Goal: Task Accomplishment & Management: Manage account settings

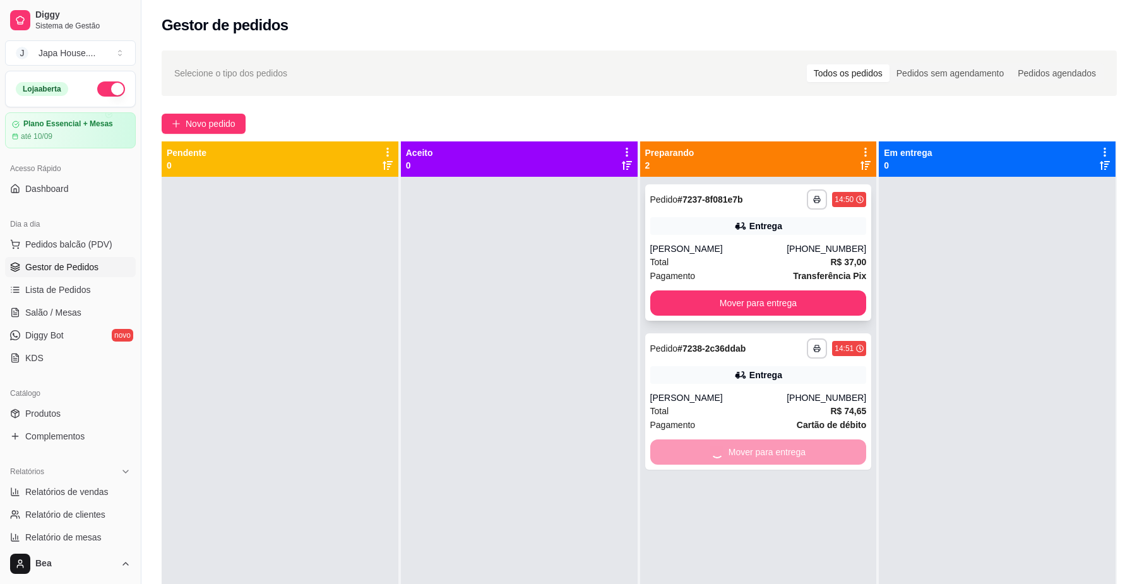
click at [804, 299] on button "Mover para entrega" at bounding box center [759, 303] width 217 height 25
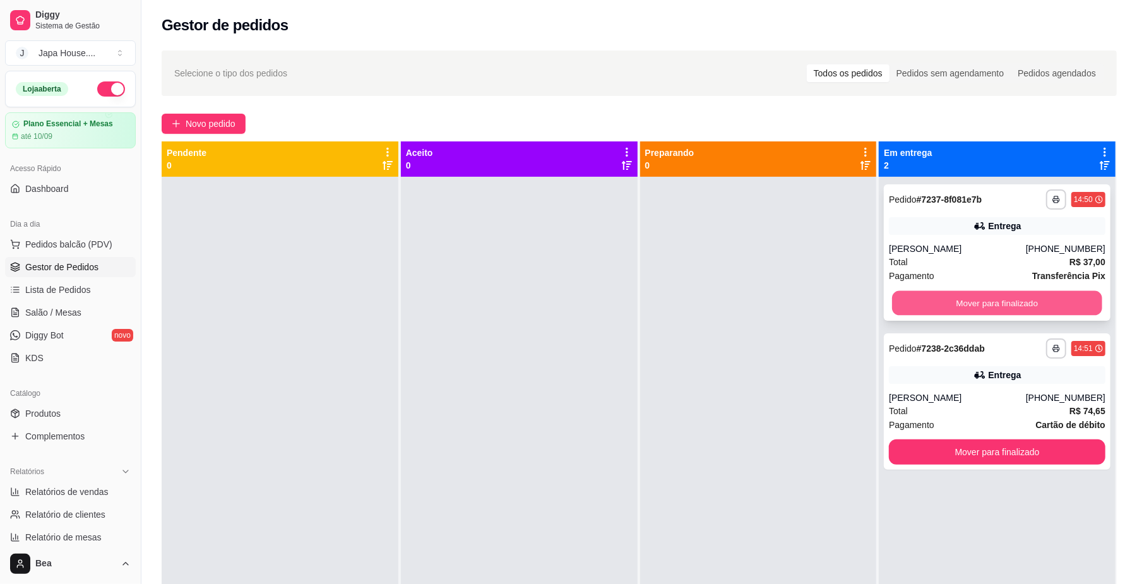
click at [927, 307] on button "Mover para finalizado" at bounding box center [997, 303] width 210 height 25
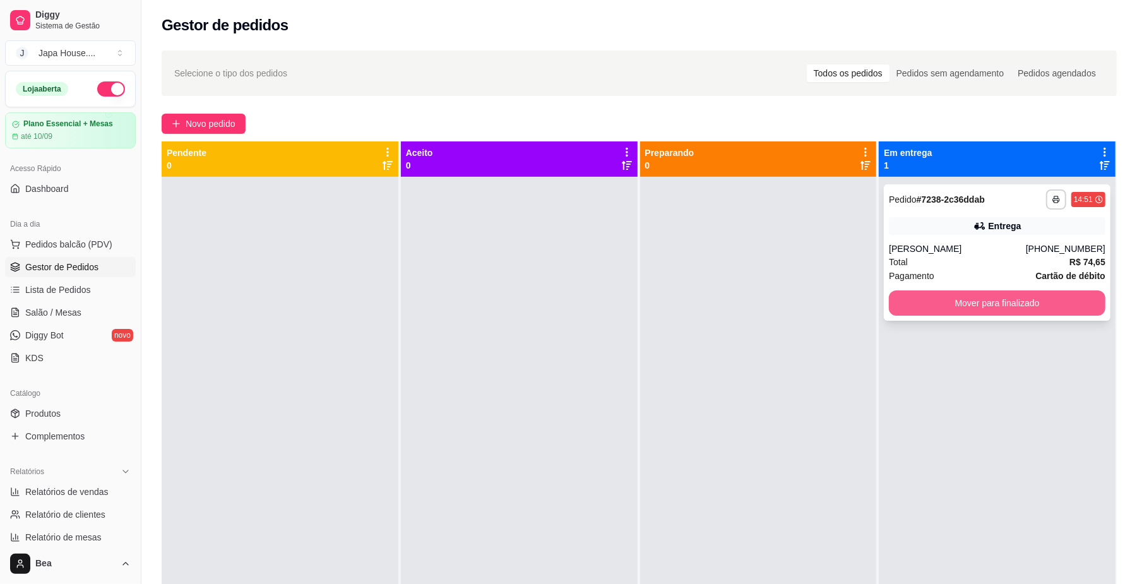
click at [927, 304] on button "Mover para finalizado" at bounding box center [997, 303] width 217 height 25
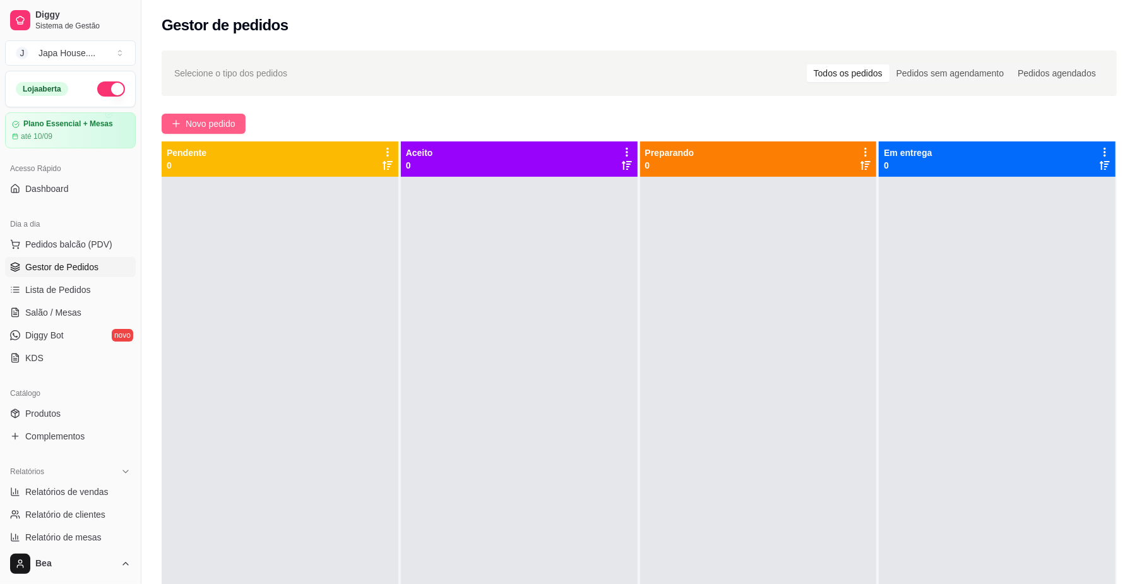
click at [215, 127] on span "Novo pedido" at bounding box center [211, 124] width 50 height 14
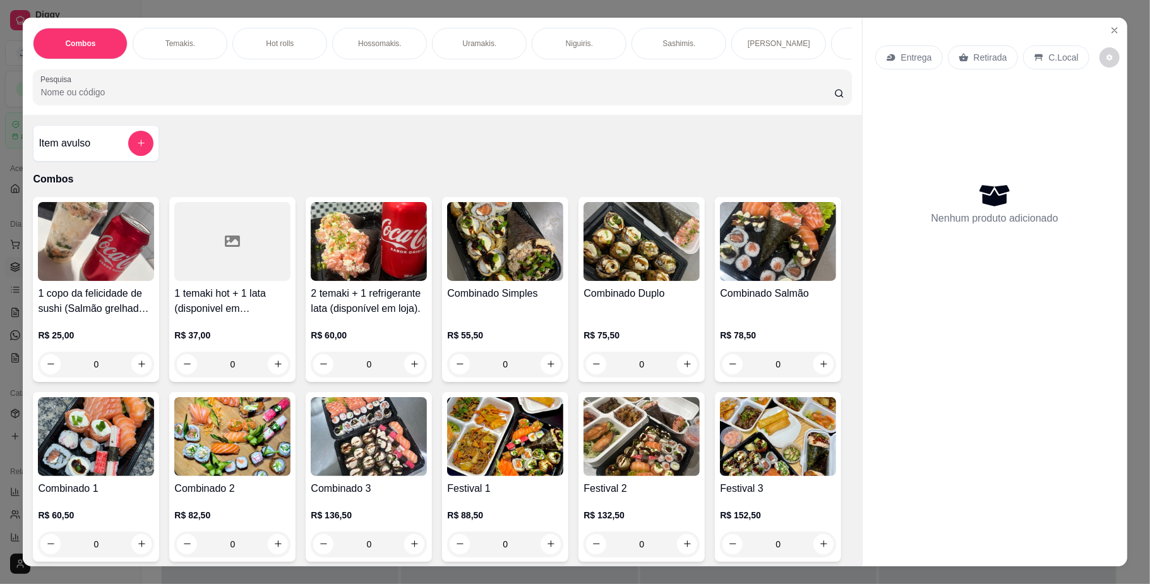
click at [195, 43] on div "Temakis." at bounding box center [180, 44] width 95 height 32
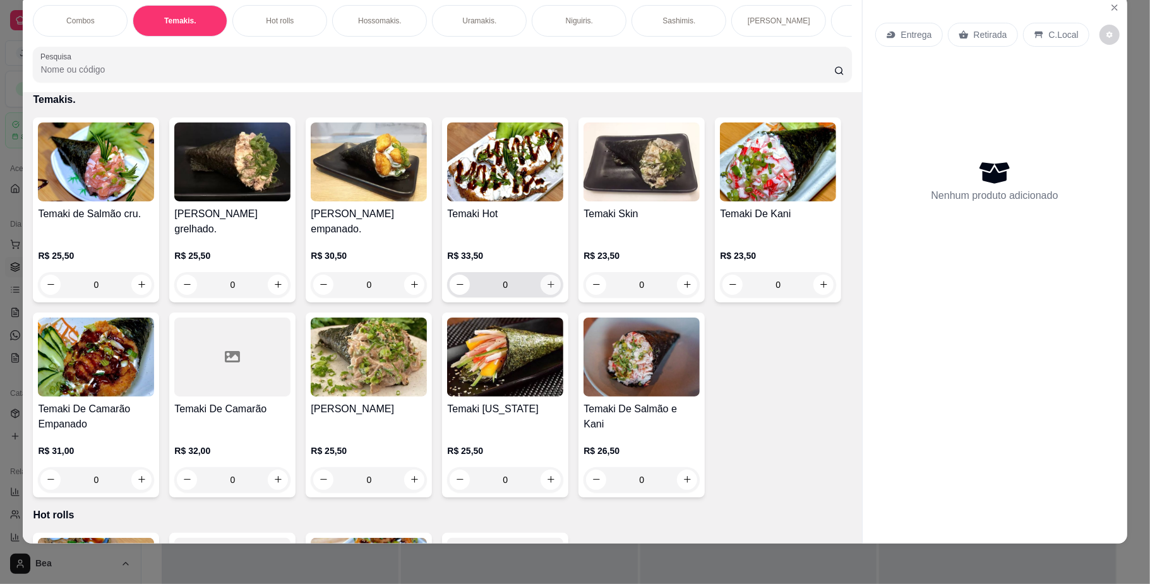
click at [546, 289] on icon "increase-product-quantity" at bounding box center [550, 284] width 9 height 9
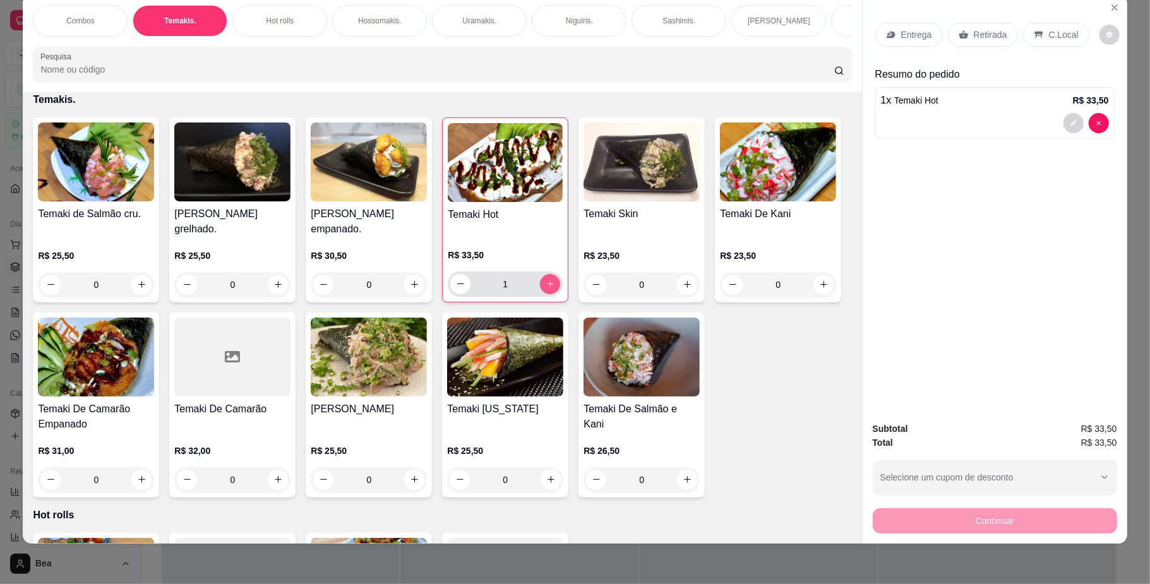
type input "1"
click at [275, 288] on icon "increase-product-quantity" at bounding box center [278, 285] width 6 height 6
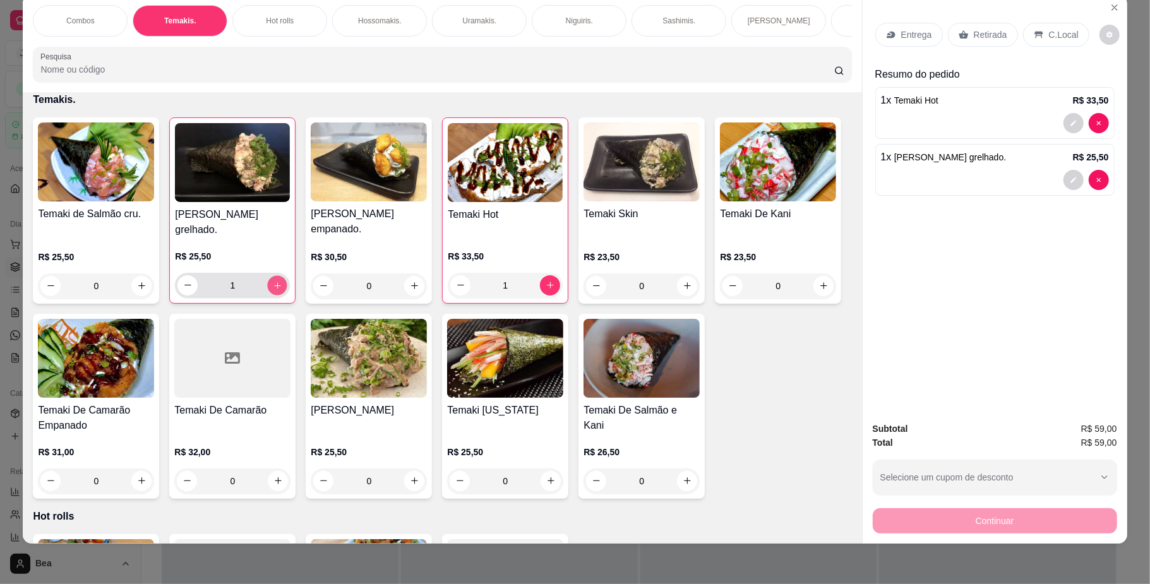
click at [273, 290] on icon "increase-product-quantity" at bounding box center [277, 284] width 9 height 9
type input "2"
click at [974, 28] on p "Retirada" at bounding box center [990, 34] width 33 height 13
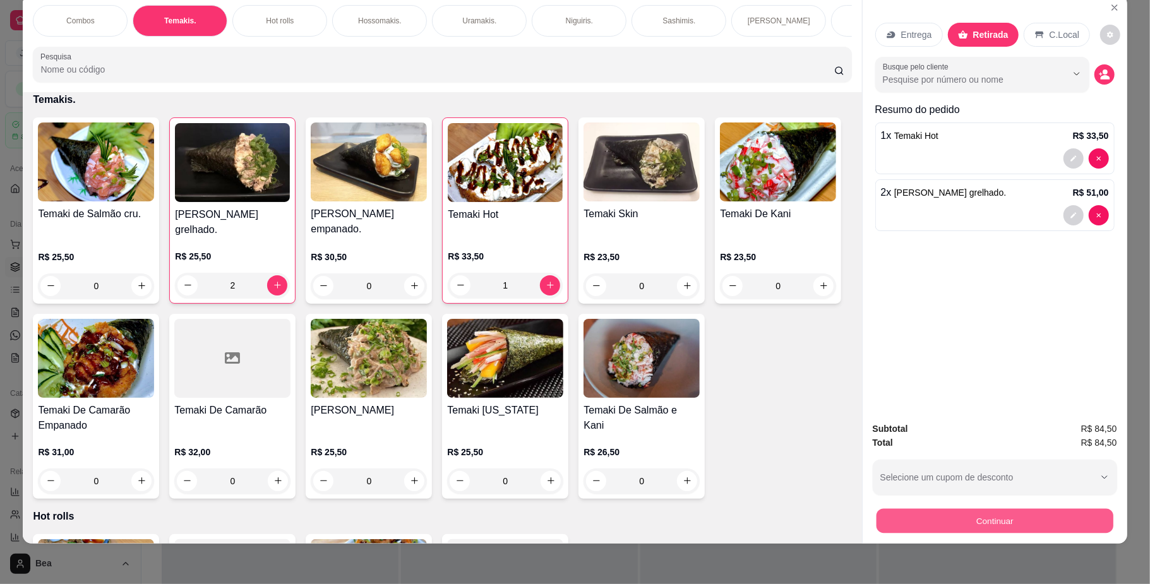
click at [988, 525] on button "Continuar" at bounding box center [994, 521] width 237 height 25
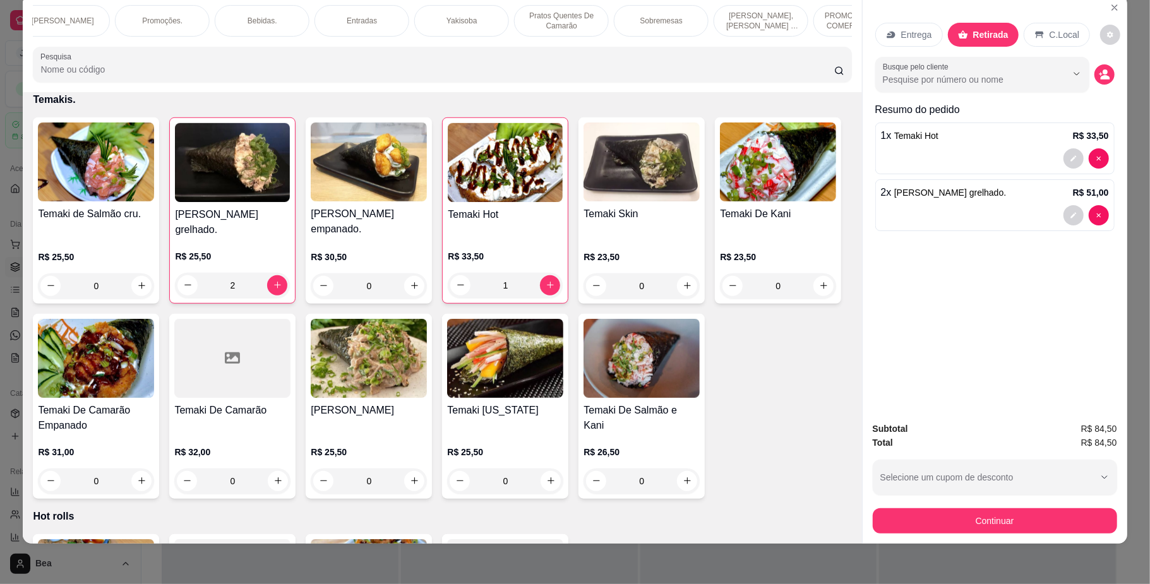
click at [258, 16] on p "Bebidas." at bounding box center [263, 21] width 30 height 10
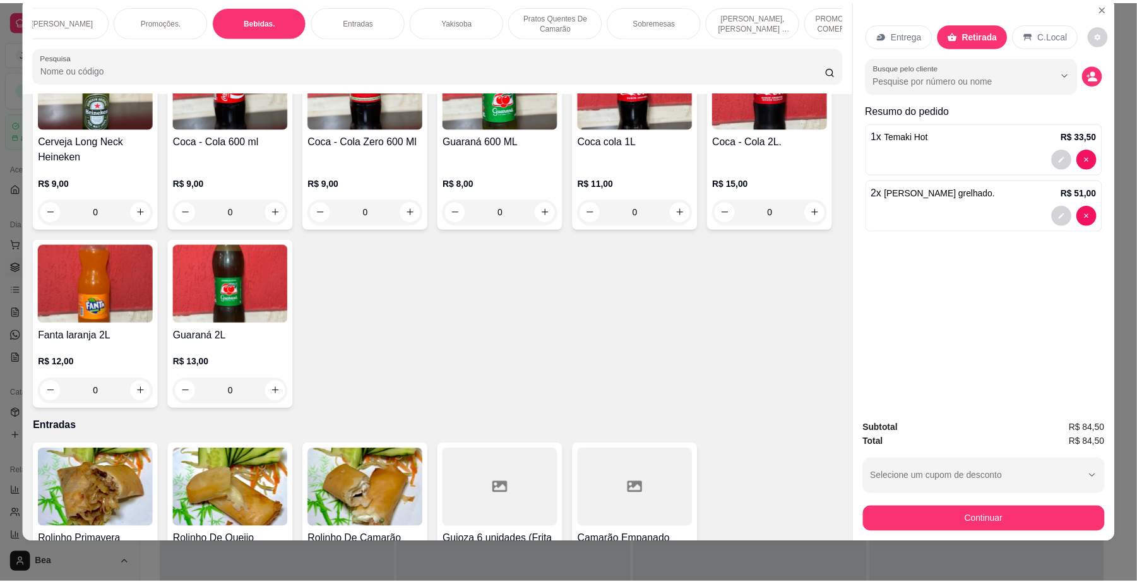
scroll to position [3016, 0]
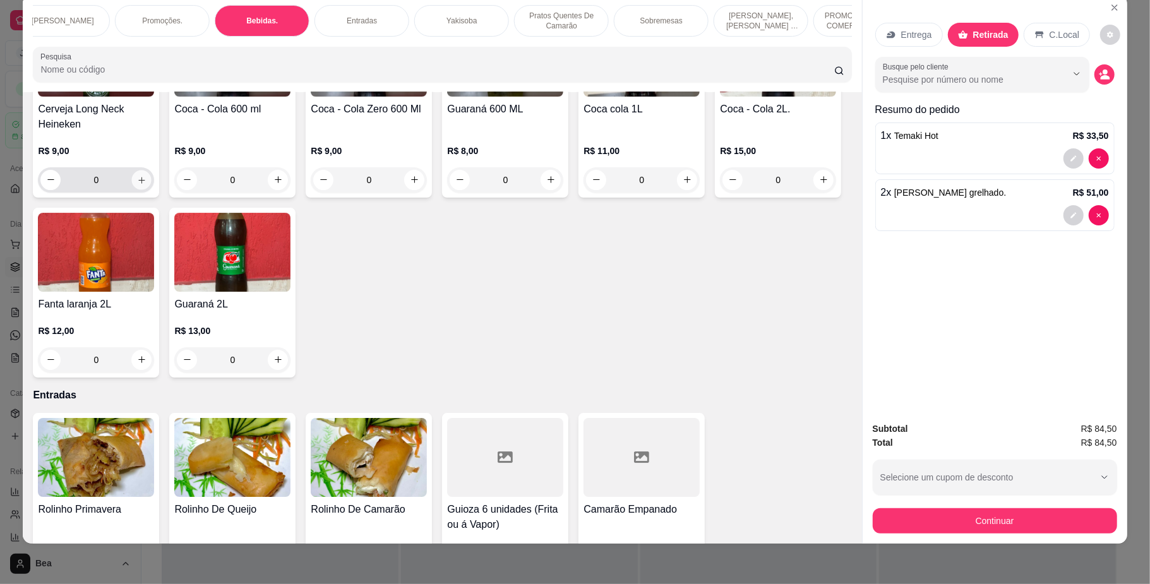
click at [147, 184] on icon "increase-product-quantity" at bounding box center [141, 179] width 9 height 9
type input "1"
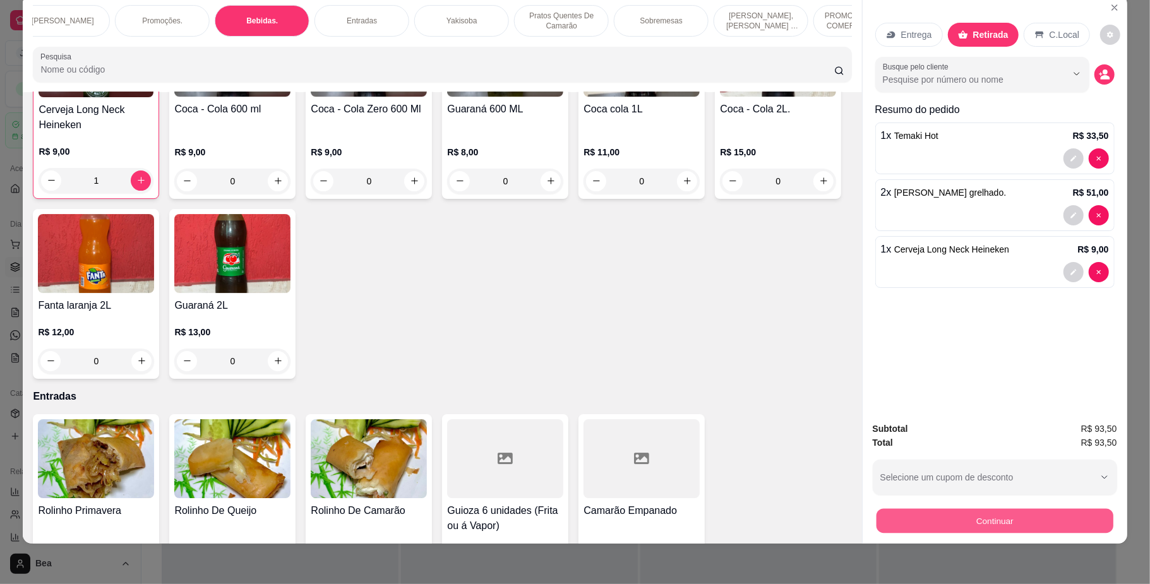
click at [961, 518] on button "Continuar" at bounding box center [994, 521] width 237 height 25
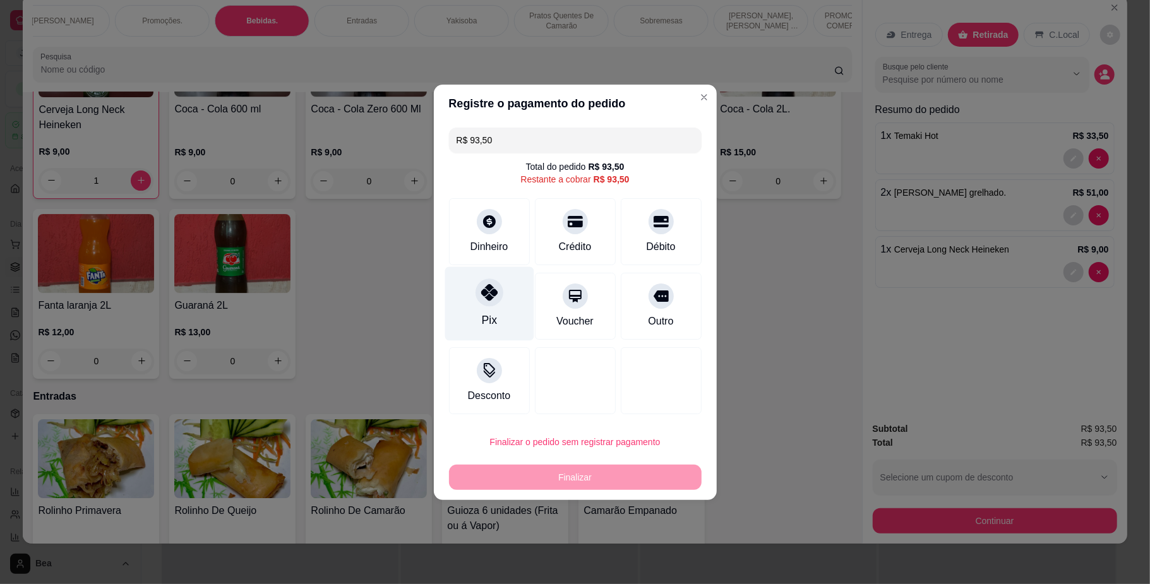
click at [483, 316] on div "Pix" at bounding box center [488, 320] width 15 height 16
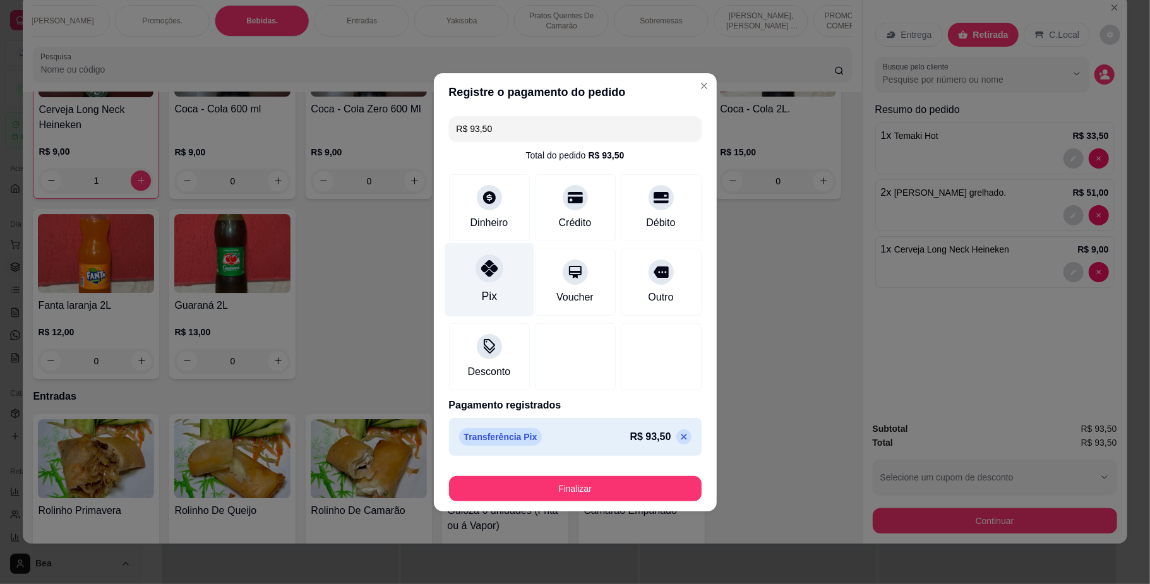
type input "R$ 0,00"
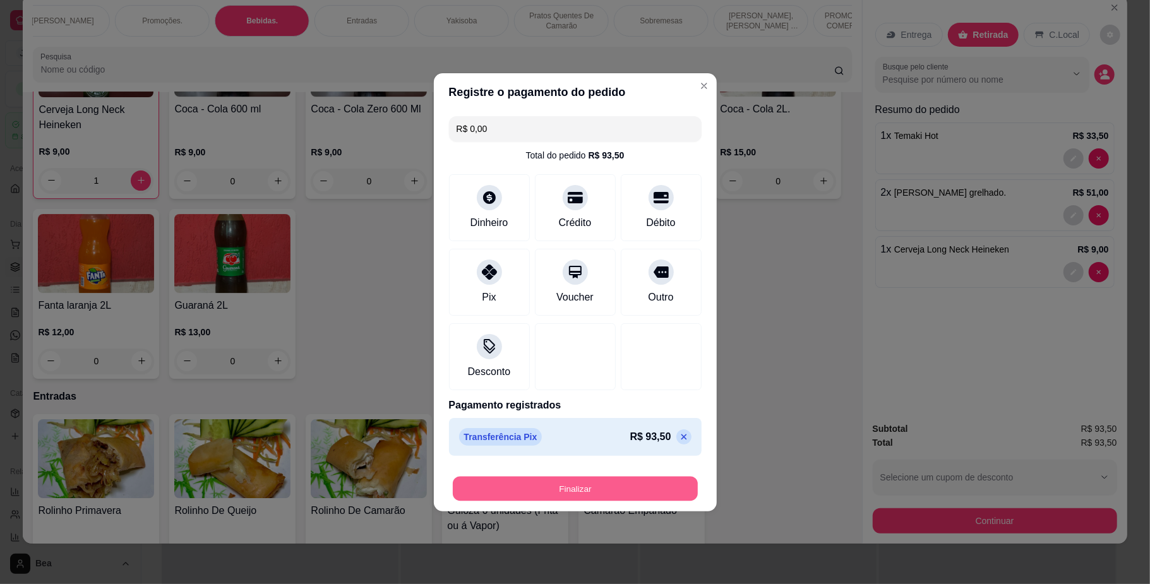
click at [536, 486] on button "Finalizar" at bounding box center [575, 488] width 245 height 25
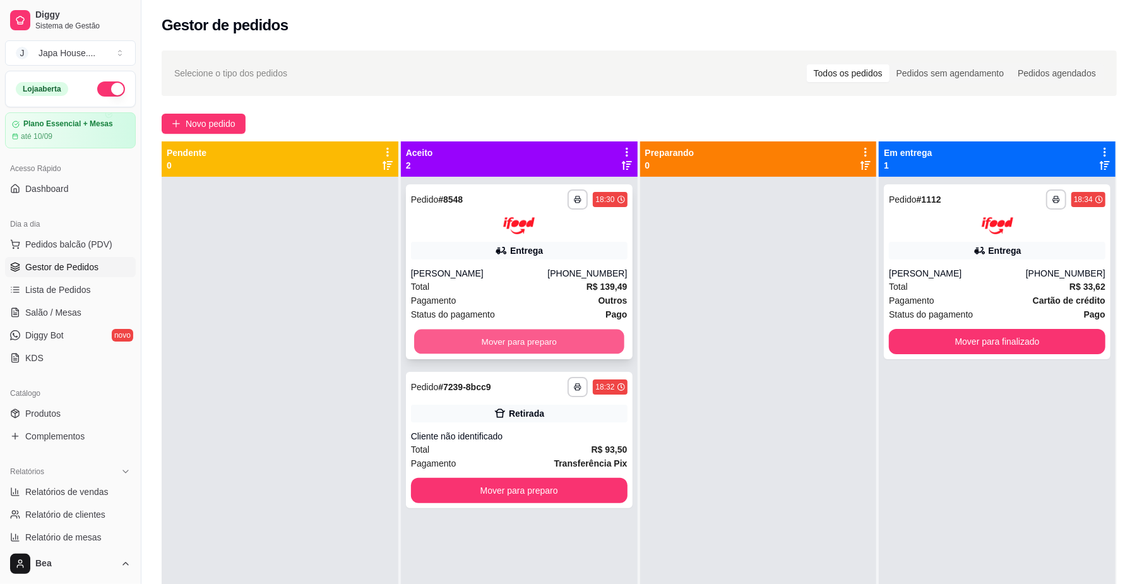
click at [532, 344] on button "Mover para preparo" at bounding box center [519, 341] width 210 height 25
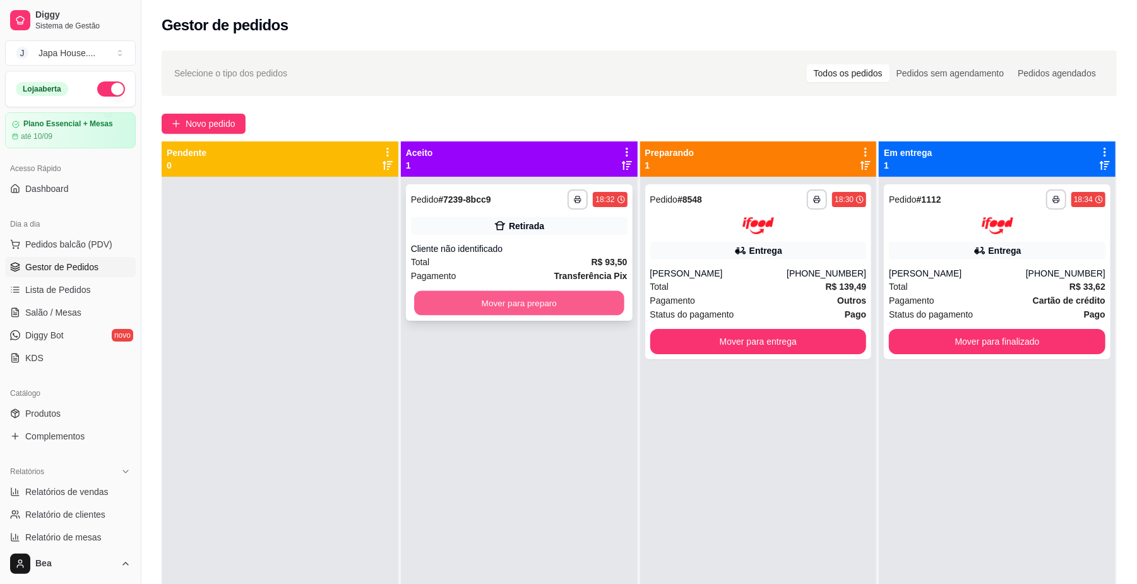
click at [556, 304] on button "Mover para preparo" at bounding box center [519, 303] width 210 height 25
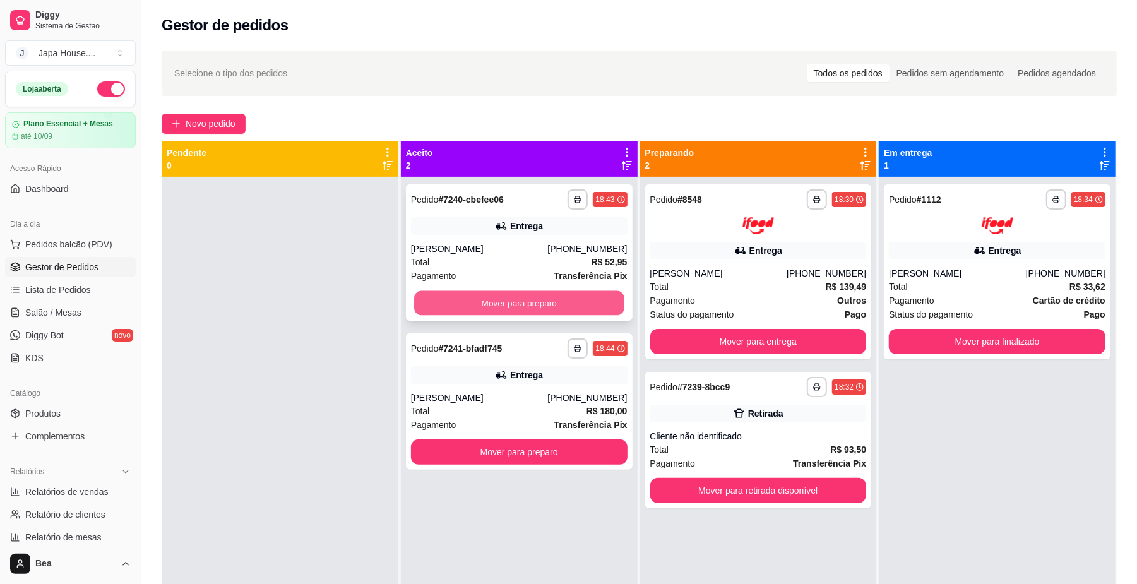
click at [571, 309] on button "Mover para preparo" at bounding box center [519, 303] width 210 height 25
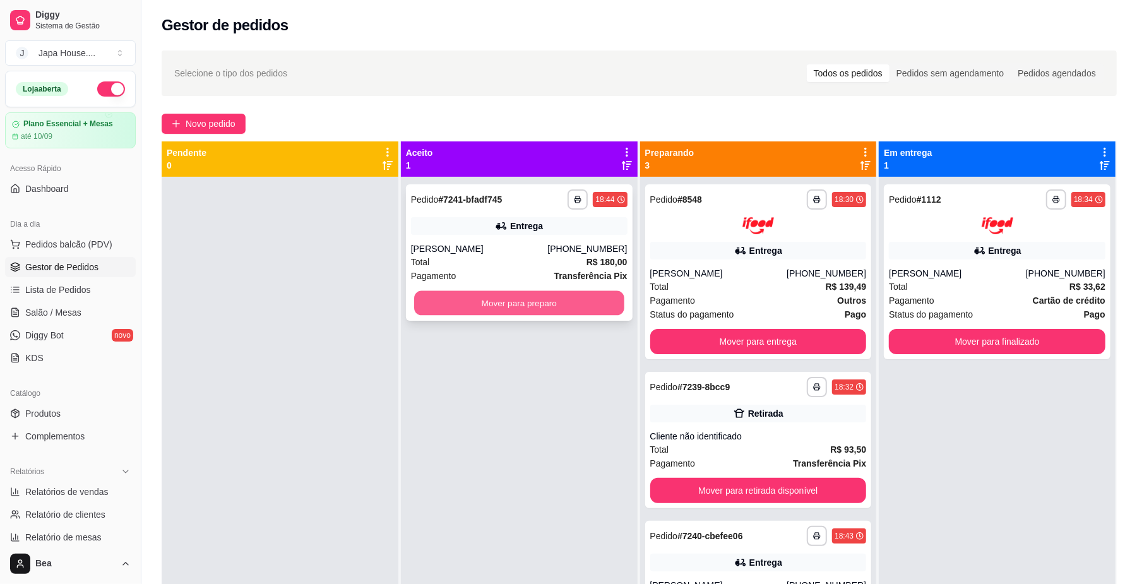
click at [571, 307] on button "Mover para preparo" at bounding box center [519, 303] width 210 height 25
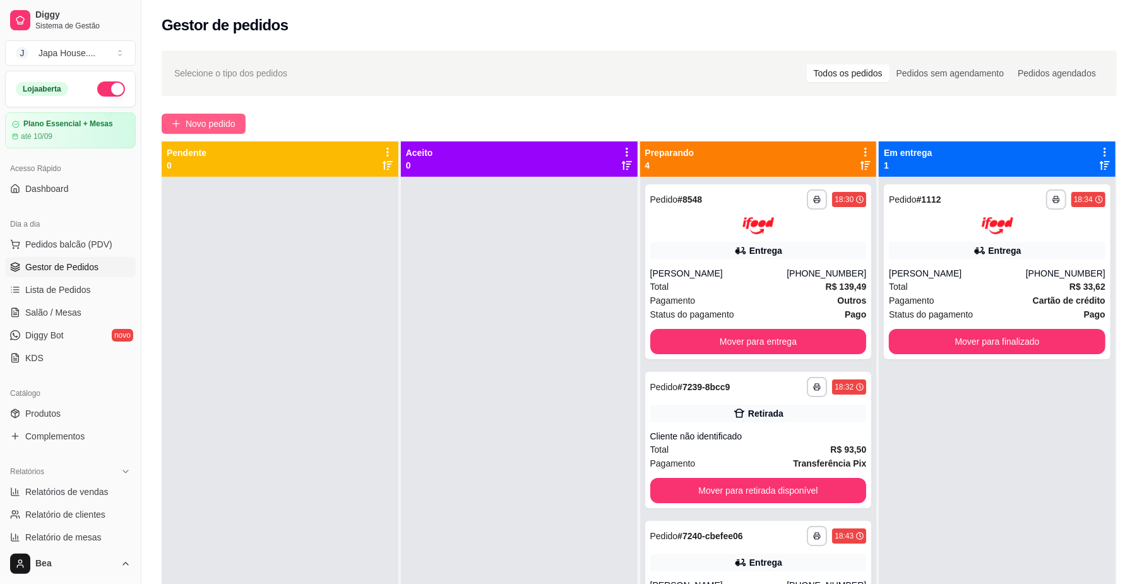
click at [202, 122] on span "Novo pedido" at bounding box center [211, 124] width 50 height 14
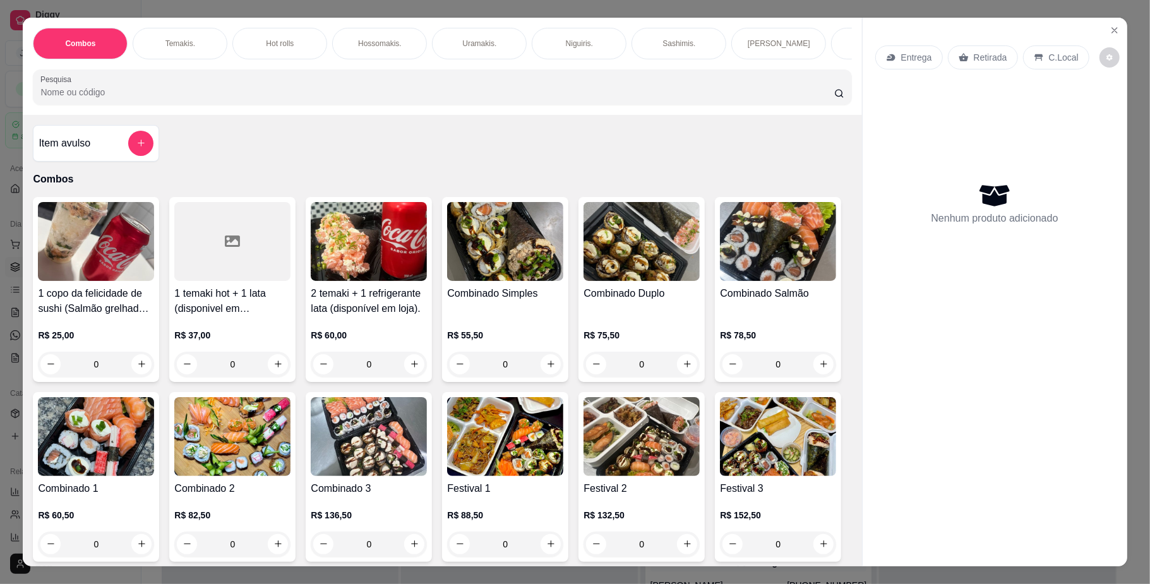
click at [289, 48] on div "Hot rolls" at bounding box center [279, 44] width 95 height 32
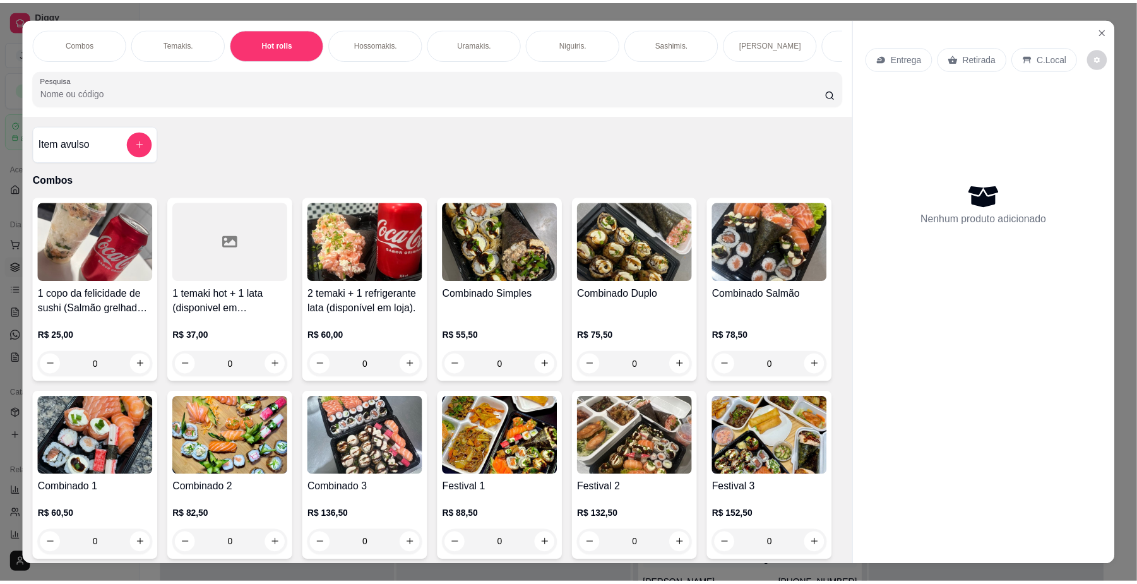
scroll to position [23, 0]
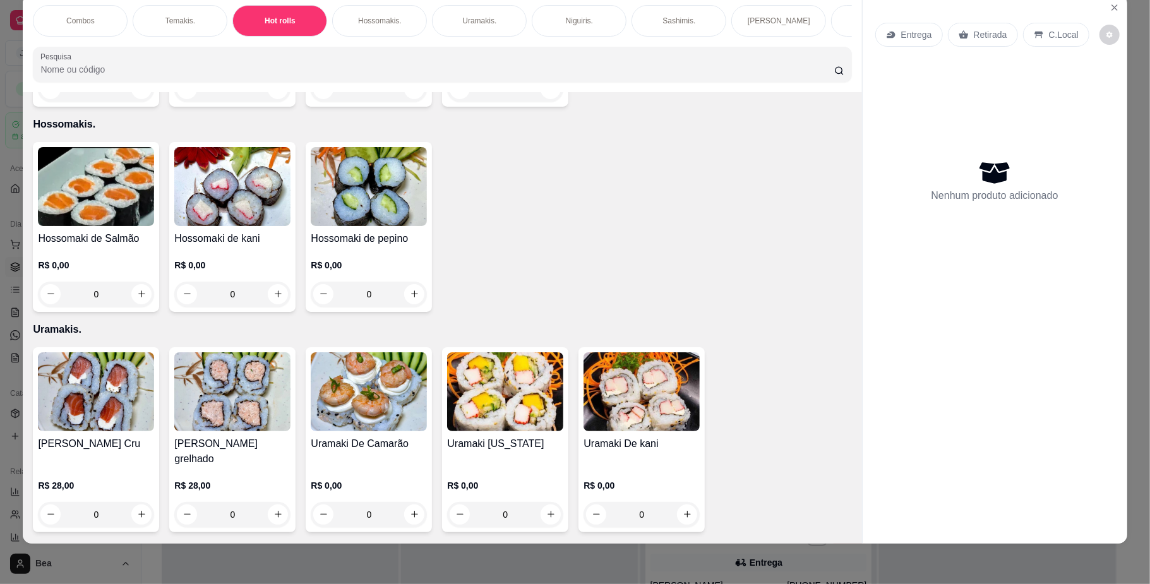
click at [59, 41] on h4 "Hot roll philadelfia" at bounding box center [96, 33] width 116 height 15
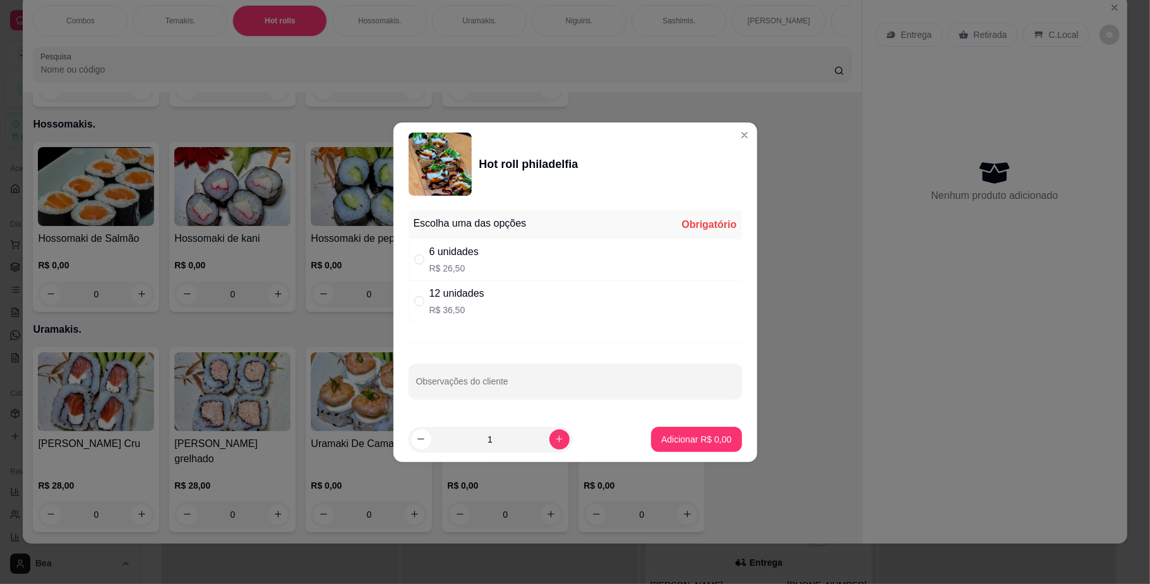
click at [469, 301] on div "12 unidades" at bounding box center [456, 293] width 55 height 15
radio input "true"
click at [672, 443] on p "Adicionar R$ 36,50" at bounding box center [693, 439] width 75 height 13
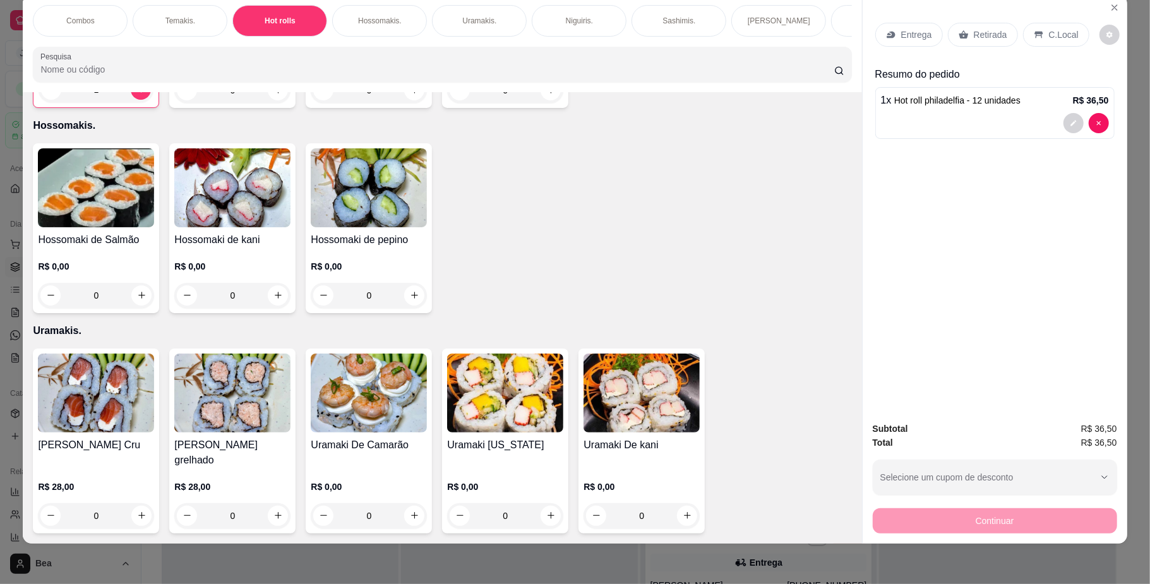
type input "1"
click at [969, 27] on div "Retirada" at bounding box center [983, 35] width 70 height 24
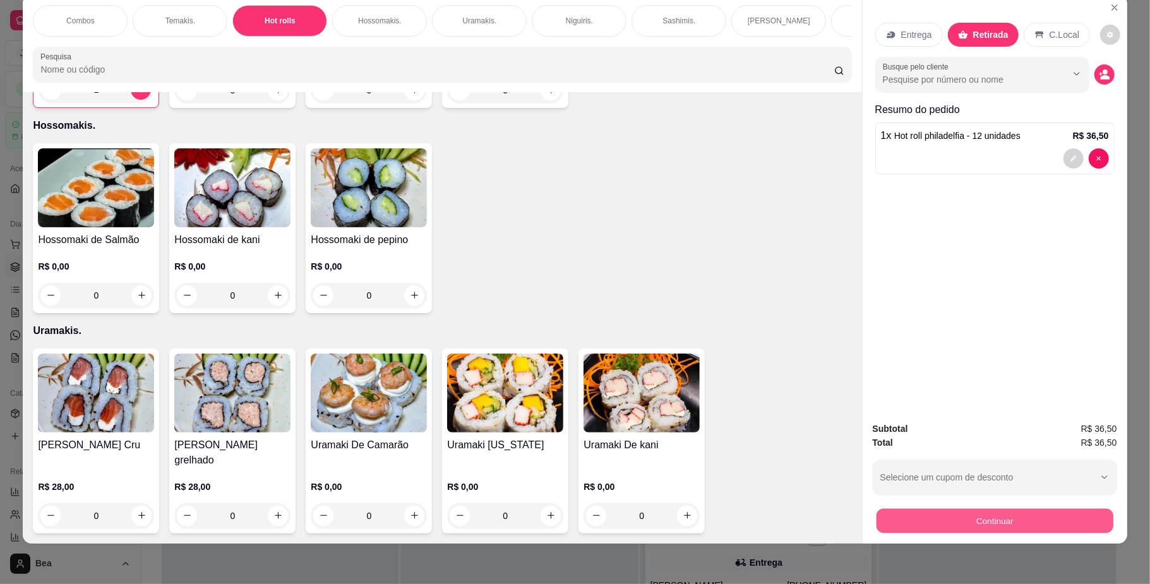
click at [944, 521] on button "Continuar" at bounding box center [994, 521] width 237 height 25
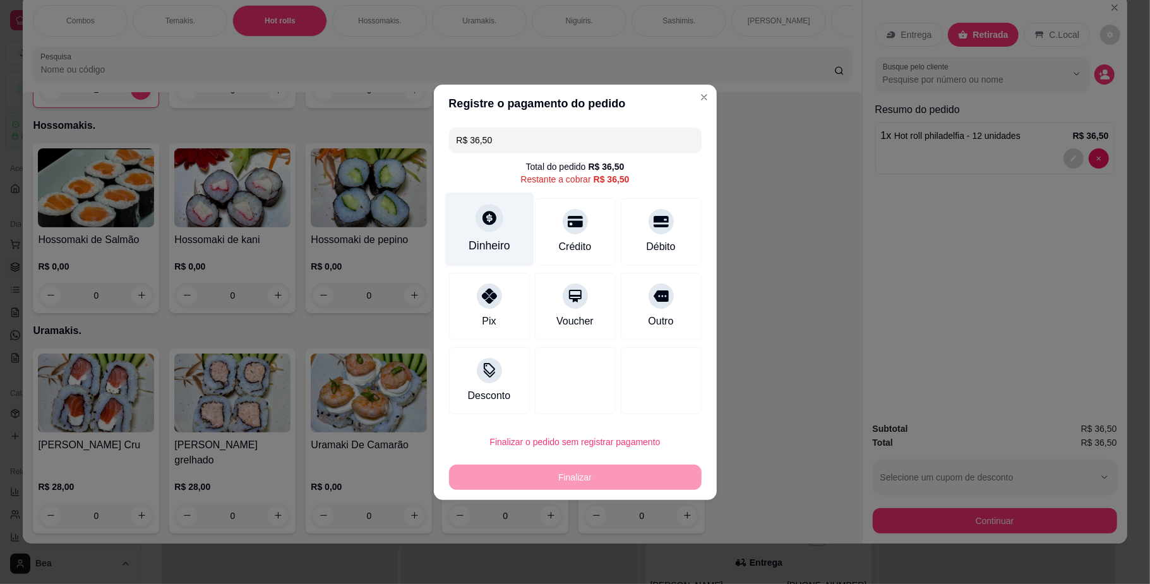
click at [479, 232] on div "Dinheiro" at bounding box center [489, 229] width 89 height 74
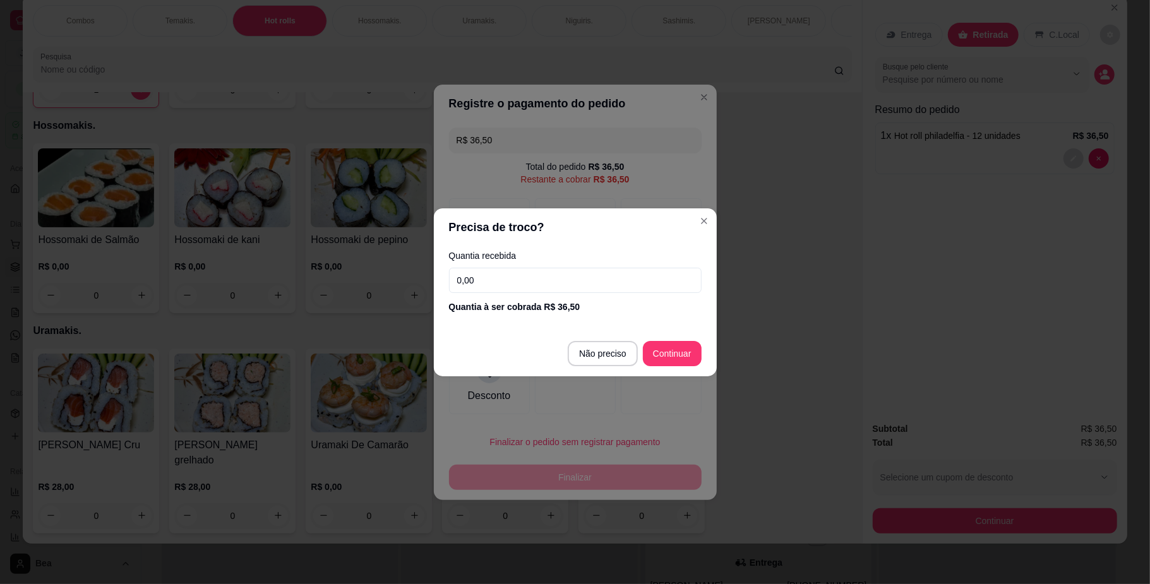
click at [495, 279] on input "0,00" at bounding box center [575, 280] width 253 height 25
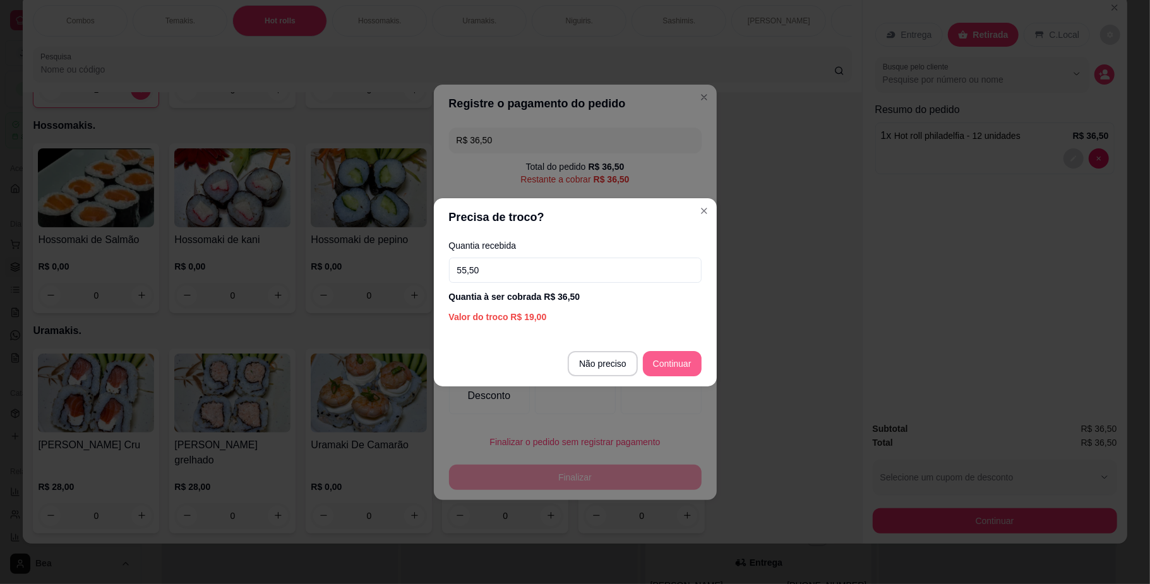
type input "55,50"
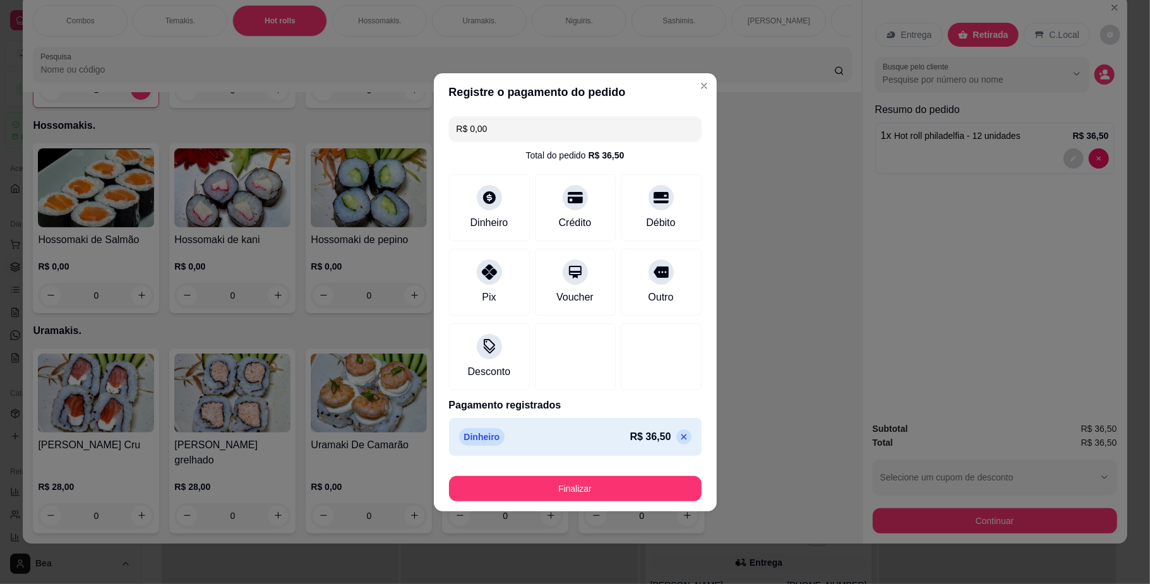
type input "R$ 0,00"
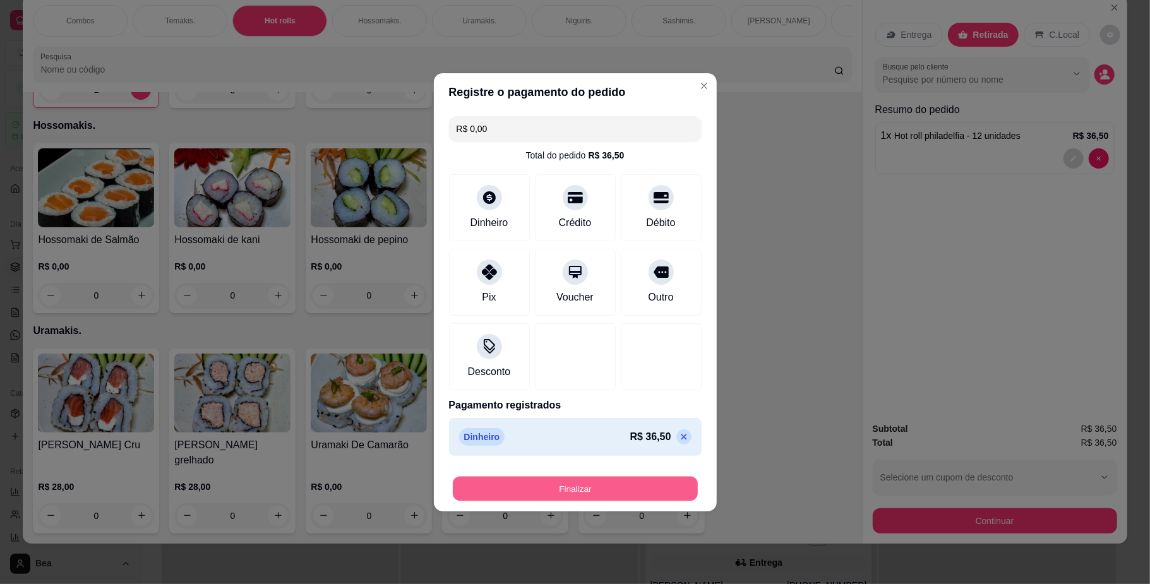
click at [582, 491] on button "Finalizar" at bounding box center [575, 488] width 245 height 25
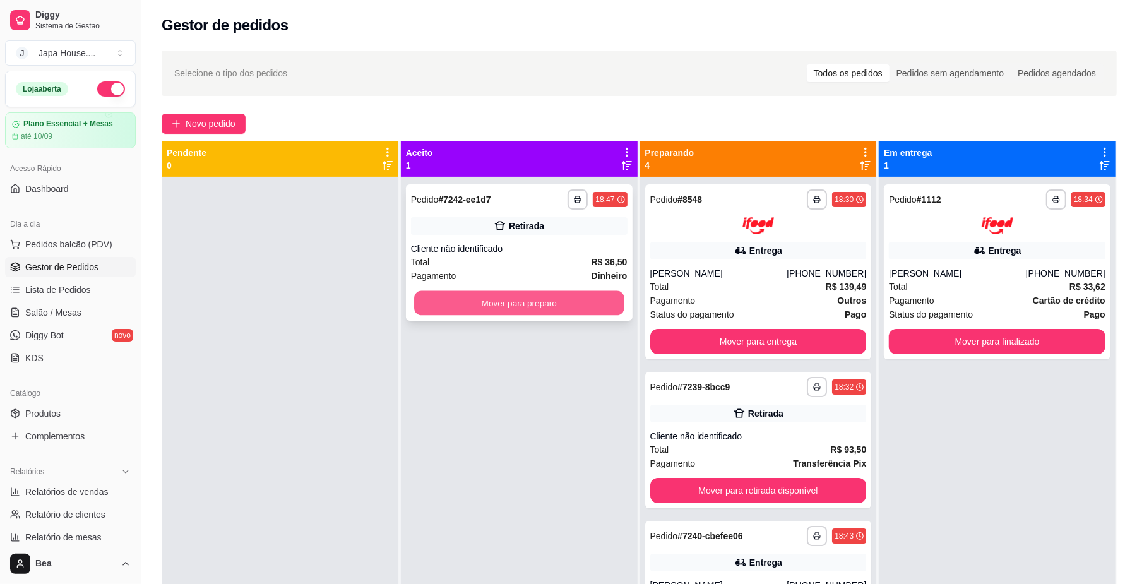
click at [551, 302] on button "Mover para preparo" at bounding box center [519, 303] width 210 height 25
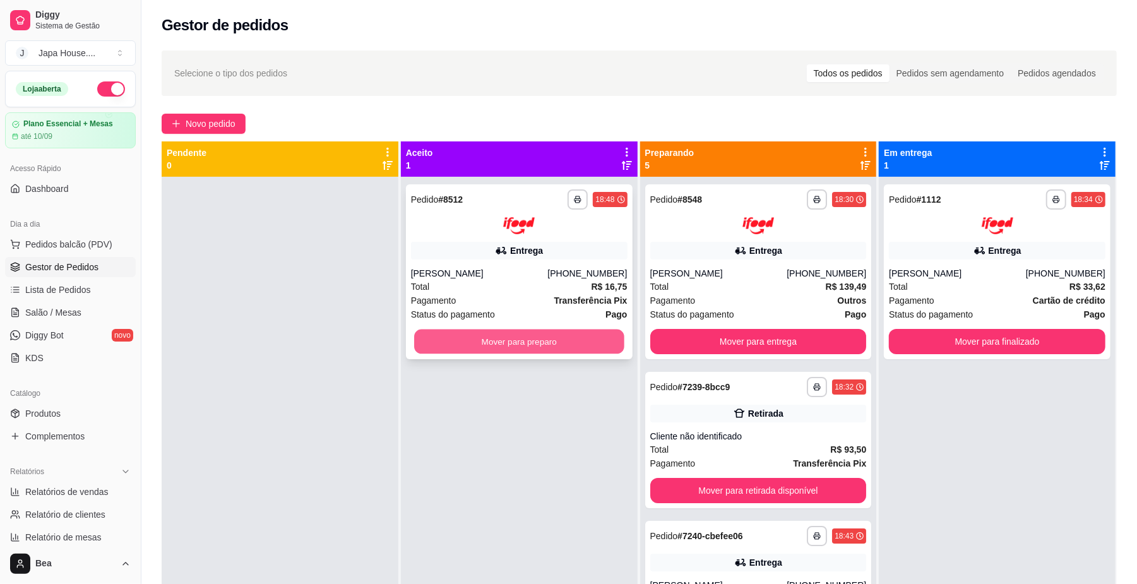
click at [597, 347] on button "Mover para preparo" at bounding box center [519, 341] width 210 height 25
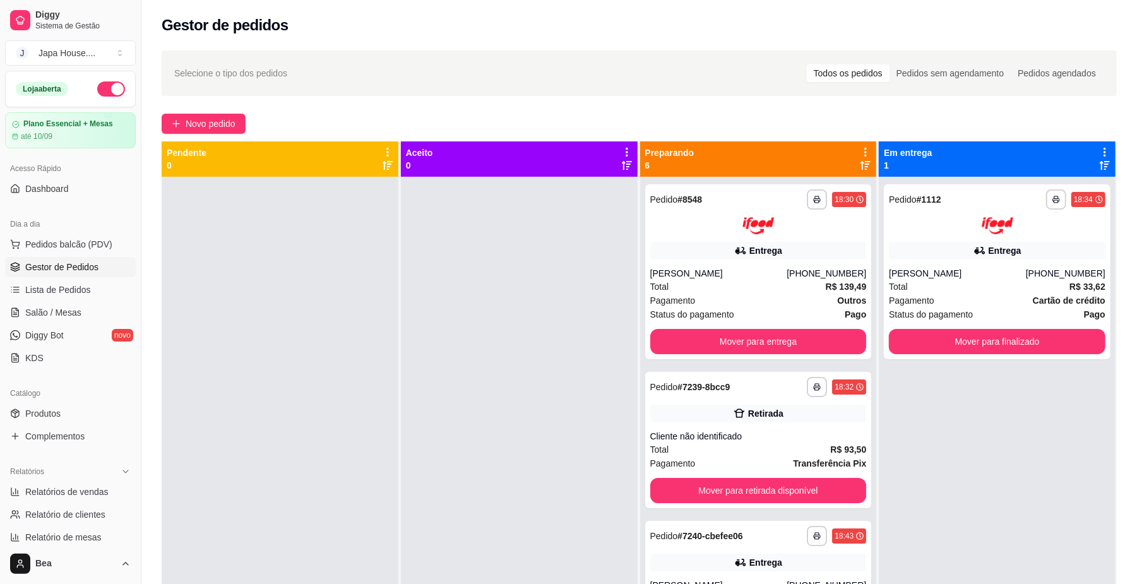
scroll to position [120, 0]
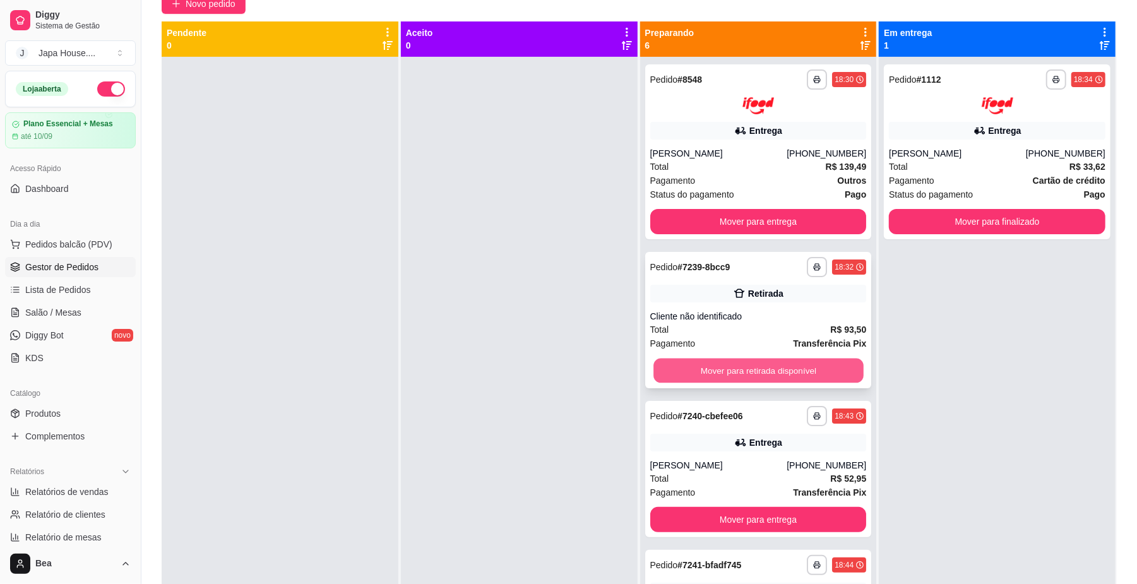
click at [788, 364] on button "Mover para retirada disponível" at bounding box center [759, 370] width 210 height 25
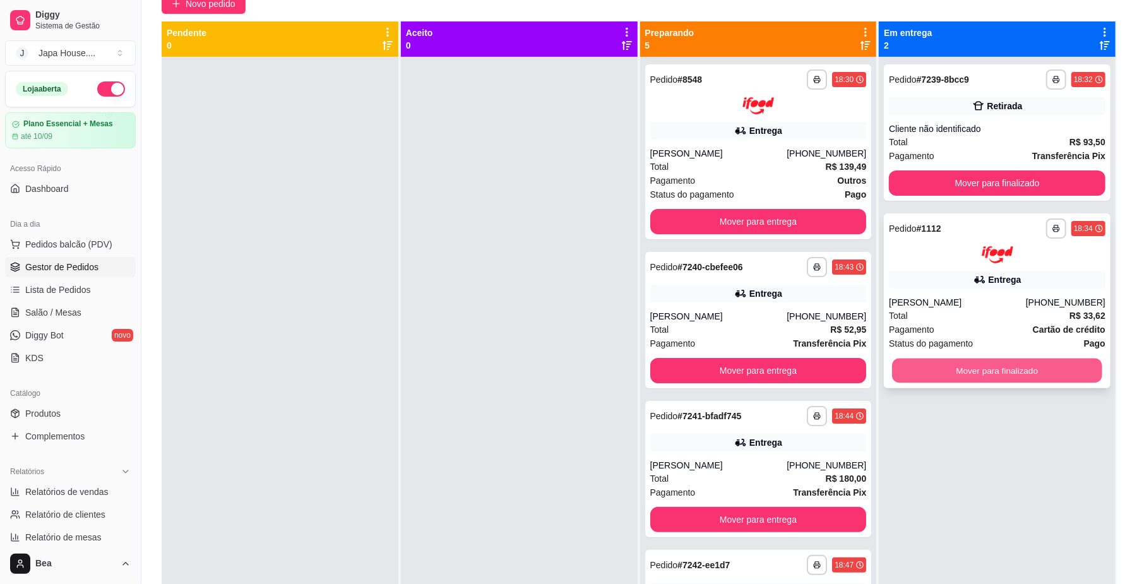
click at [957, 373] on button "Mover para finalizado" at bounding box center [997, 370] width 210 height 25
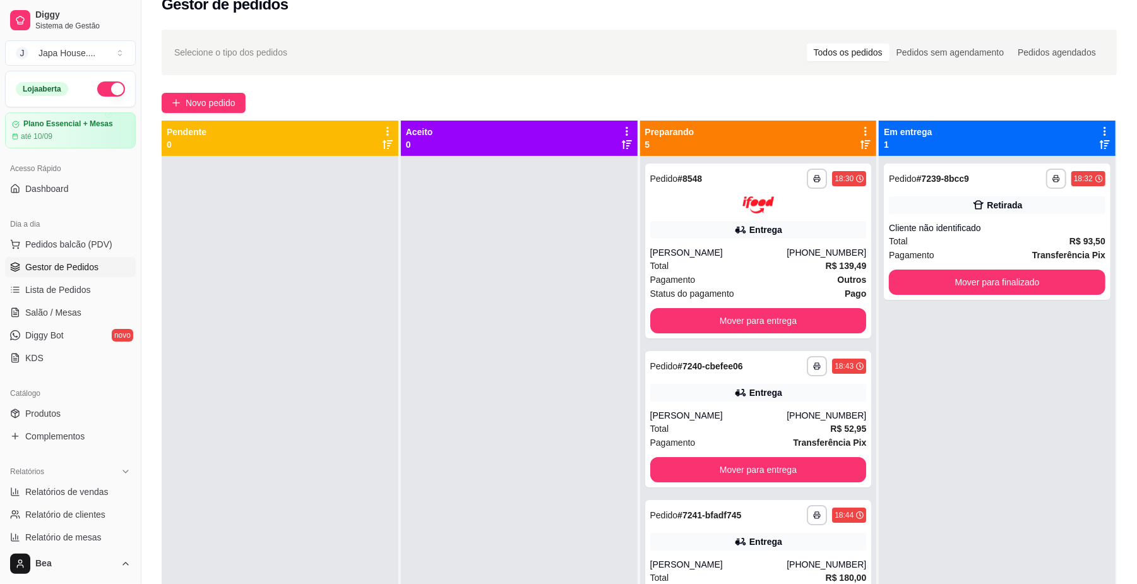
scroll to position [20, 0]
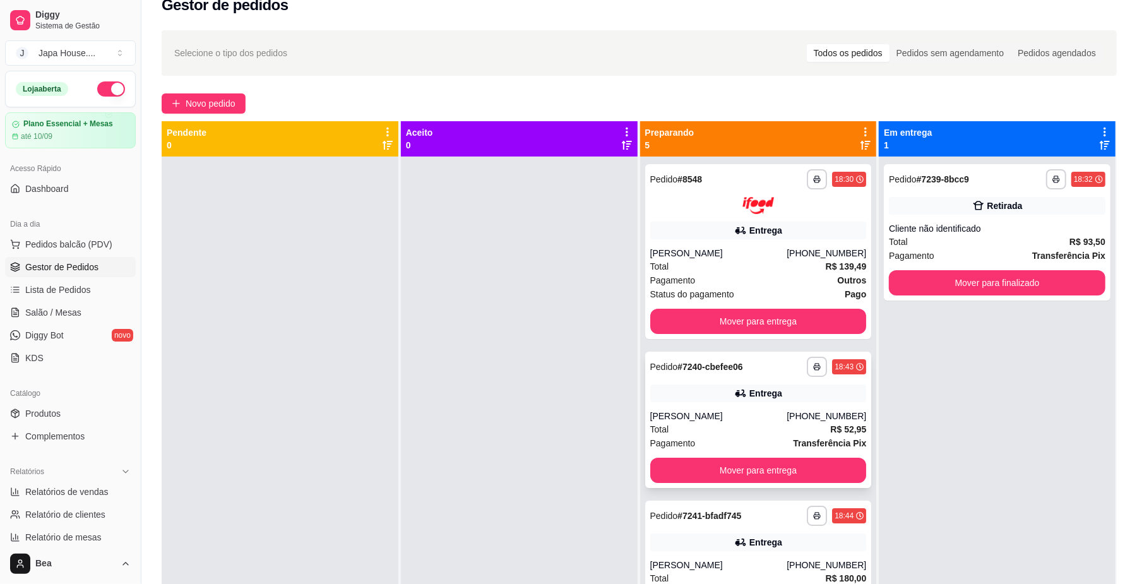
click at [835, 484] on div "**********" at bounding box center [758, 420] width 227 height 136
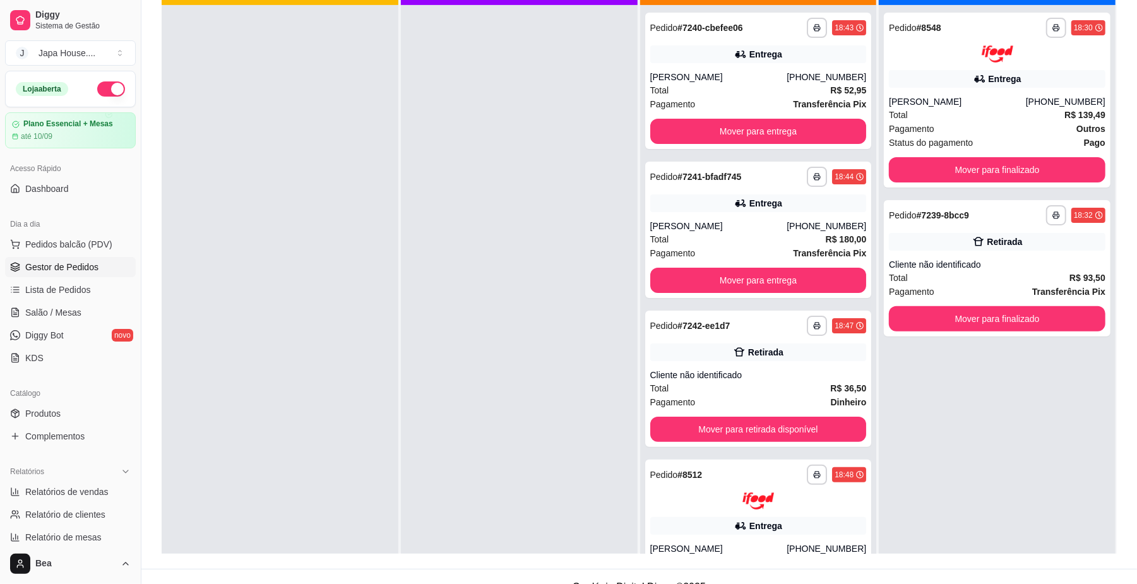
scroll to position [162, 0]
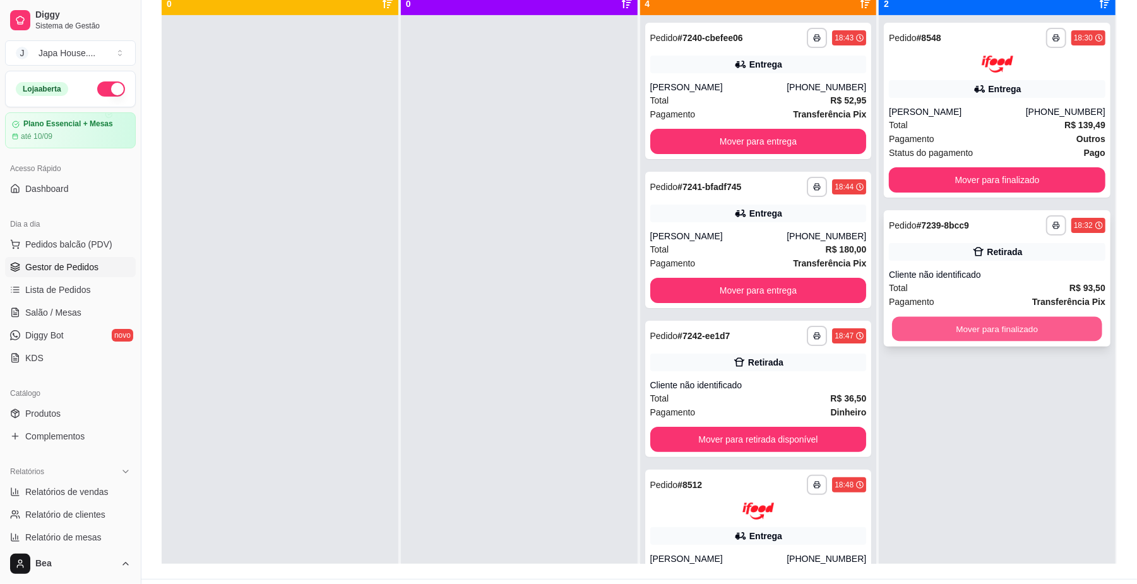
click at [1002, 320] on button "Mover para finalizado" at bounding box center [997, 328] width 210 height 25
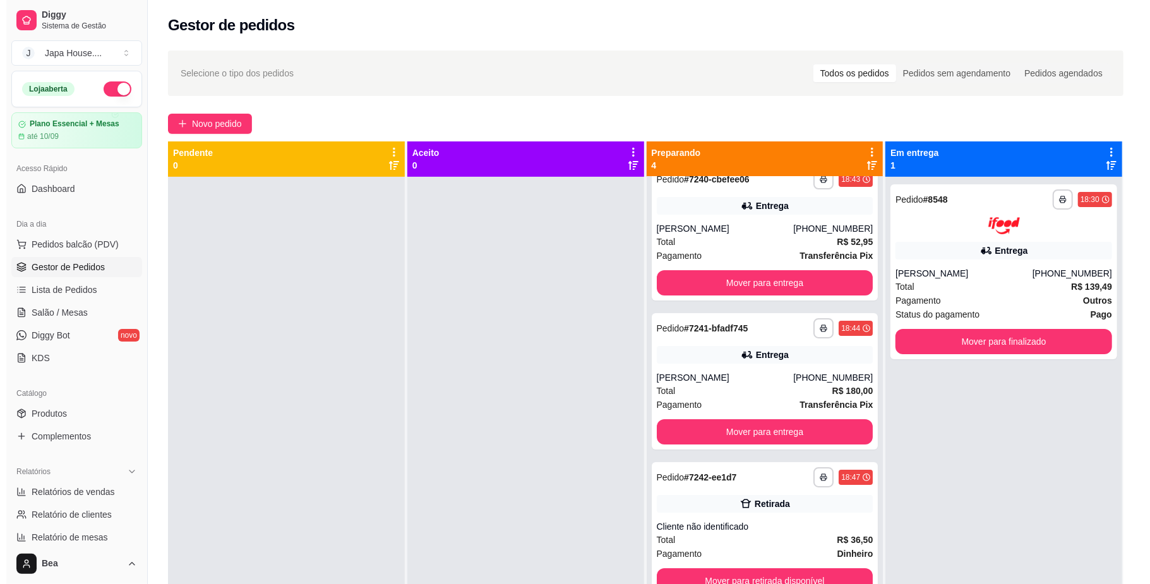
scroll to position [0, 0]
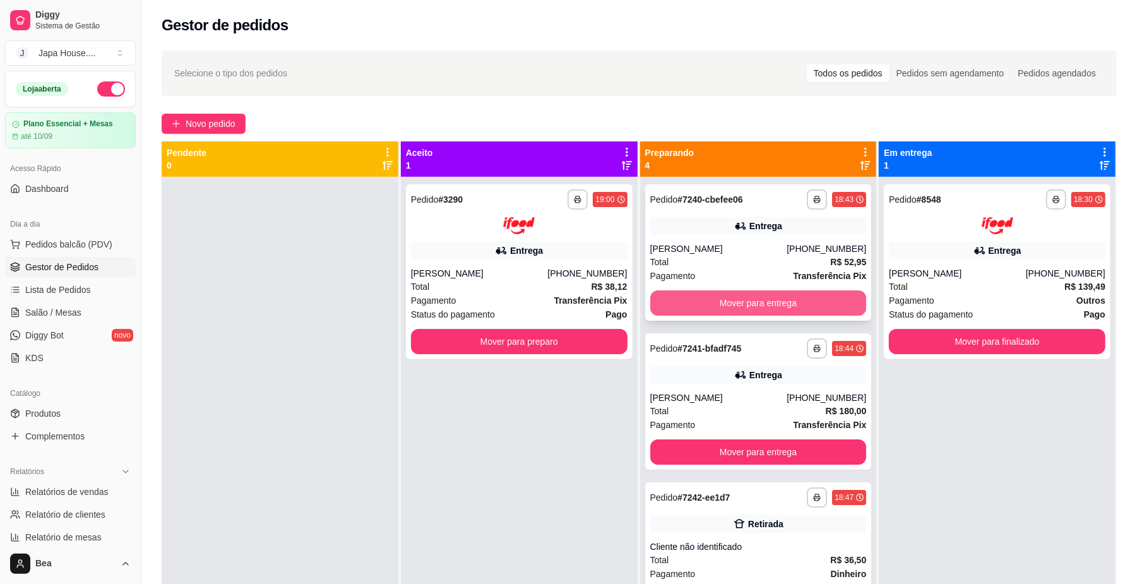
click at [759, 301] on button "Mover para entrega" at bounding box center [759, 303] width 217 height 25
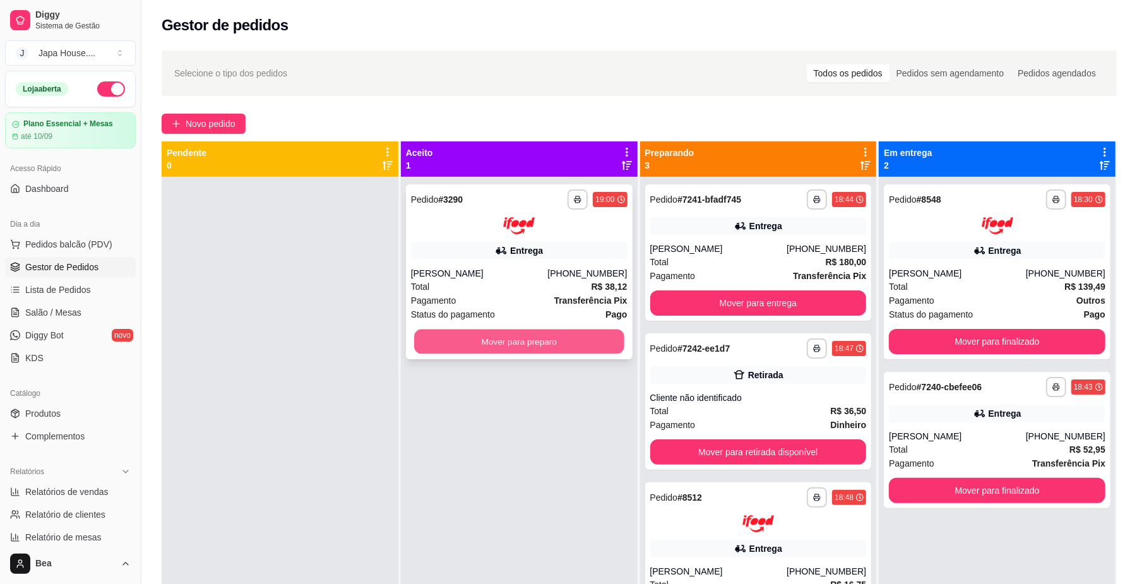
click at [586, 337] on button "Mover para preparo" at bounding box center [519, 341] width 210 height 25
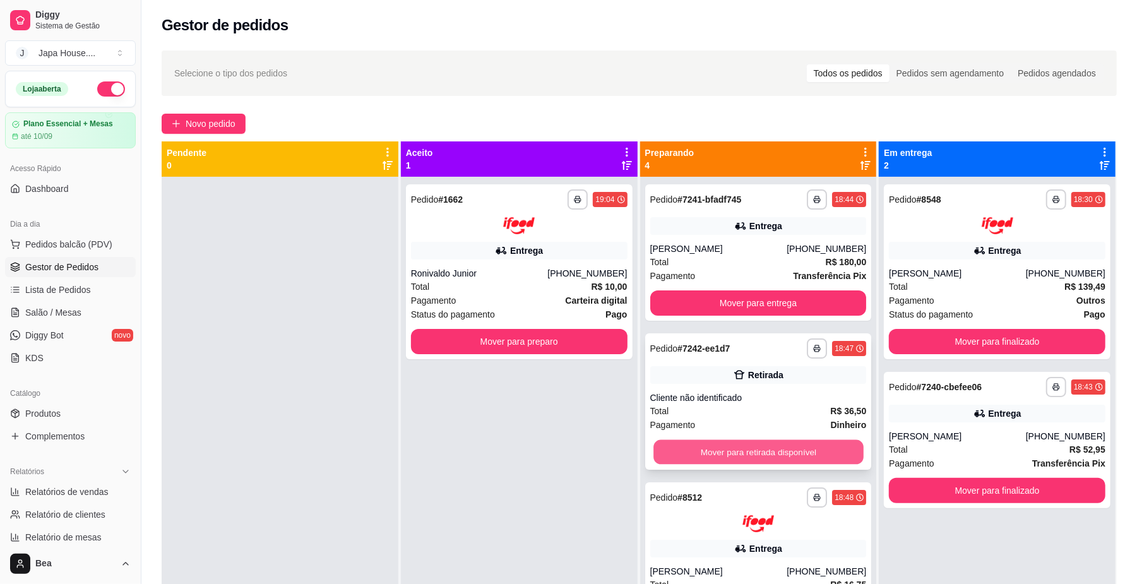
click at [811, 440] on button "Mover para retirada disponível" at bounding box center [759, 452] width 210 height 25
click at [811, 450] on button "Mover para retirada disponível" at bounding box center [759, 452] width 210 height 25
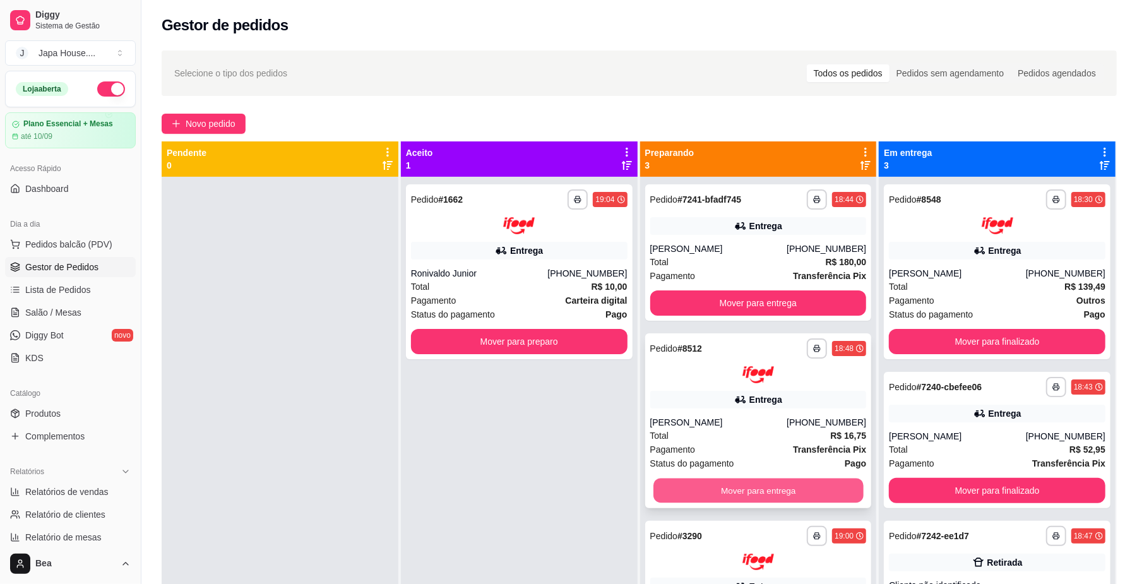
click at [769, 486] on button "Mover para entrega" at bounding box center [759, 490] width 210 height 25
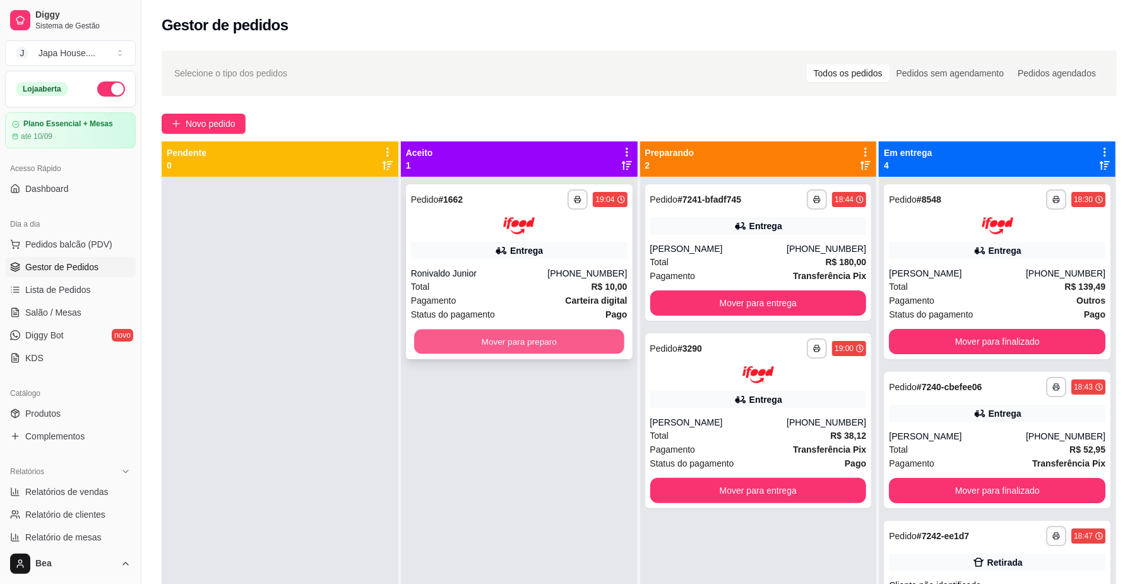
click at [553, 330] on button "Mover para preparo" at bounding box center [519, 341] width 210 height 25
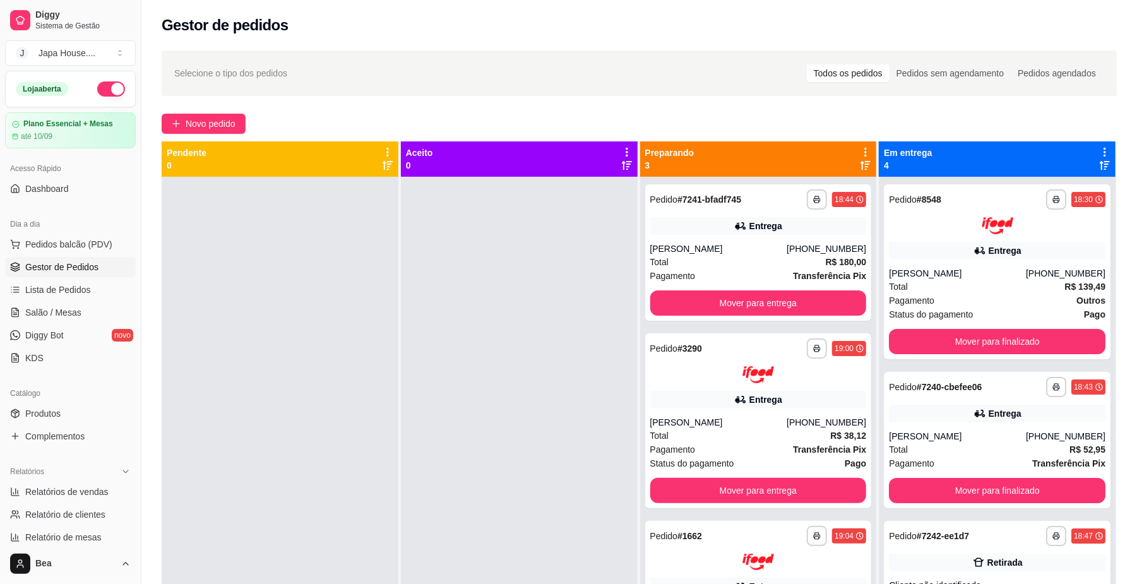
click at [571, 372] on div at bounding box center [519, 469] width 237 height 584
click at [748, 294] on button "Mover para entrega" at bounding box center [759, 303] width 217 height 25
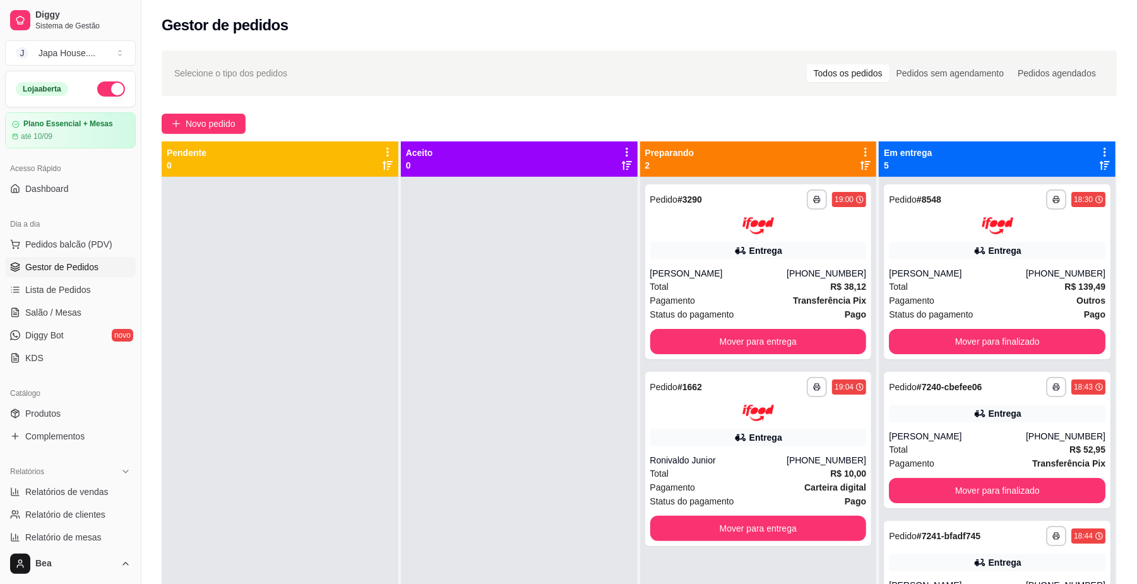
click at [748, 294] on div "Pagamento Transferência Pix" at bounding box center [759, 301] width 217 height 14
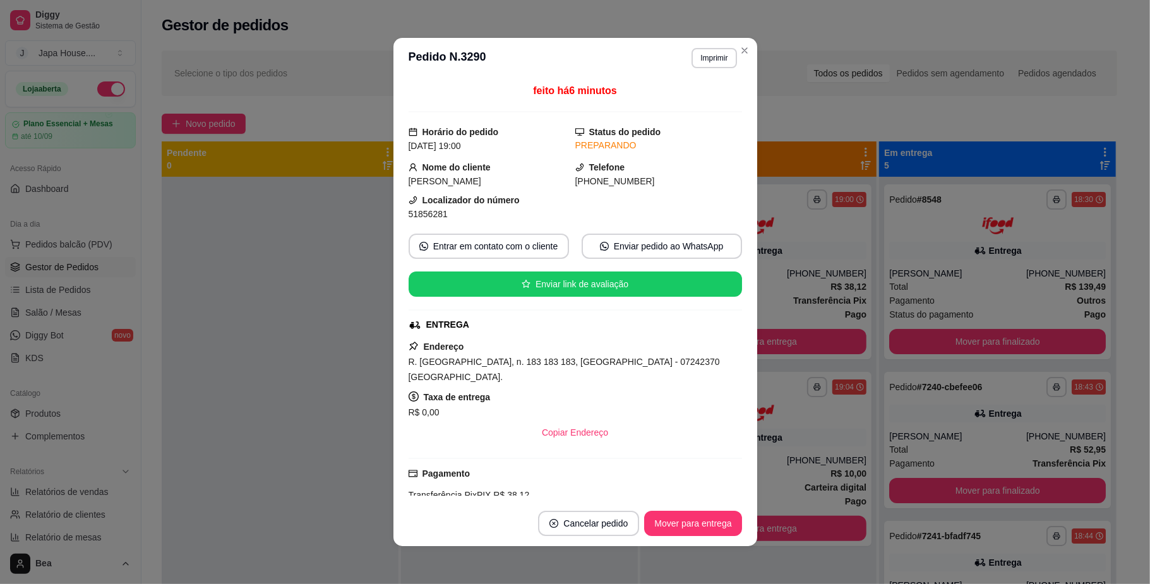
click at [748, 294] on div "feito há 6 minutos Horário do pedido 28/08/2025 19:00 Status do pedido PREPARAN…" at bounding box center [575, 289] width 364 height 423
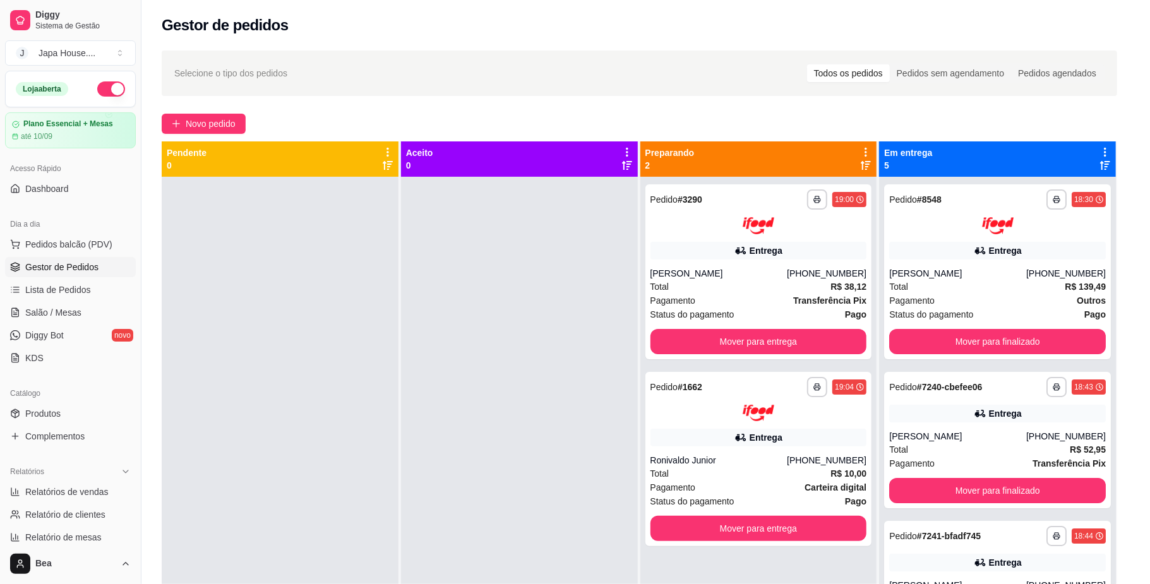
click at [748, 294] on div "feito há 6 minutos Horário do pedido 28/08/2025 19:00 Status do pedido PREPARAN…" at bounding box center [575, 289] width 364 height 423
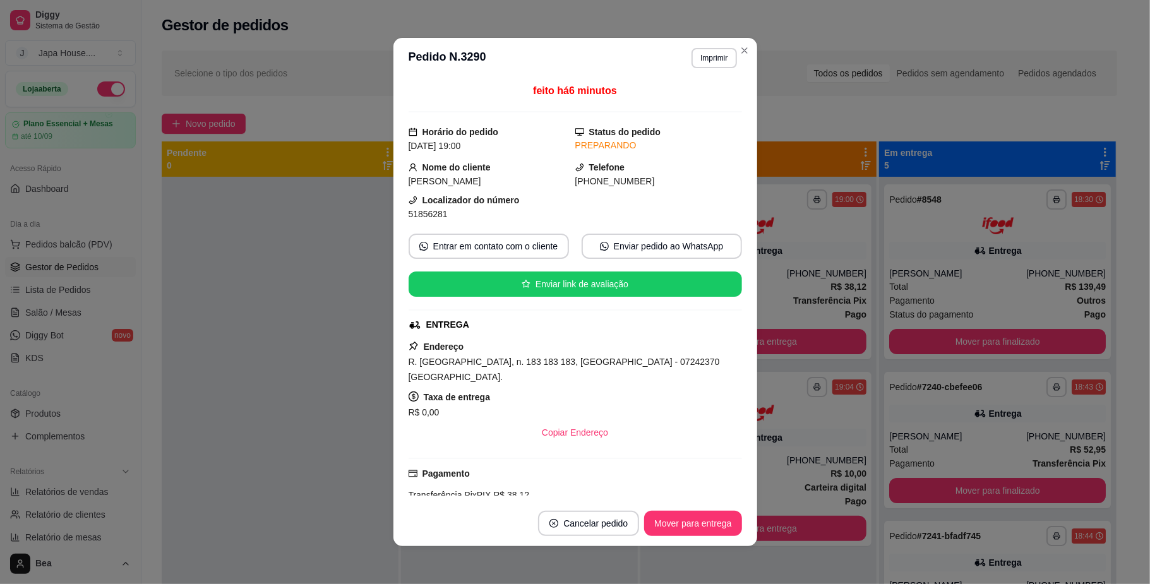
click at [748, 294] on div "feito há 6 minutos Horário do pedido 28/08/2025 19:00 Status do pedido PREPARAN…" at bounding box center [575, 289] width 364 height 423
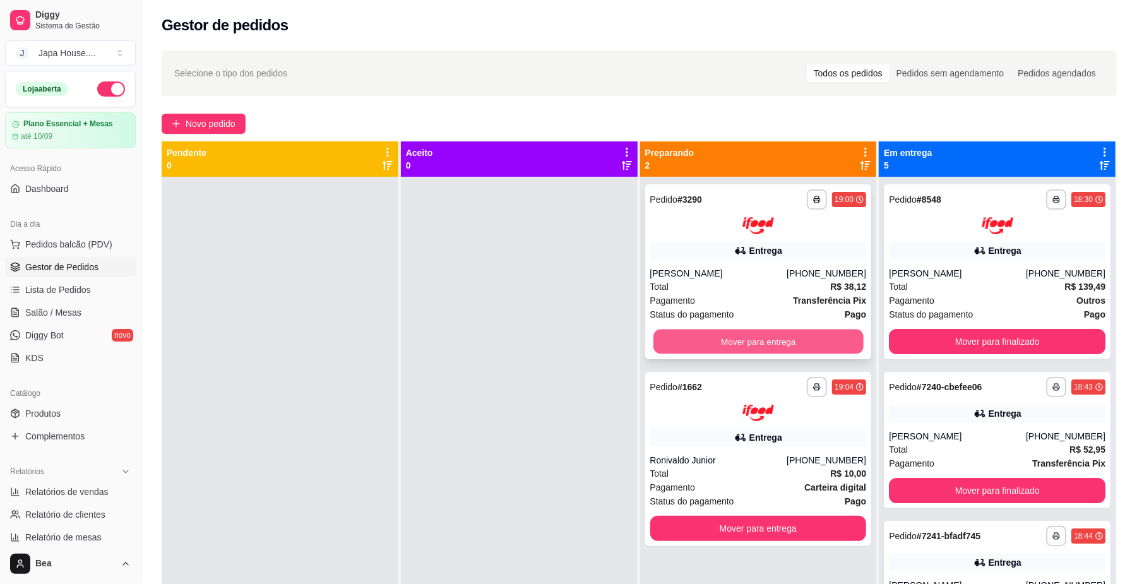
click at [711, 354] on div "Mover para entrega" at bounding box center [759, 341] width 217 height 25
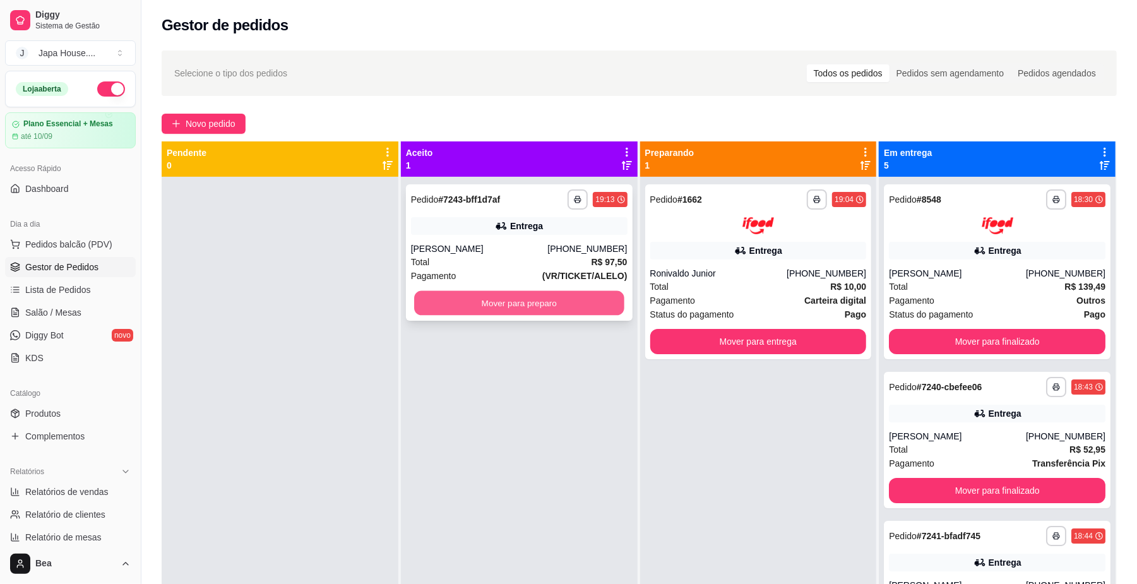
click at [481, 304] on button "Mover para preparo" at bounding box center [519, 303] width 210 height 25
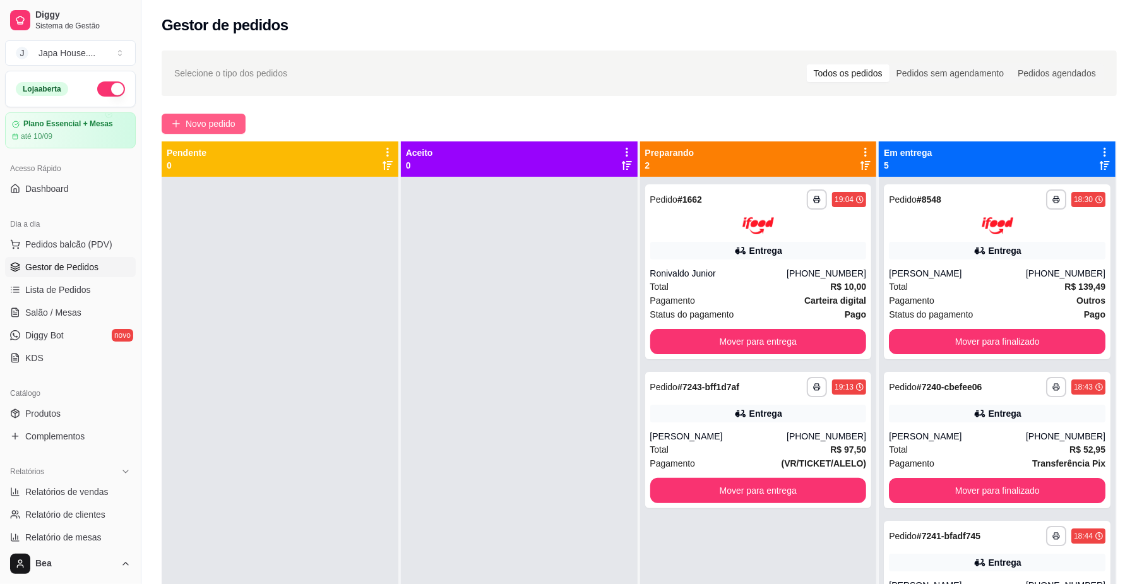
click at [213, 121] on span "Novo pedido" at bounding box center [211, 124] width 50 height 14
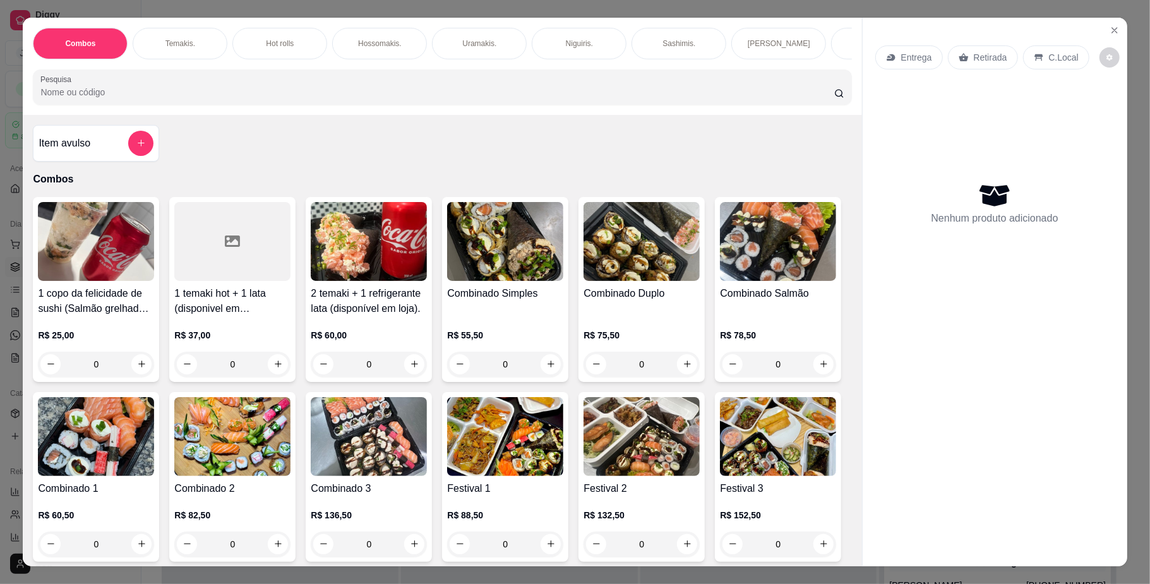
click at [563, 459] on img at bounding box center [505, 436] width 116 height 79
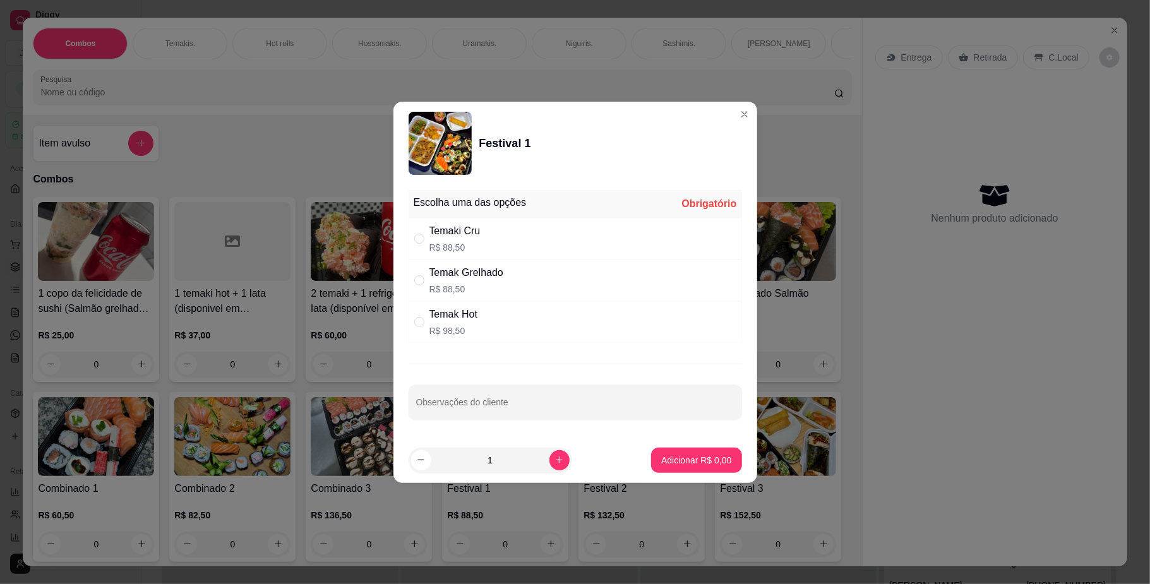
click at [476, 275] on div "Temak Grelhado" at bounding box center [466, 272] width 74 height 15
radio input "true"
click at [691, 458] on p "Adicionar R$ 88,50" at bounding box center [693, 460] width 73 height 12
type input "1"
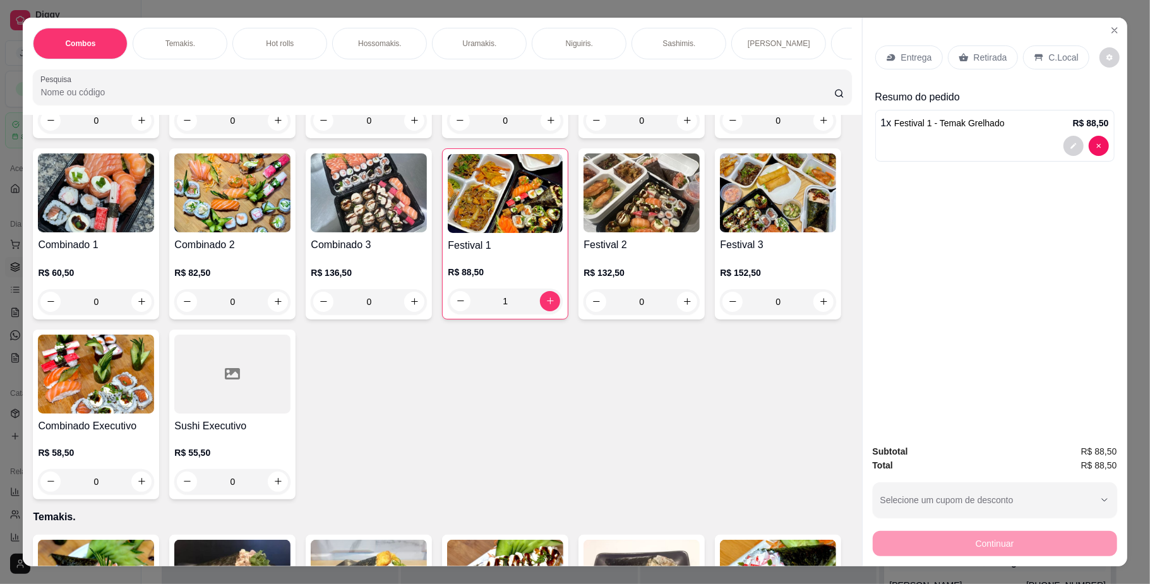
scroll to position [377, 0]
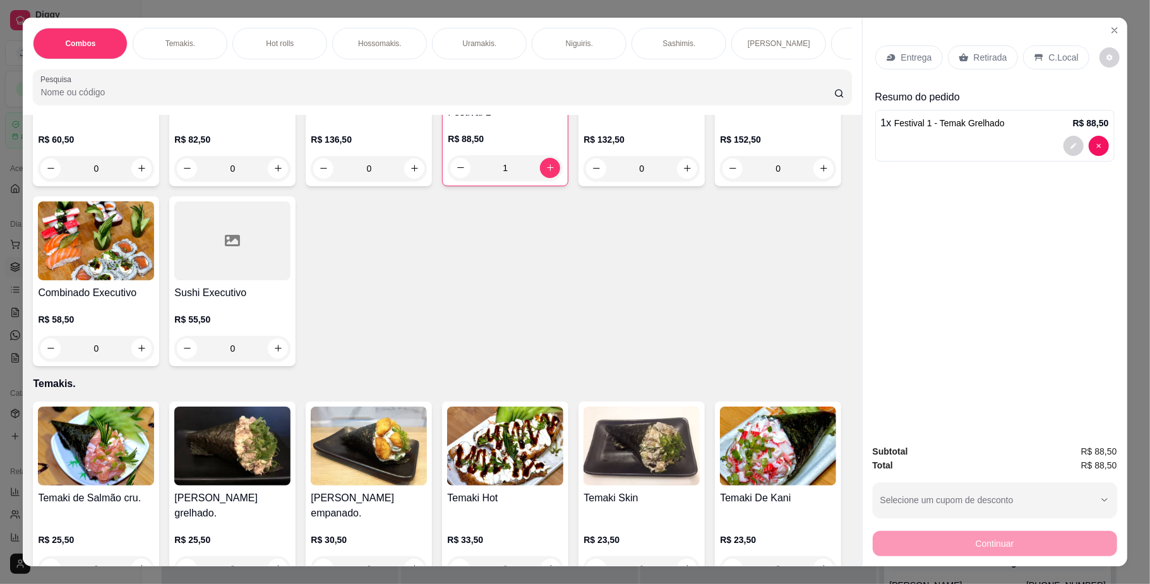
click at [74, 471] on img at bounding box center [96, 446] width 116 height 79
click at [584, 99] on img at bounding box center [642, 59] width 116 height 79
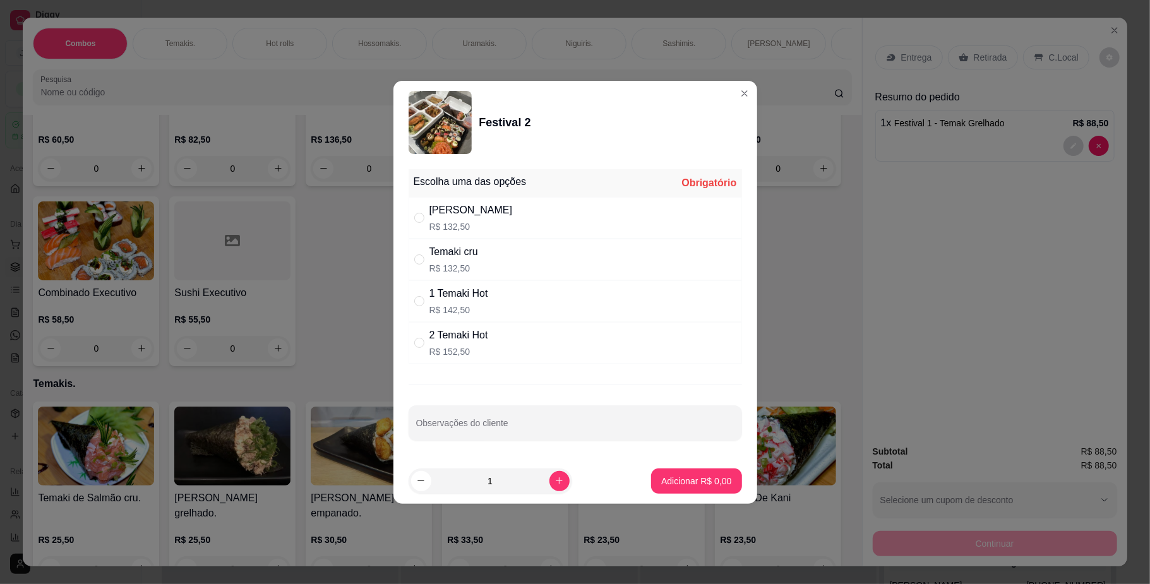
click at [519, 263] on div "Temaki cru R$ 132,50" at bounding box center [575, 260] width 333 height 42
radio input "true"
click at [526, 430] on input "Observações do cliente" at bounding box center [575, 428] width 318 height 13
type input "[PERSON_NAME]"
click at [673, 483] on p "Adicionar R$ 132,50" at bounding box center [692, 481] width 78 height 12
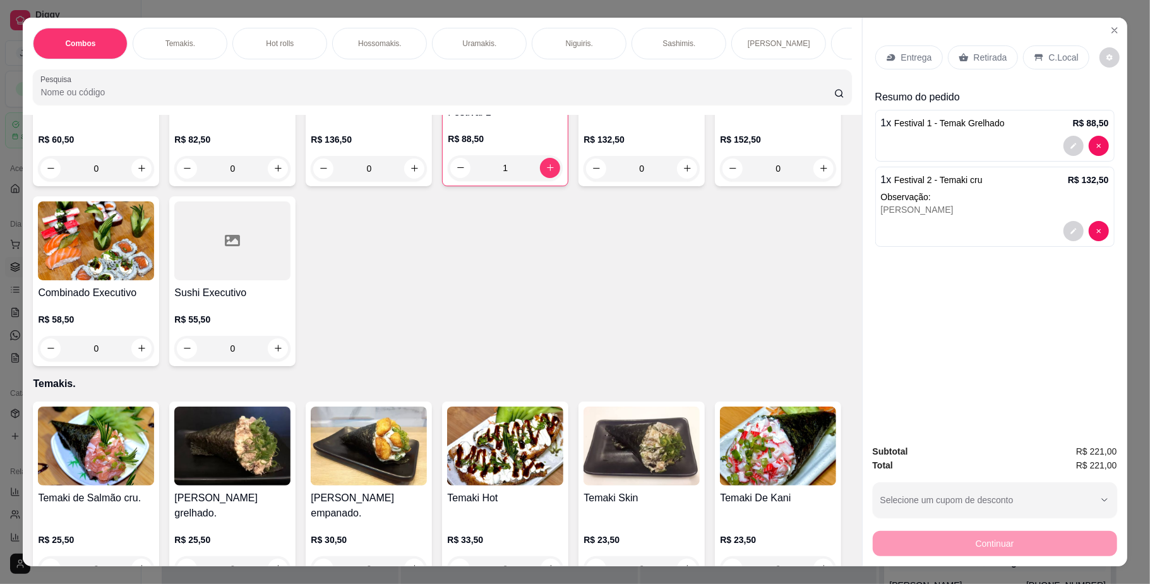
click at [910, 135] on div "1 x Festival 1 - Temak Grelhado R$ 88,50" at bounding box center [994, 136] width 239 height 52
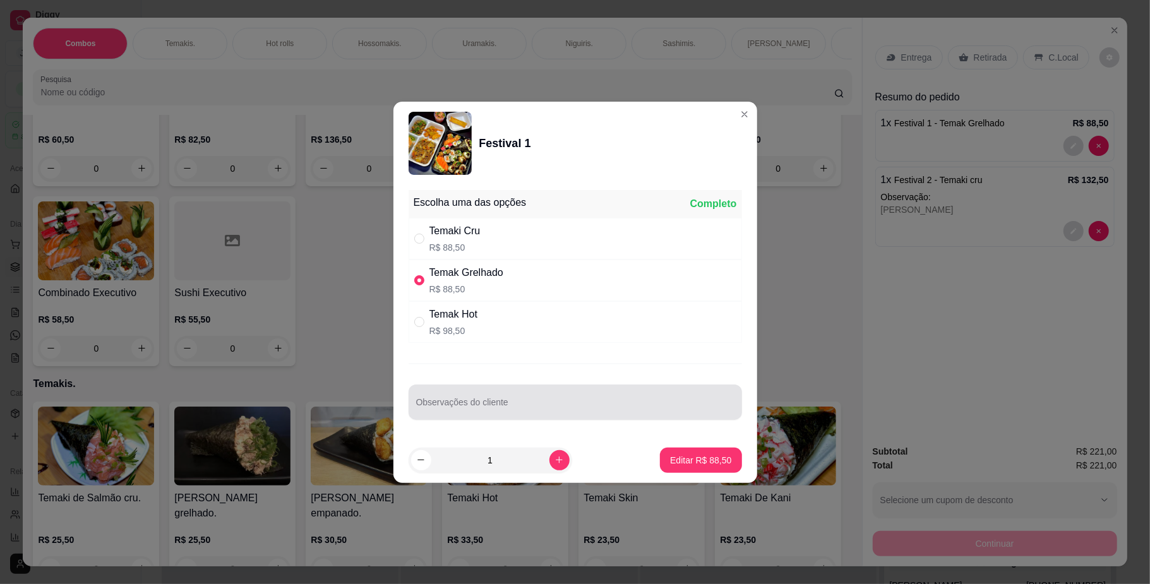
click at [573, 400] on div at bounding box center [575, 402] width 318 height 25
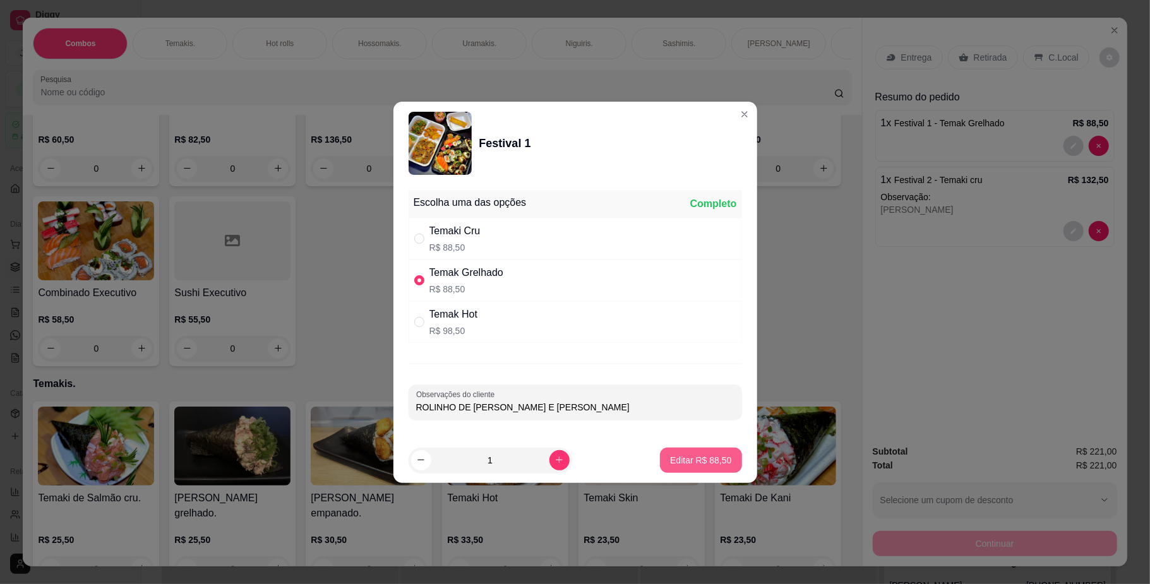
type input "ROLINHO DE [PERSON_NAME] E [PERSON_NAME]"
click at [690, 466] on p "Editar R$ 88,50" at bounding box center [700, 460] width 59 height 12
type input "0"
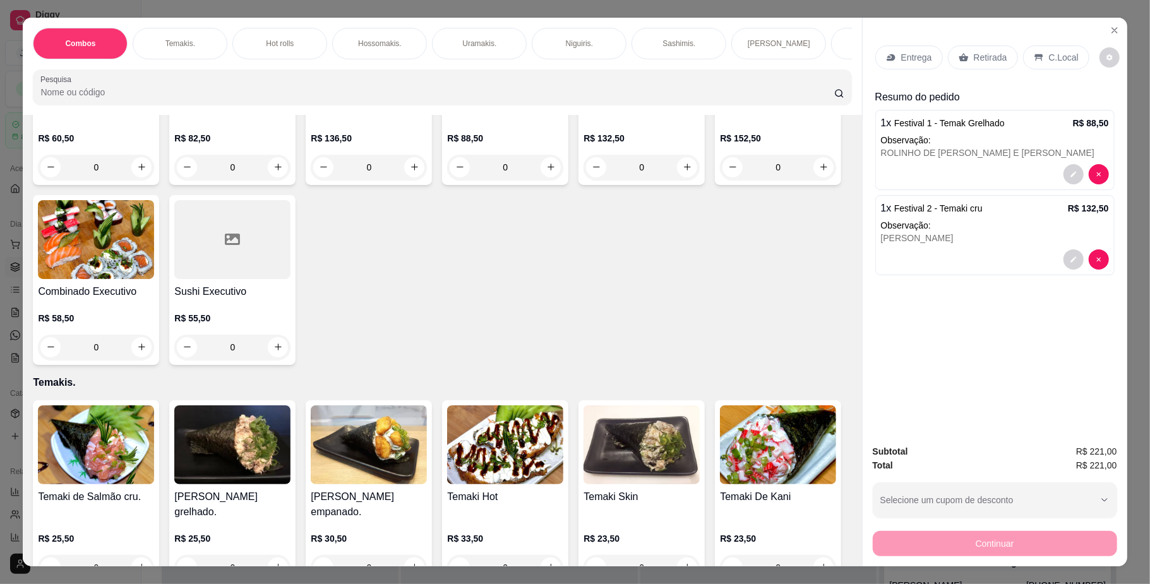
click at [901, 63] on p "Entrega" at bounding box center [916, 57] width 31 height 13
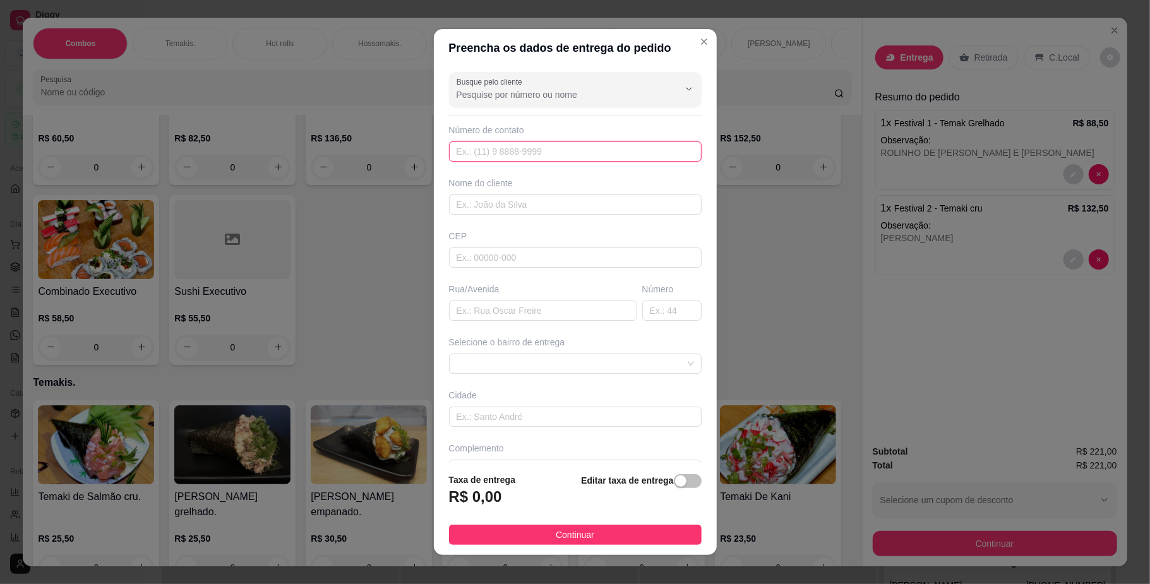
click at [604, 157] on input "text" at bounding box center [575, 151] width 253 height 20
type input "[PHONE_NUMBER]"
click at [524, 198] on input "text" at bounding box center [575, 205] width 253 height 20
type input "ELIETE"
click at [552, 311] on input "text" at bounding box center [543, 311] width 188 height 20
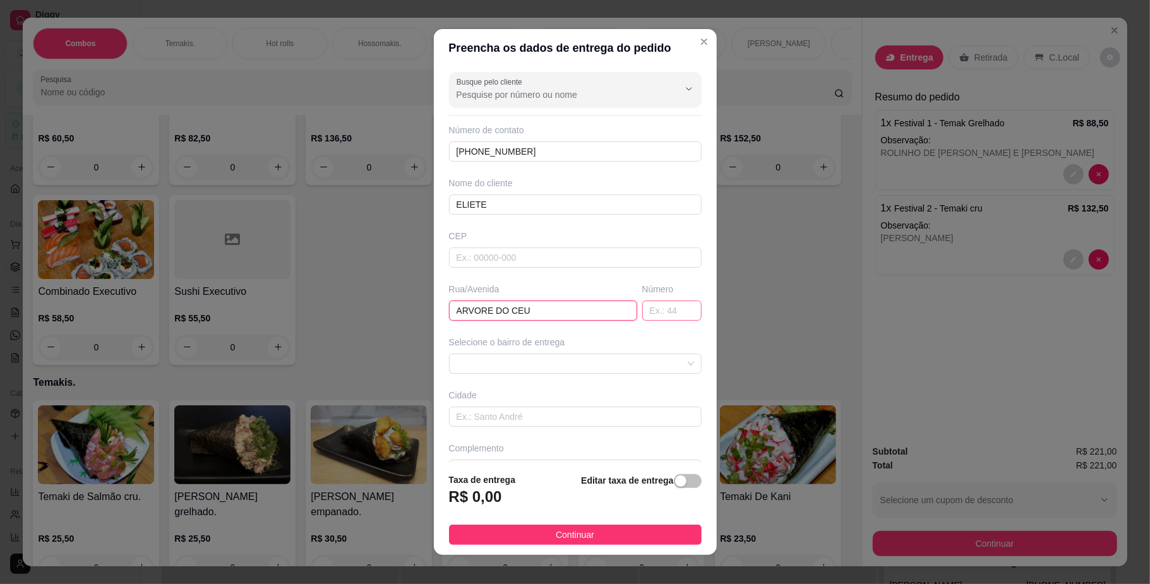
type input "ARVORE DO CEU"
click at [645, 316] on input "text" at bounding box center [671, 311] width 59 height 20
click at [634, 364] on span at bounding box center [575, 363] width 237 height 19
type input "228"
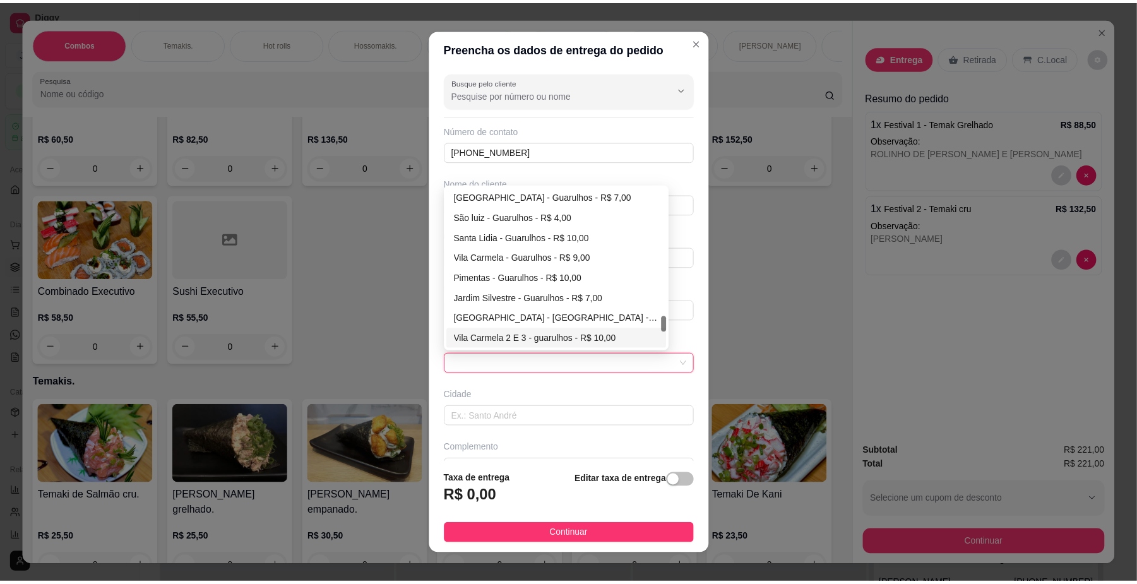
scroll to position [1293, 0]
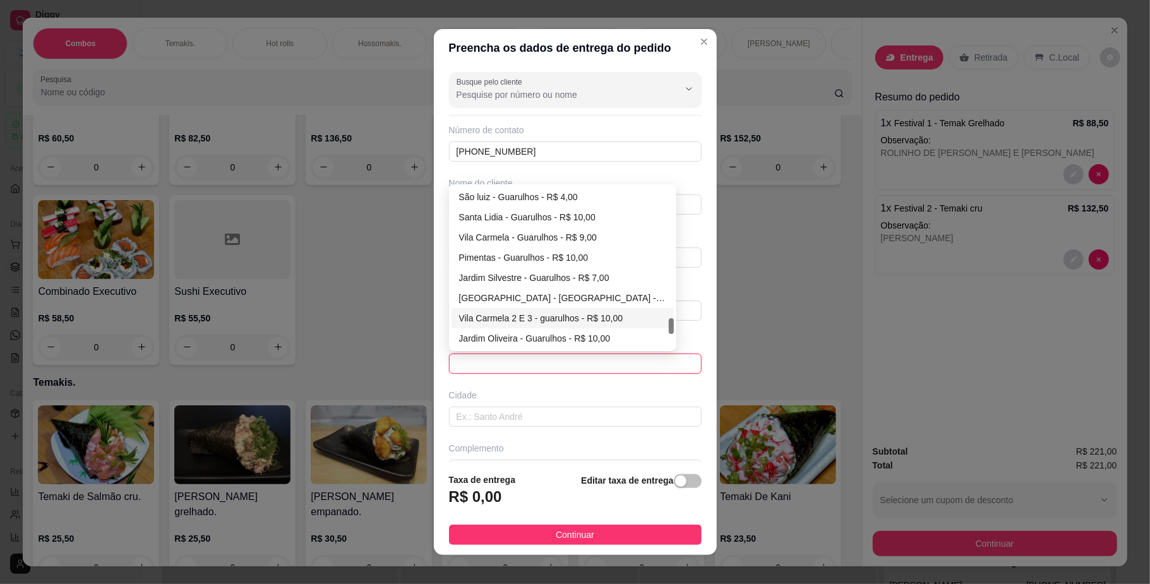
click at [518, 318] on div "Vila Carmela 2 E 3 - guarulhos - R$ 10,00" at bounding box center [562, 318] width 207 height 14
type input "guarulhos"
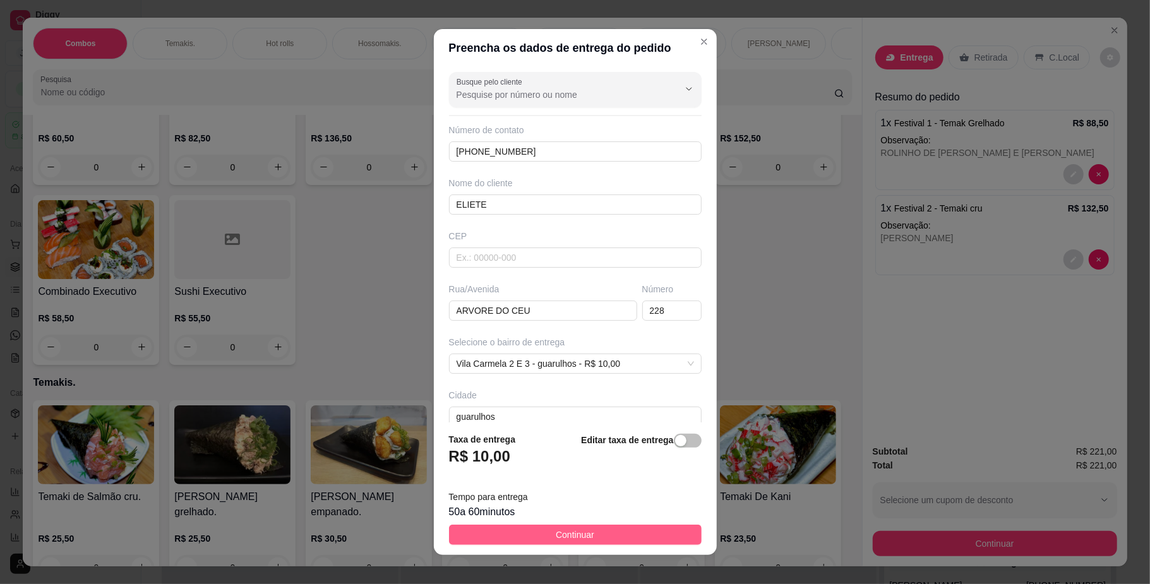
click at [567, 534] on span "Continuar" at bounding box center [575, 535] width 39 height 14
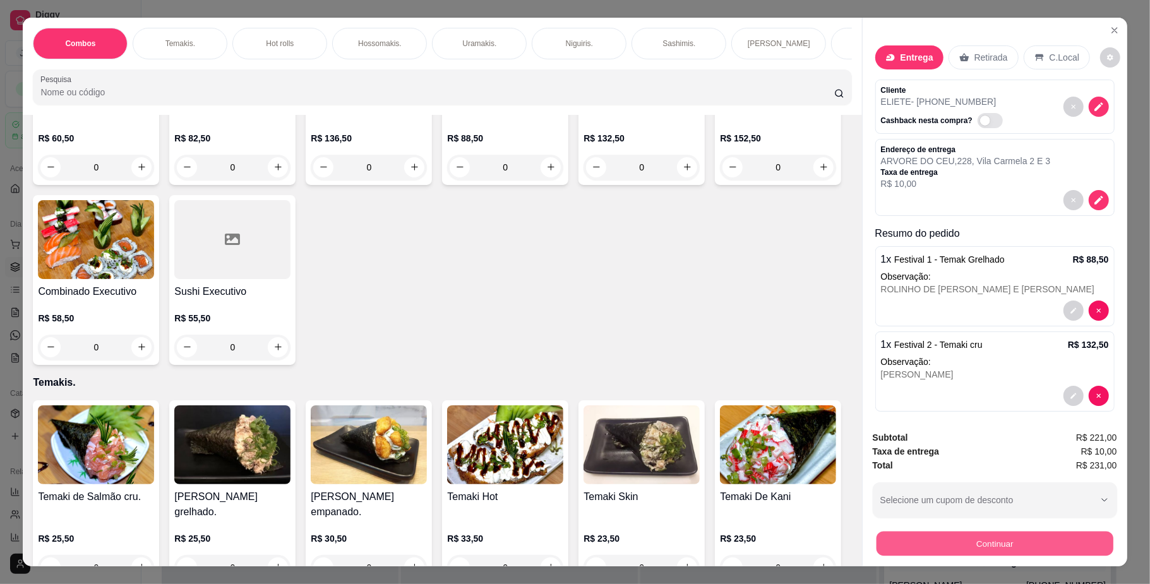
click at [939, 539] on button "Continuar" at bounding box center [994, 544] width 237 height 25
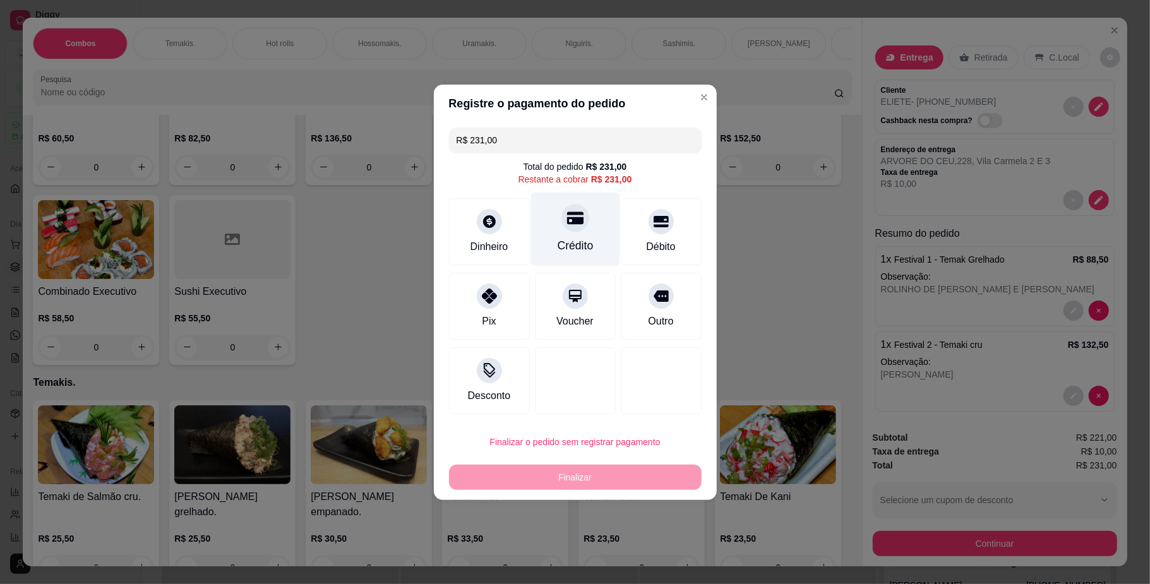
click at [579, 232] on div "Crédito" at bounding box center [575, 229] width 89 height 74
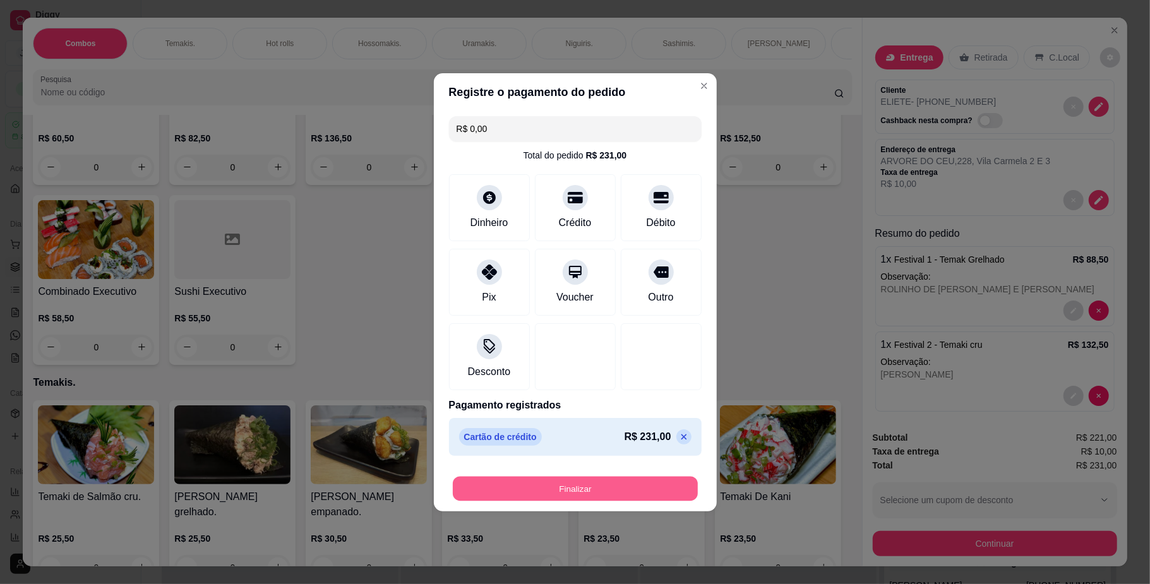
click at [567, 488] on button "Finalizar" at bounding box center [575, 488] width 245 height 25
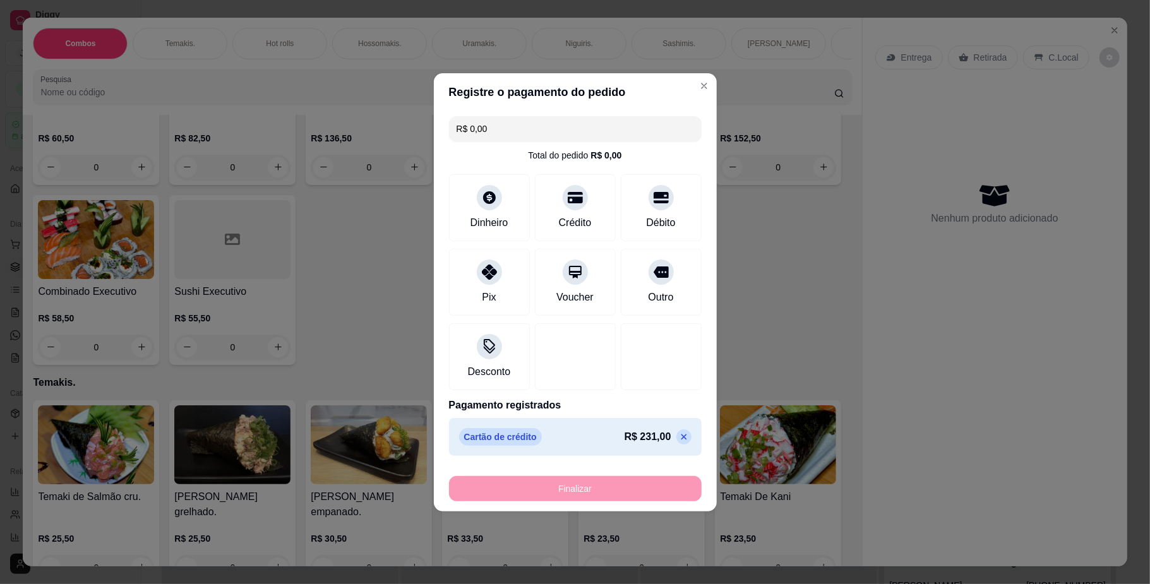
type input "-R$ 231,00"
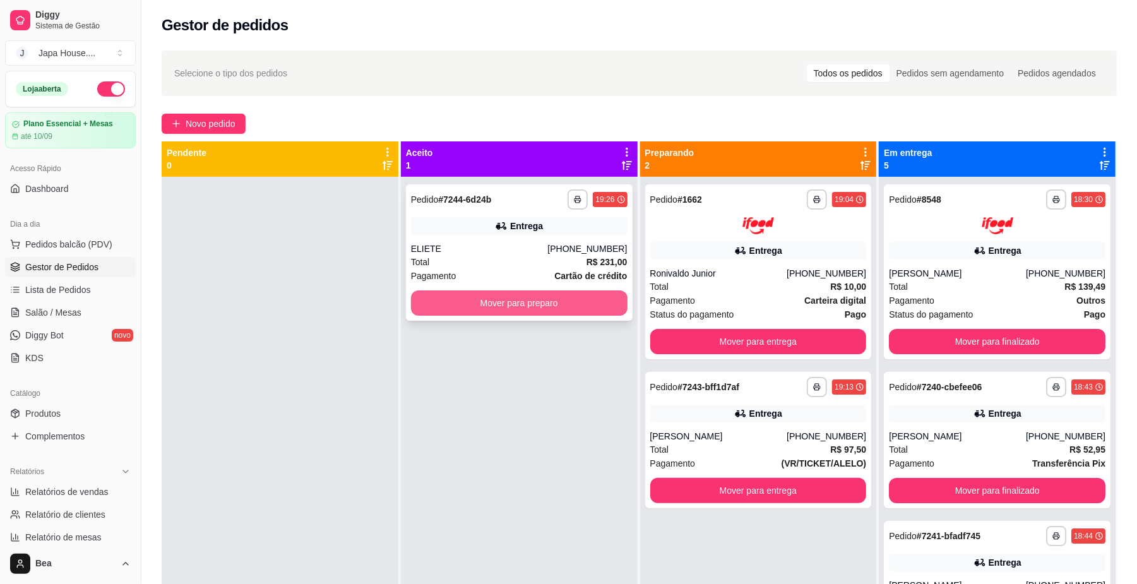
click at [551, 256] on div "Total R$ 231,00" at bounding box center [519, 262] width 217 height 14
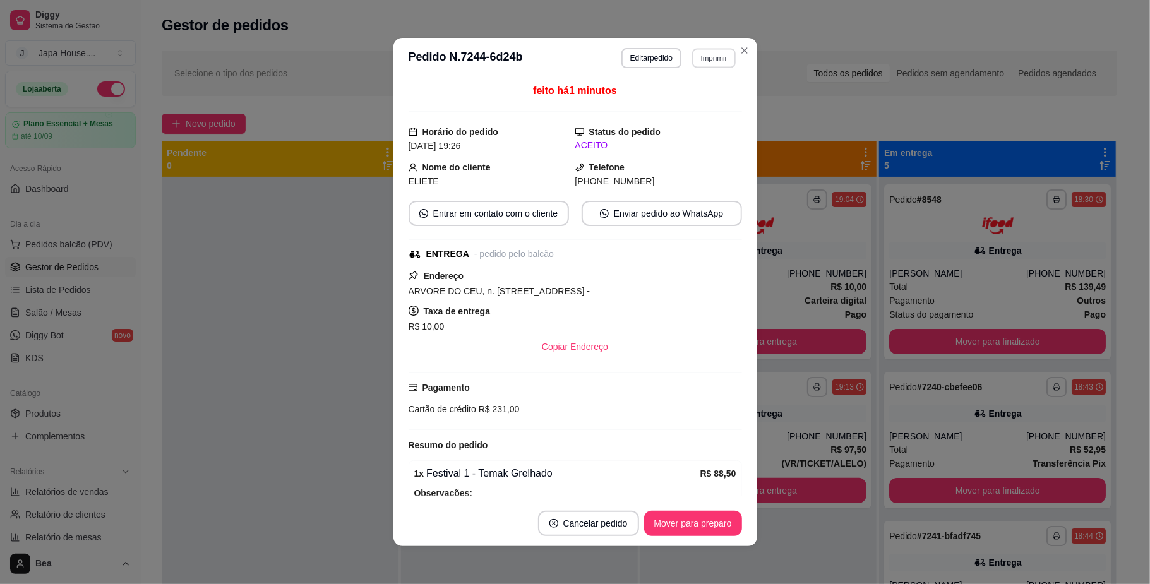
click at [702, 59] on button "Imprimir" at bounding box center [714, 58] width 44 height 20
click at [673, 132] on button "IMPRESSORA" at bounding box center [685, 127] width 88 height 20
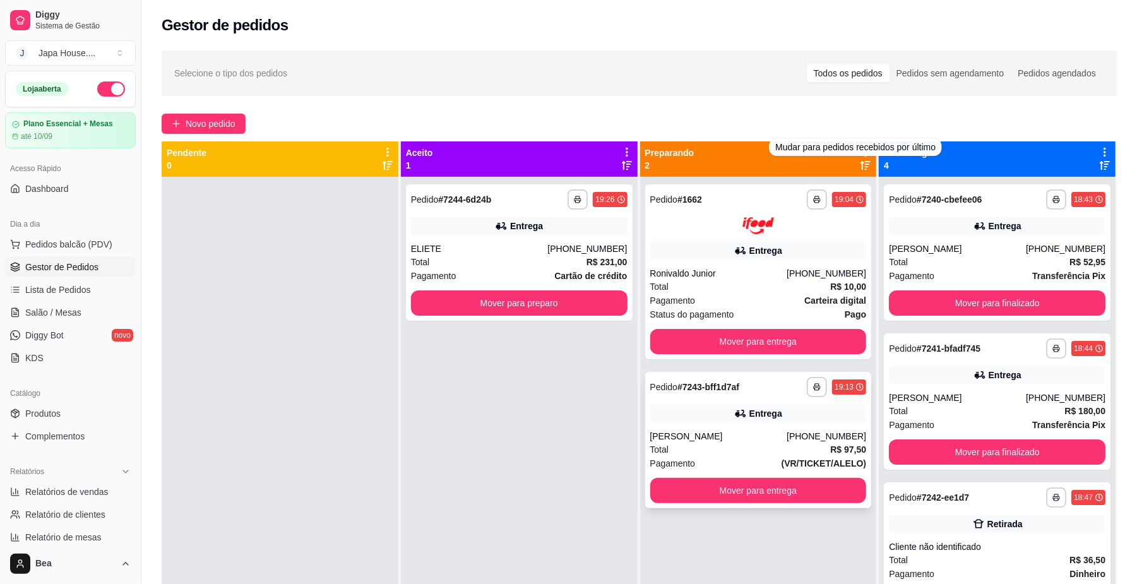
click at [688, 466] on div "Pagamento (VR/TICKET/ALELO)" at bounding box center [759, 464] width 217 height 14
click at [813, 384] on icon "button" at bounding box center [817, 387] width 8 height 8
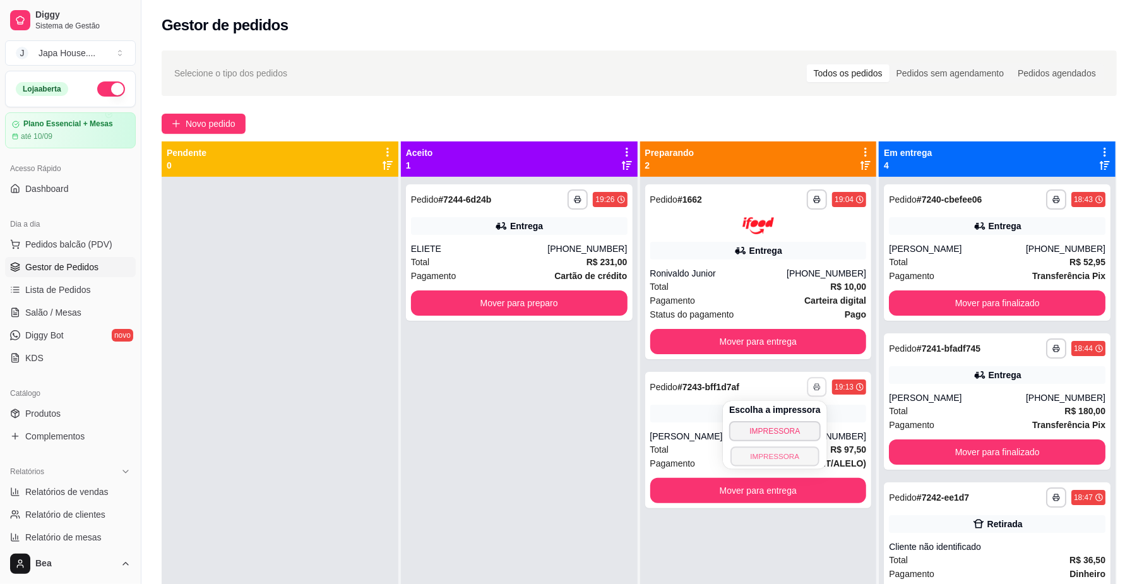
click at [794, 452] on button "IMPRESSORA" at bounding box center [775, 457] width 88 height 20
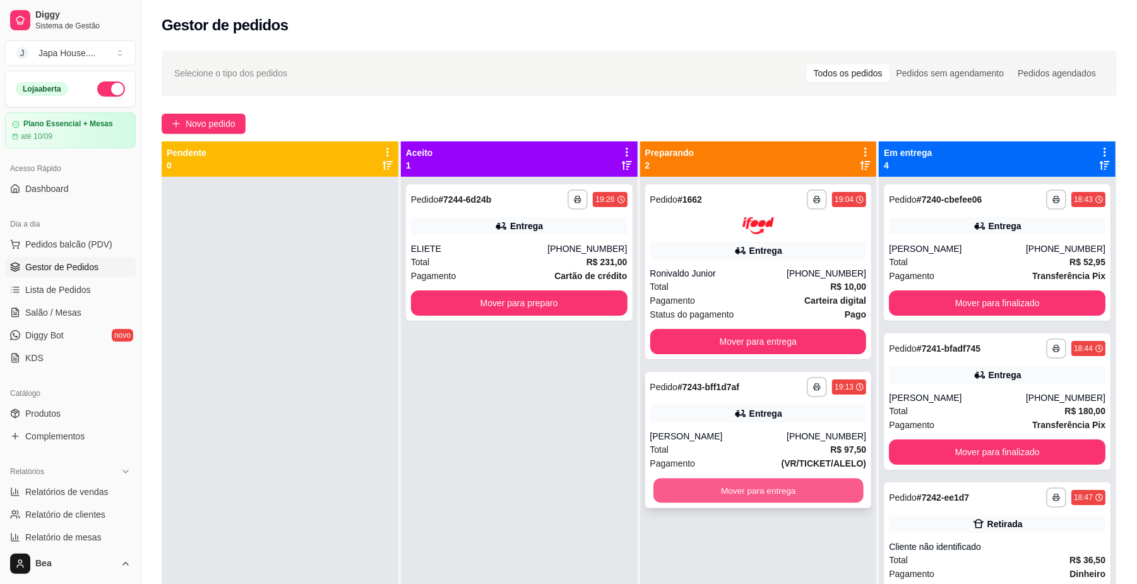
click at [725, 494] on button "Mover para entrega" at bounding box center [759, 490] width 210 height 25
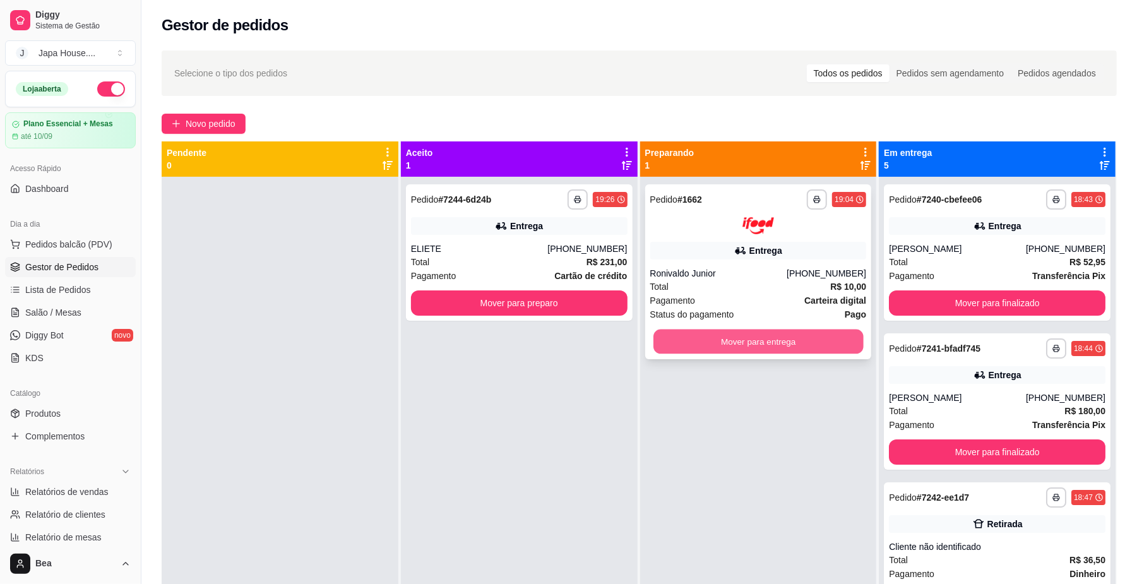
click at [700, 337] on button "Mover para entrega" at bounding box center [759, 341] width 210 height 25
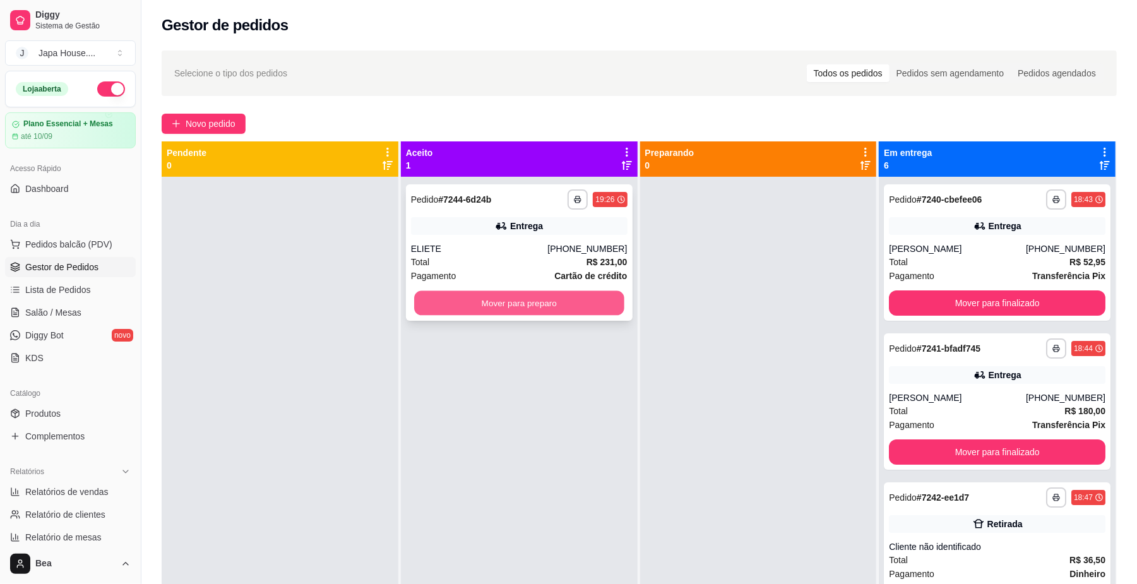
click at [586, 304] on button "Mover para preparo" at bounding box center [519, 303] width 210 height 25
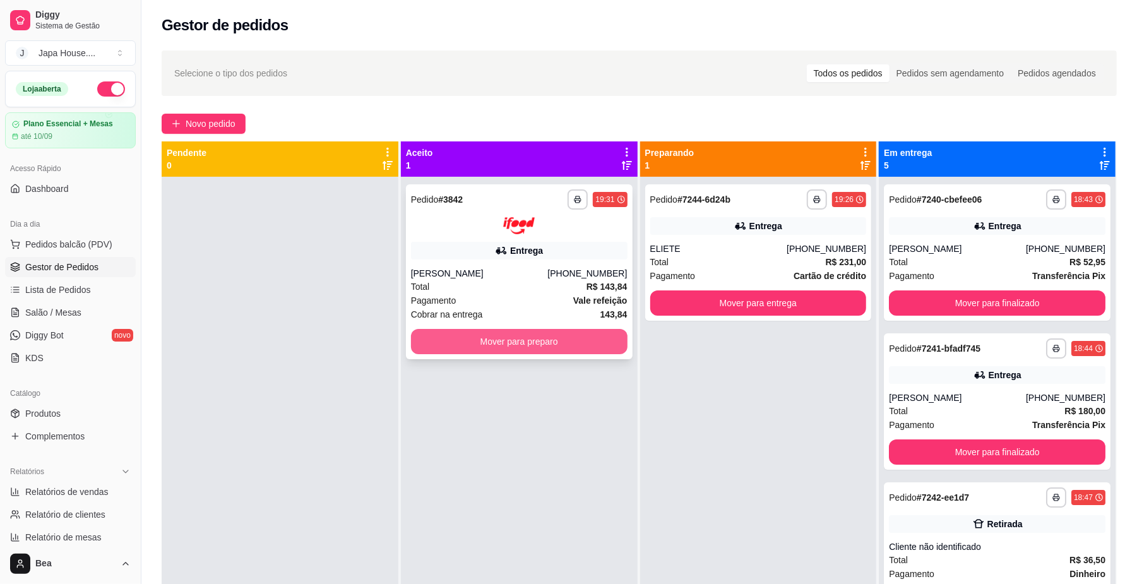
click at [486, 347] on button "Mover para preparo" at bounding box center [519, 341] width 217 height 25
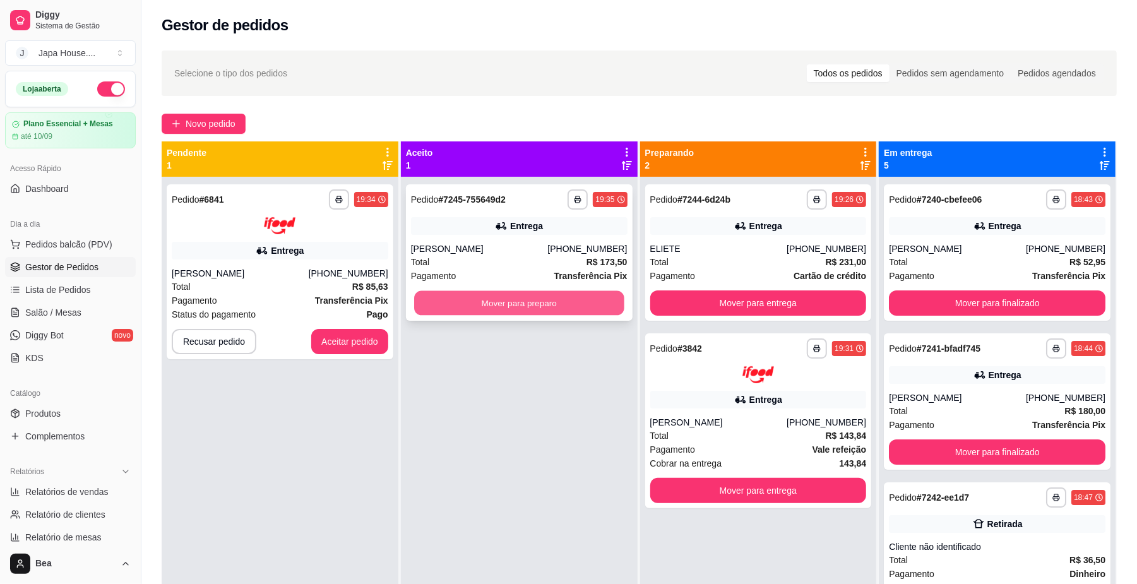
click at [451, 303] on button "Mover para preparo" at bounding box center [519, 303] width 210 height 25
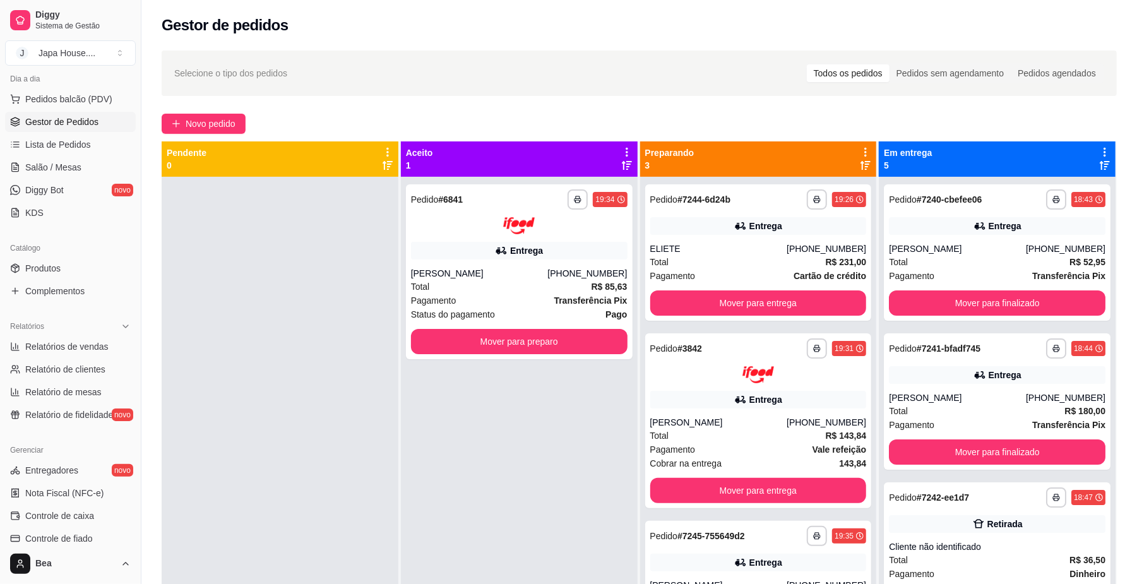
scroll to position [147, 0]
click at [73, 263] on link "Produtos" at bounding box center [70, 266] width 131 height 20
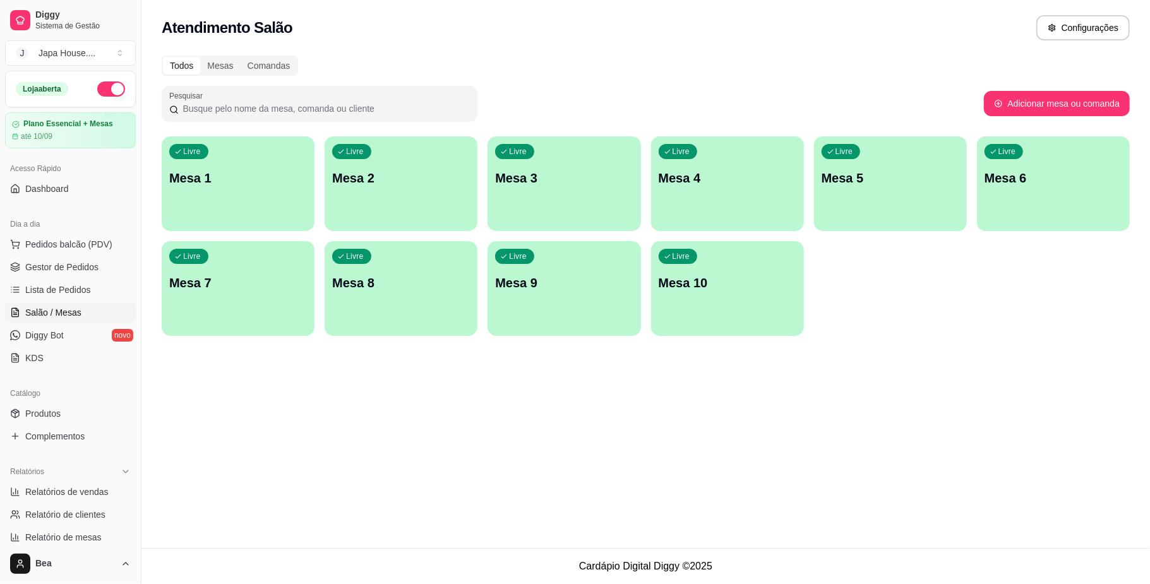
click at [277, 104] on input "Pesquisar" at bounding box center [324, 108] width 291 height 13
click at [283, 110] on input "Pesquisar" at bounding box center [324, 108] width 291 height 13
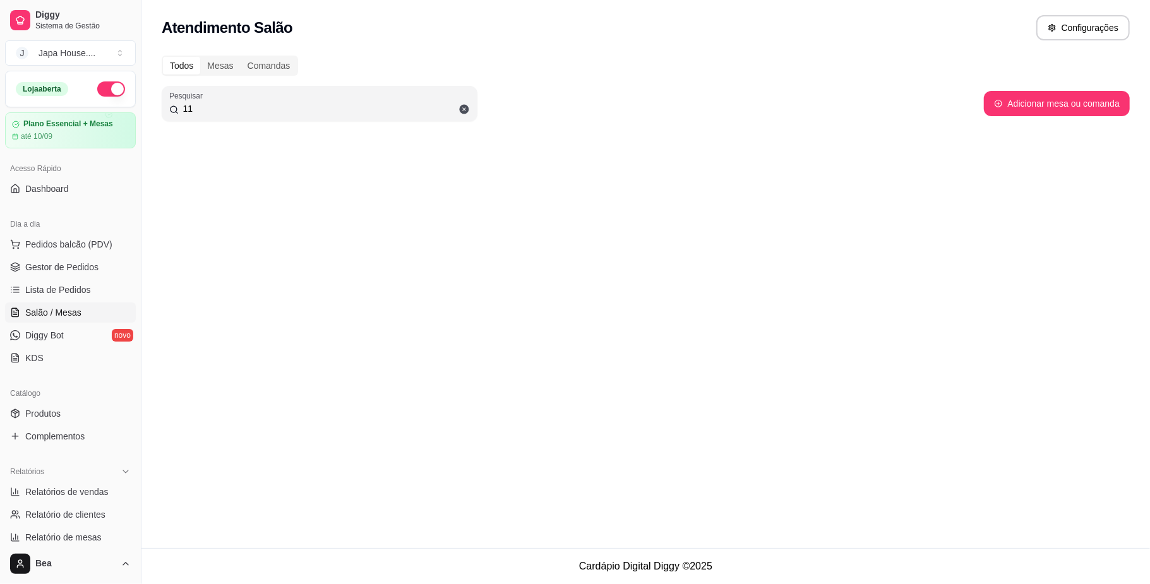
type input "1"
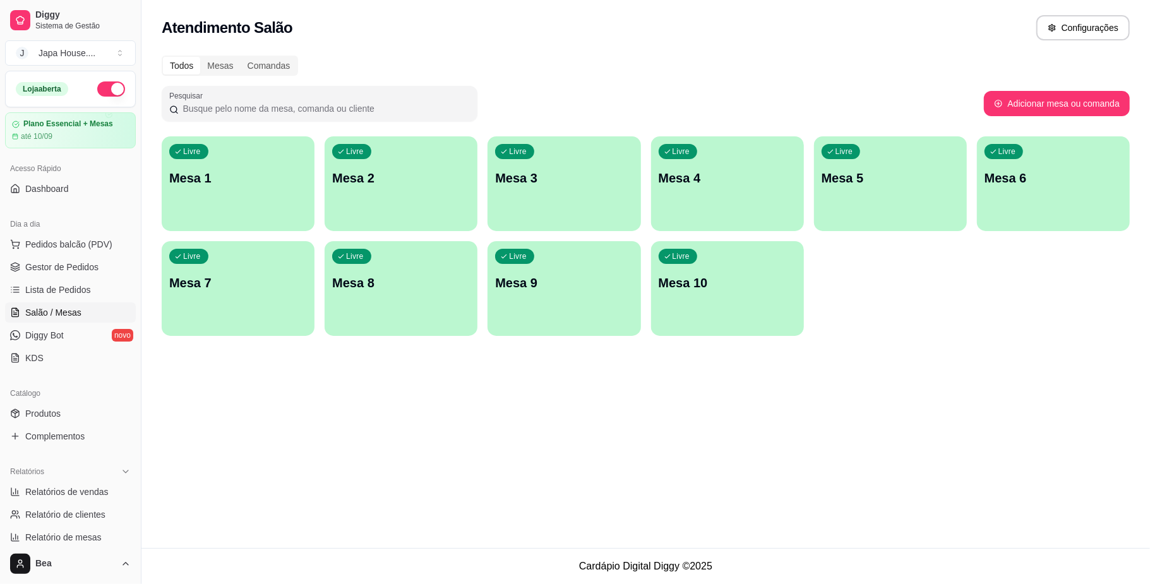
type input "2"
drag, startPoint x: 365, startPoint y: 58, endPoint x: 155, endPoint y: 24, distance: 213.1
click at [155, 24] on div "Atendimento Salão Configurações Todos Mesas Comandas Pesquisar Adicionar mesa o…" at bounding box center [645, 274] width 1009 height 548
click at [155, 24] on div "Atendimento Salão Configurações" at bounding box center [645, 24] width 1009 height 48
drag, startPoint x: 155, startPoint y: 24, endPoint x: 342, endPoint y: 42, distance: 187.8
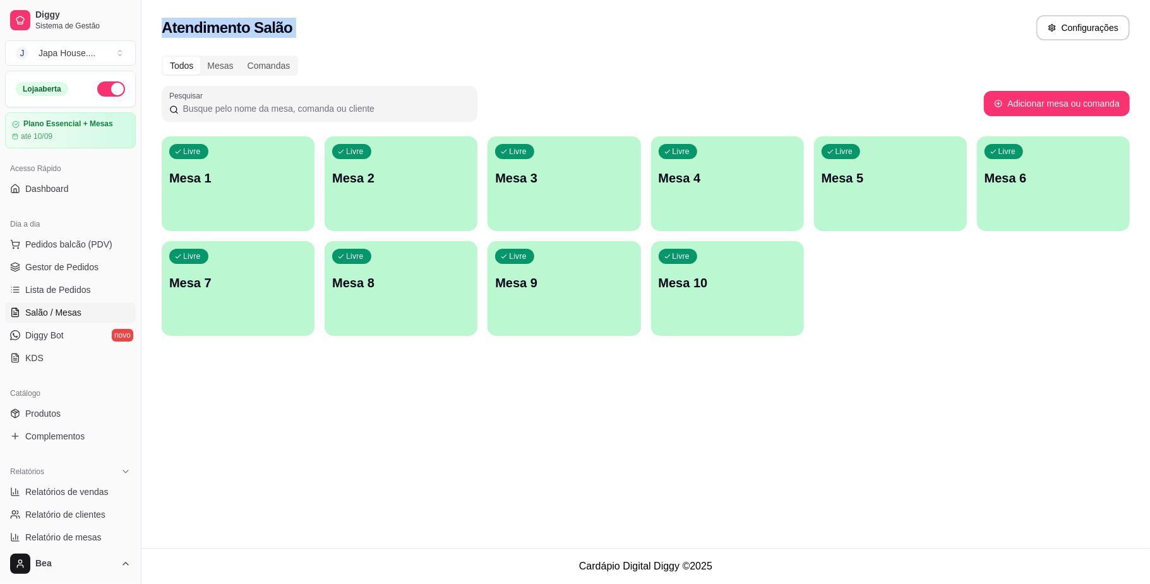
click at [342, 42] on div "Atendimento Salão Configurações" at bounding box center [645, 24] width 1009 height 48
click at [261, 64] on div "Comandas" at bounding box center [269, 66] width 57 height 18
click at [241, 57] on input "Comandas" at bounding box center [241, 57] width 0 height 0
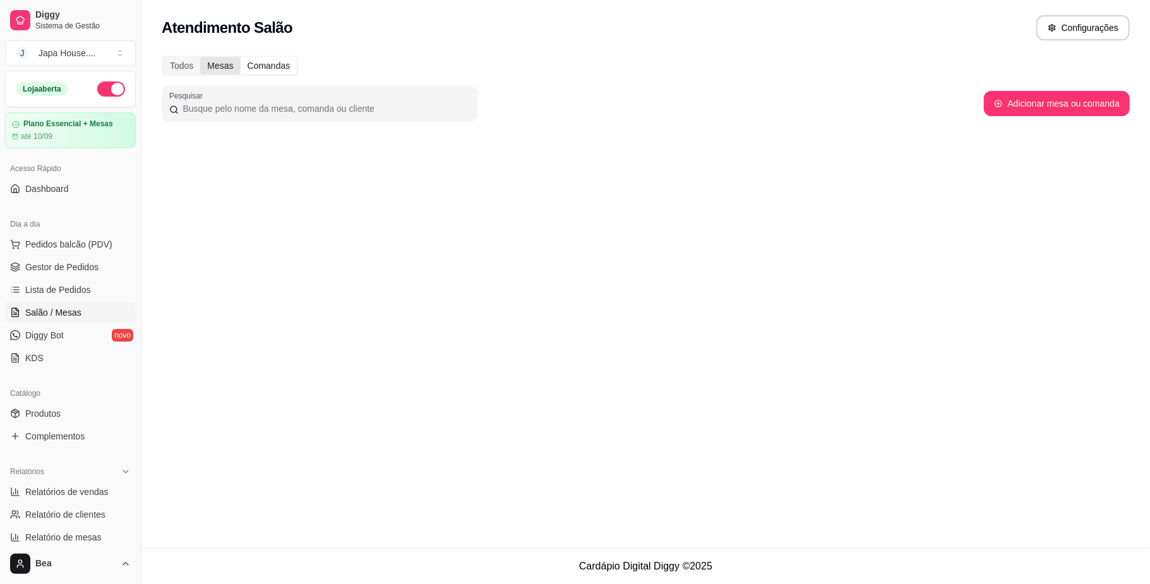
click at [219, 59] on div "Mesas" at bounding box center [220, 66] width 40 height 18
click at [200, 57] on input "Mesas" at bounding box center [200, 57] width 0 height 0
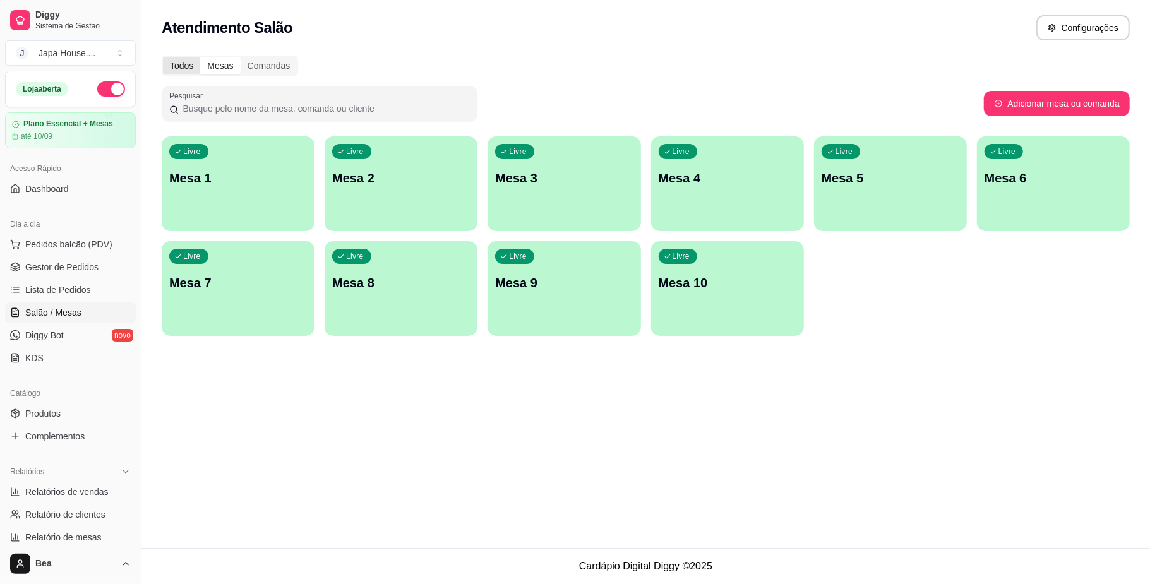
click at [179, 61] on div "Todos" at bounding box center [181, 66] width 37 height 18
click at [163, 57] on input "Todos" at bounding box center [163, 57] width 0 height 0
click at [211, 202] on div "Livre Mesa 1" at bounding box center [238, 176] width 148 height 77
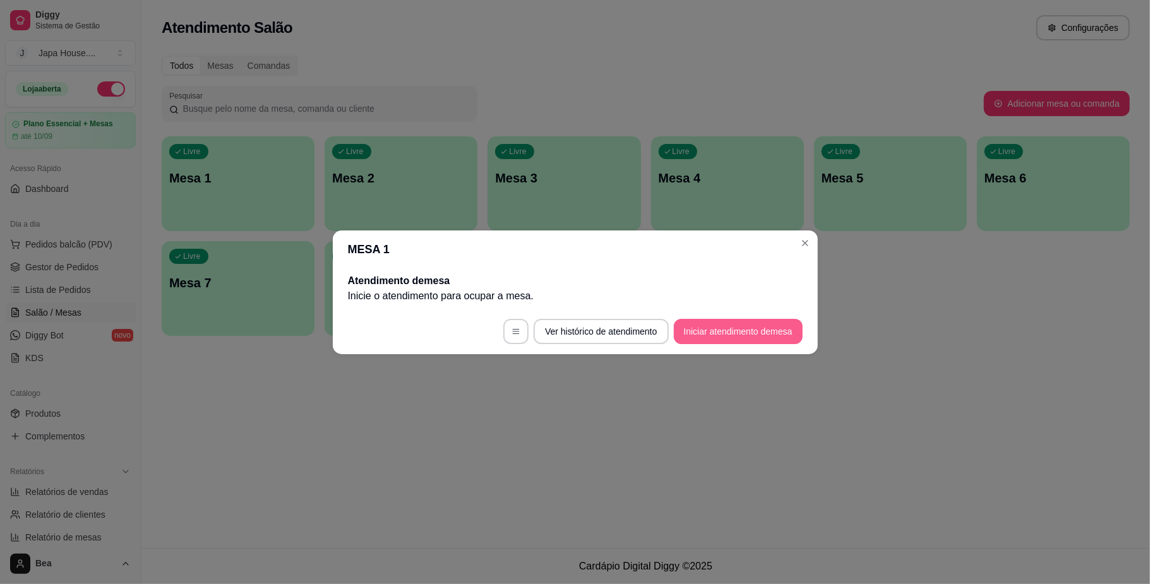
click at [710, 335] on button "Iniciar atendimento de mesa" at bounding box center [738, 331] width 129 height 25
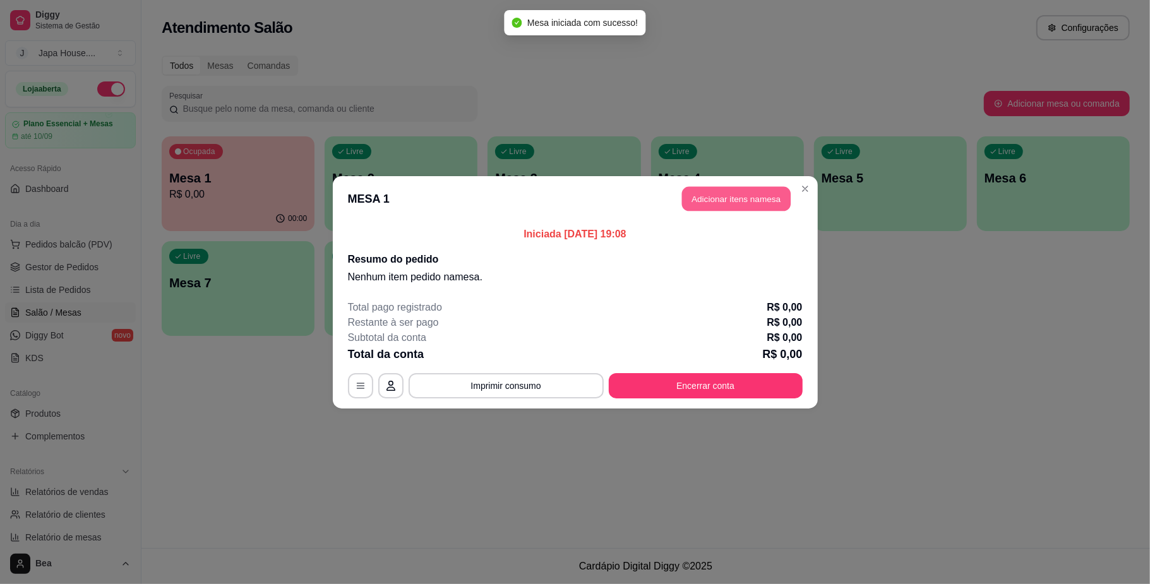
click at [710, 196] on button "Adicionar itens na mesa" at bounding box center [736, 198] width 109 height 25
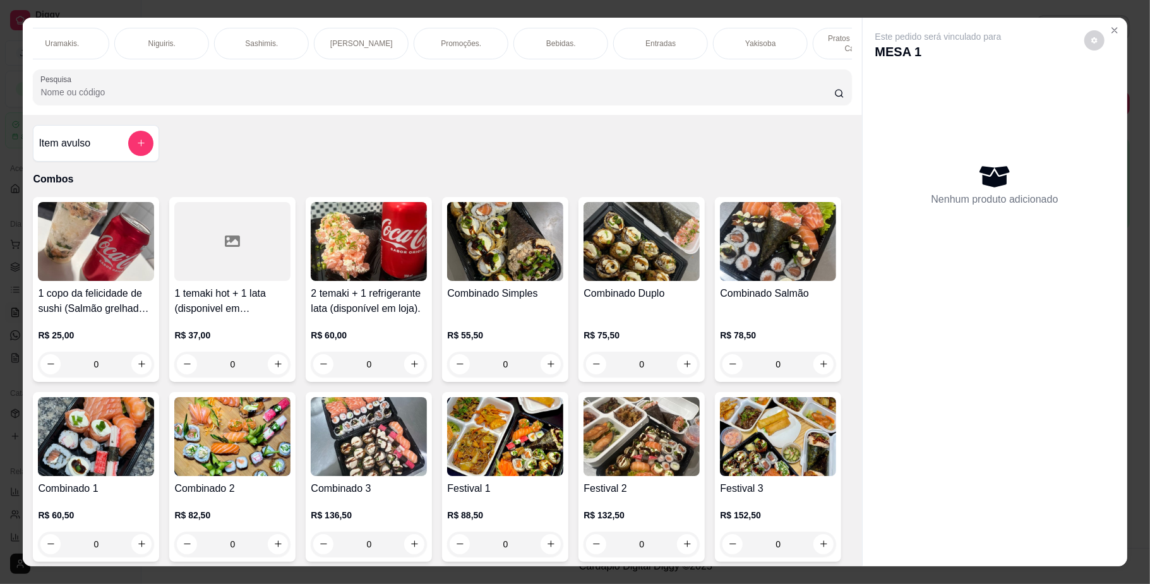
scroll to position [0, 416]
click at [277, 99] on input "Pesquisa" at bounding box center [436, 92] width 793 height 13
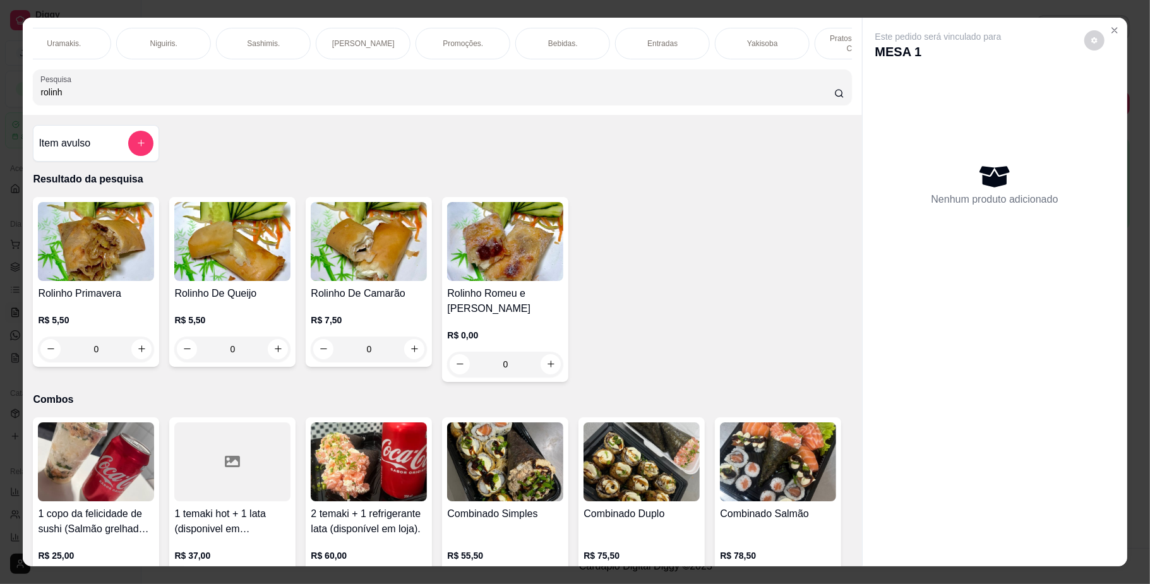
type input "rolinh"
click at [74, 261] on img at bounding box center [96, 241] width 116 height 79
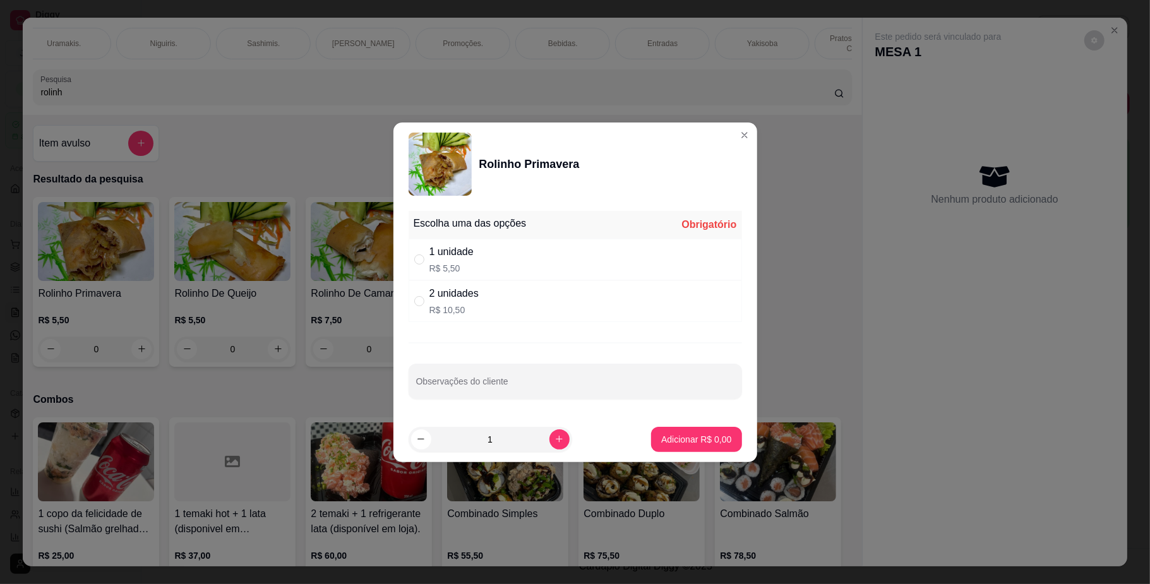
click at [531, 291] on div "2 unidades R$ 10,50" at bounding box center [575, 301] width 333 height 42
radio input "true"
click at [657, 443] on p "Adicionar R$ 10,50" at bounding box center [693, 439] width 73 height 12
type input "1"
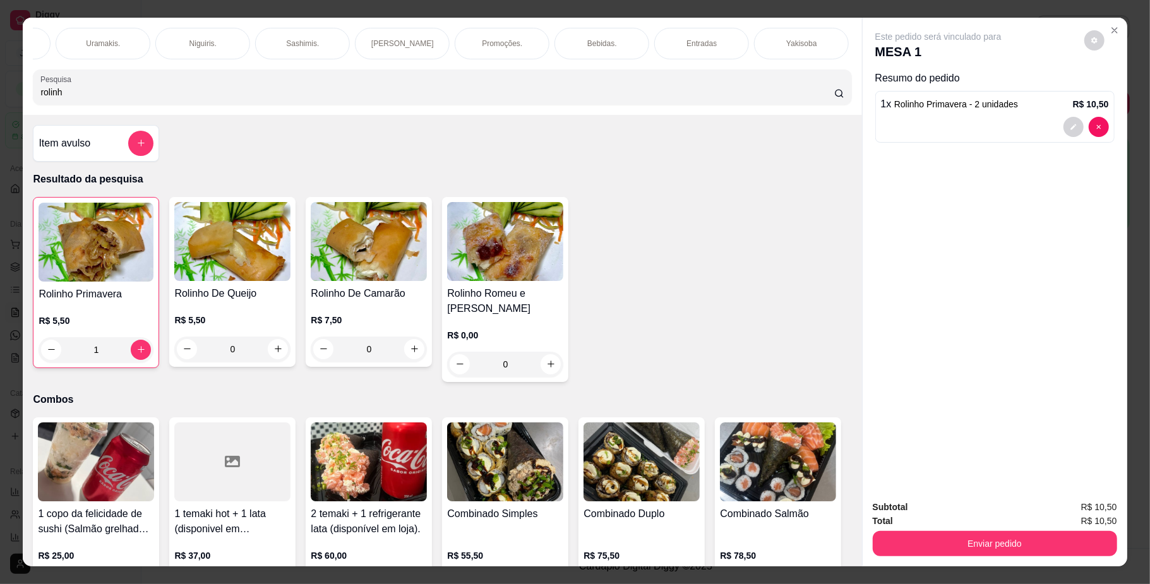
scroll to position [0, 0]
click at [438, 46] on div "Uramakis." at bounding box center [479, 44] width 95 height 32
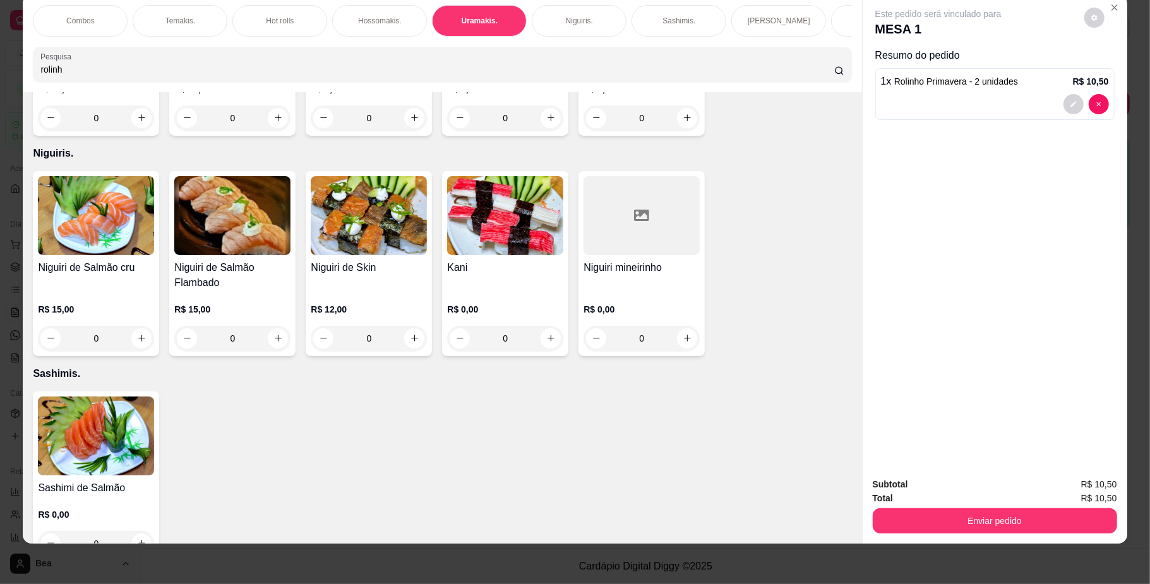
click at [531, 136] on div "Uramaki [US_STATE] R$ 0,00 0" at bounding box center [505, 43] width 126 height 185
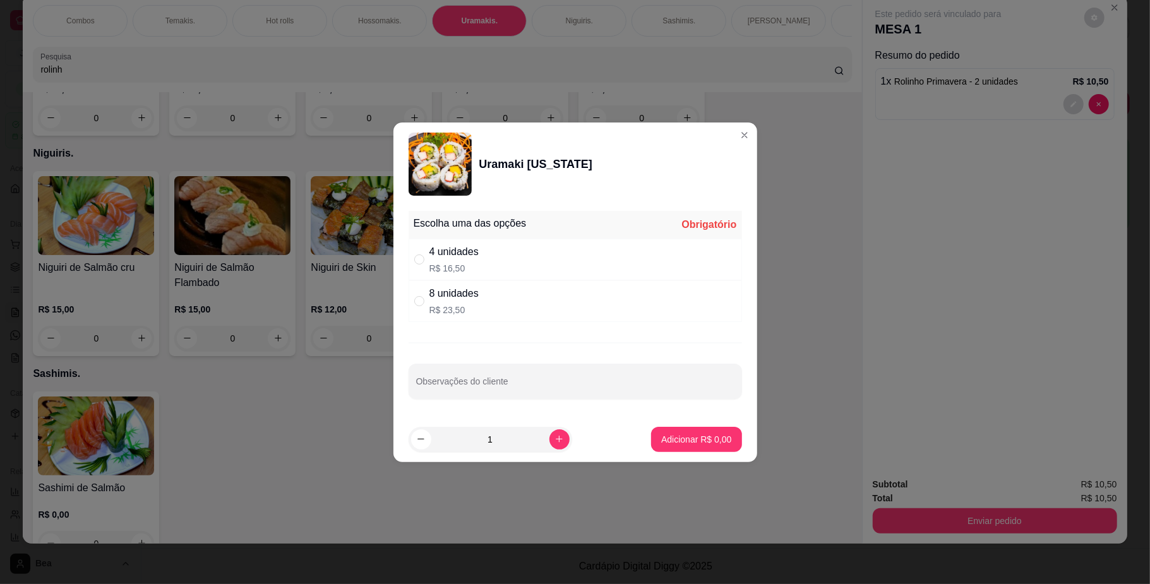
click at [431, 296] on div "8 unidades" at bounding box center [453, 293] width 49 height 15
radio input "true"
click at [657, 435] on p "Adicionar R$ 23,50" at bounding box center [693, 439] width 73 height 12
type input "1"
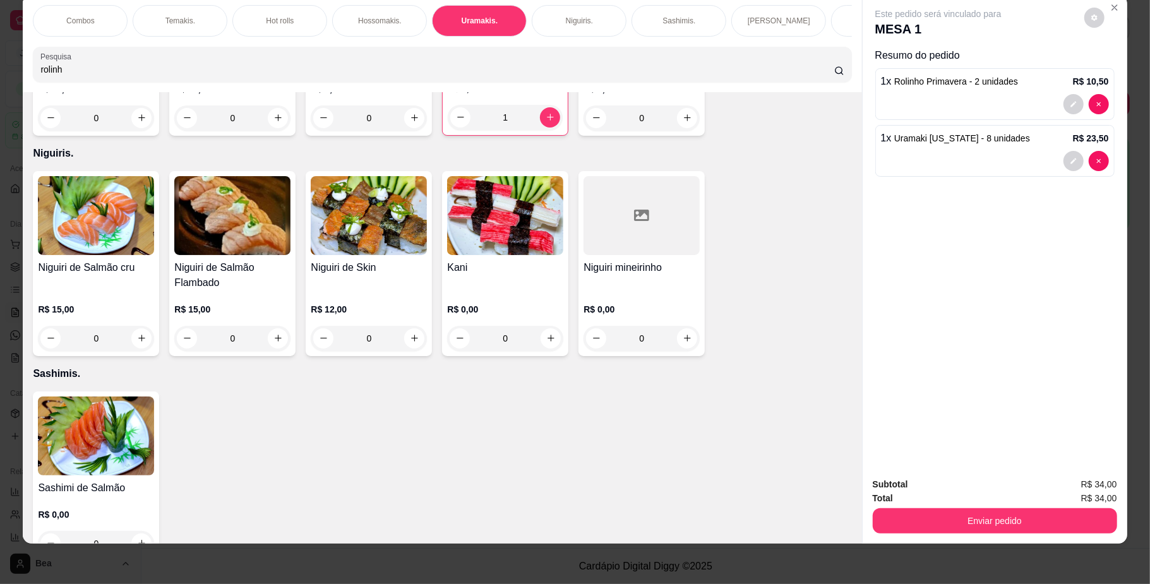
click at [364, 23] on p "Hossomakis." at bounding box center [380, 21] width 44 height 10
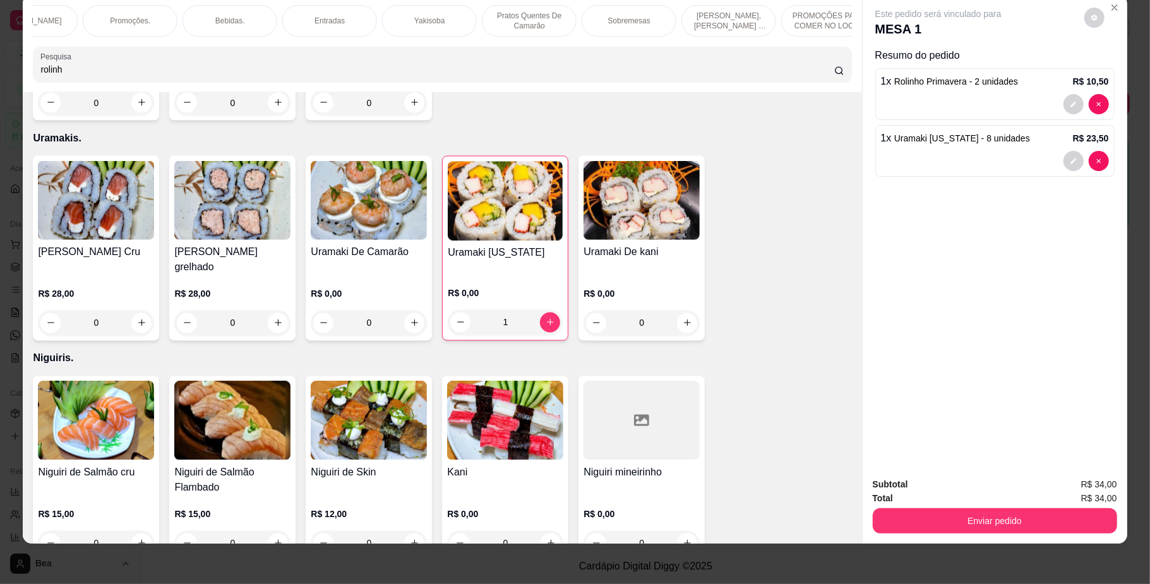
scroll to position [0, 0]
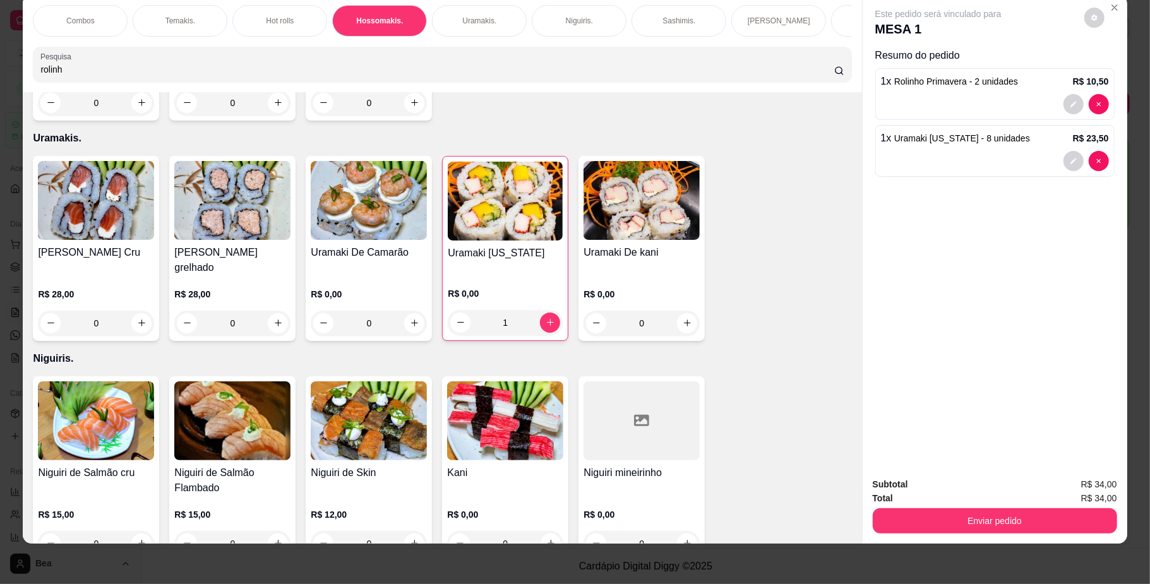
click at [248, 16] on div "Hot rolls" at bounding box center [279, 21] width 95 height 32
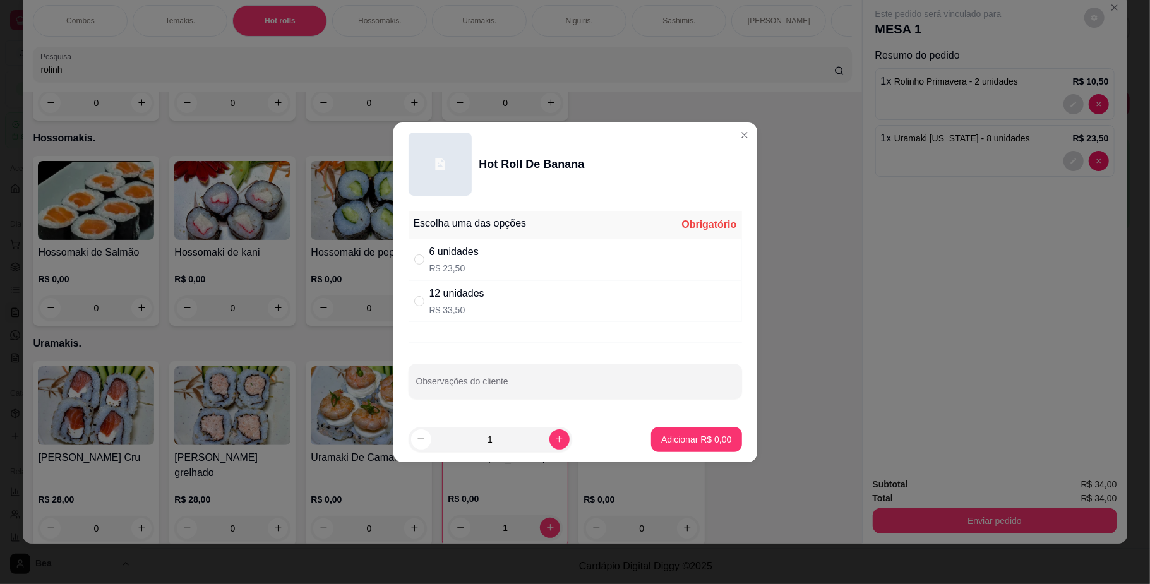
click at [490, 248] on div "6 unidades R$ 23,50" at bounding box center [575, 260] width 333 height 42
radio input "true"
click at [673, 442] on p "Adicionar R$ 23,50" at bounding box center [693, 439] width 73 height 12
type input "1"
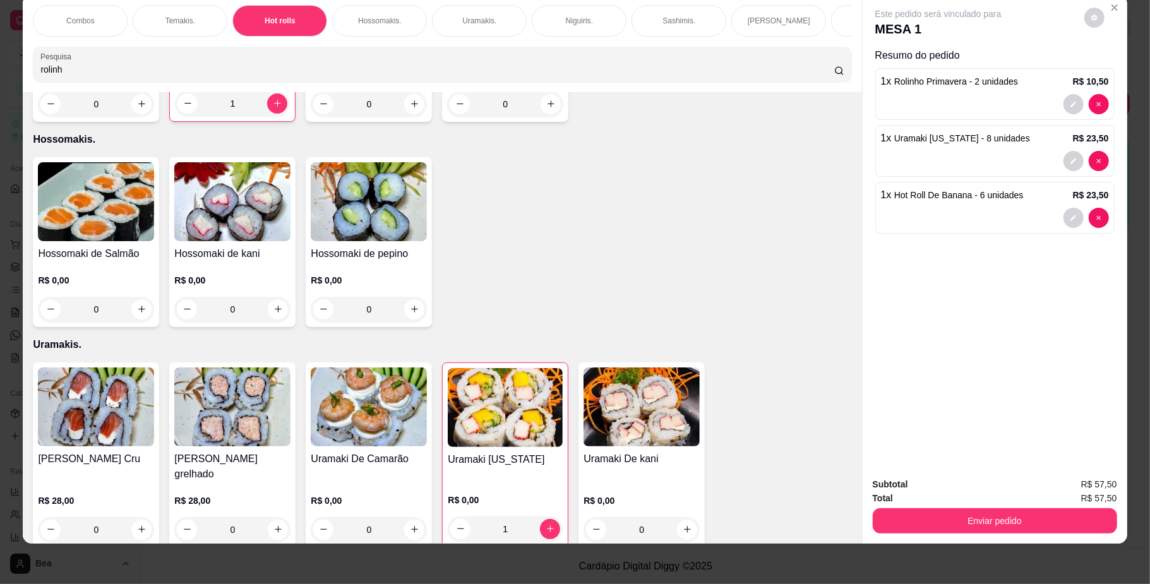
click at [186, 23] on p "Temakis." at bounding box center [180, 21] width 30 height 10
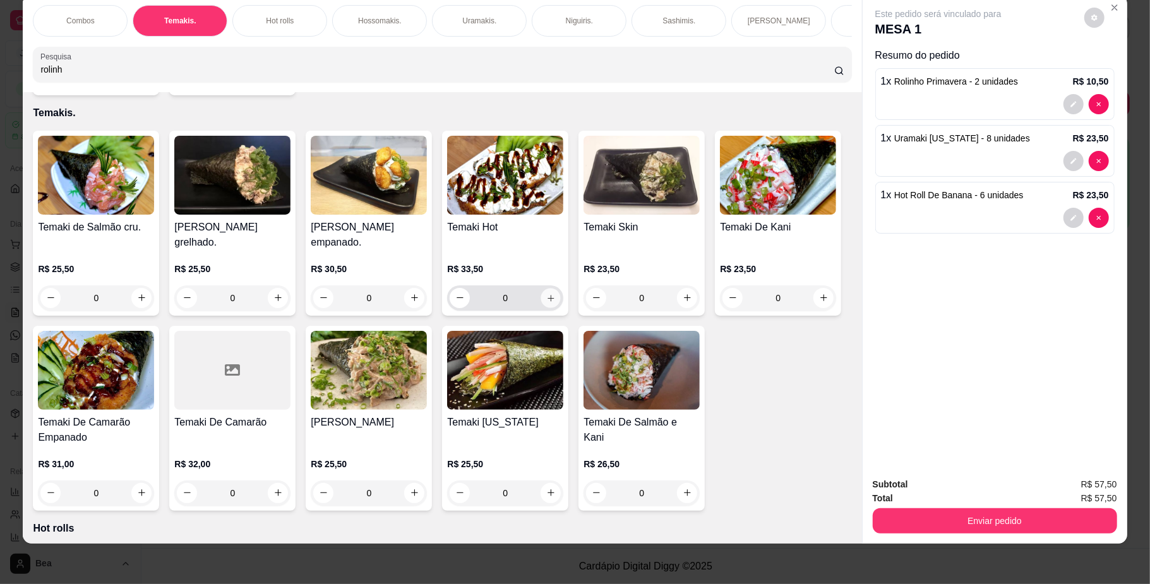
click at [541, 299] on button "increase-product-quantity" at bounding box center [551, 298] width 20 height 20
type input "1"
click at [275, 296] on icon "increase-product-quantity" at bounding box center [278, 298] width 7 height 7
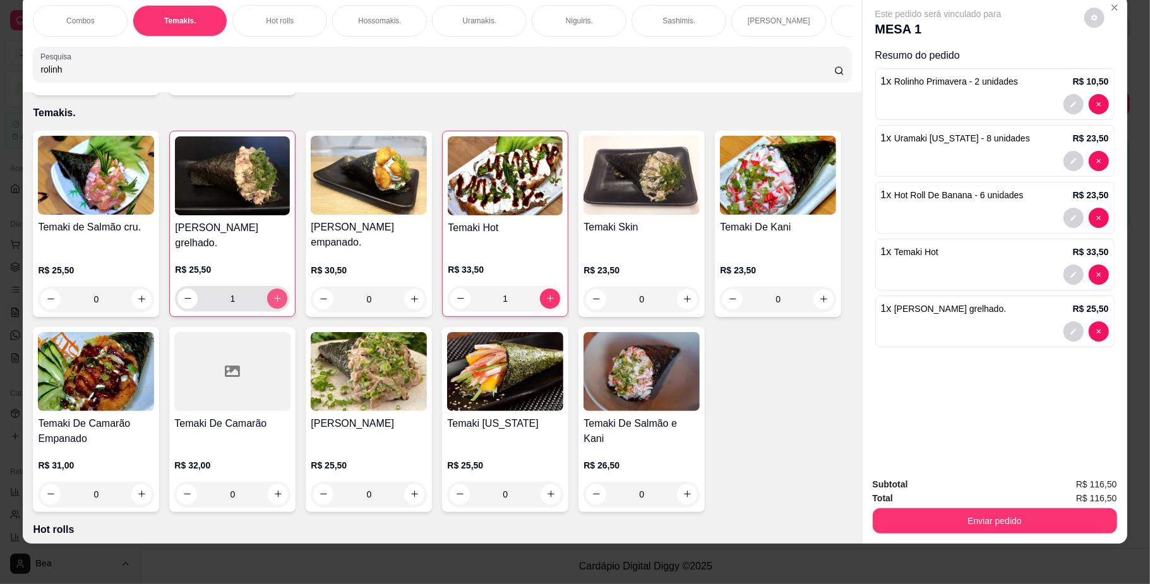
type input "1"
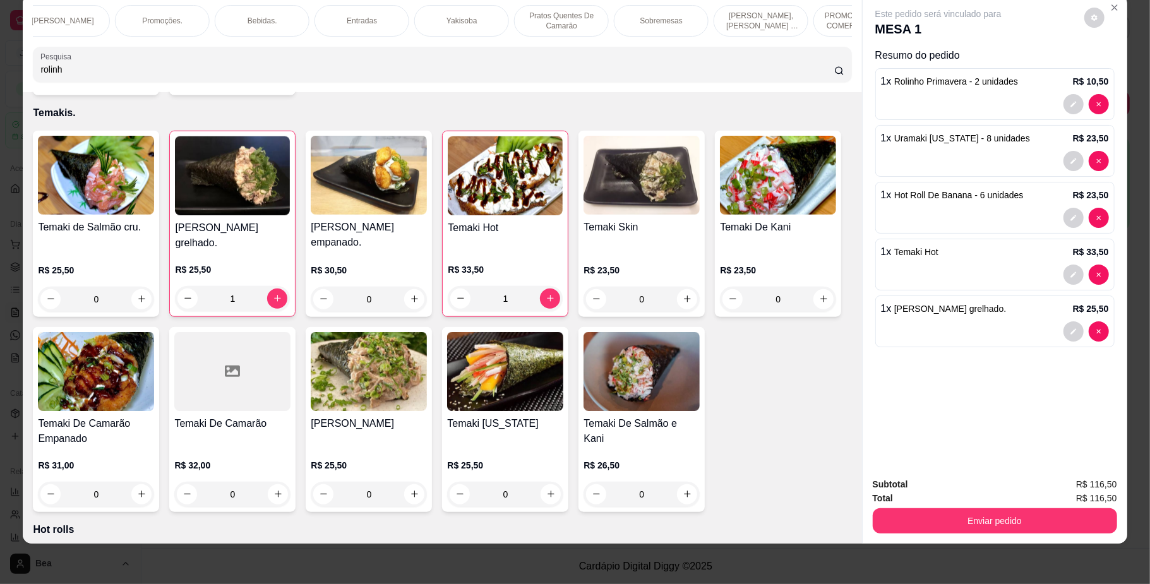
click at [232, 16] on div "Bebidas." at bounding box center [262, 21] width 95 height 32
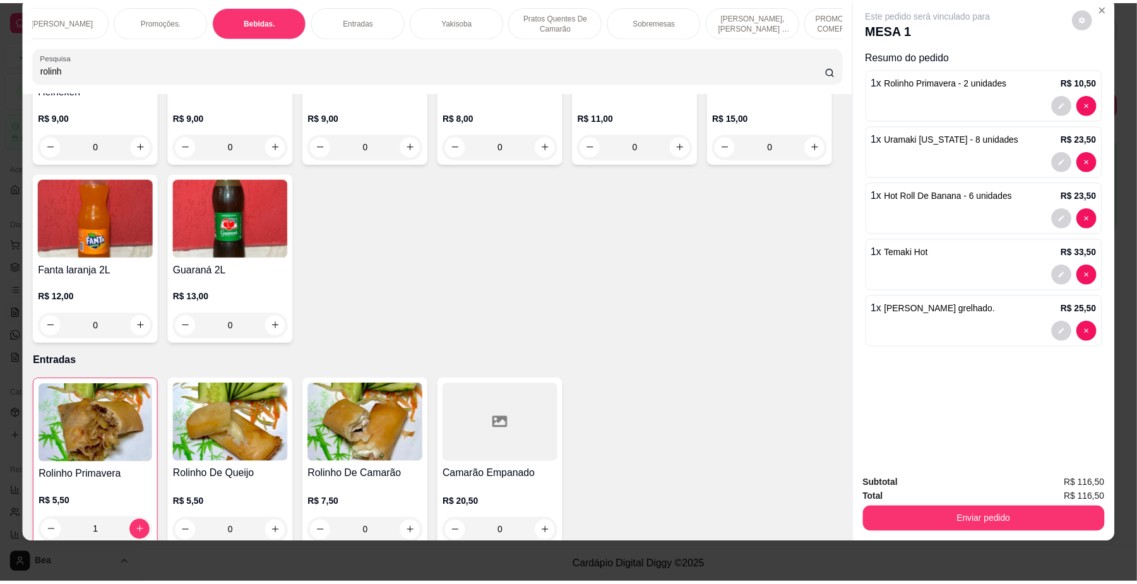
scroll to position [3325, 0]
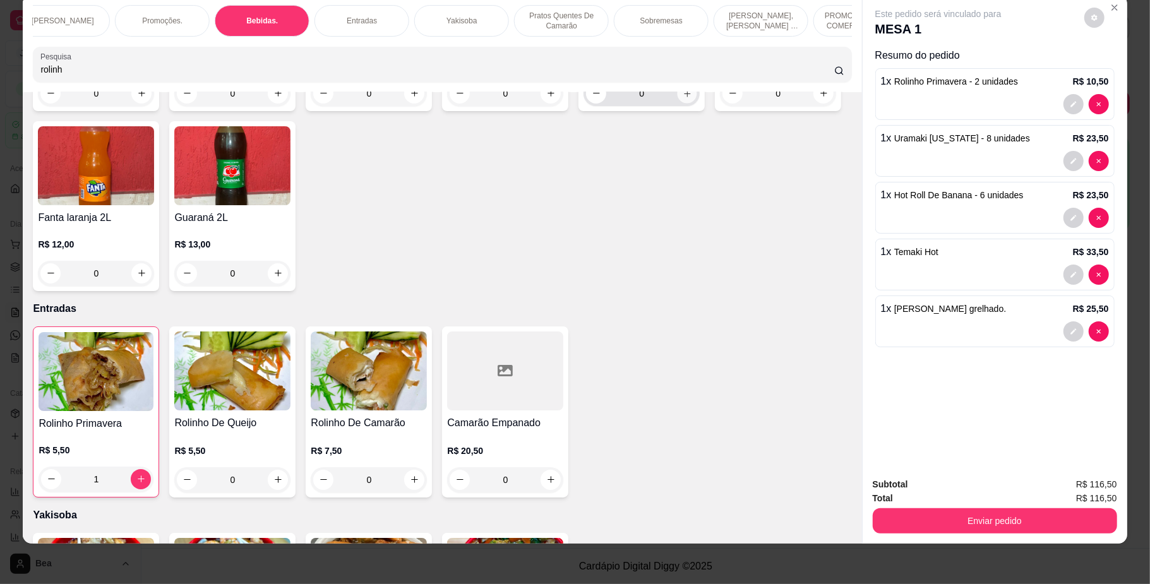
click at [684, 97] on icon "increase-product-quantity" at bounding box center [687, 93] width 6 height 6
type input "1"
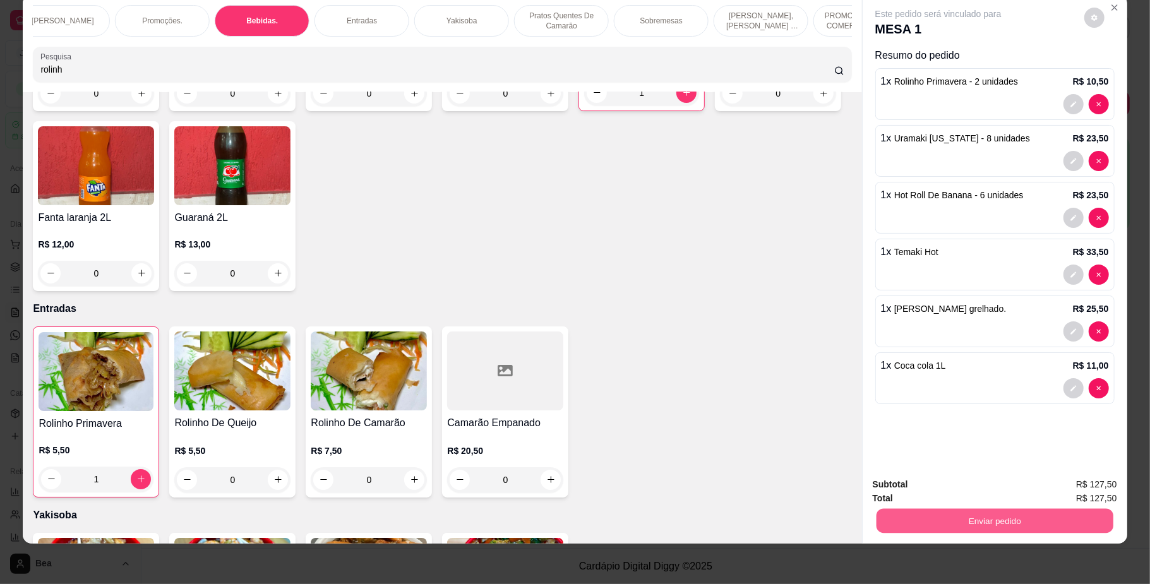
click at [933, 519] on button "Enviar pedido" at bounding box center [994, 521] width 237 height 25
click at [933, 488] on button "Não registrar e enviar pedido" at bounding box center [951, 491] width 131 height 24
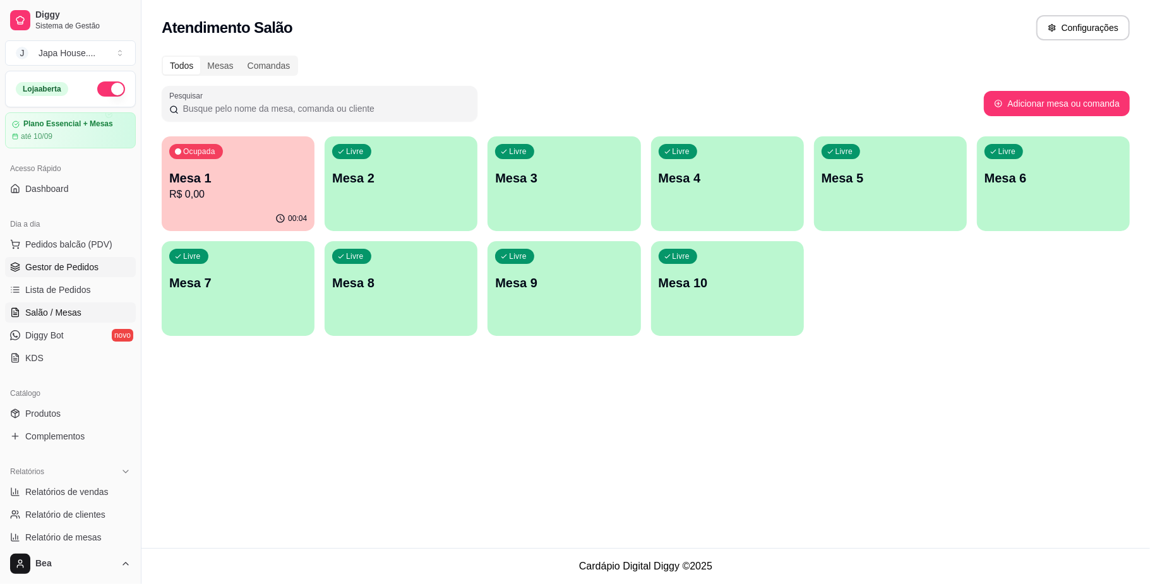
click at [77, 263] on span "Gestor de Pedidos" at bounding box center [61, 267] width 73 height 13
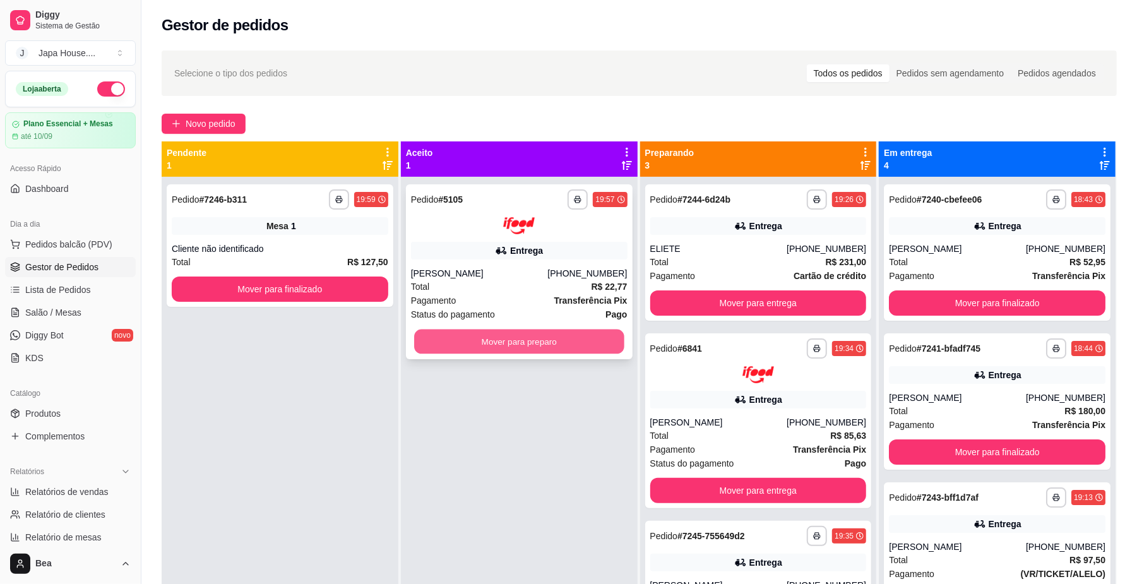
click at [498, 339] on button "Mover para preparo" at bounding box center [519, 341] width 210 height 25
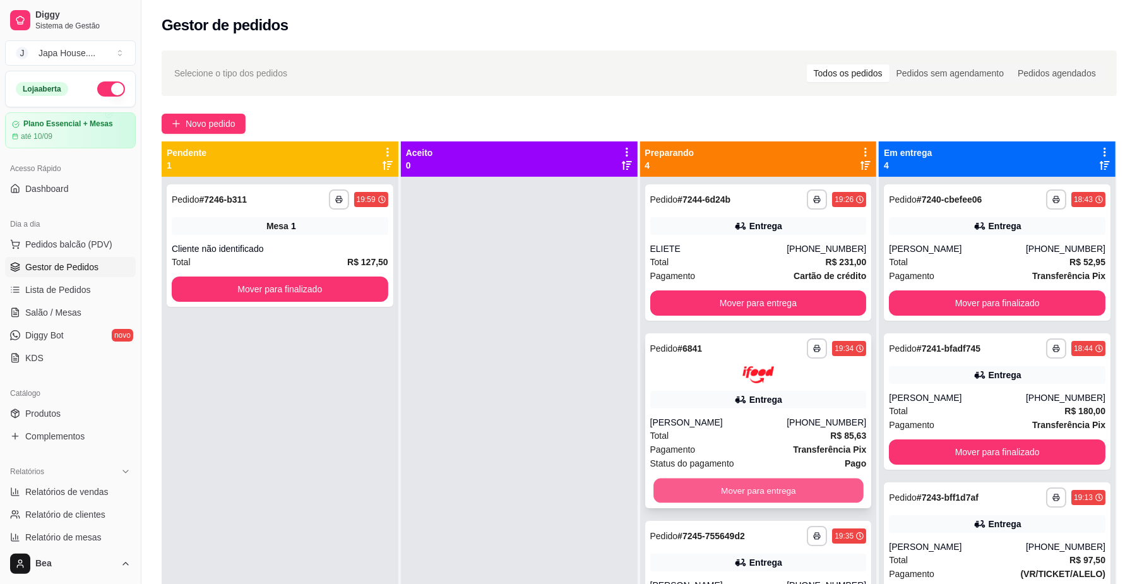
click at [748, 488] on button "Mover para entrega" at bounding box center [759, 490] width 210 height 25
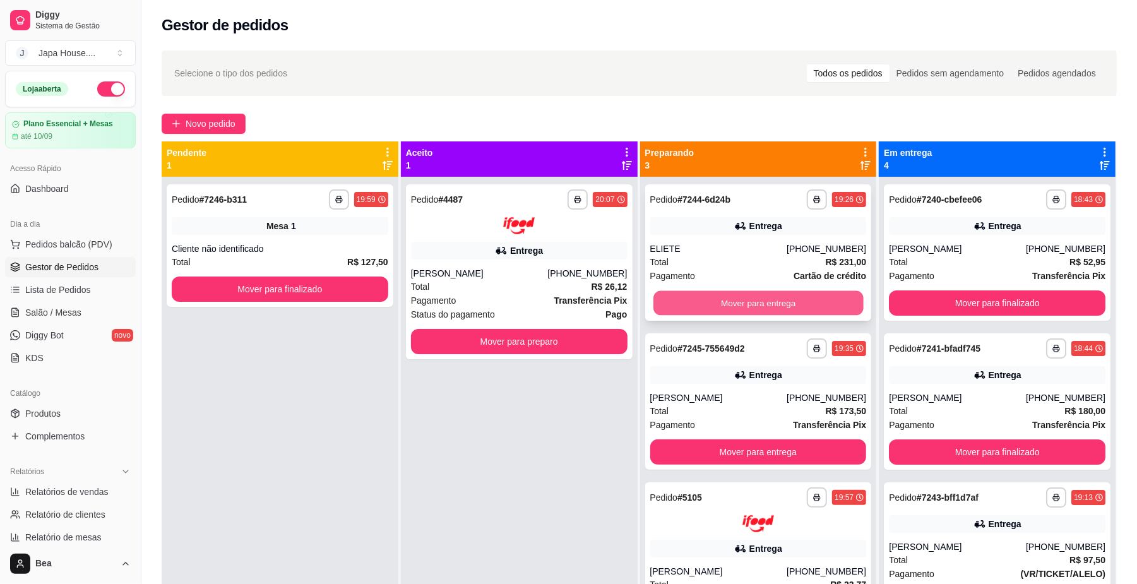
click at [801, 298] on button "Mover para entrega" at bounding box center [759, 303] width 210 height 25
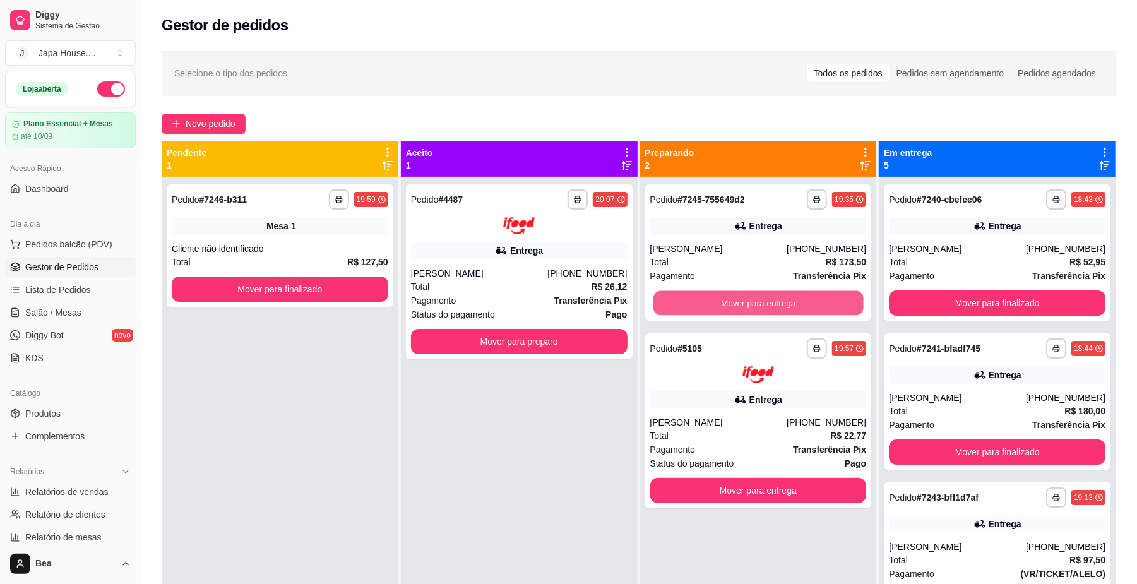
click at [801, 298] on button "Mover para entrega" at bounding box center [759, 303] width 210 height 25
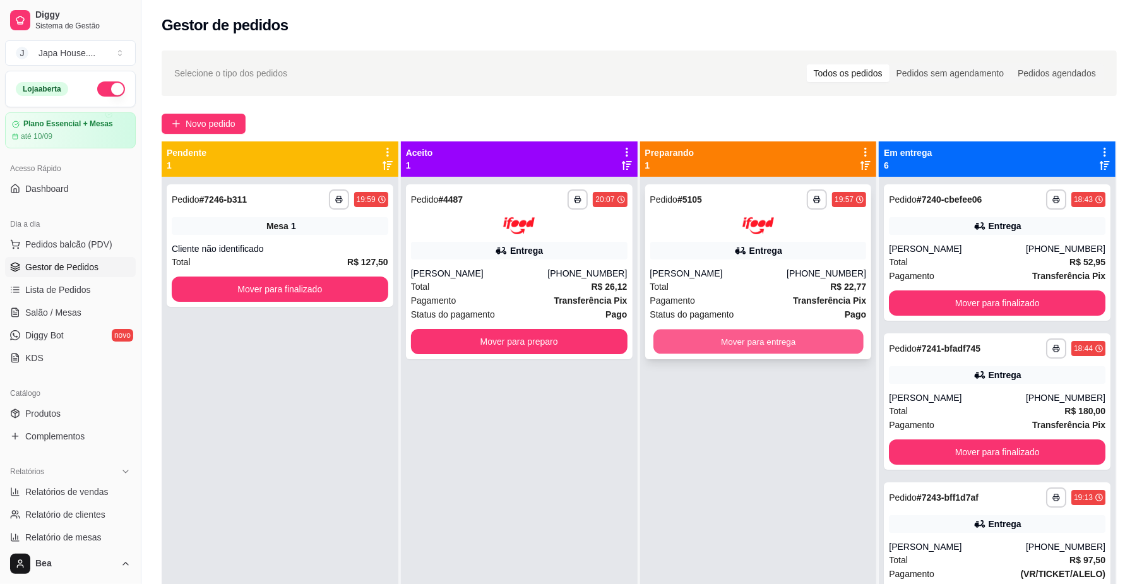
click at [688, 339] on button "Mover para entrega" at bounding box center [759, 341] width 210 height 25
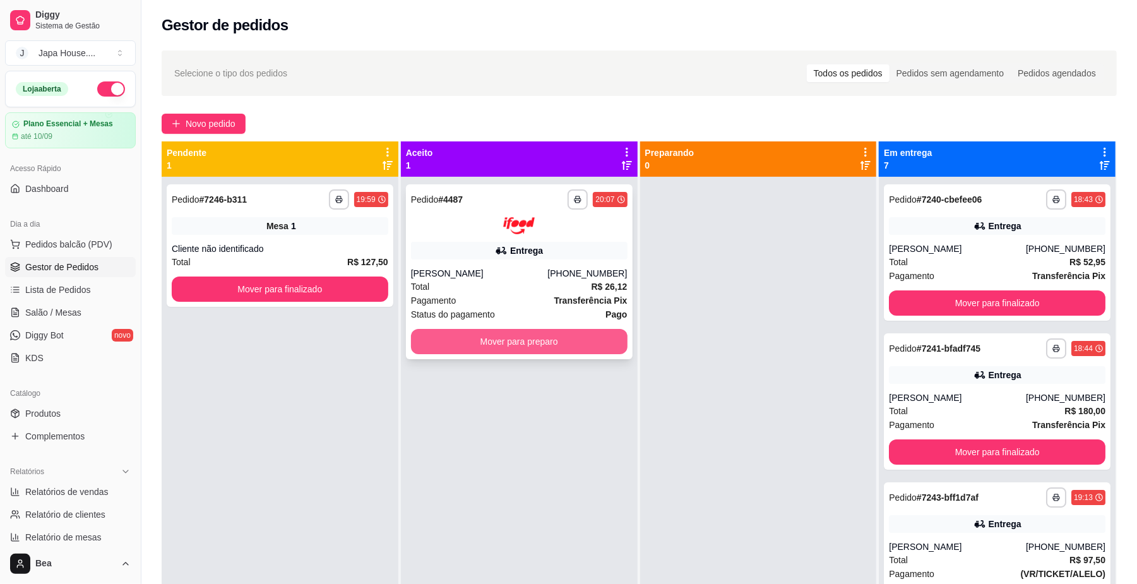
click at [549, 345] on button "Mover para preparo" at bounding box center [519, 341] width 217 height 25
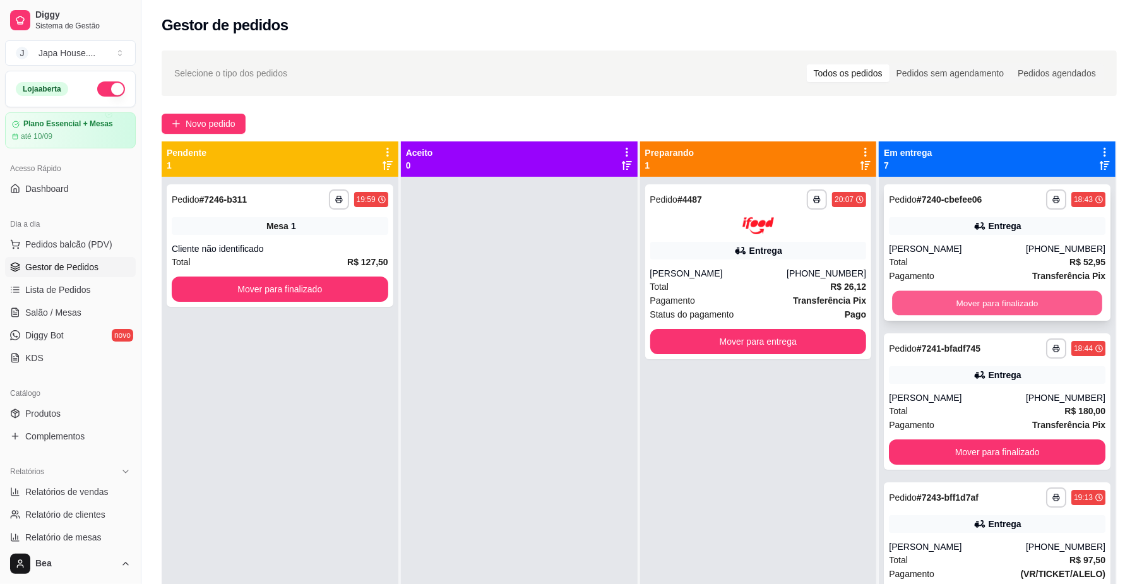
click at [990, 306] on button "Mover para finalizado" at bounding box center [997, 303] width 210 height 25
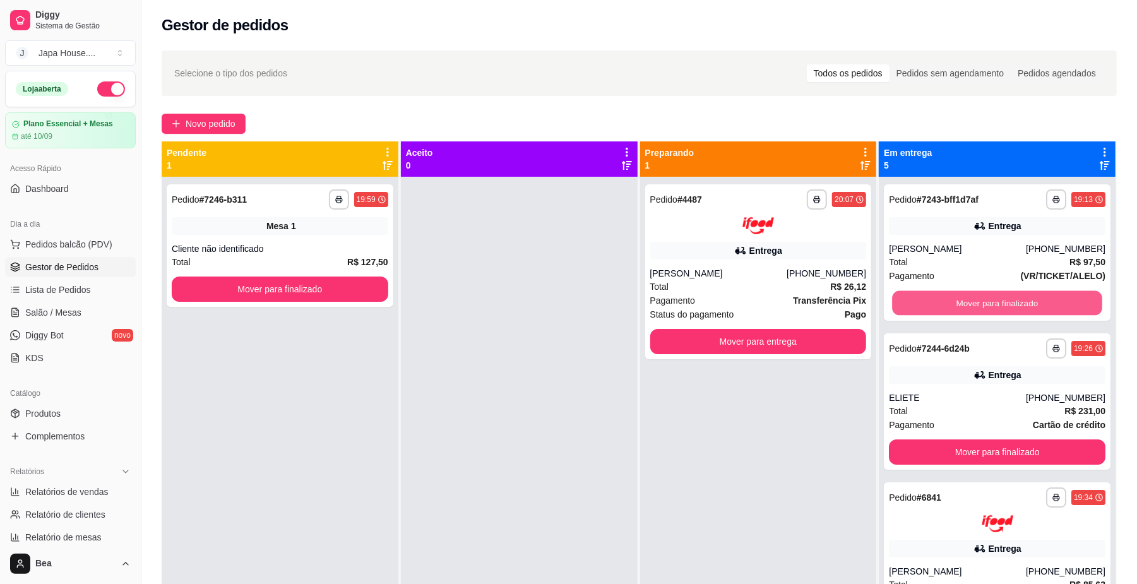
click at [990, 306] on button "Mover para finalizado" at bounding box center [997, 303] width 210 height 25
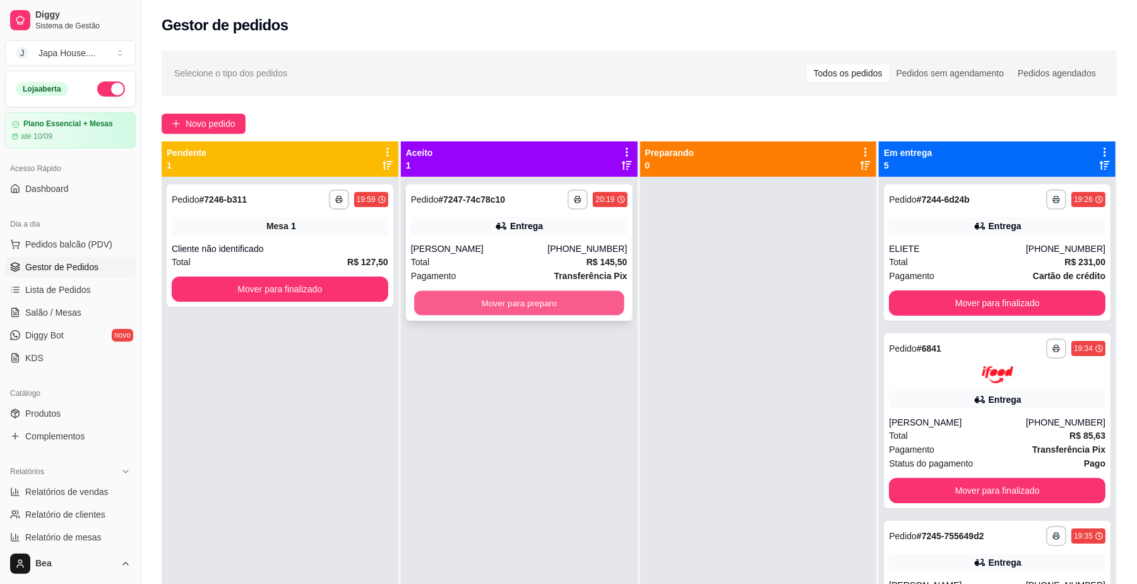
click at [554, 311] on button "Mover para preparo" at bounding box center [519, 303] width 210 height 25
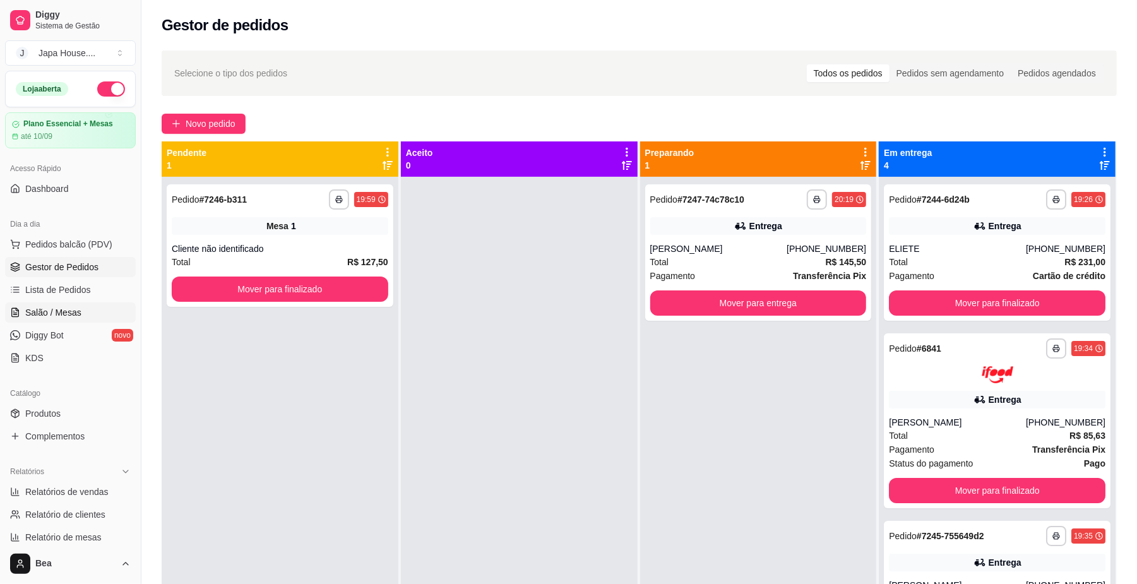
click at [58, 309] on span "Salão / Mesas" at bounding box center [53, 312] width 56 height 13
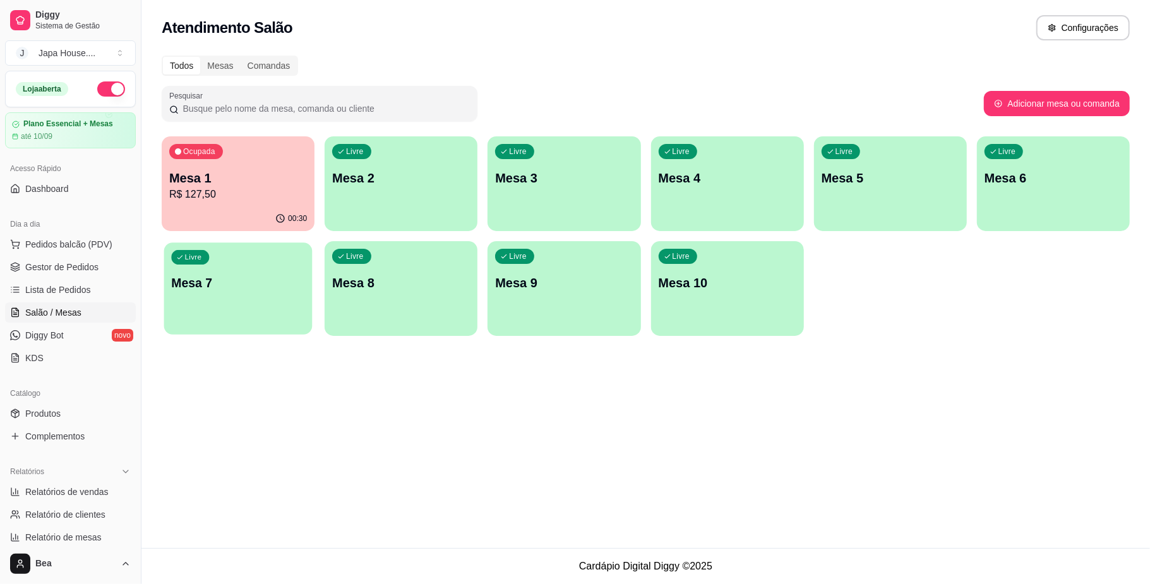
click at [273, 314] on div "Livre Mesa 7" at bounding box center [238, 281] width 148 height 77
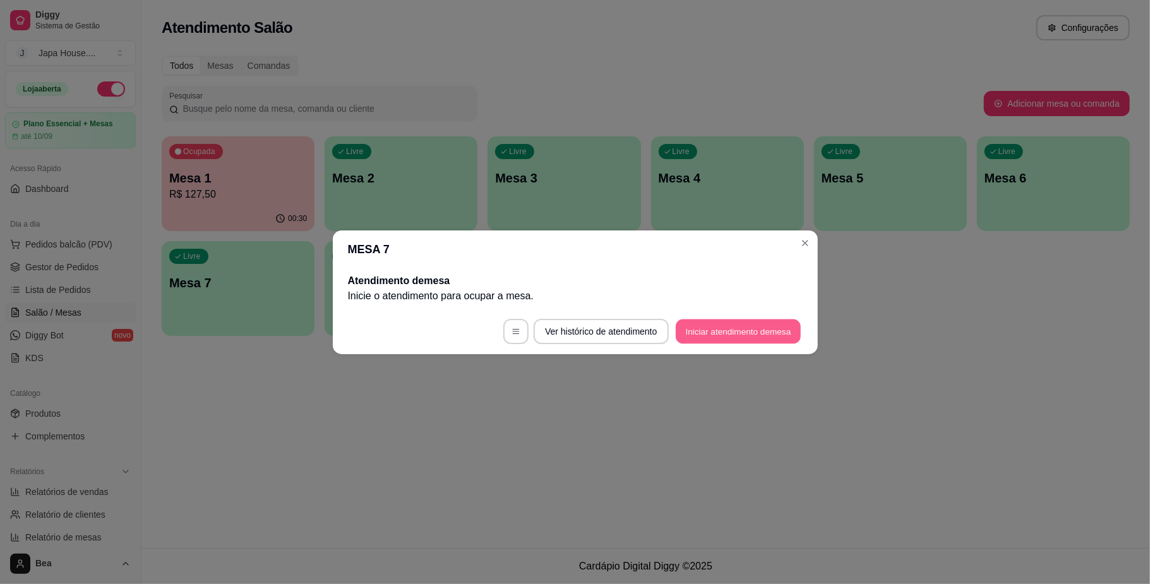
click at [784, 337] on button "Iniciar atendimento de mesa" at bounding box center [738, 331] width 125 height 25
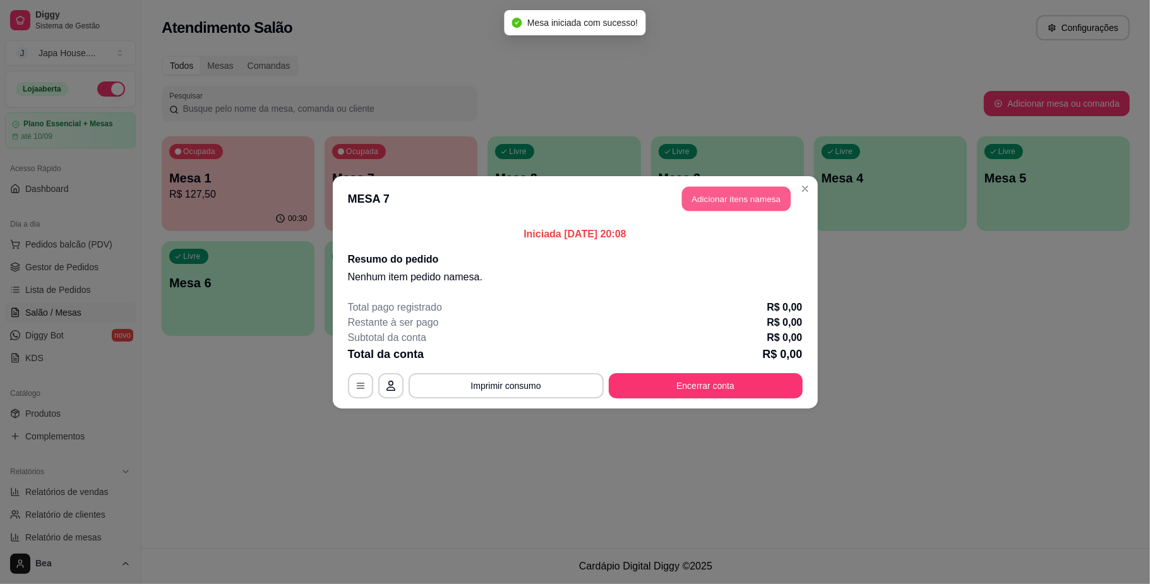
click at [759, 196] on button "Adicionar itens na mesa" at bounding box center [736, 198] width 109 height 25
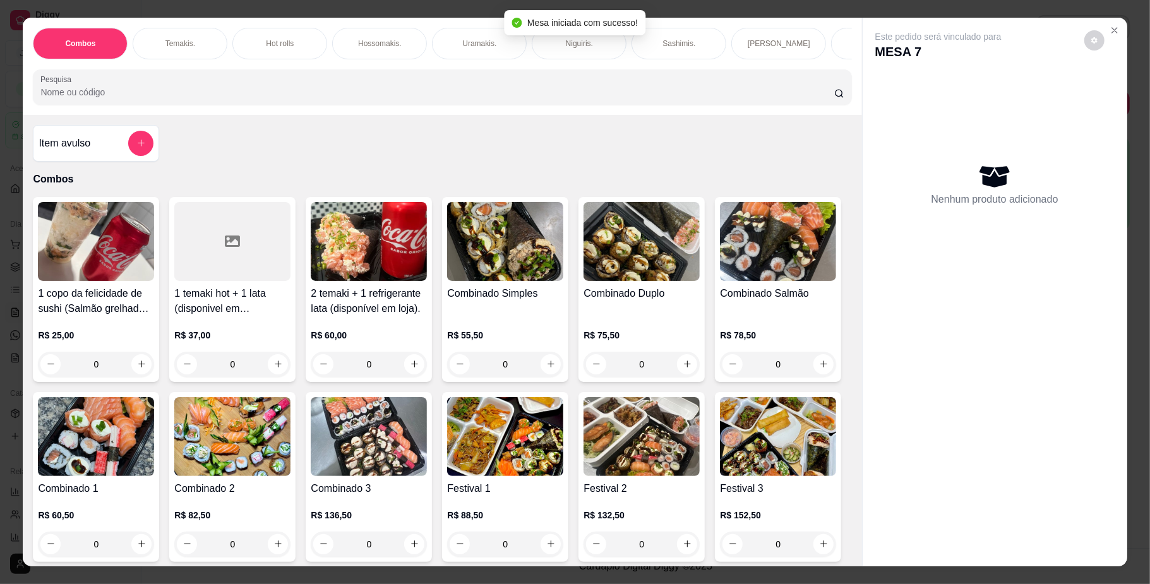
scroll to position [0, 872]
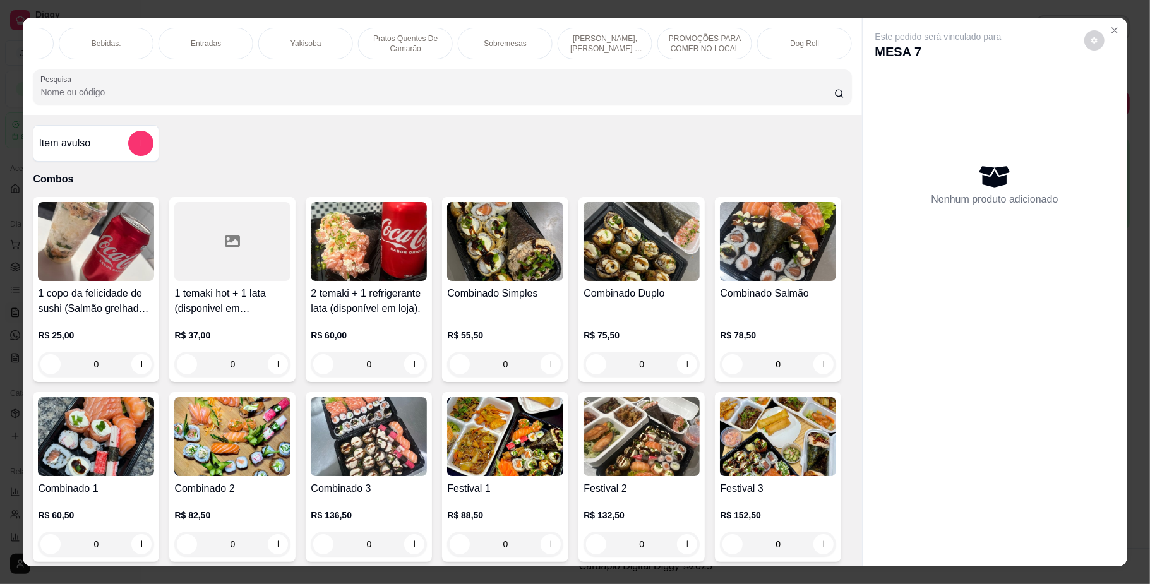
click at [320, 45] on div "Yakisoba" at bounding box center [305, 44] width 95 height 32
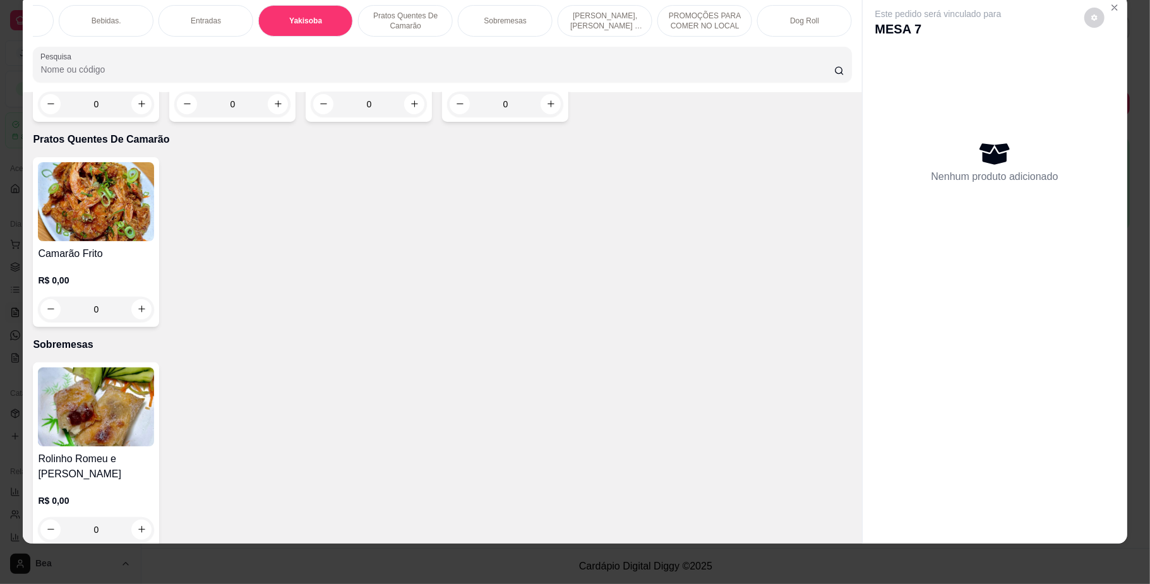
click at [235, 56] on h4 "Yakisoba Especial" at bounding box center [232, 48] width 116 height 15
click at [688, 11] on p "PROMOÇÕES PARA COMER NO LOCAL" at bounding box center [704, 21] width 73 height 20
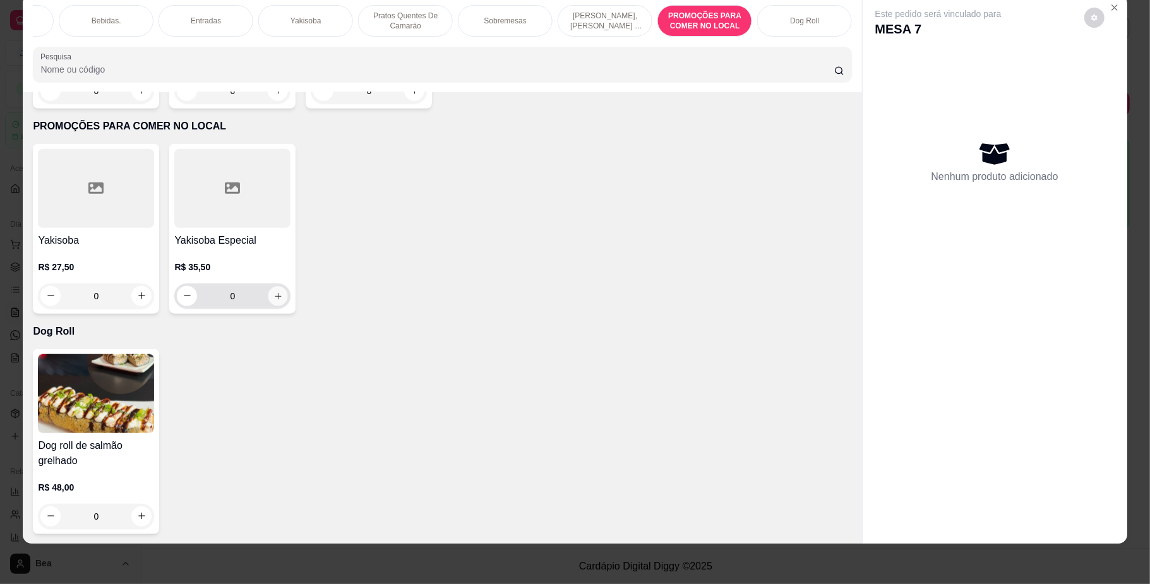
click at [273, 297] on icon "increase-product-quantity" at bounding box center [277, 295] width 9 height 9
type input "1"
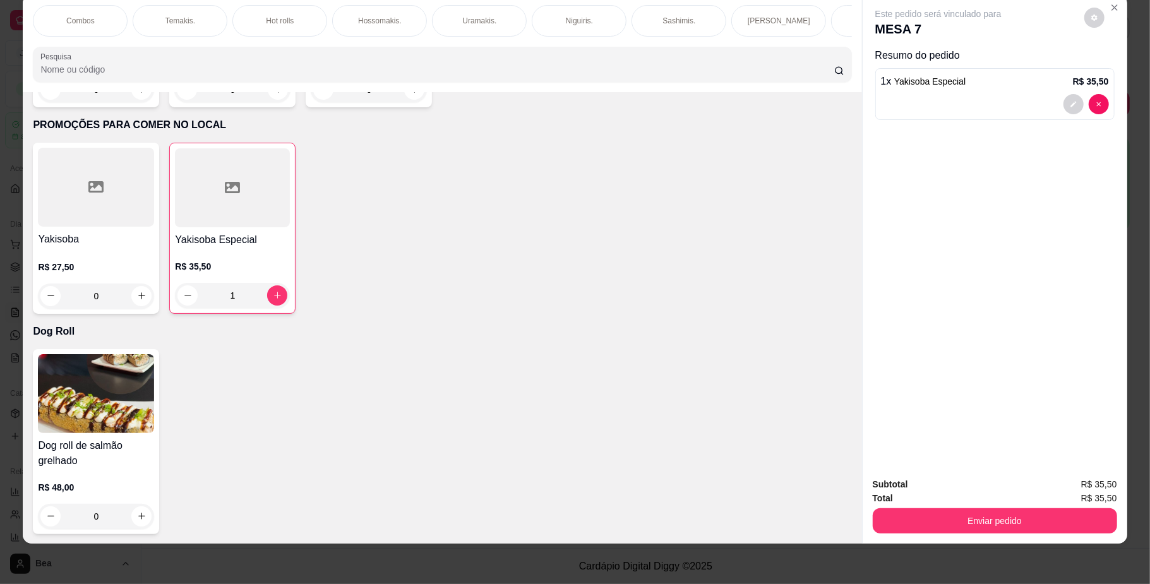
scroll to position [0, 0]
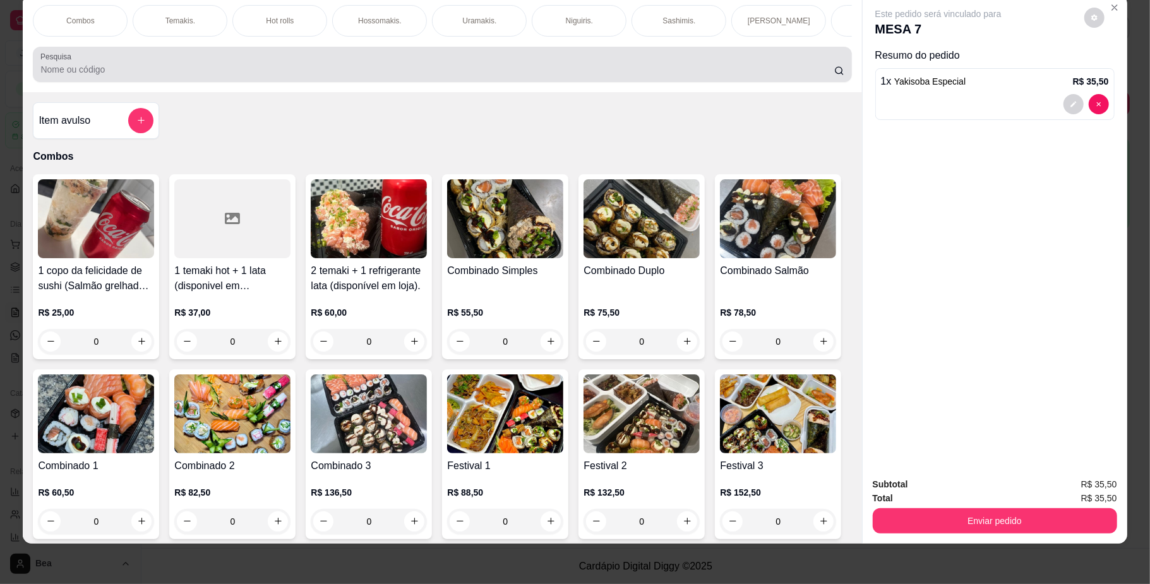
click at [750, 77] on div at bounding box center [441, 64] width 803 height 25
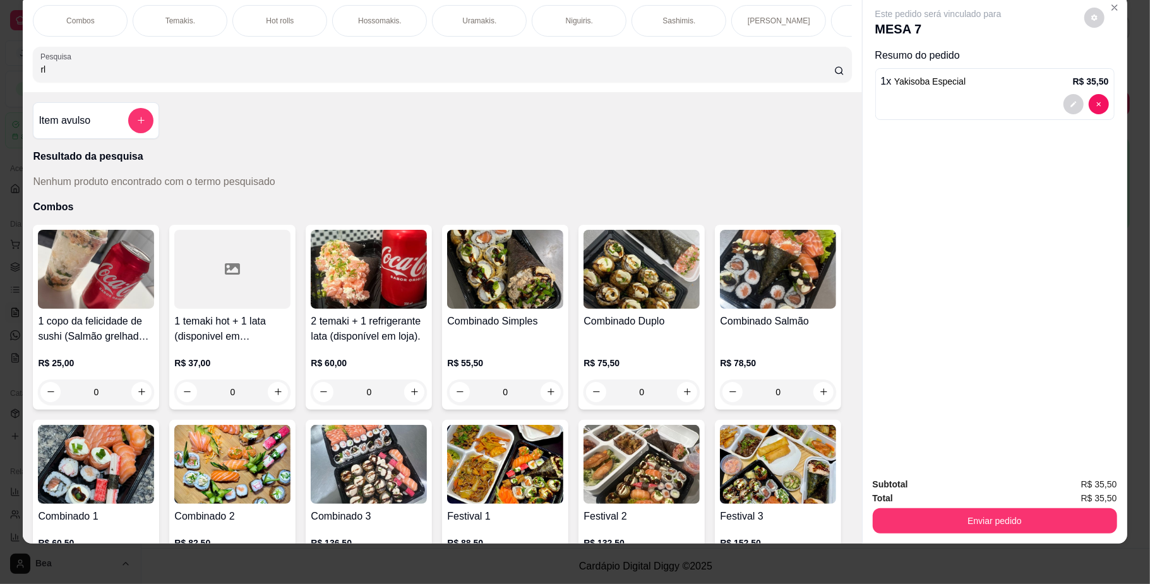
type input "r"
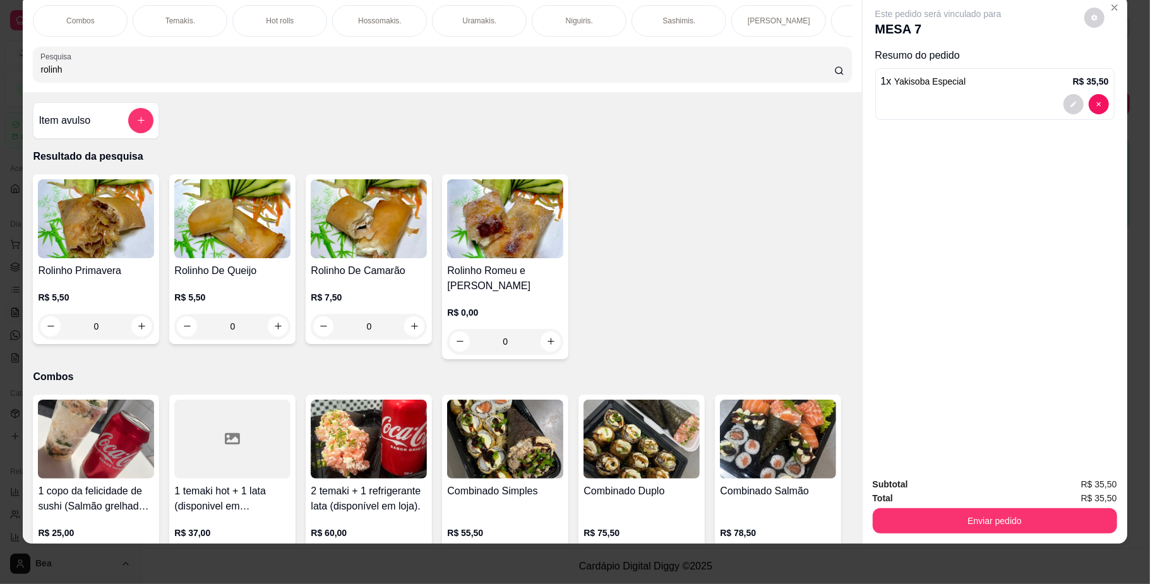
type input "rolinh"
click at [109, 278] on h4 "Rolinho Primavera" at bounding box center [96, 270] width 116 height 15
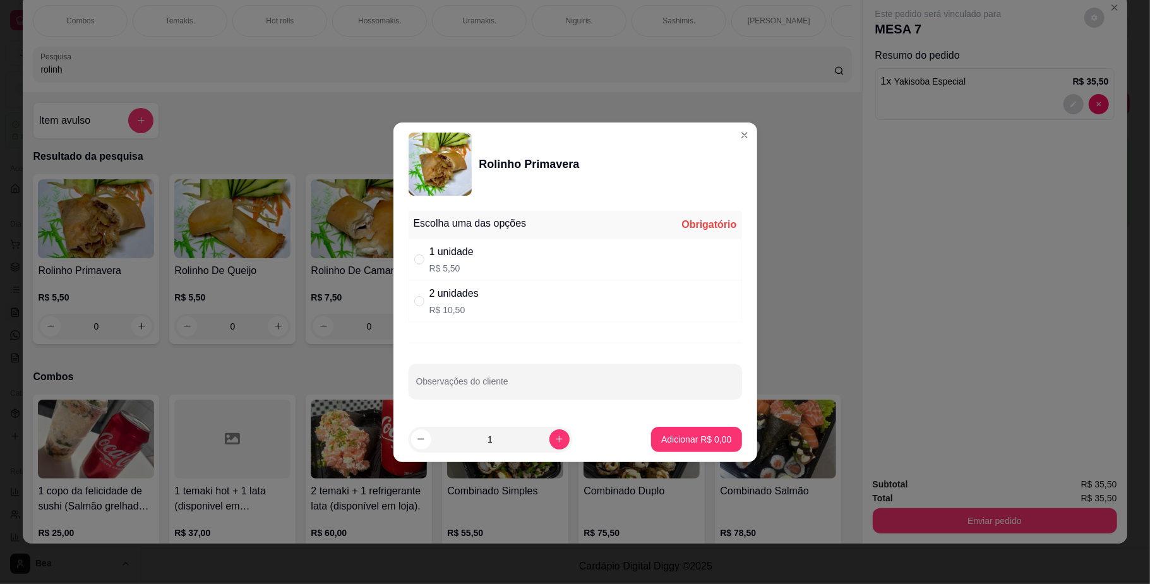
click at [467, 294] on div "2 unidades" at bounding box center [453, 293] width 49 height 15
radio input "true"
click at [675, 447] on button "Adicionar R$ 10,50" at bounding box center [694, 439] width 93 height 25
type input "1"
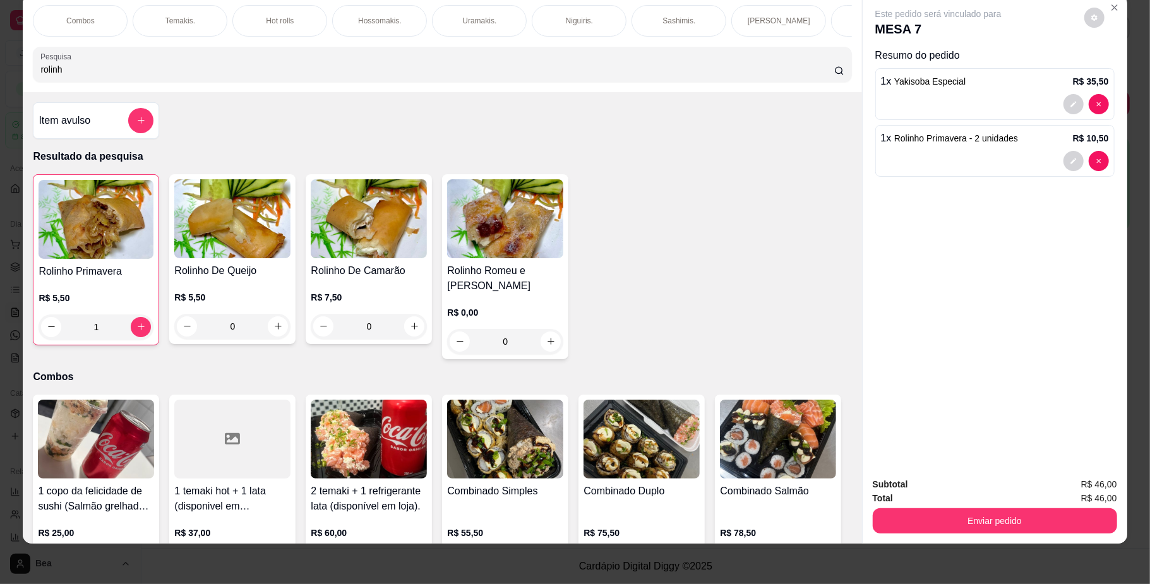
click at [69, 13] on div "Combos" at bounding box center [80, 21] width 95 height 32
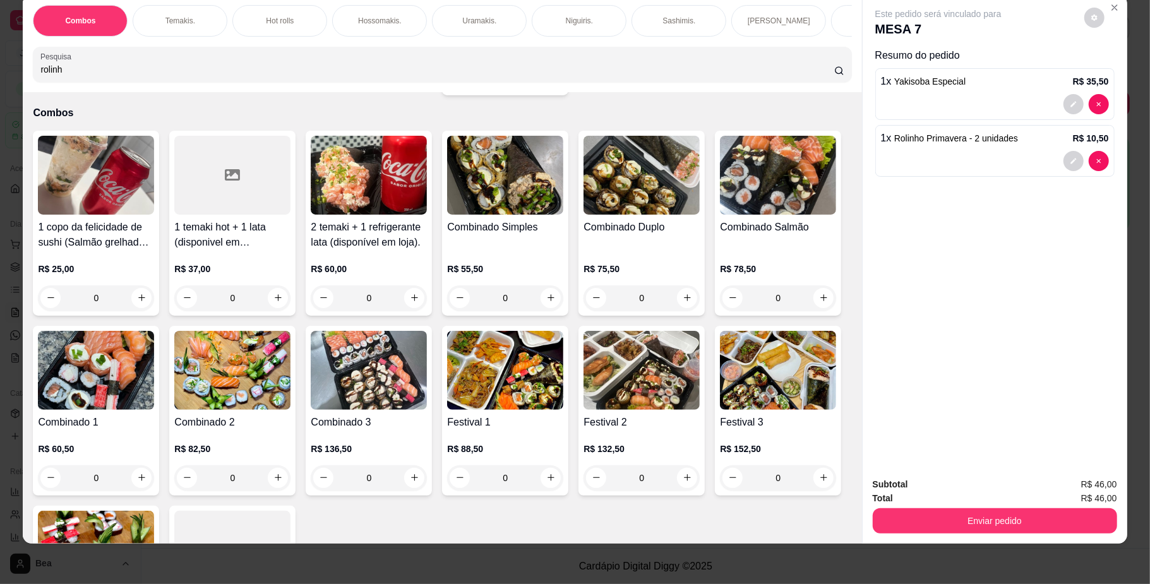
click at [647, 251] on div "R$ 75,50 0" at bounding box center [642, 280] width 116 height 61
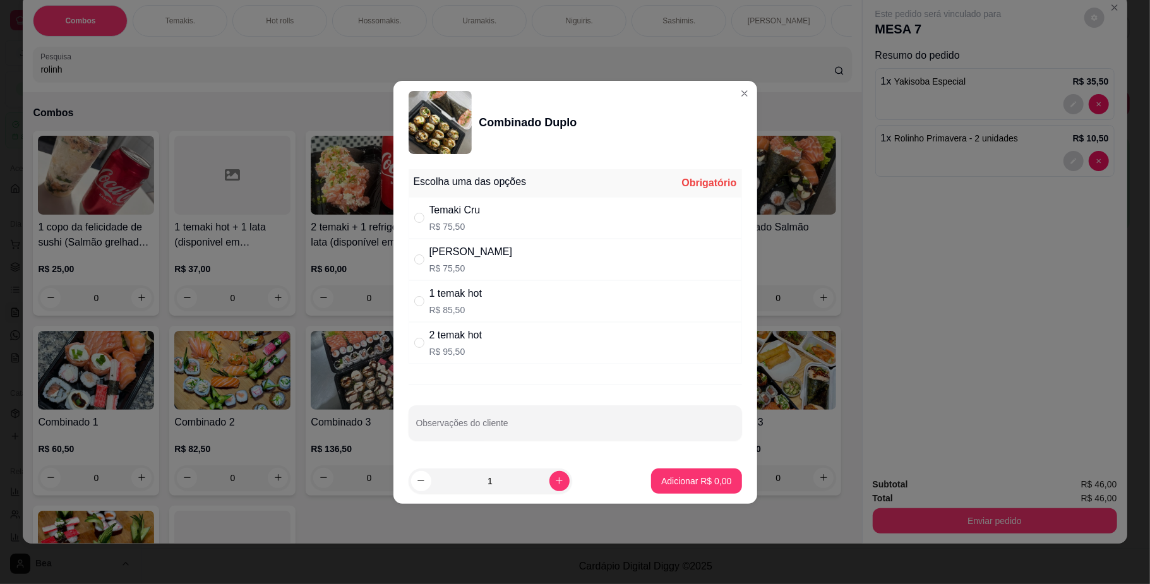
click at [572, 254] on div "[PERSON_NAME] R$ 75,50" at bounding box center [575, 260] width 333 height 42
radio input "true"
click at [669, 489] on button "Adicionar R$ 75,50" at bounding box center [694, 481] width 93 height 25
type input "1"
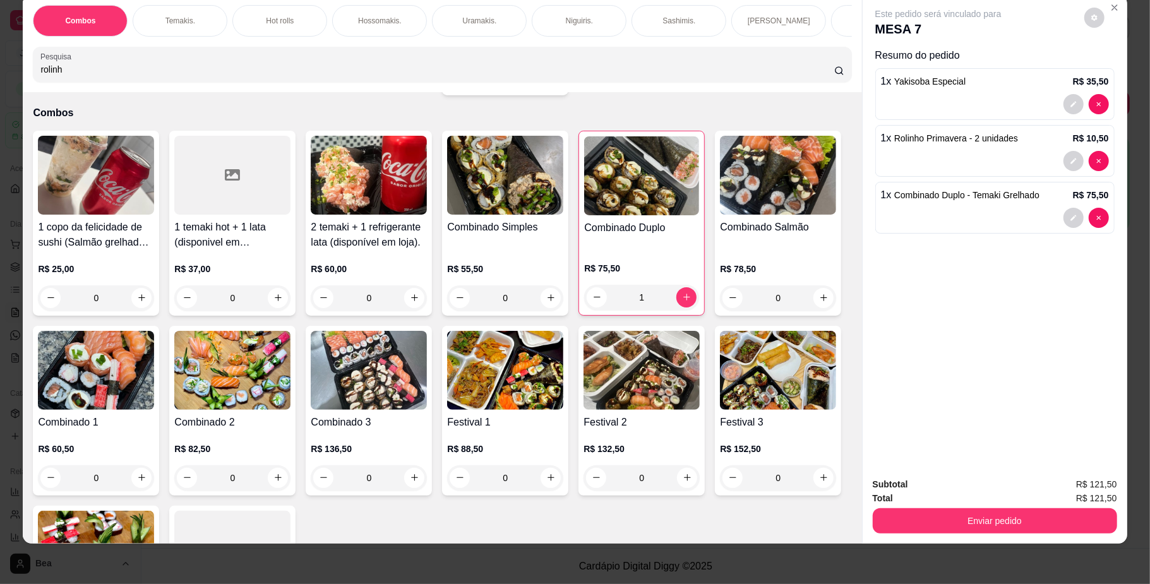
scroll to position [0, 716]
click at [273, 19] on div "Bebidas." at bounding box center [262, 21] width 95 height 32
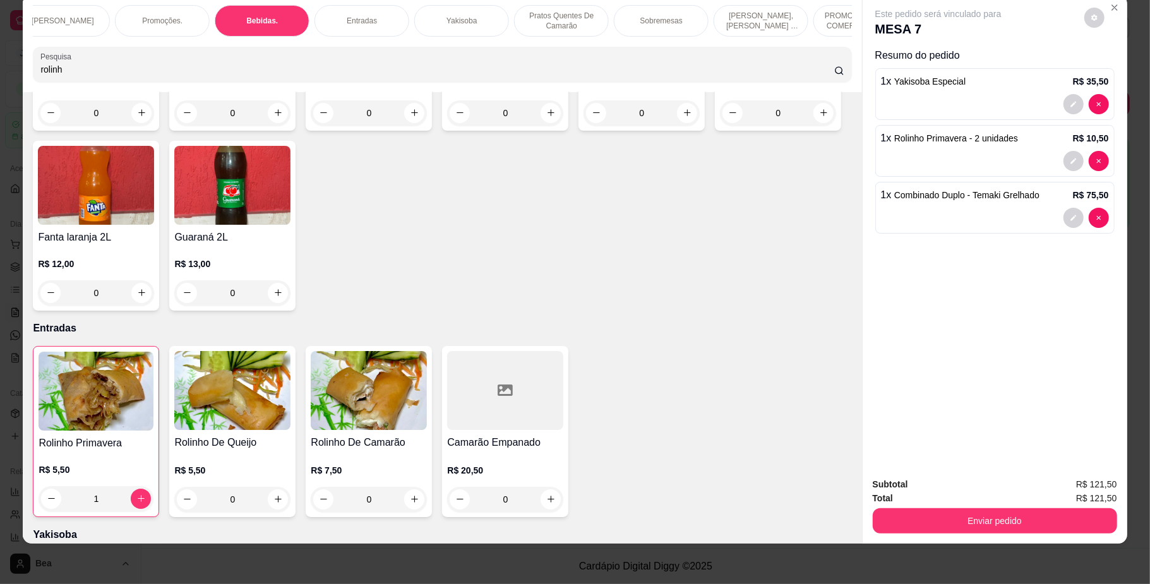
scroll to position [3323, 0]
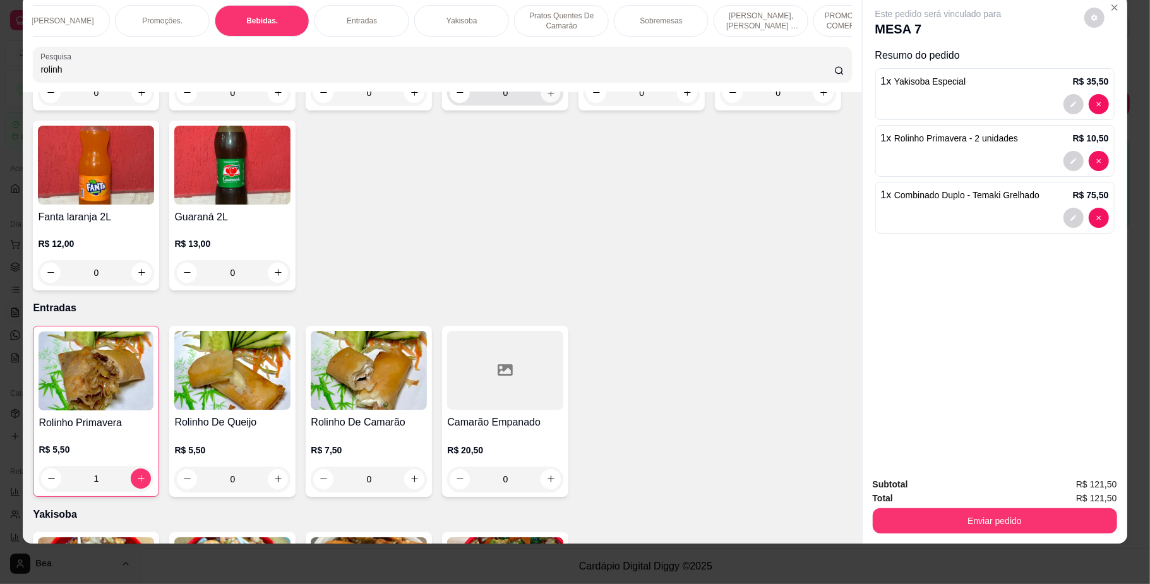
click at [541, 102] on button "increase-product-quantity" at bounding box center [551, 93] width 20 height 20
type input "1"
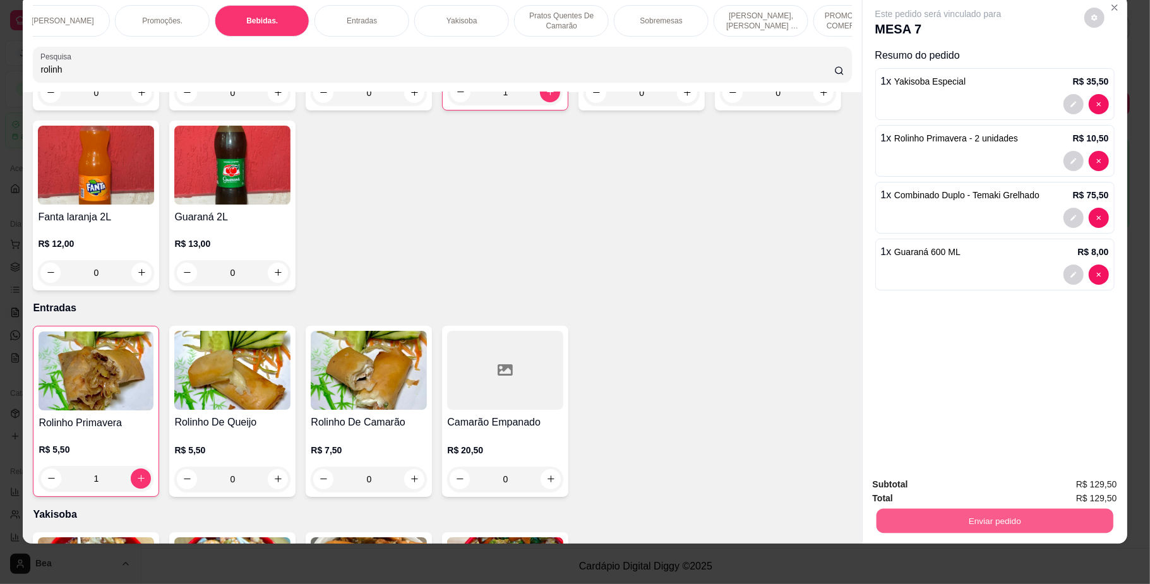
click at [946, 519] on button "Enviar pedido" at bounding box center [994, 521] width 237 height 25
click at [935, 490] on button "Não registrar e enviar pedido" at bounding box center [952, 490] width 128 height 23
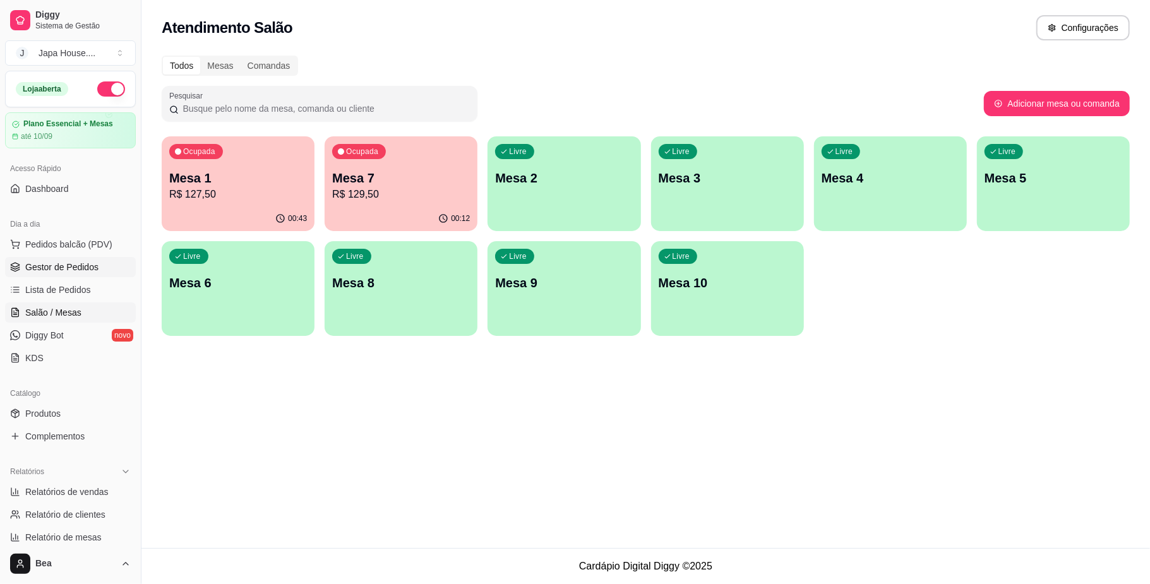
click at [92, 273] on span "Gestor de Pedidos" at bounding box center [61, 267] width 73 height 13
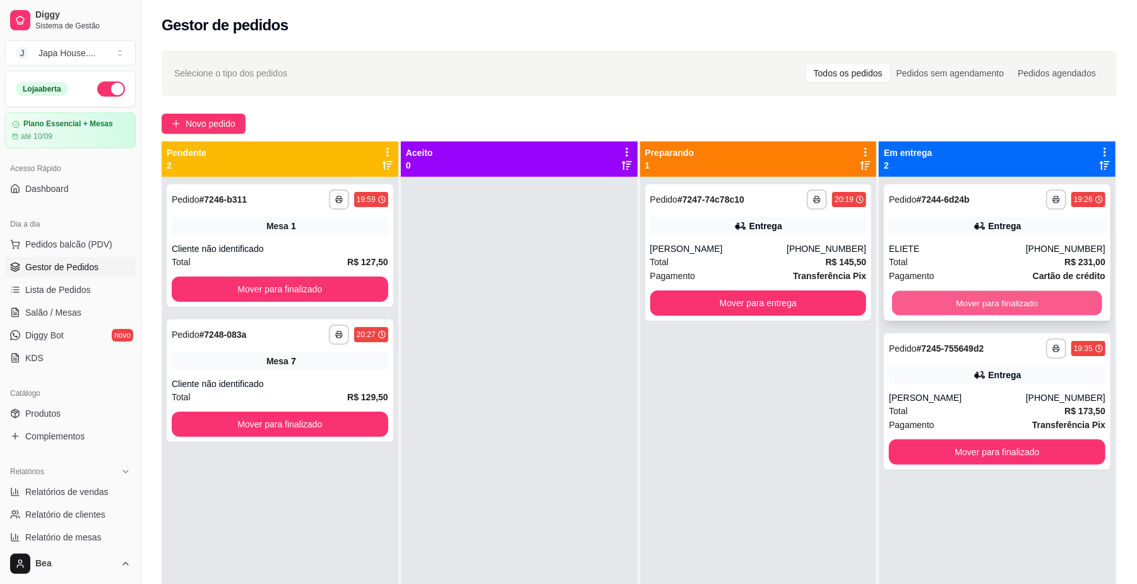
click at [966, 299] on button "Mover para finalizado" at bounding box center [997, 303] width 210 height 25
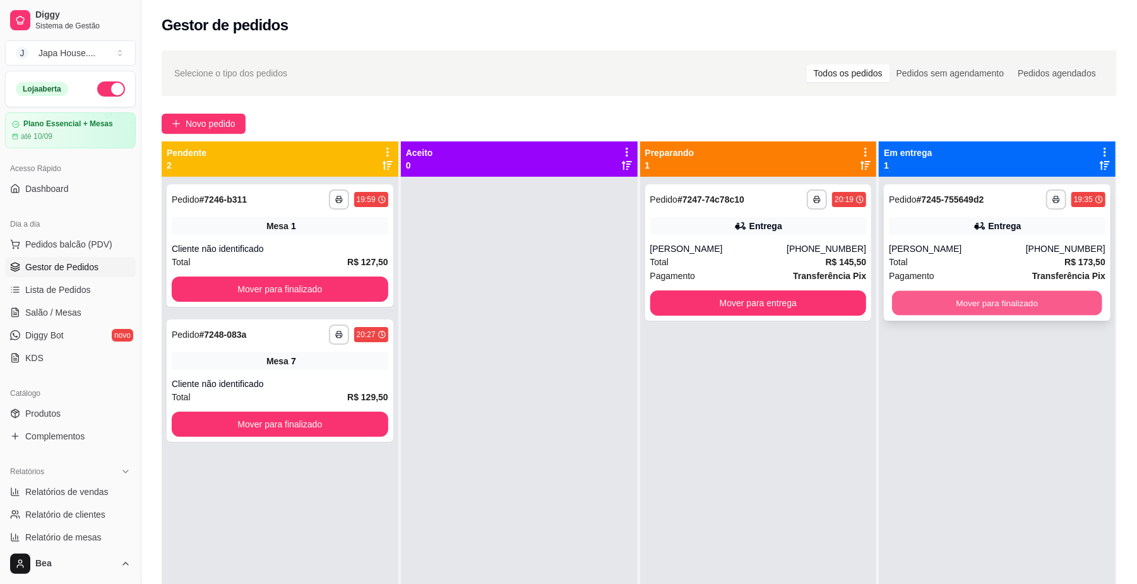
click at [955, 306] on button "Mover para finalizado" at bounding box center [997, 303] width 210 height 25
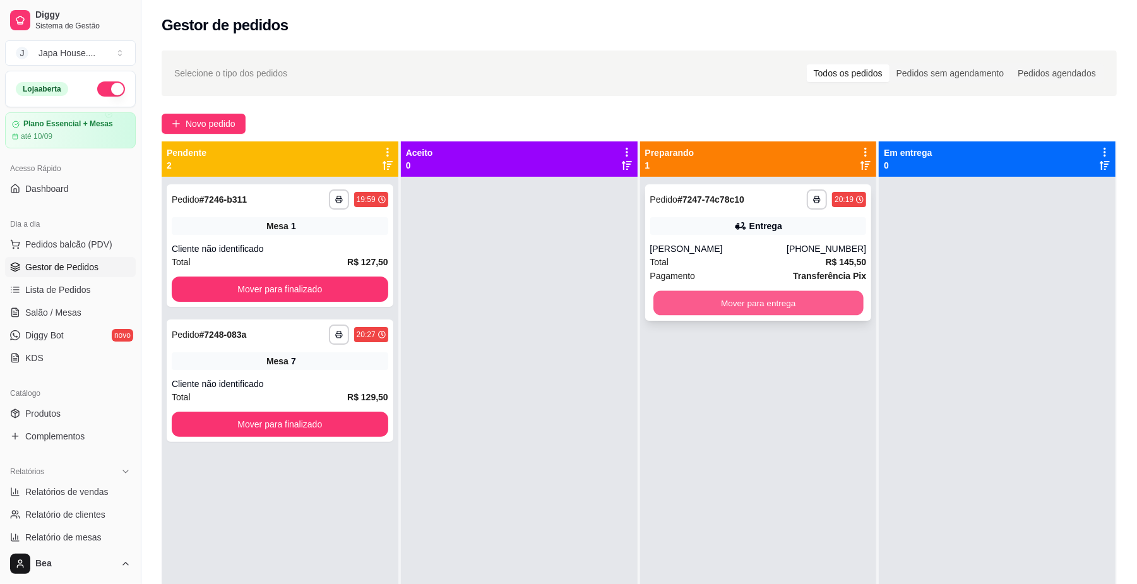
click at [824, 304] on button "Mover para entrega" at bounding box center [759, 303] width 210 height 25
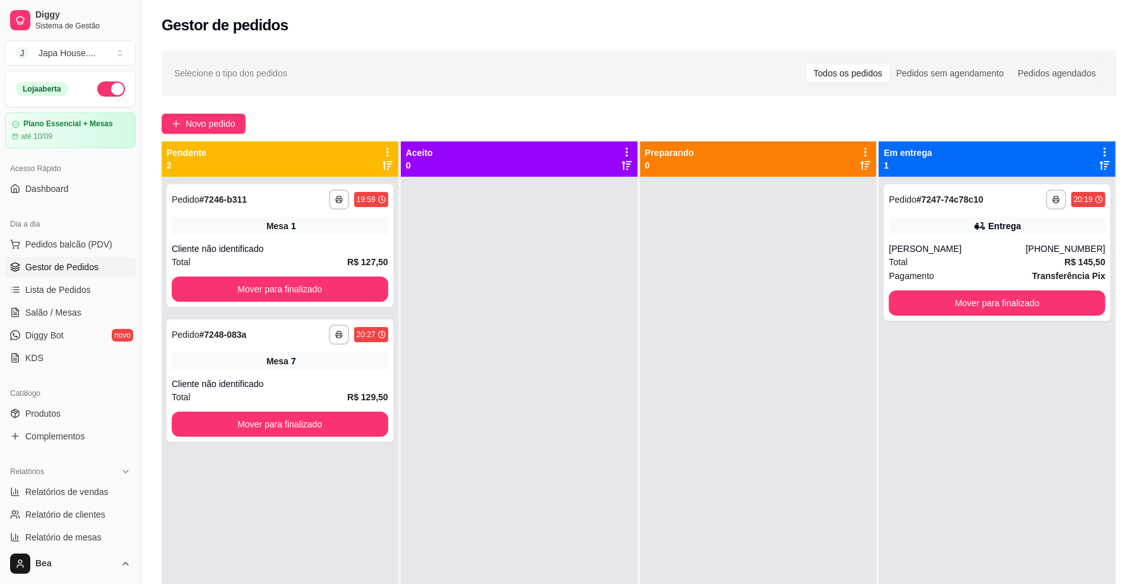
click at [803, 327] on div at bounding box center [758, 469] width 237 height 584
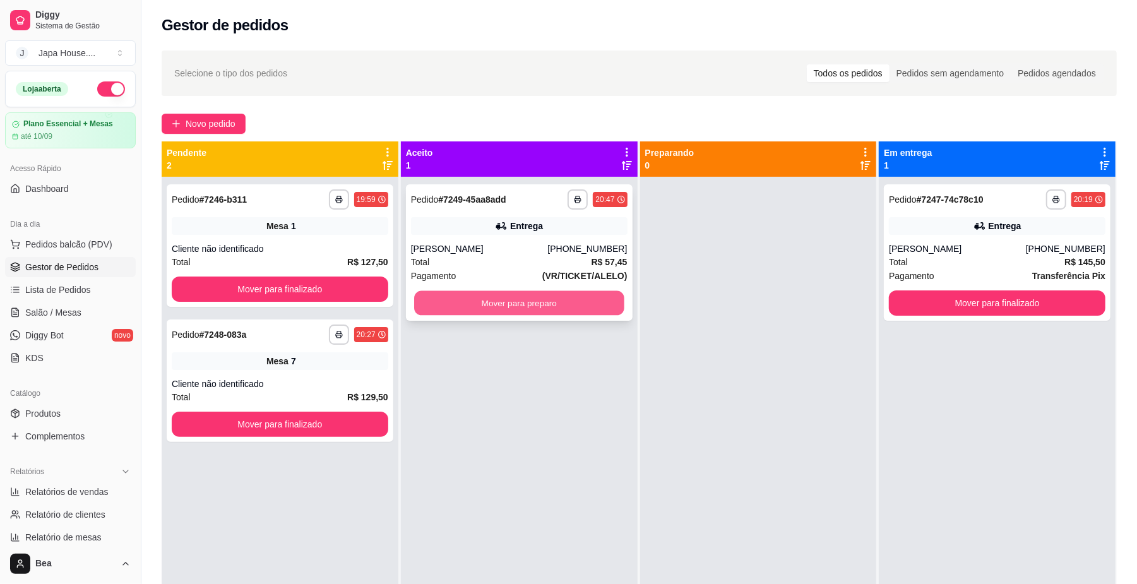
click at [562, 306] on button "Mover para preparo" at bounding box center [519, 303] width 210 height 25
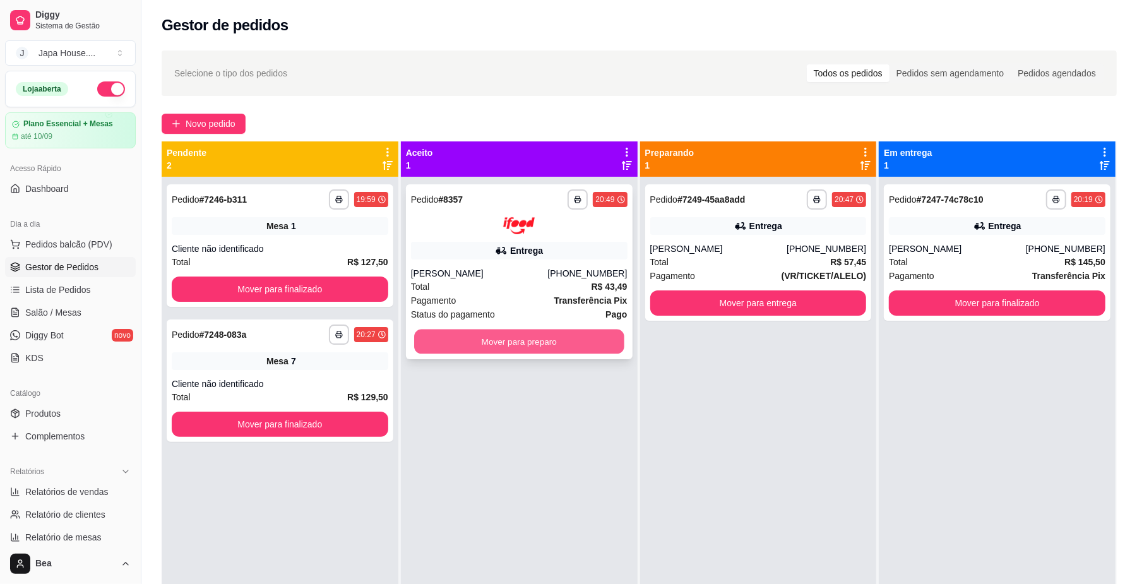
click at [571, 340] on button "Mover para preparo" at bounding box center [519, 341] width 210 height 25
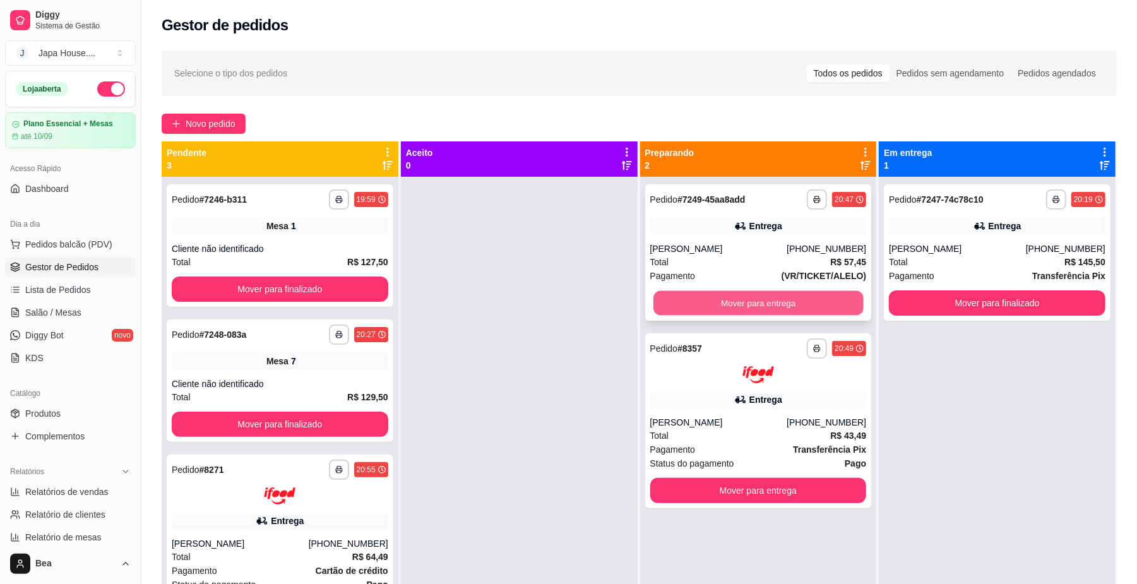
click at [795, 302] on button "Mover para entrega" at bounding box center [759, 303] width 210 height 25
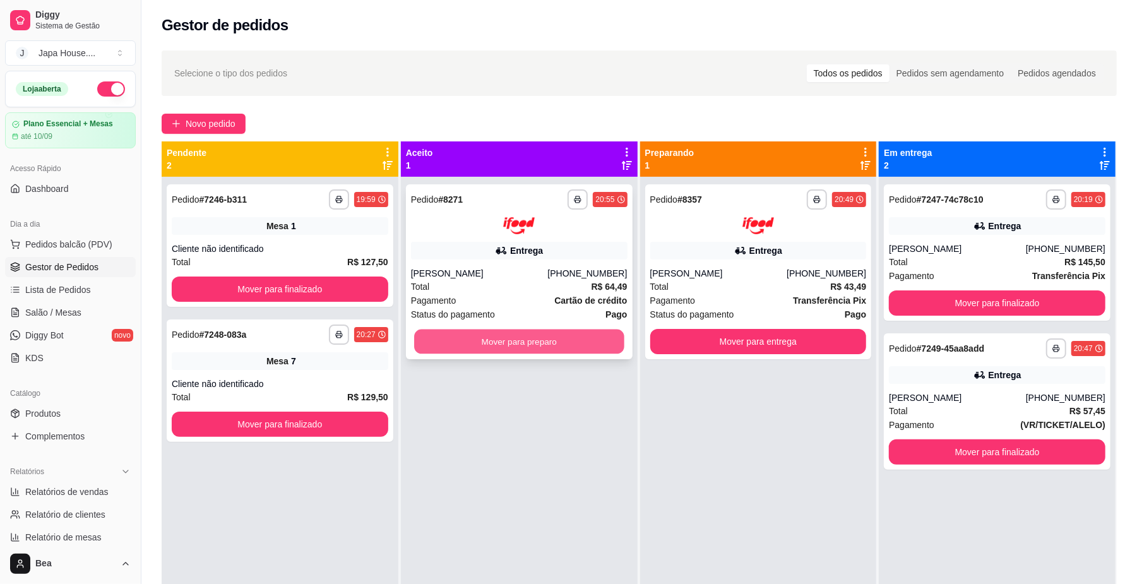
click at [570, 346] on button "Mover para preparo" at bounding box center [519, 341] width 210 height 25
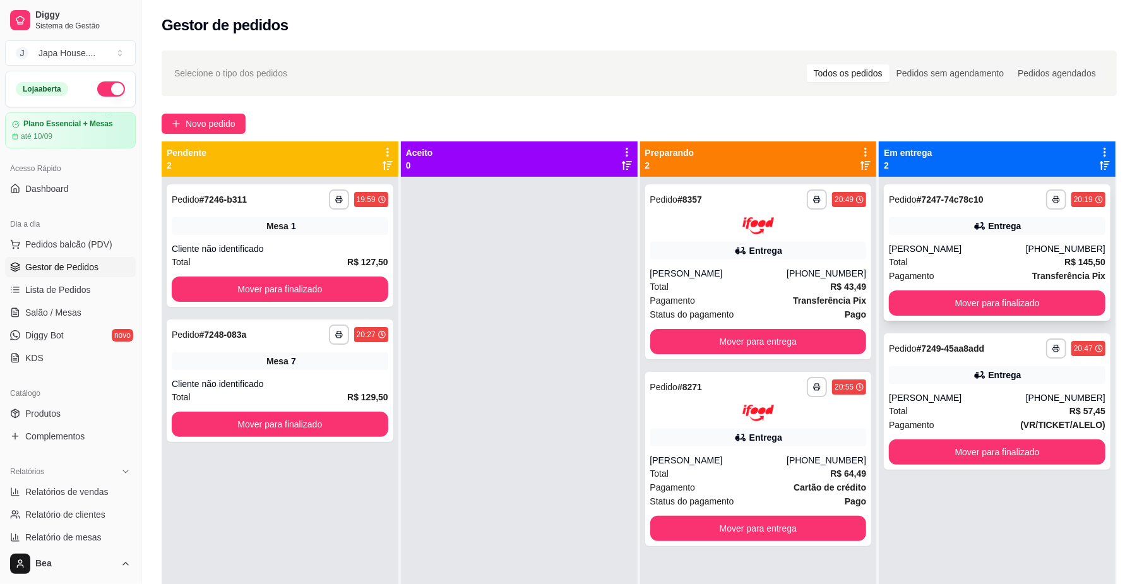
click at [964, 253] on div "[PERSON_NAME]" at bounding box center [957, 249] width 137 height 13
click at [966, 308] on button "Mover para finalizado" at bounding box center [997, 303] width 210 height 25
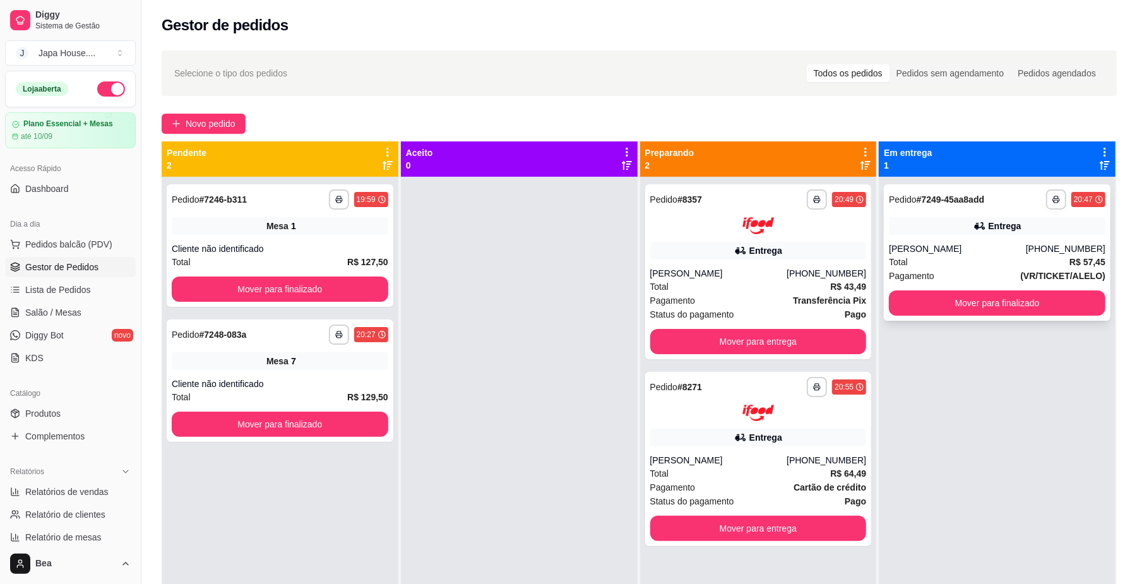
click at [958, 251] on div "[PERSON_NAME]" at bounding box center [957, 249] width 137 height 13
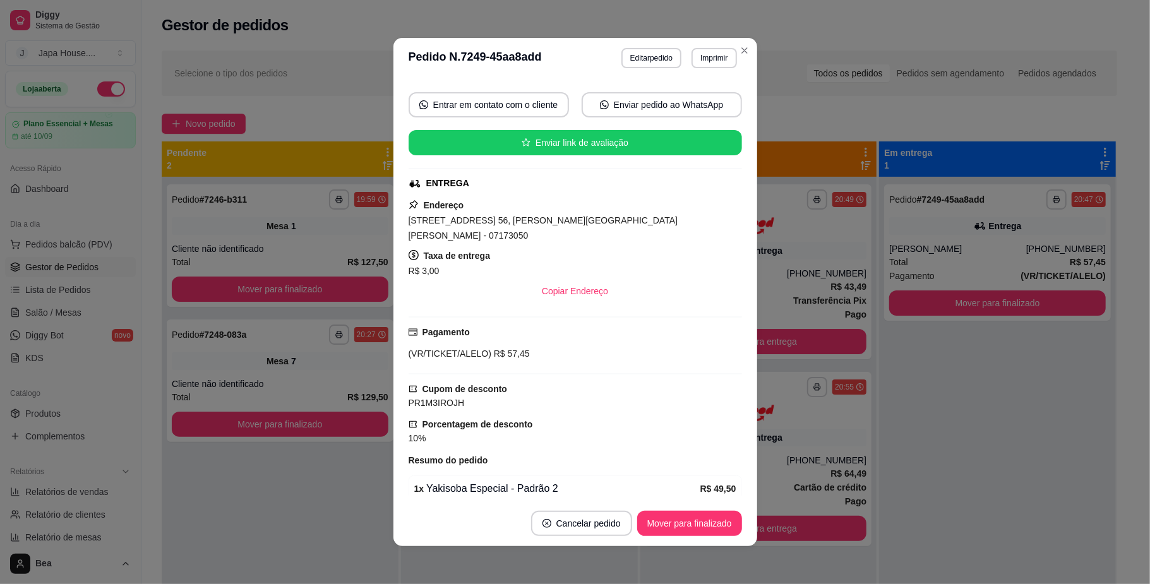
scroll to position [311, 0]
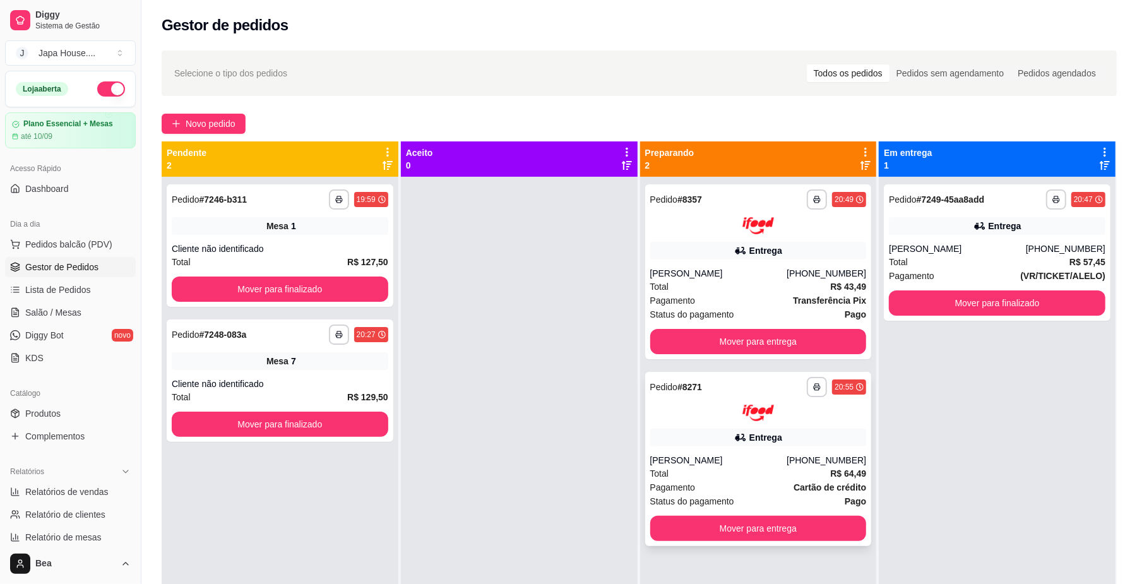
click at [769, 421] on div at bounding box center [759, 413] width 217 height 17
click at [935, 243] on div "[PERSON_NAME]" at bounding box center [957, 249] width 137 height 13
click at [52, 311] on span "Salão / Mesas" at bounding box center [53, 312] width 56 height 13
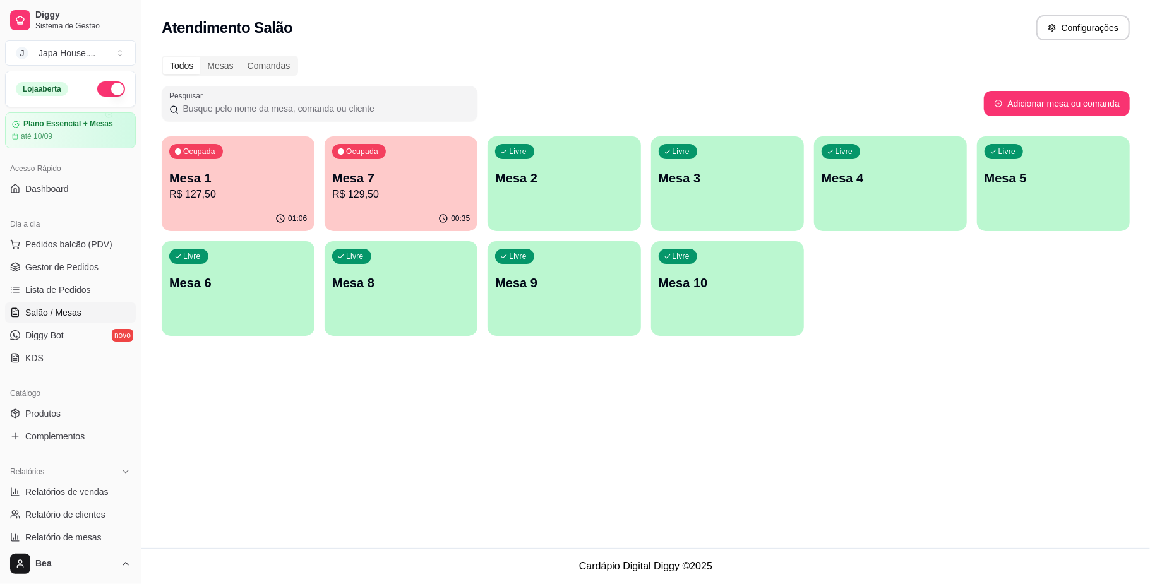
click at [248, 188] on p "R$ 127,50" at bounding box center [238, 194] width 138 height 15
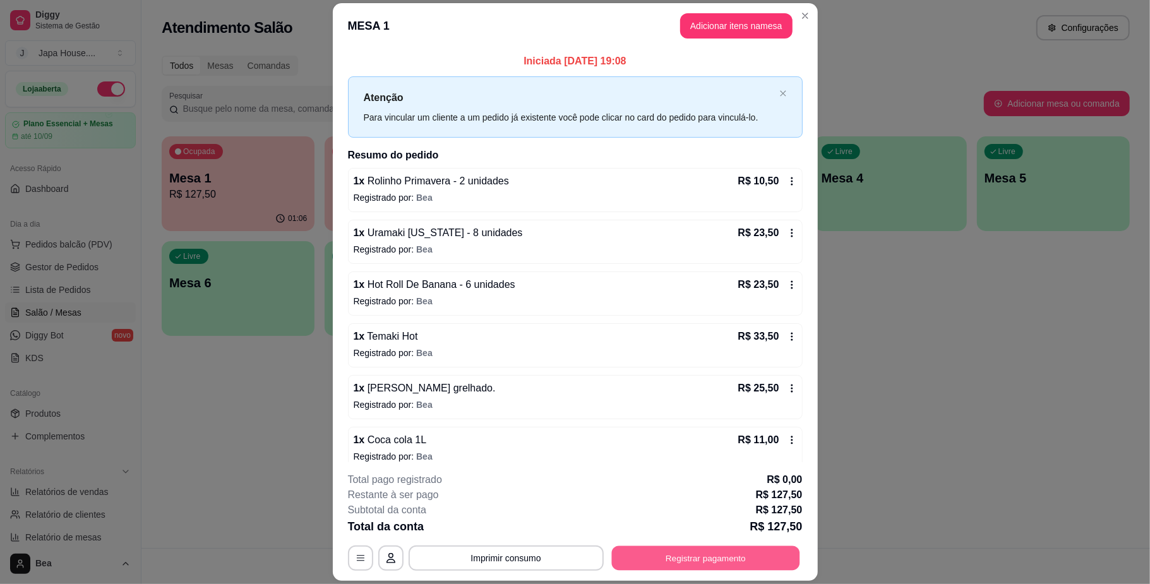
click at [678, 553] on button "Registrar pagamento" at bounding box center [705, 558] width 188 height 25
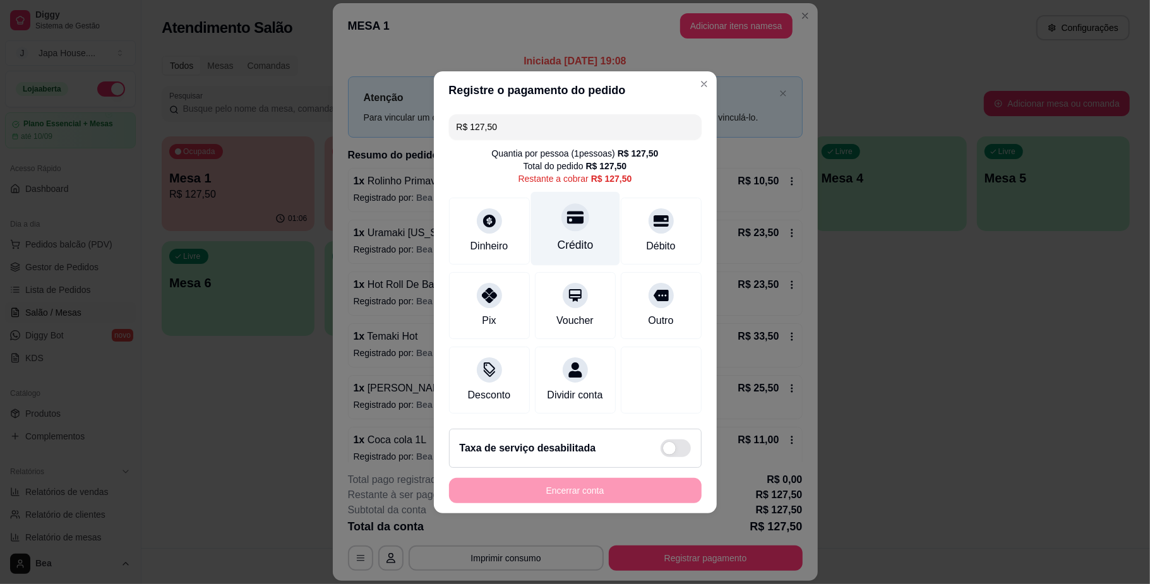
click at [577, 224] on div "Crédito" at bounding box center [575, 228] width 89 height 74
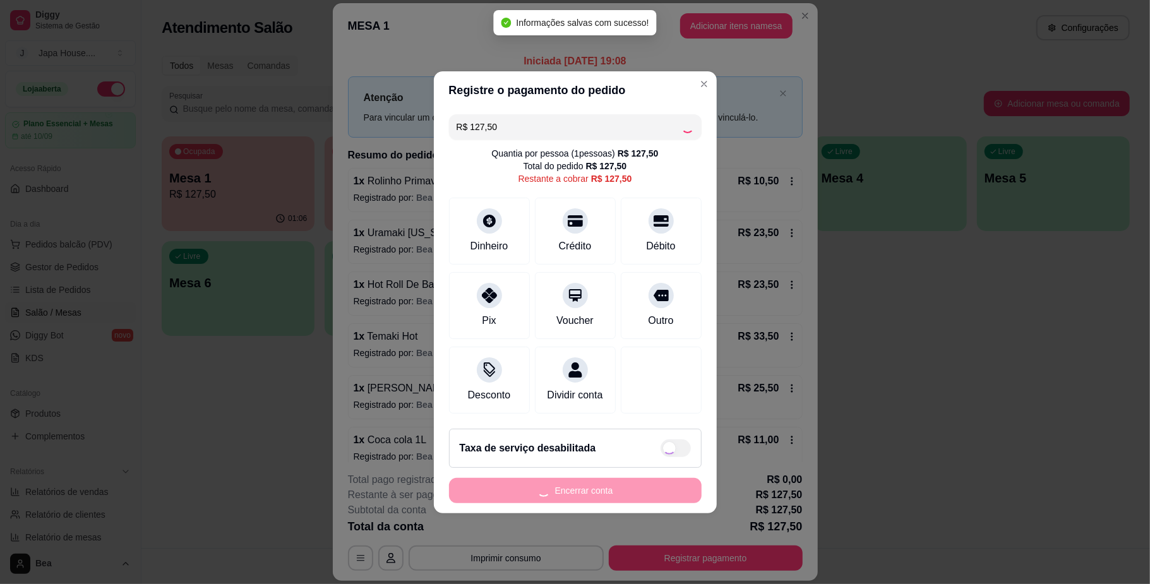
type input "R$ 0,00"
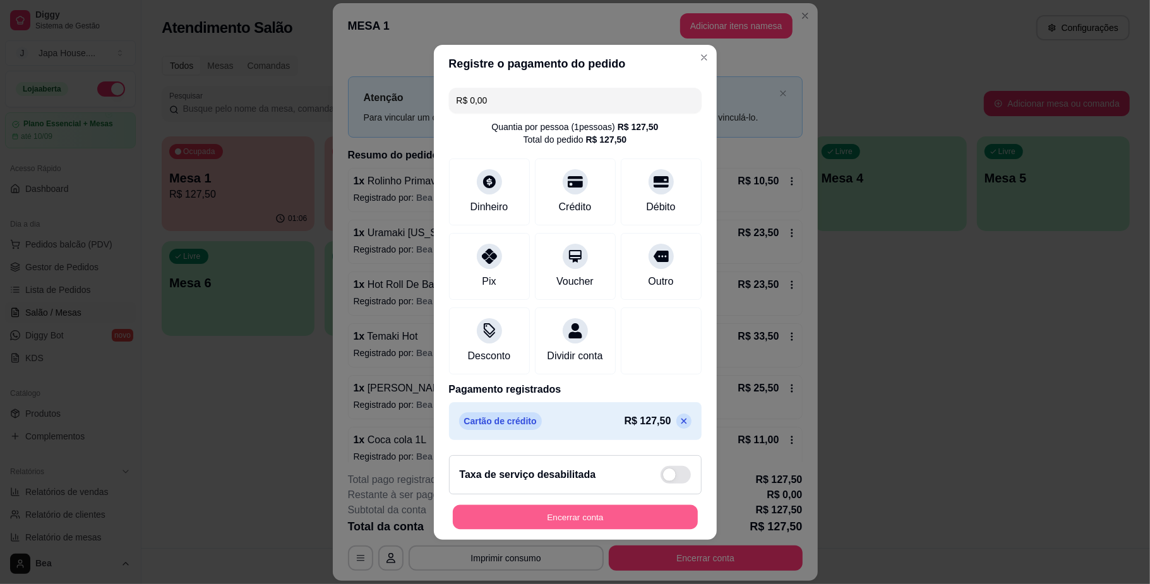
click at [587, 522] on button "Encerrar conta" at bounding box center [575, 517] width 245 height 25
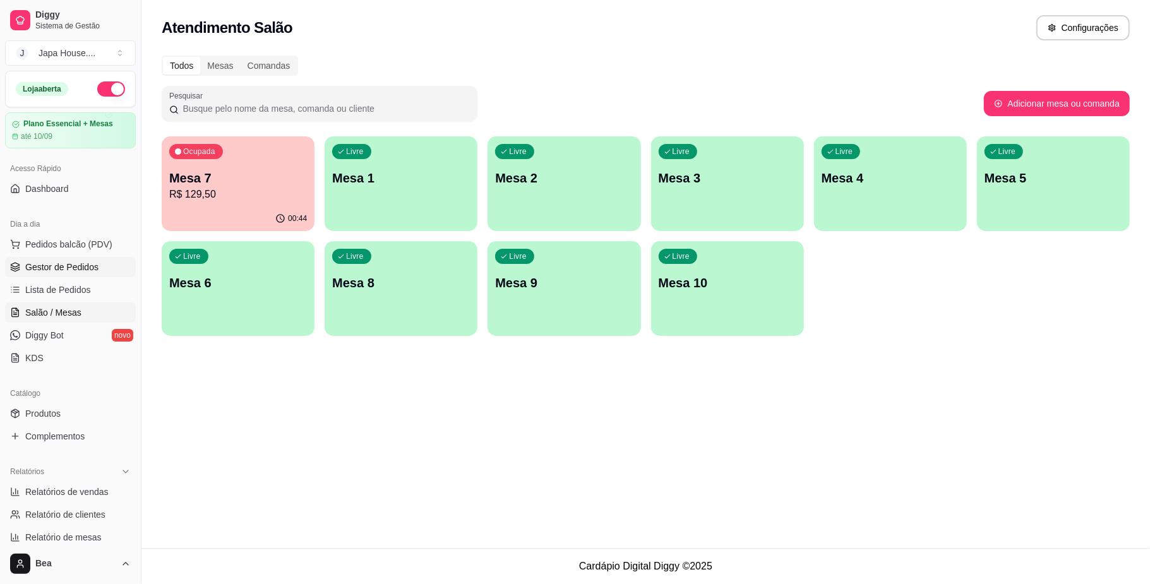
click at [94, 261] on span "Gestor de Pedidos" at bounding box center [61, 267] width 73 height 13
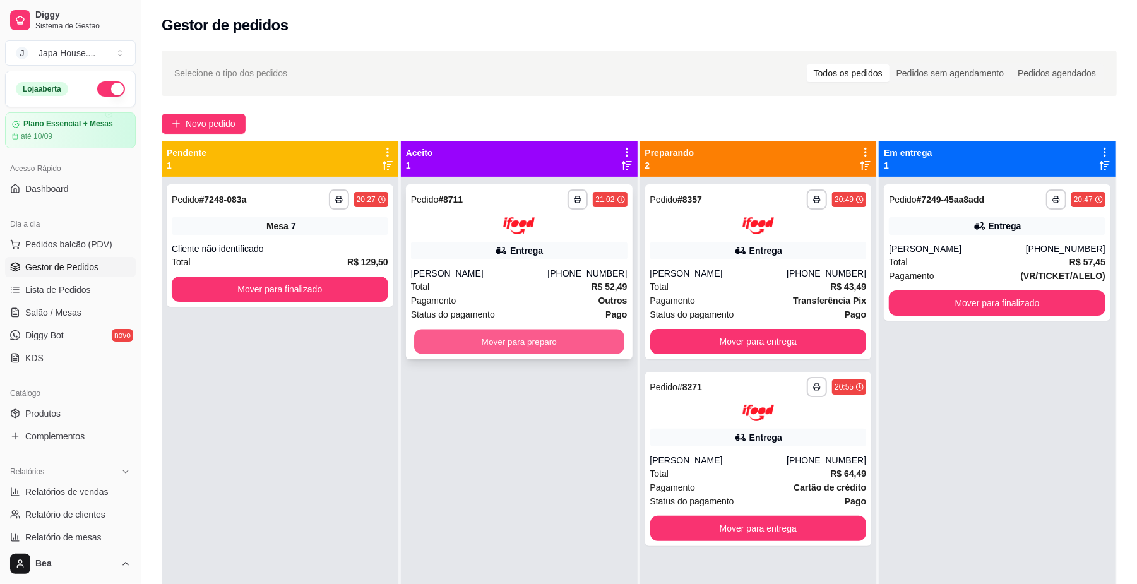
click at [534, 342] on button "Mover para preparo" at bounding box center [519, 341] width 210 height 25
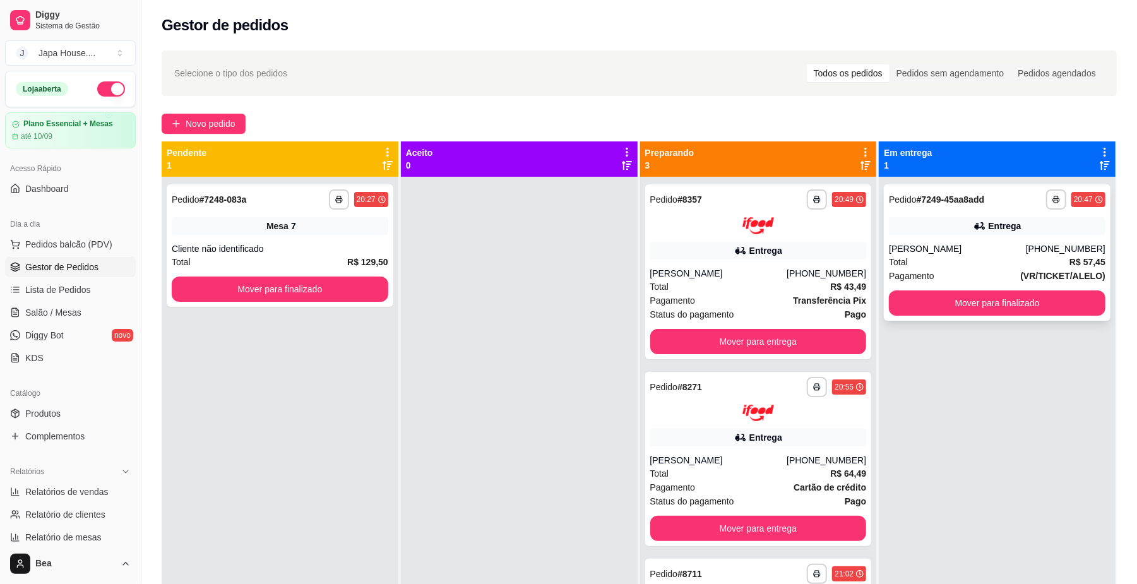
click at [1014, 251] on div "[PERSON_NAME]" at bounding box center [957, 249] width 137 height 13
click at [935, 304] on button "Mover para finalizado" at bounding box center [997, 303] width 210 height 25
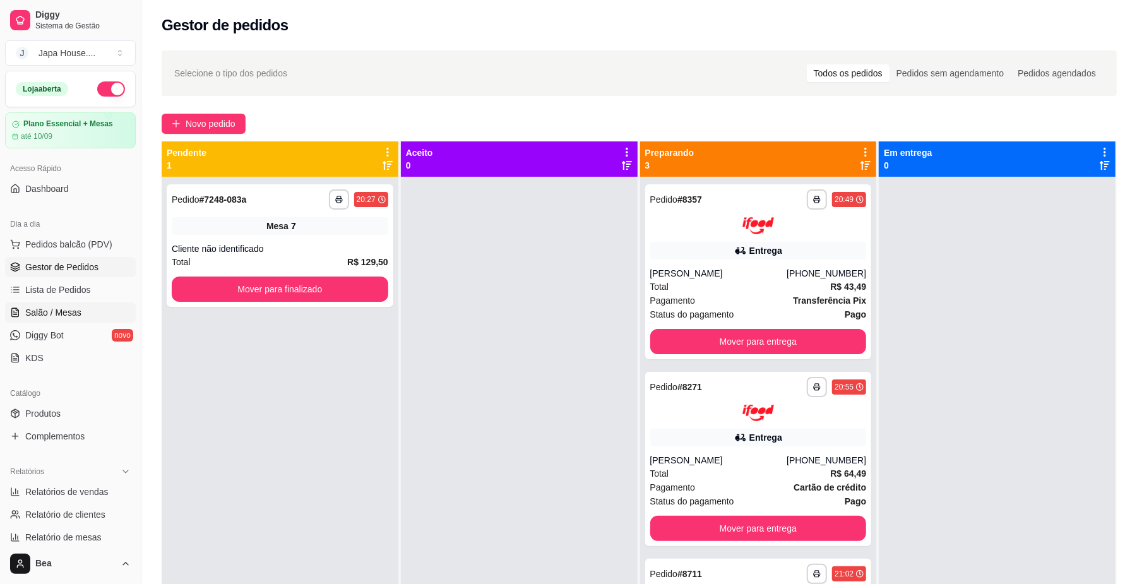
click at [83, 307] on link "Salão / Mesas" at bounding box center [70, 313] width 131 height 20
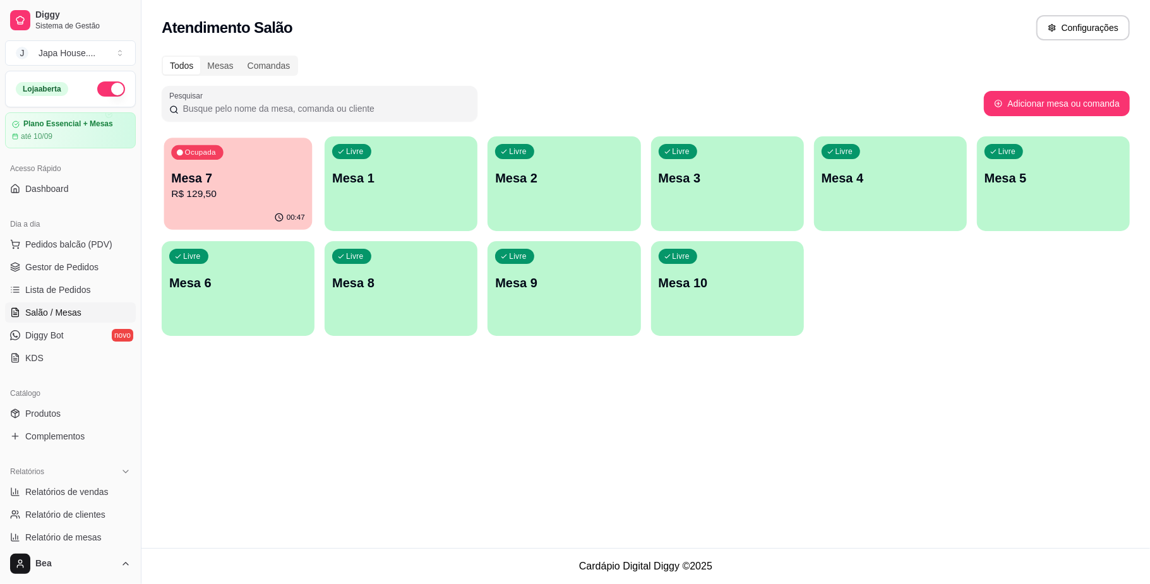
click at [243, 188] on p "R$ 129,50" at bounding box center [238, 194] width 134 height 15
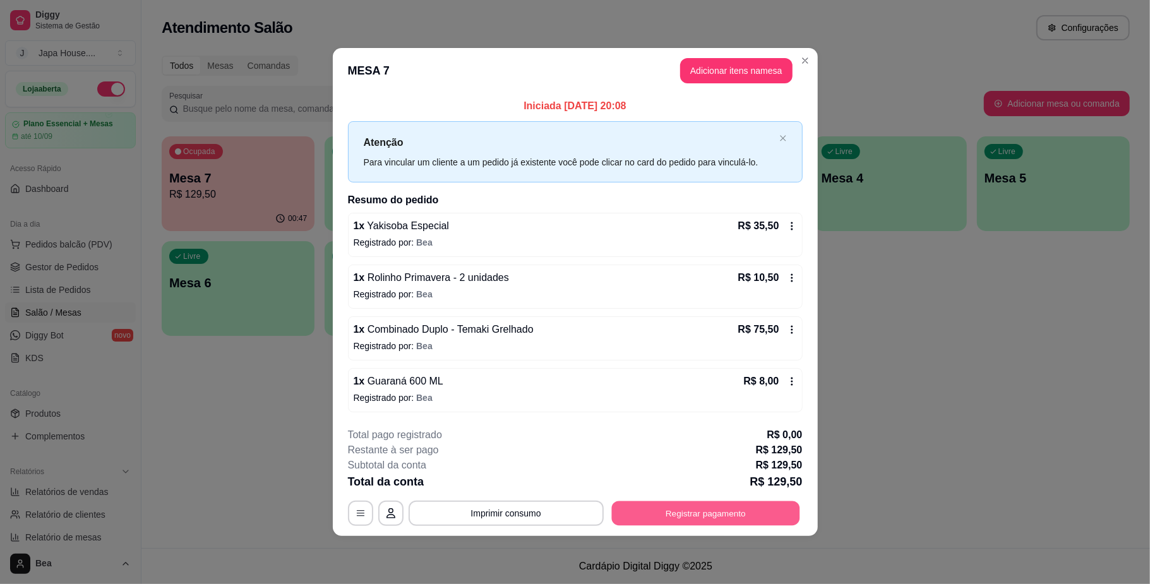
click at [625, 517] on button "Registrar pagamento" at bounding box center [705, 513] width 188 height 25
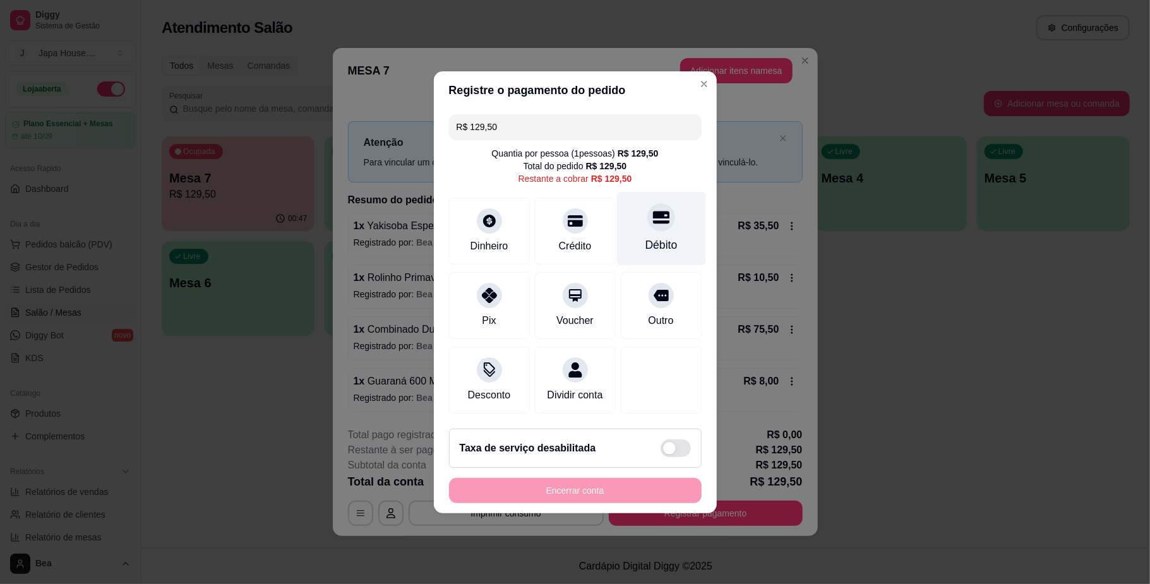
click at [645, 239] on div "Débito" at bounding box center [661, 245] width 32 height 16
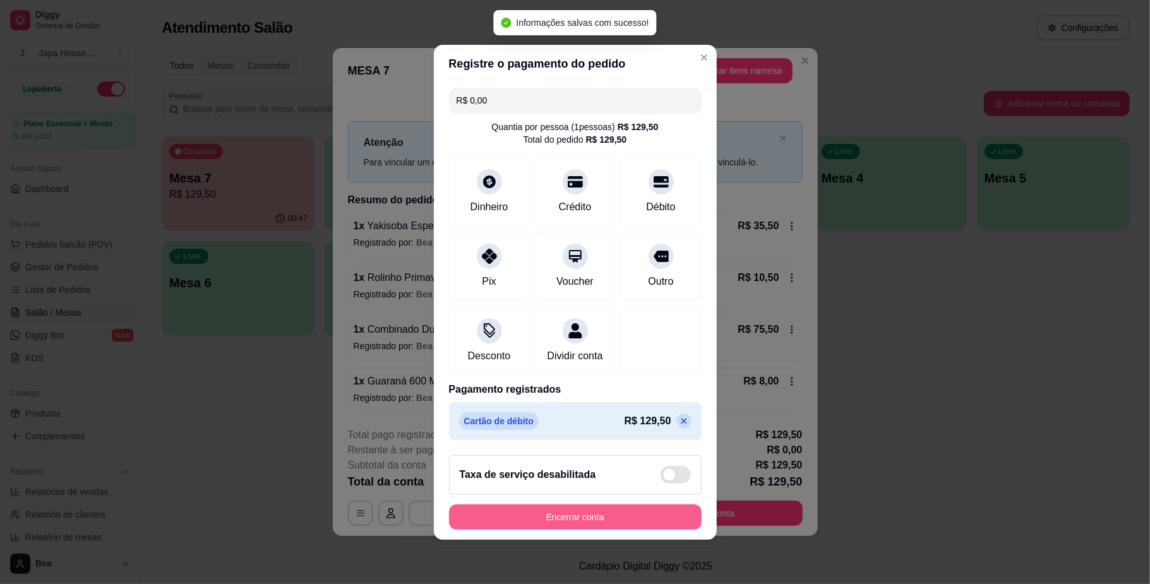
type input "R$ 0,00"
click at [568, 525] on button "Encerrar conta" at bounding box center [575, 517] width 253 height 25
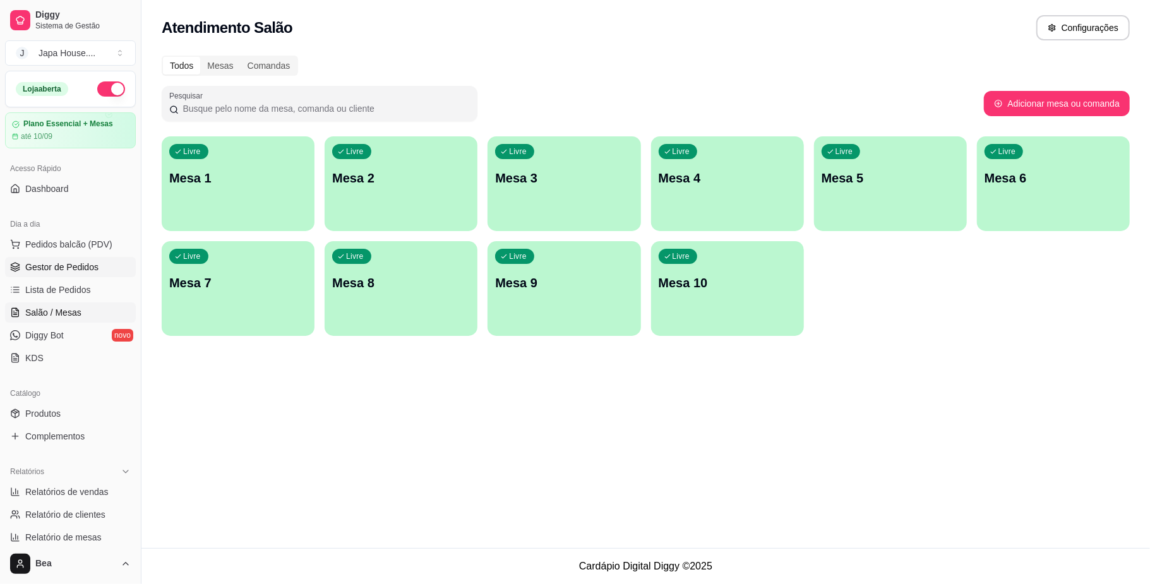
click at [69, 268] on span "Gestor de Pedidos" at bounding box center [61, 267] width 73 height 13
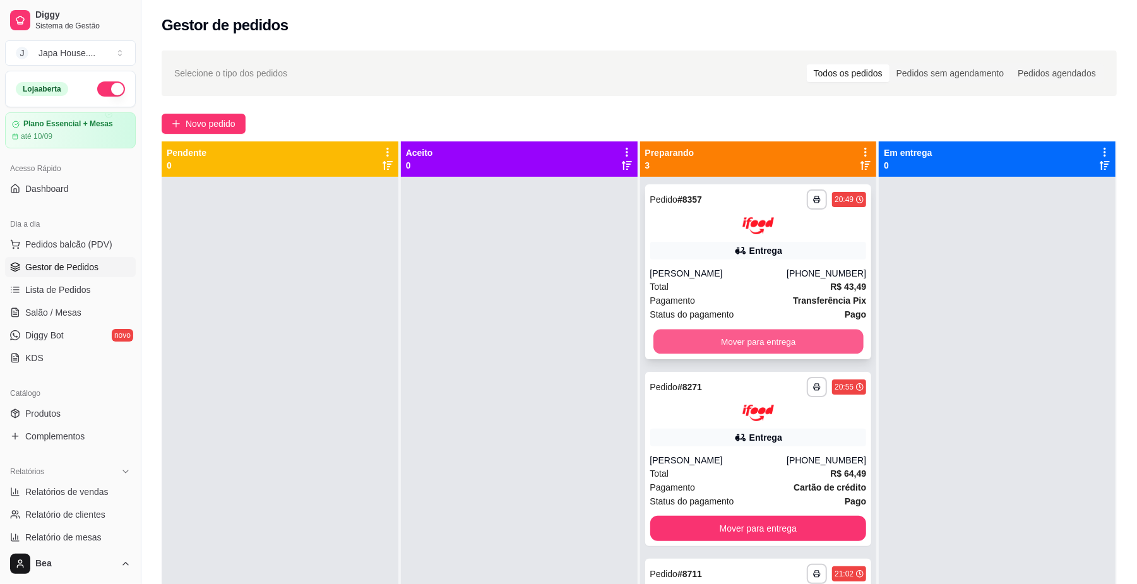
click at [819, 336] on button "Mover para entrega" at bounding box center [759, 341] width 210 height 25
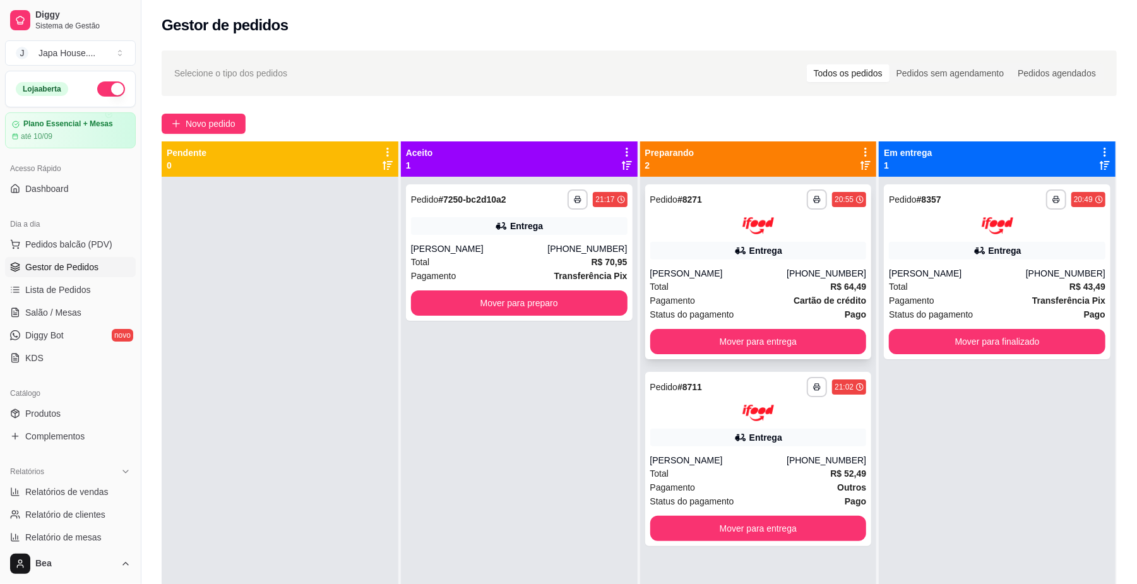
click at [784, 245] on div "Entrega" at bounding box center [759, 251] width 217 height 18
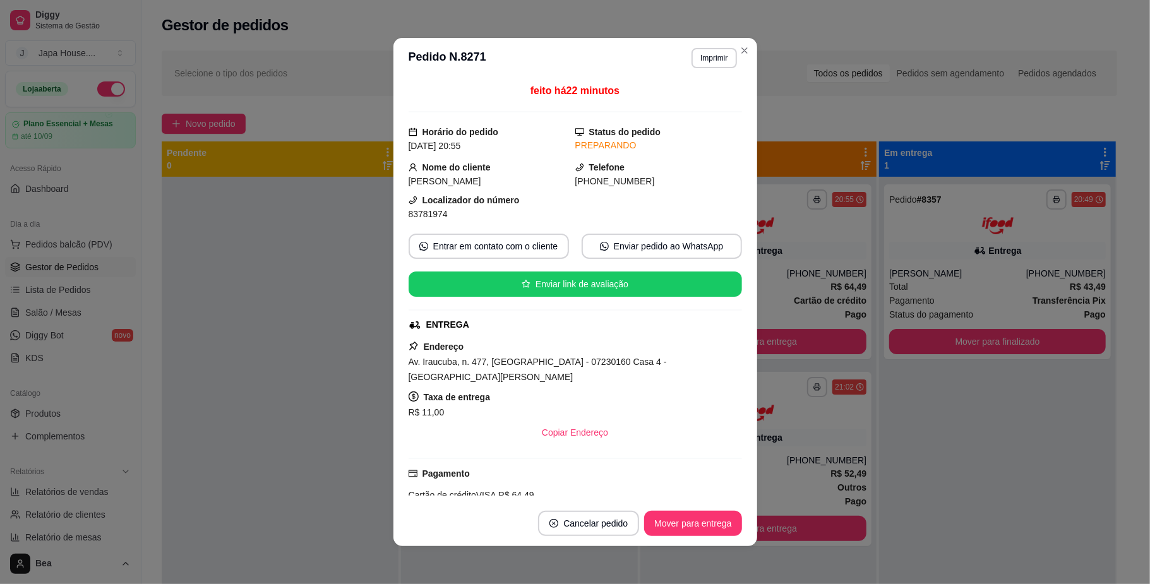
scroll to position [150, 0]
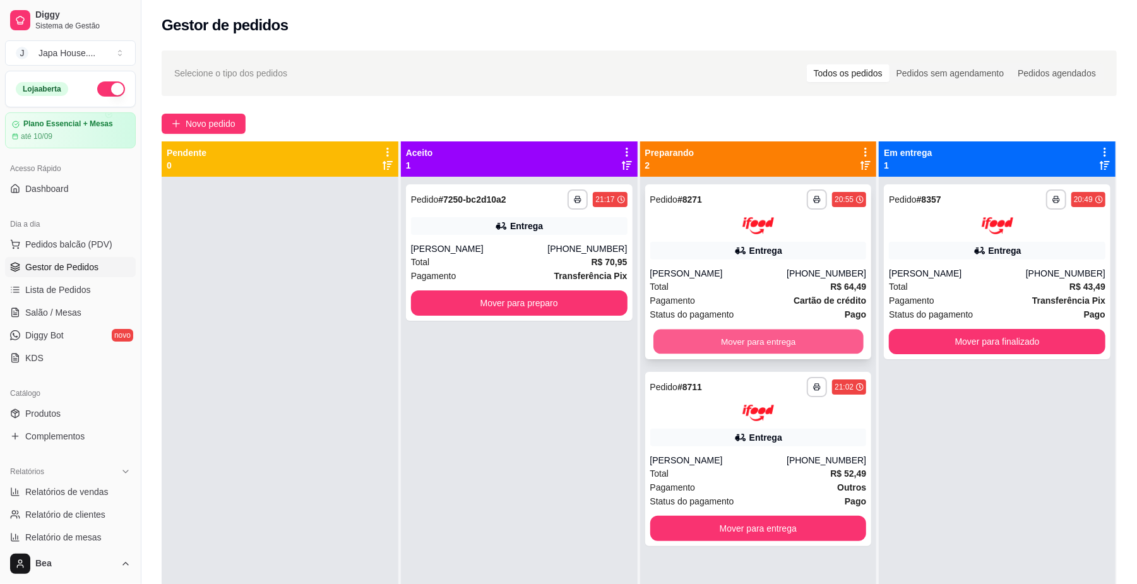
click at [813, 332] on button "Mover para entrega" at bounding box center [759, 341] width 210 height 25
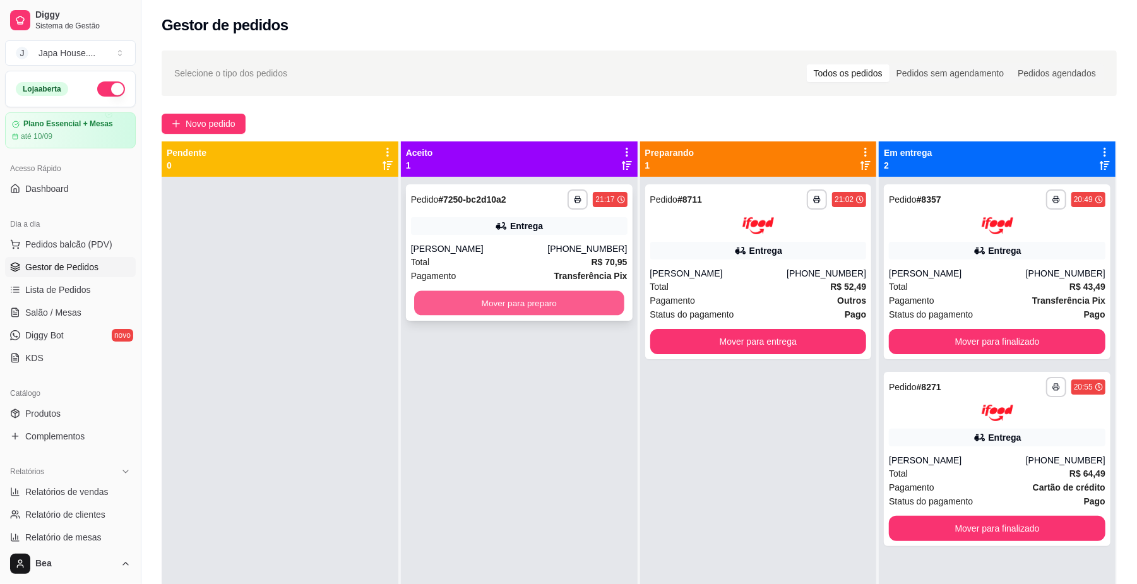
click at [600, 299] on button "Mover para preparo" at bounding box center [519, 303] width 210 height 25
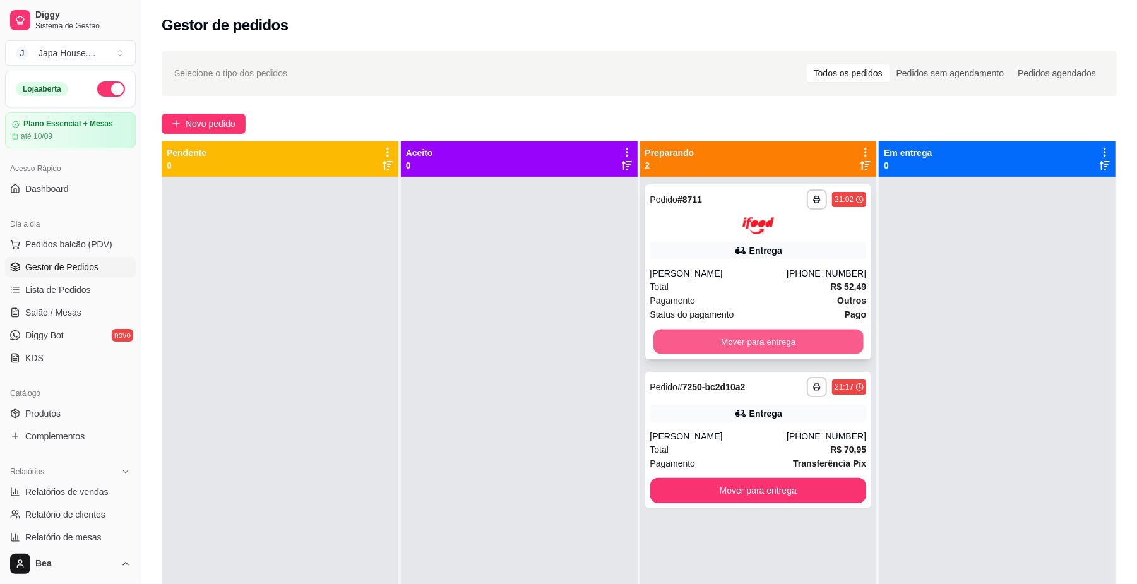
click at [707, 331] on button "Mover para entrega" at bounding box center [759, 341] width 210 height 25
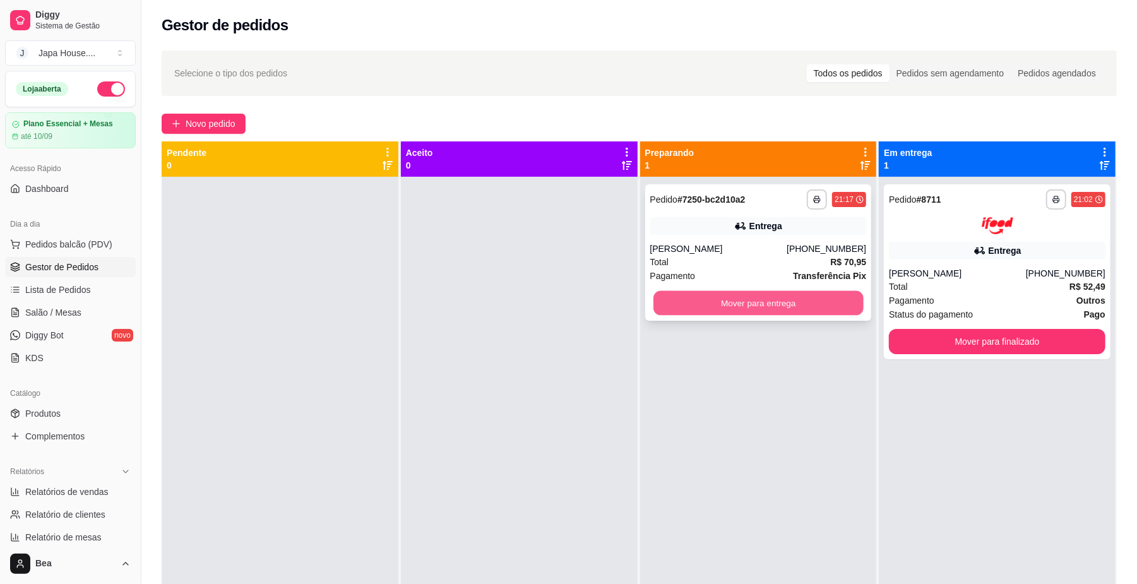
click at [758, 312] on button "Mover para entrega" at bounding box center [759, 303] width 210 height 25
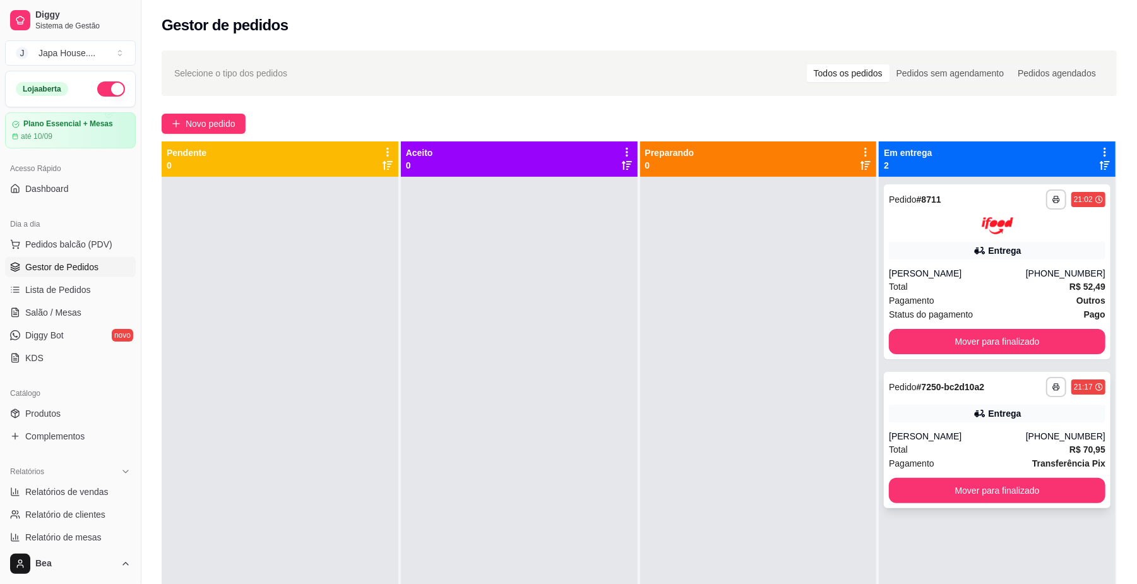
click at [991, 438] on div "[PERSON_NAME]" at bounding box center [957, 436] width 137 height 13
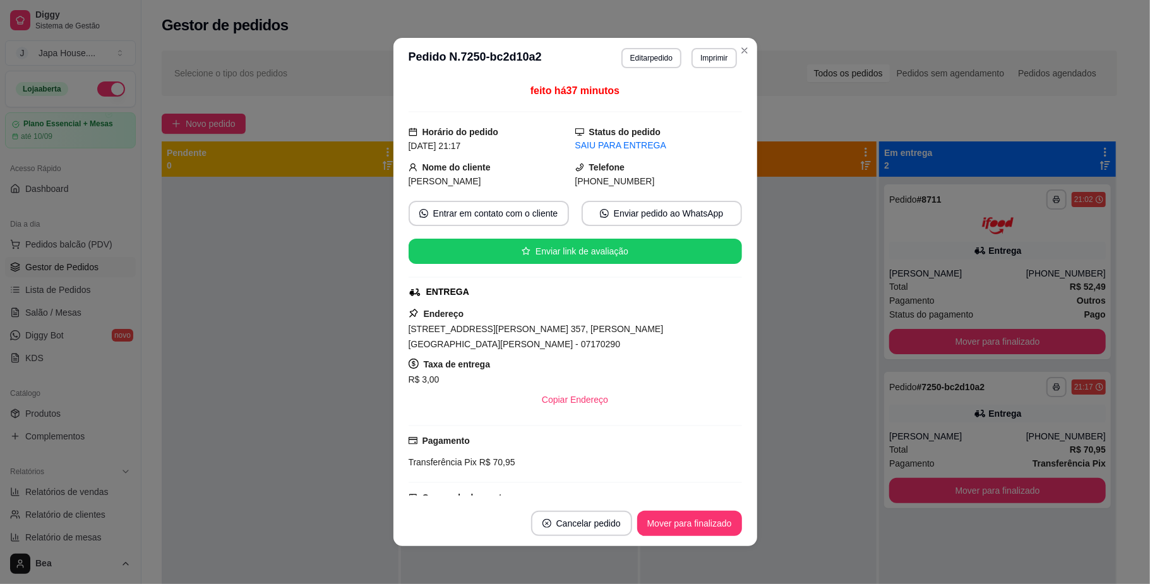
scroll to position [169, 0]
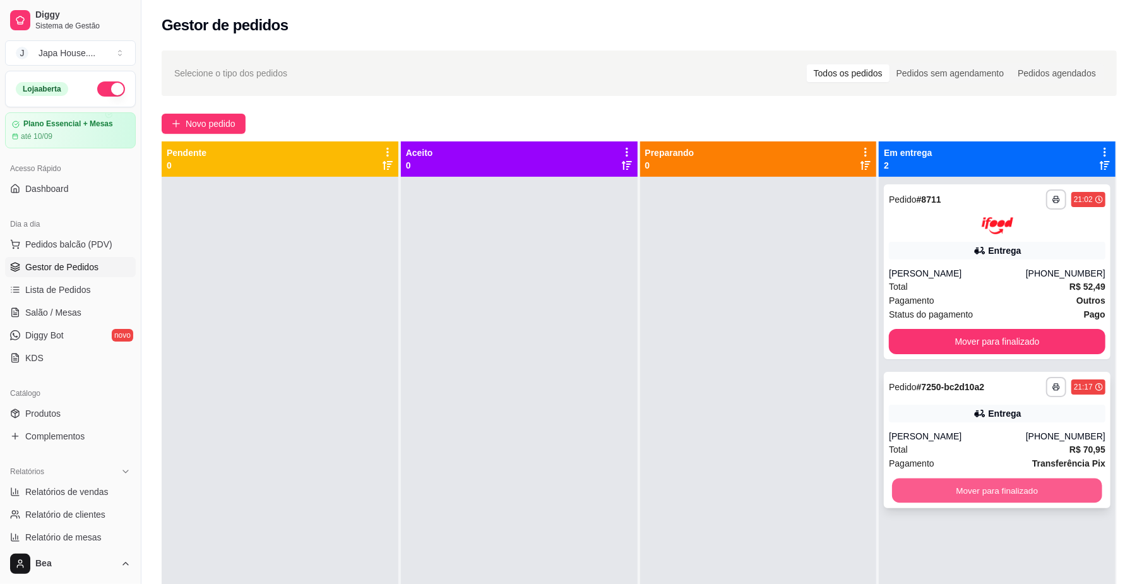
click at [966, 488] on button "Mover para finalizado" at bounding box center [997, 490] width 210 height 25
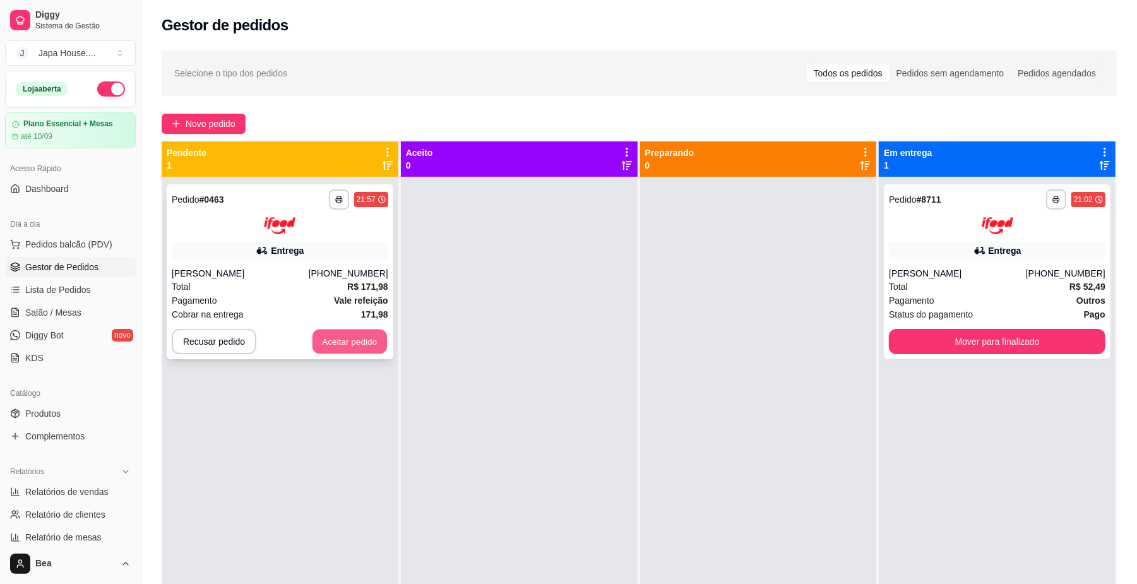
click at [360, 340] on button "Aceitar pedido" at bounding box center [350, 341] width 75 height 25
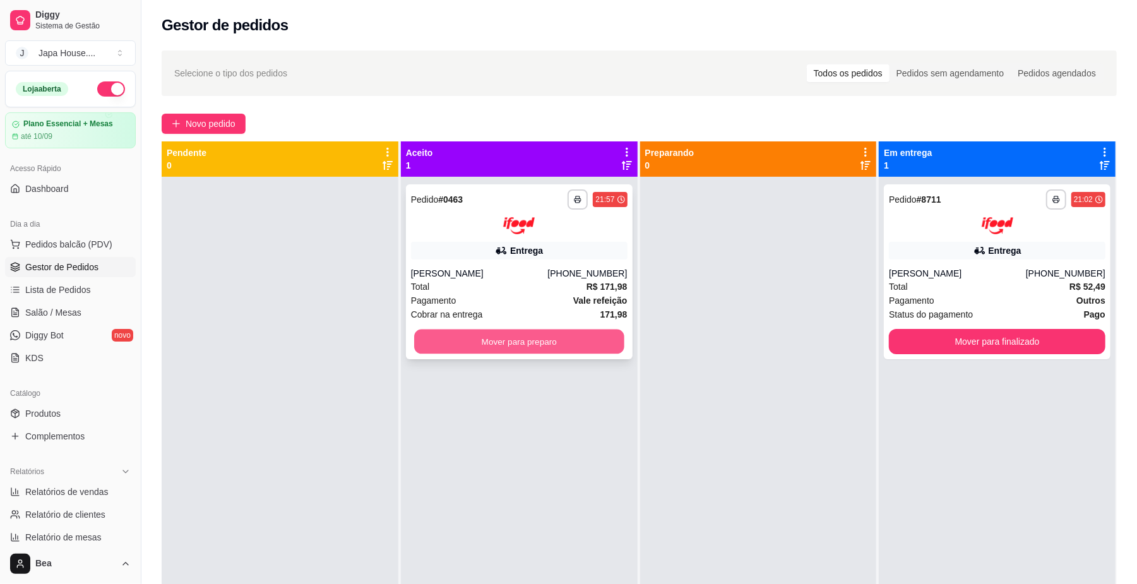
click at [428, 347] on button "Mover para preparo" at bounding box center [519, 341] width 210 height 25
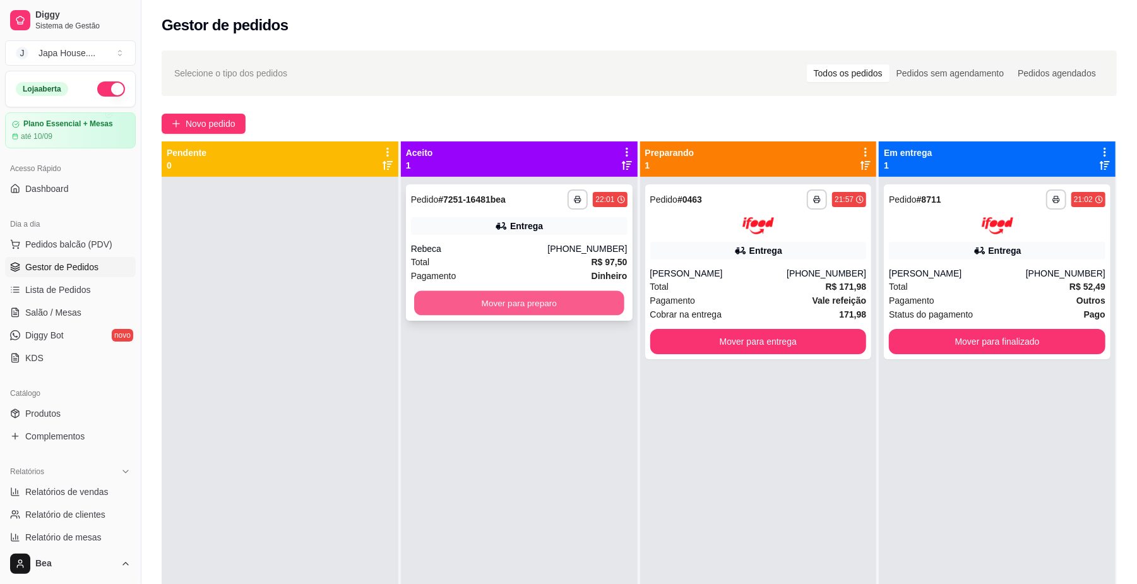
click at [547, 291] on button "Mover para preparo" at bounding box center [519, 303] width 210 height 25
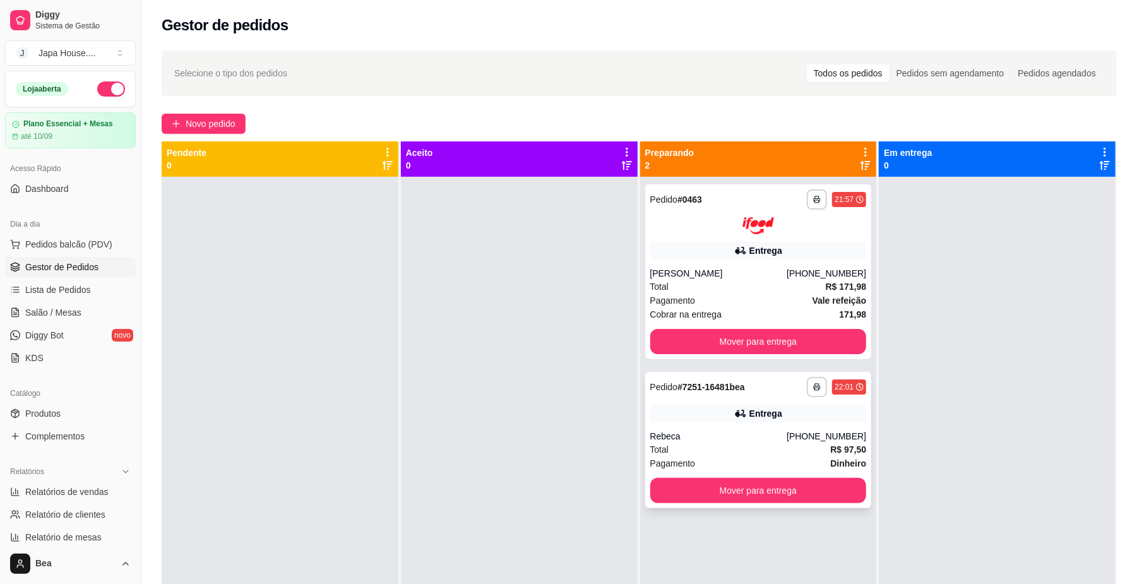
click at [683, 414] on div "Entrega" at bounding box center [759, 414] width 217 height 18
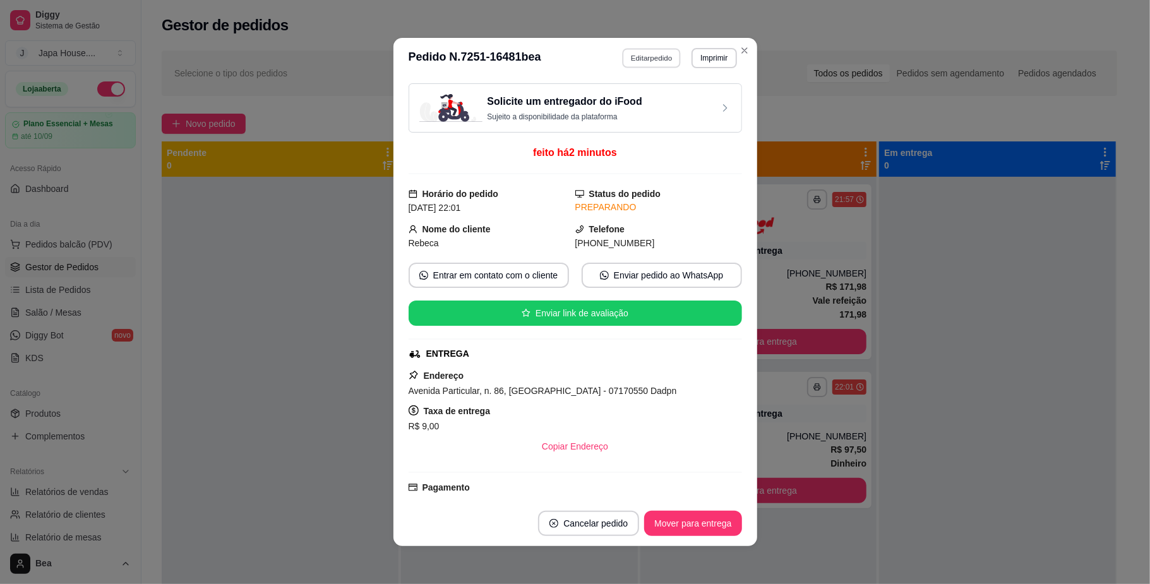
click at [647, 57] on button "Editar pedido" at bounding box center [651, 58] width 59 height 20
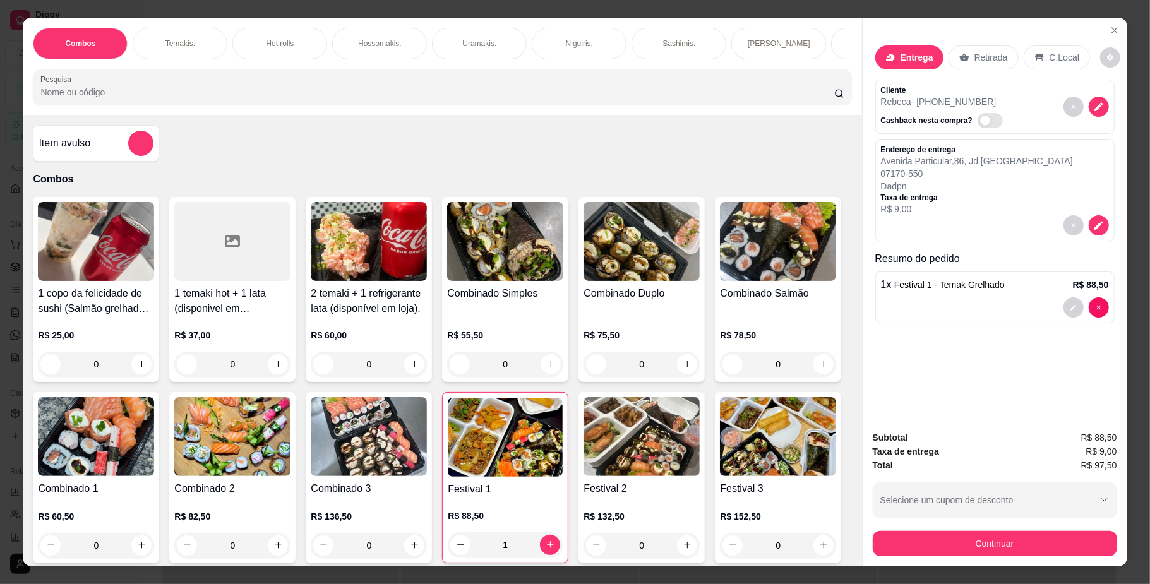
scroll to position [0, 716]
click at [265, 49] on div "Bebidas." at bounding box center [262, 44] width 95 height 32
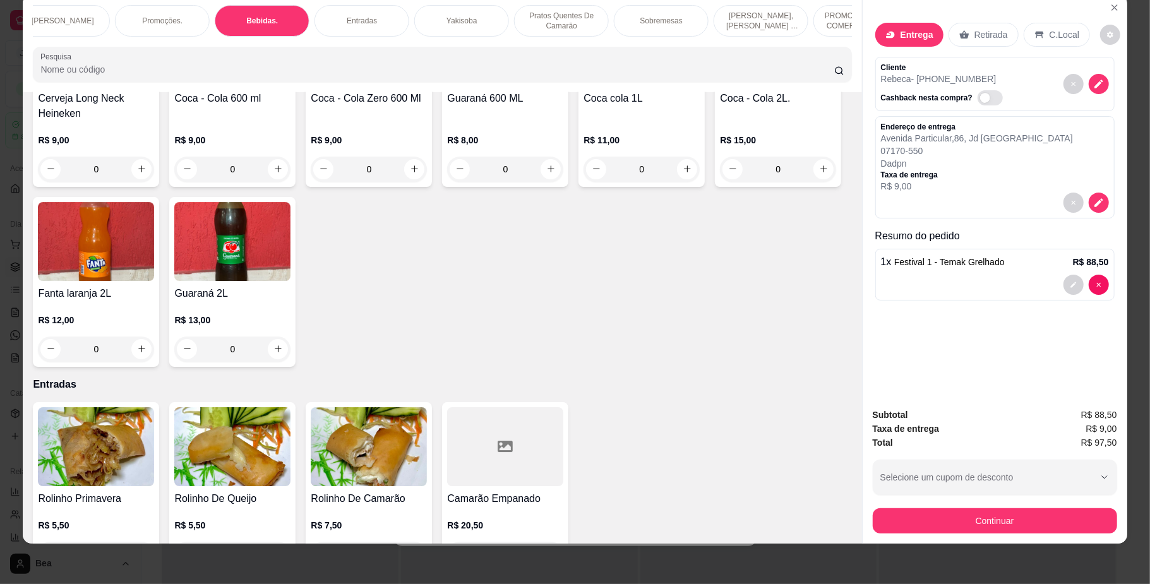
scroll to position [3078, 0]
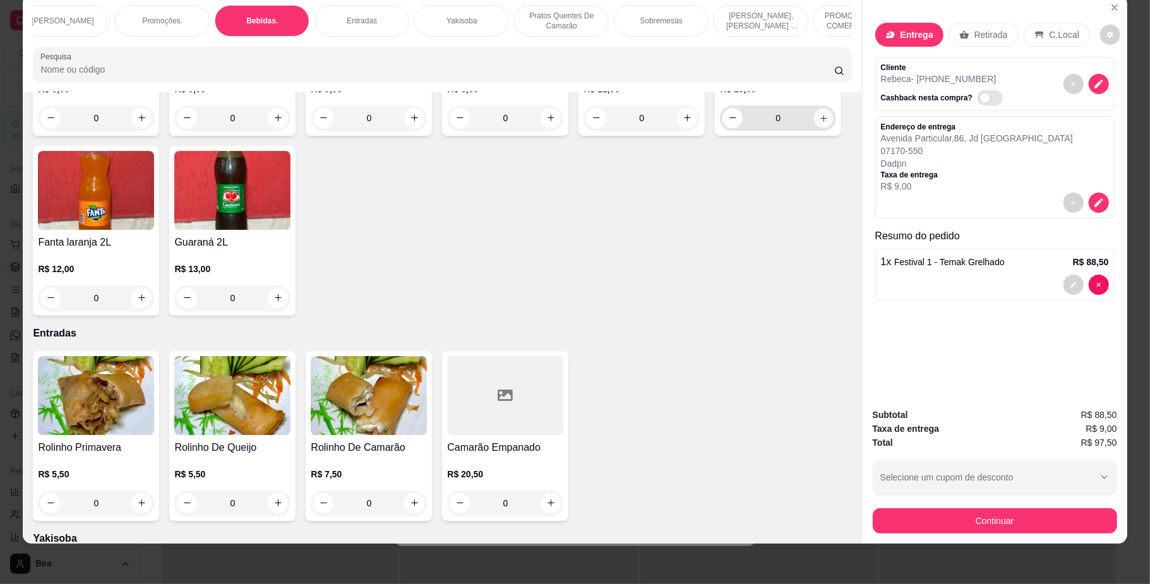
click at [819, 123] on icon "increase-product-quantity" at bounding box center [823, 117] width 9 height 9
type input "1"
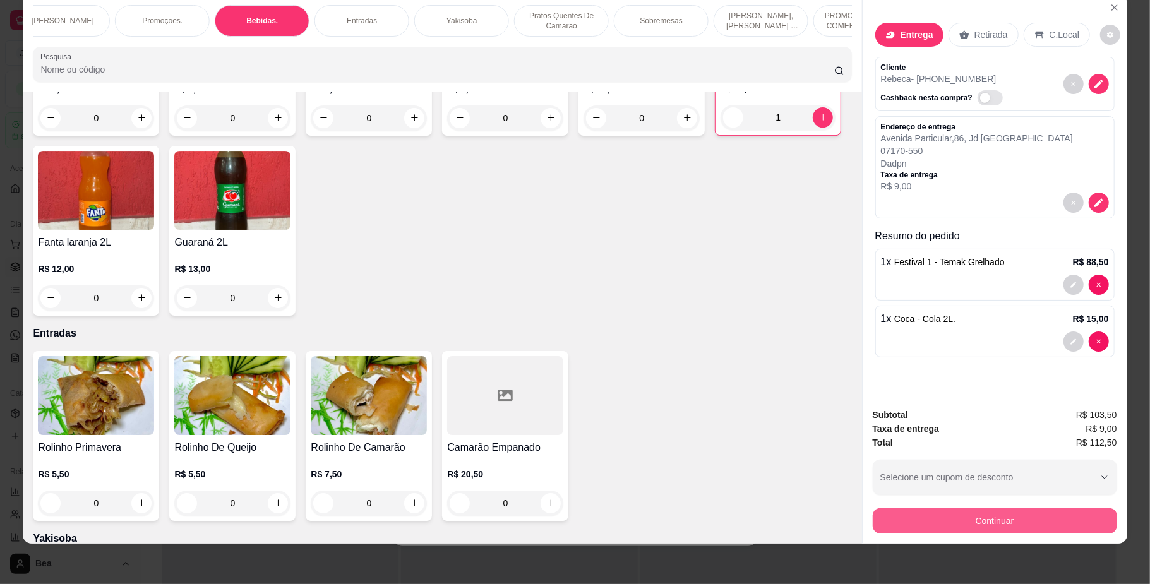
click at [928, 522] on button "Continuar" at bounding box center [995, 520] width 244 height 25
click at [481, 241] on div "Dinheiro" at bounding box center [490, 245] width 42 height 16
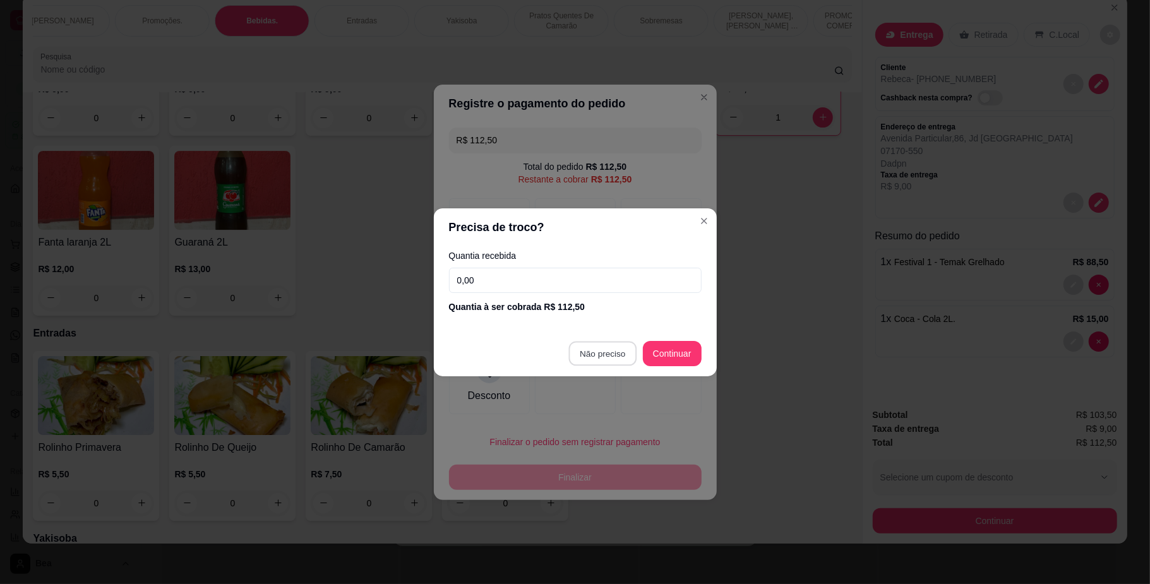
type input "R$ 0,00"
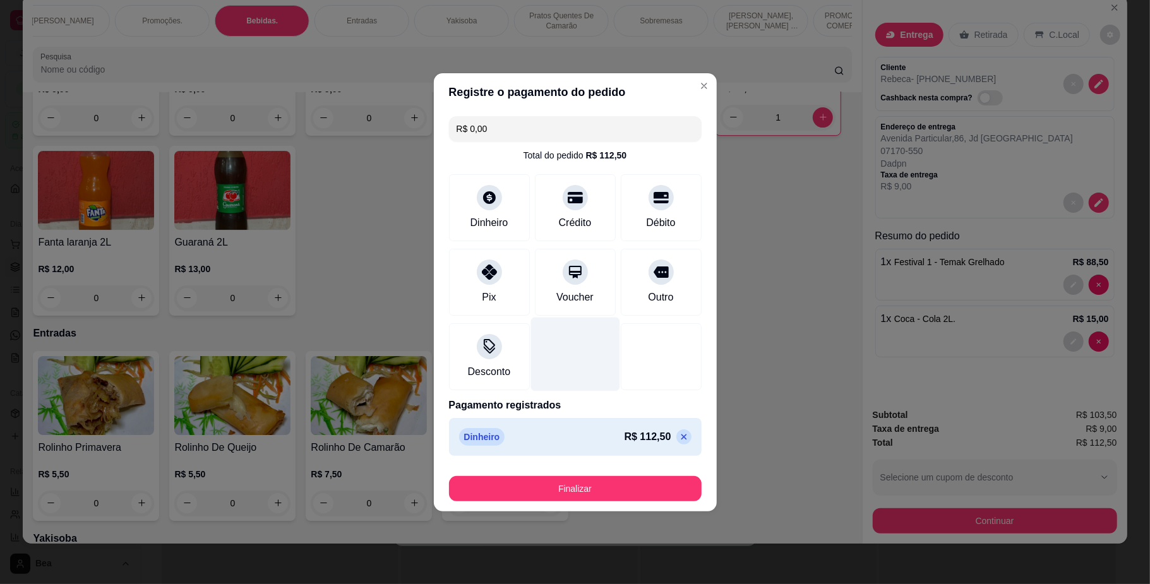
click at [609, 384] on div at bounding box center [575, 354] width 89 height 74
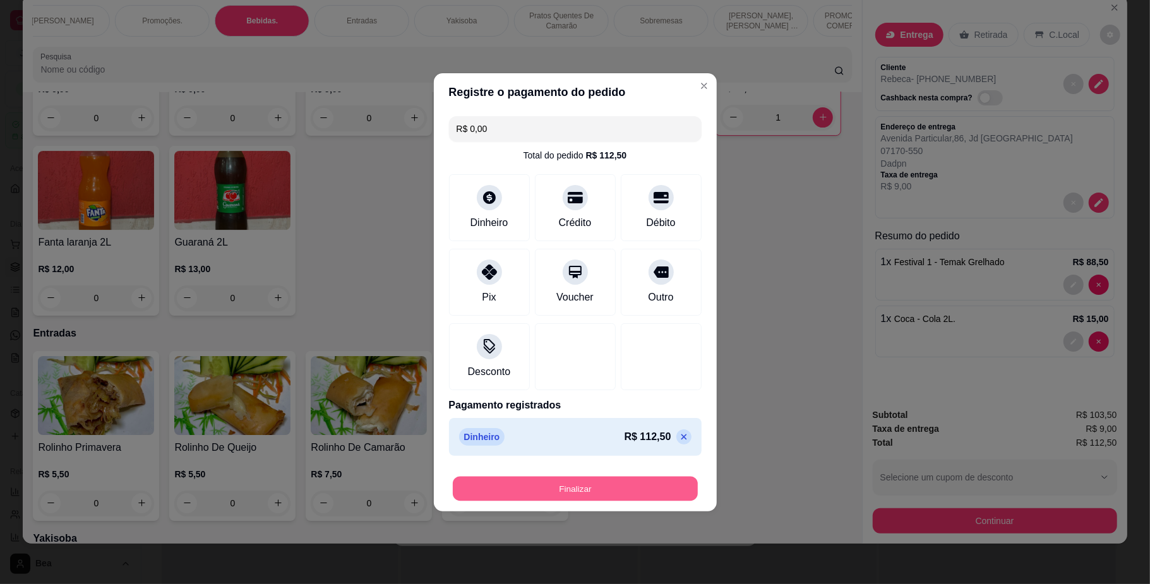
click at [615, 486] on button "Finalizar" at bounding box center [575, 488] width 245 height 25
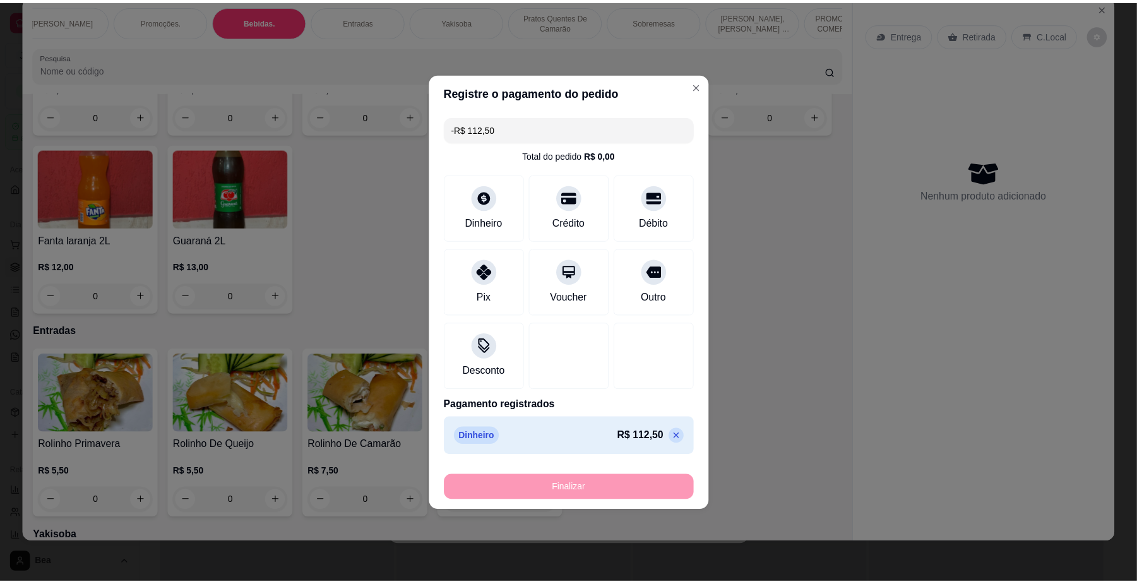
scroll to position [0, 0]
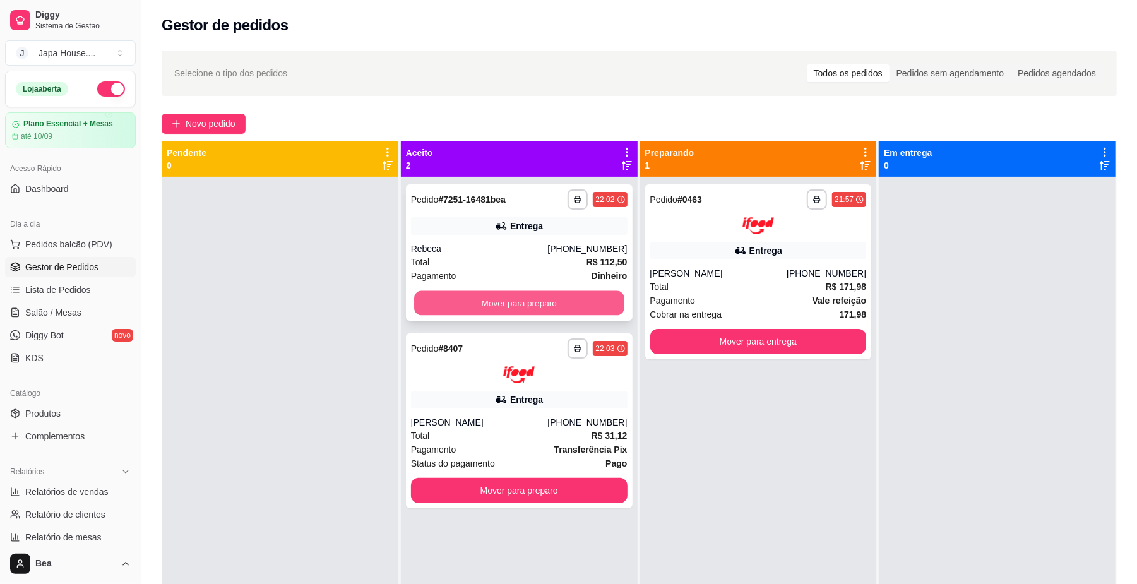
click at [462, 304] on button "Mover para preparo" at bounding box center [519, 303] width 210 height 25
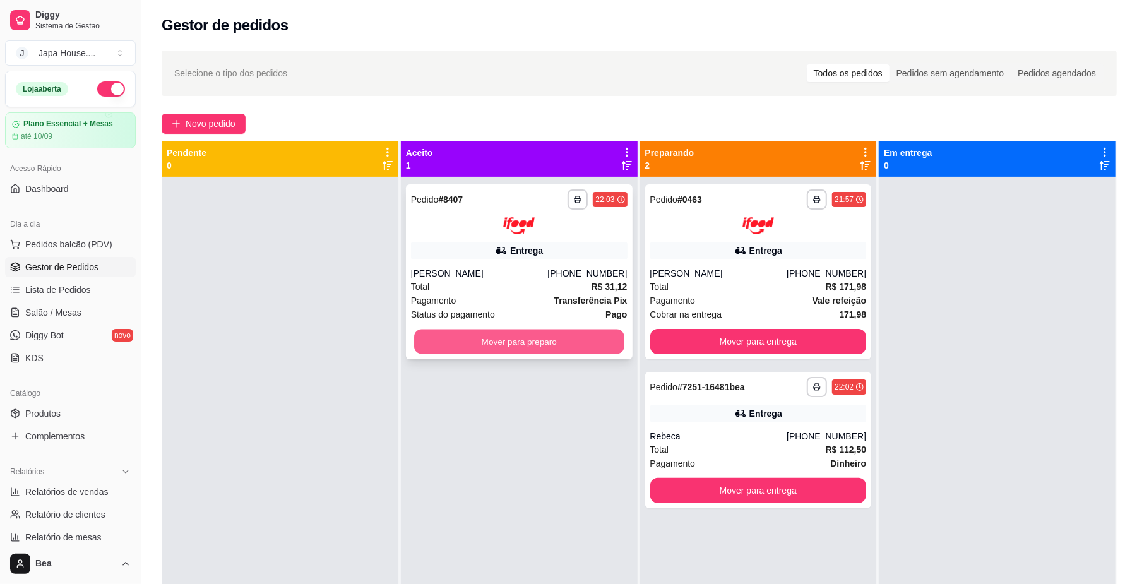
click at [476, 344] on button "Mover para preparo" at bounding box center [519, 341] width 210 height 25
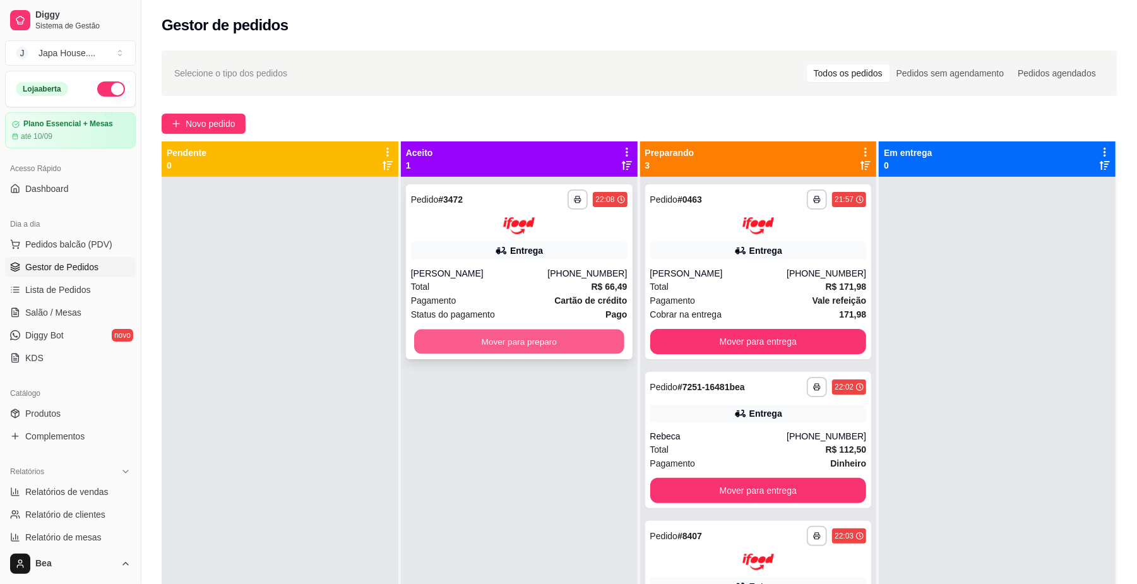
click at [597, 337] on button "Mover para preparo" at bounding box center [519, 341] width 210 height 25
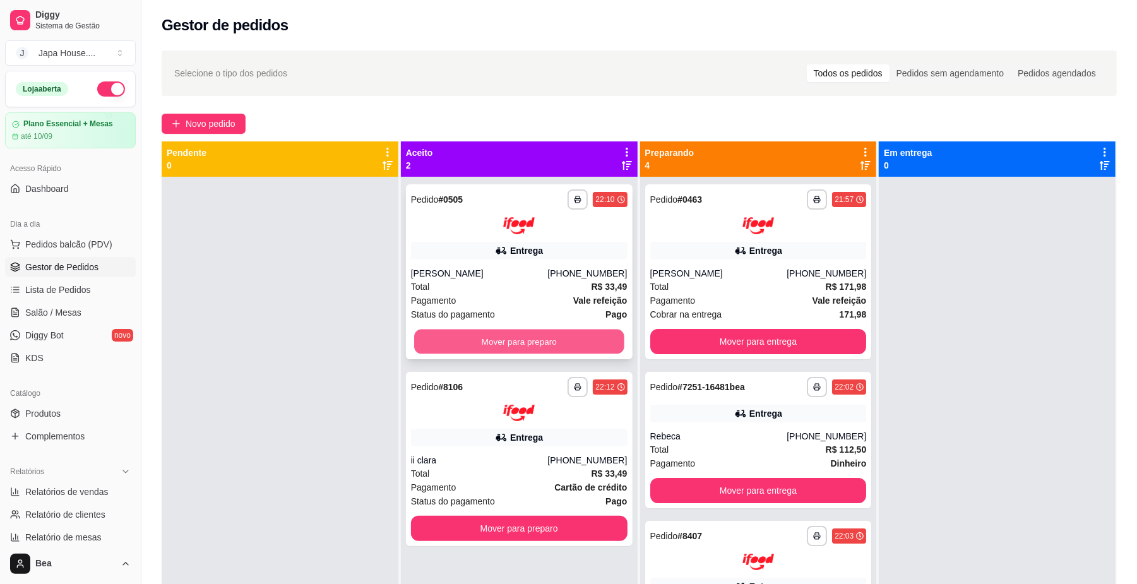
click at [577, 337] on button "Mover para preparo" at bounding box center [519, 341] width 210 height 25
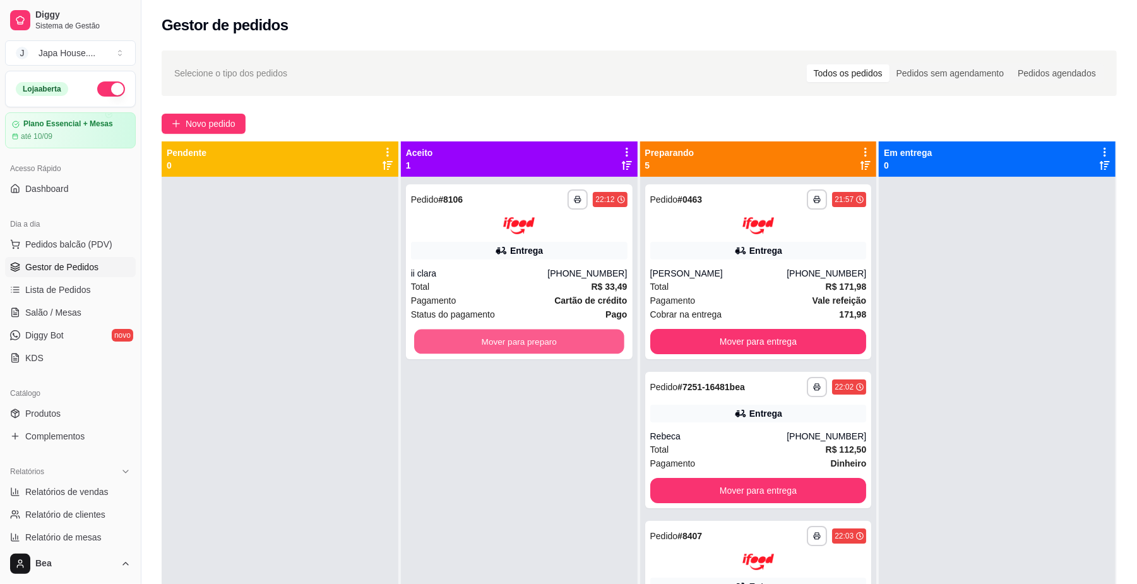
click at [577, 337] on button "Mover para preparo" at bounding box center [519, 341] width 210 height 25
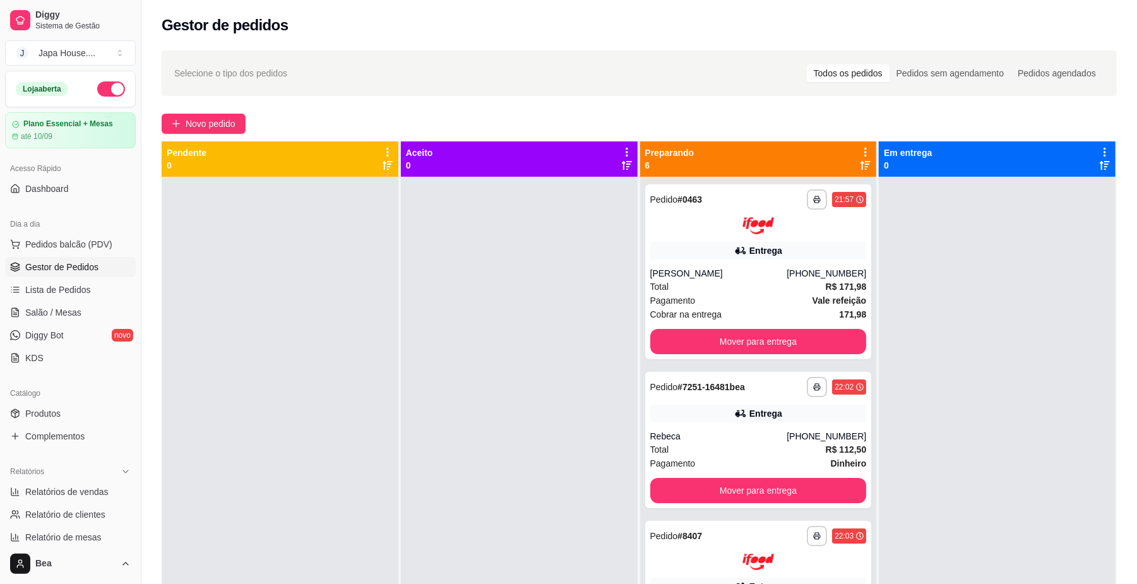
scroll to position [193, 0]
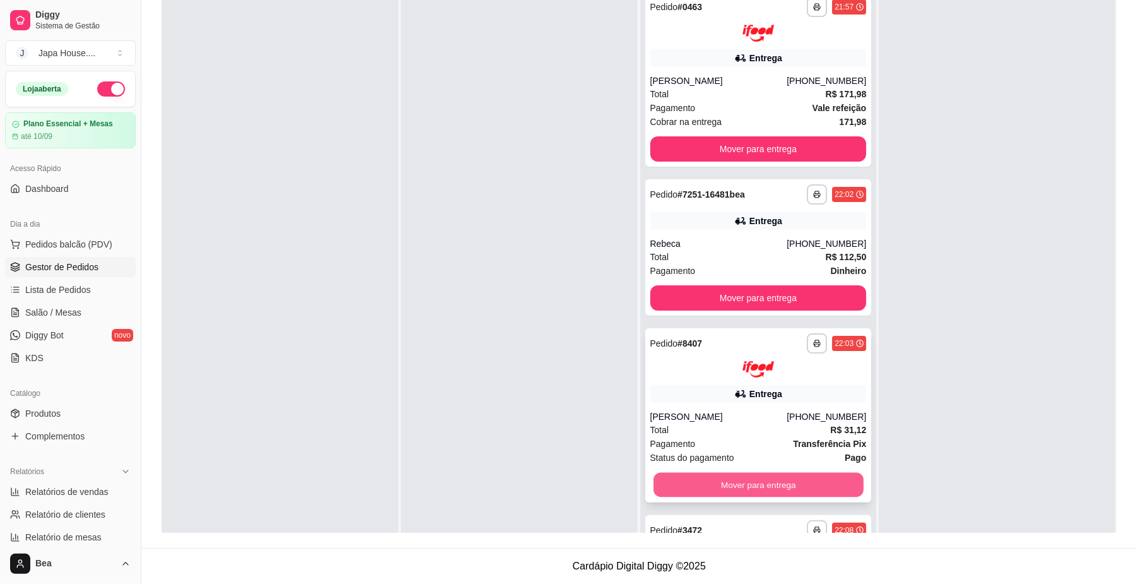
click at [801, 481] on button "Mover para entrega" at bounding box center [759, 485] width 210 height 25
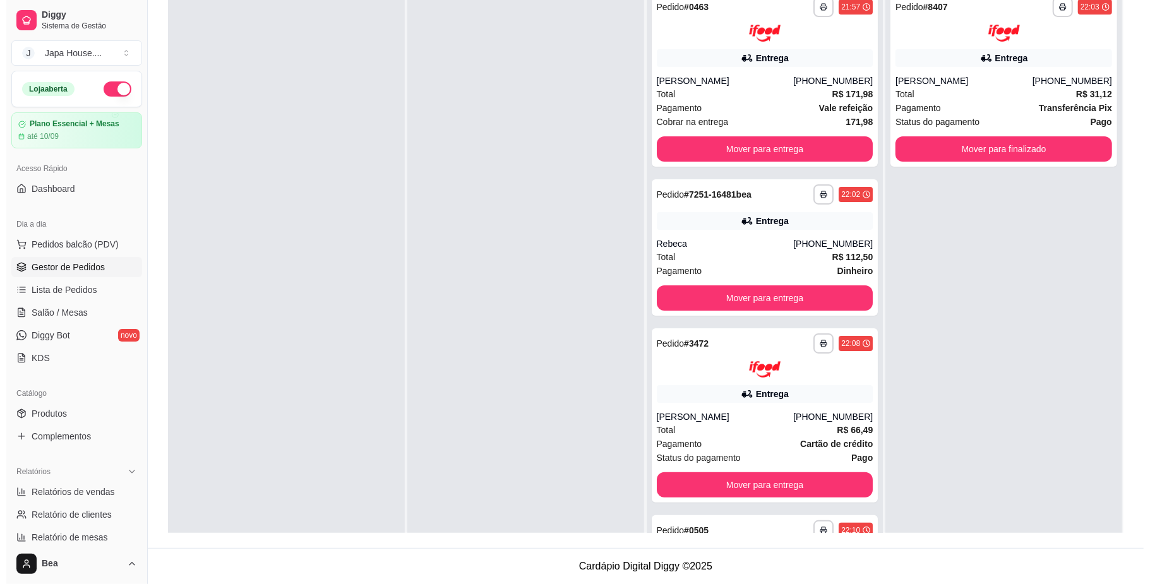
scroll to position [0, 0]
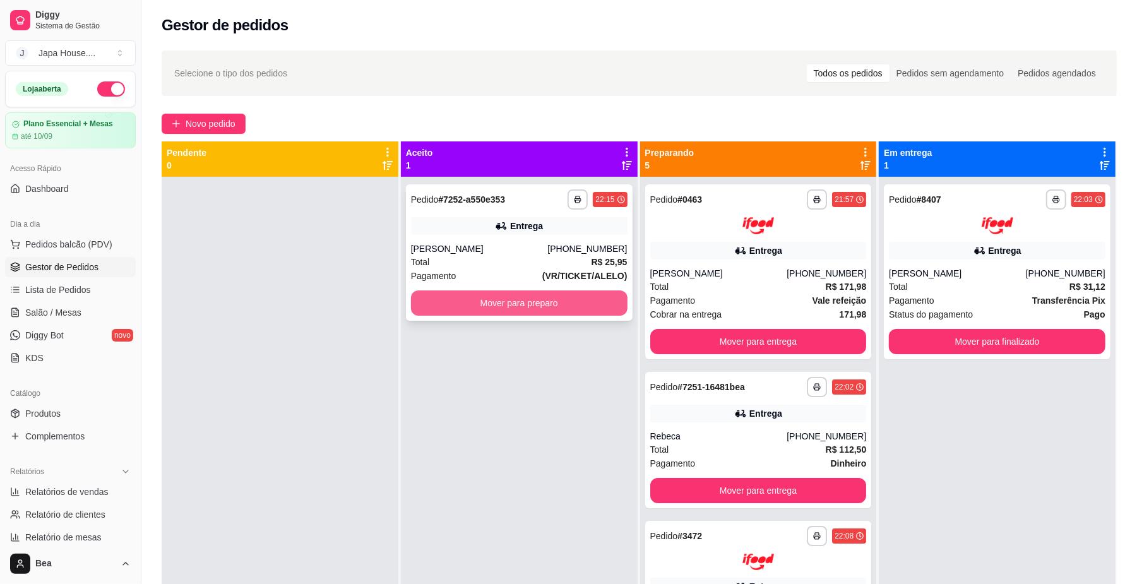
click at [501, 299] on button "Mover para preparo" at bounding box center [519, 303] width 217 height 25
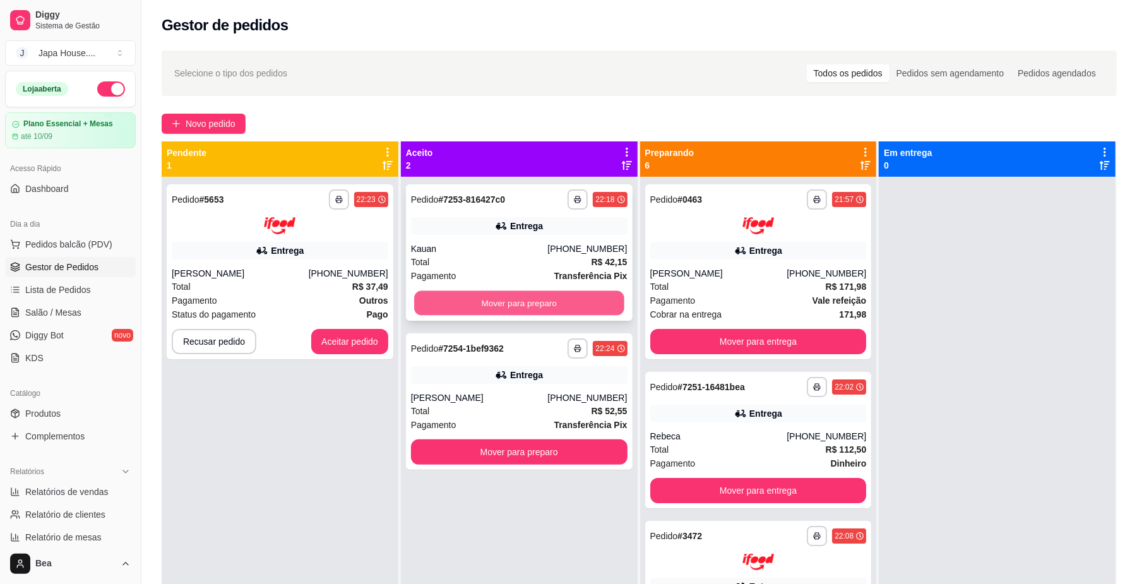
click at [523, 303] on button "Mover para preparo" at bounding box center [519, 303] width 210 height 25
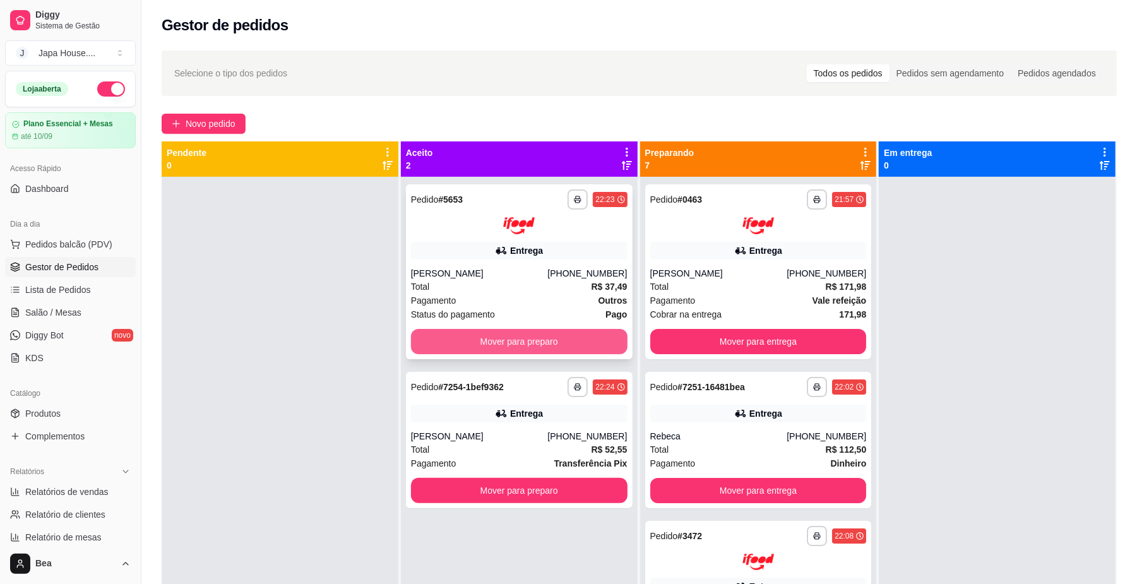
click at [577, 339] on button "Mover para preparo" at bounding box center [519, 341] width 217 height 25
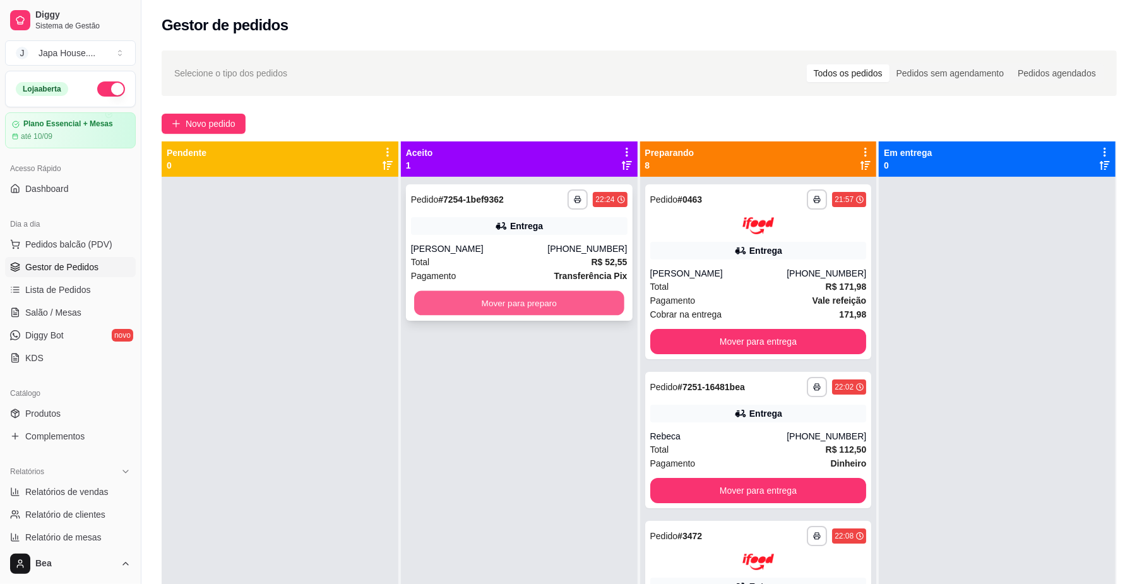
click at [586, 299] on button "Mover para preparo" at bounding box center [519, 303] width 210 height 25
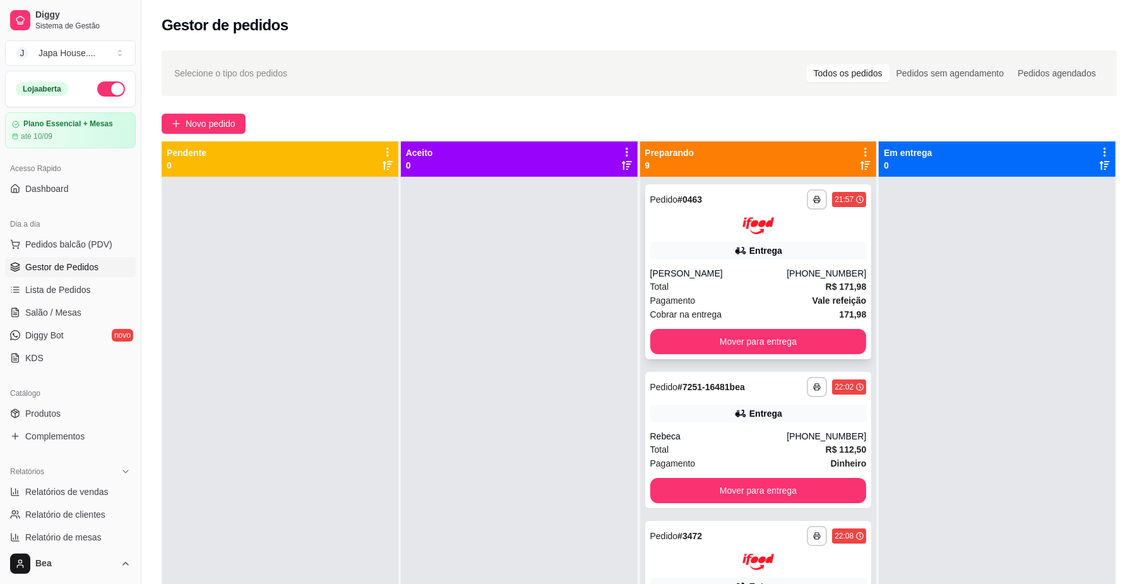
click at [709, 236] on div "**********" at bounding box center [758, 271] width 227 height 175
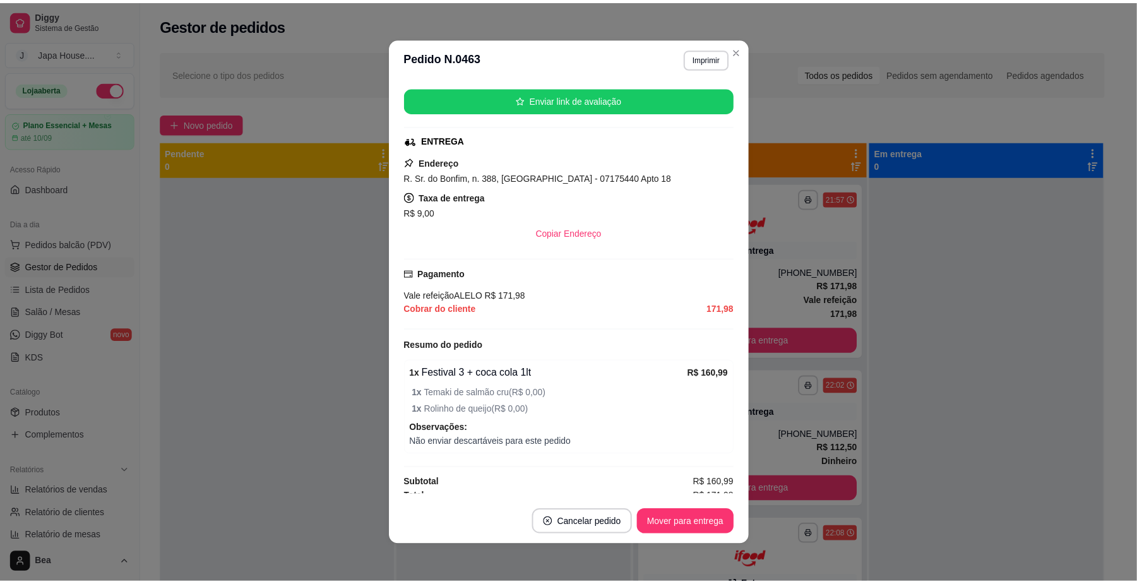
scroll to position [200, 0]
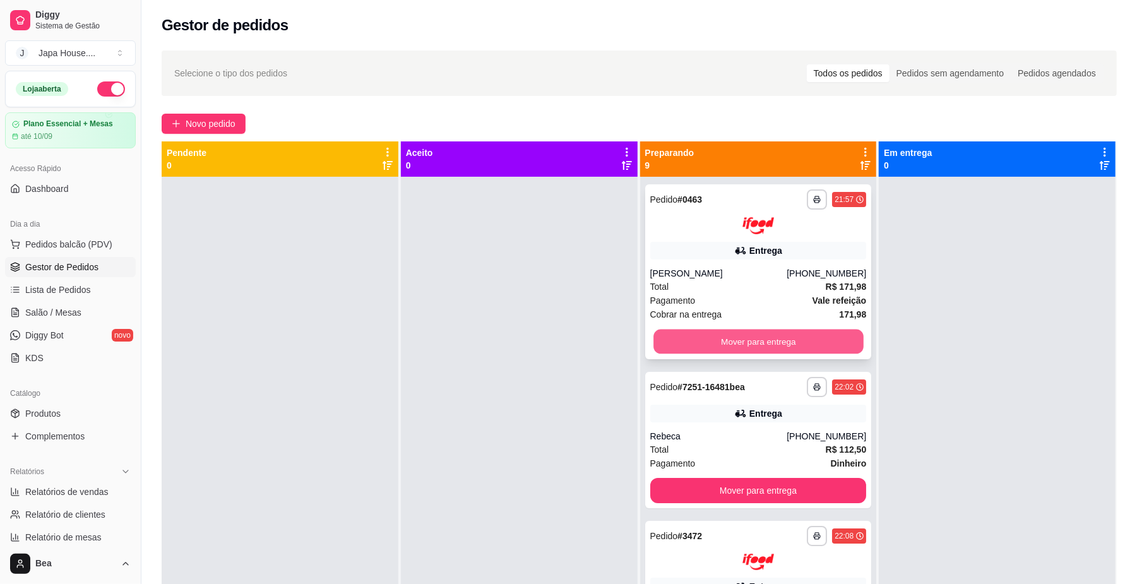
click at [691, 340] on button "Mover para entrega" at bounding box center [759, 341] width 210 height 25
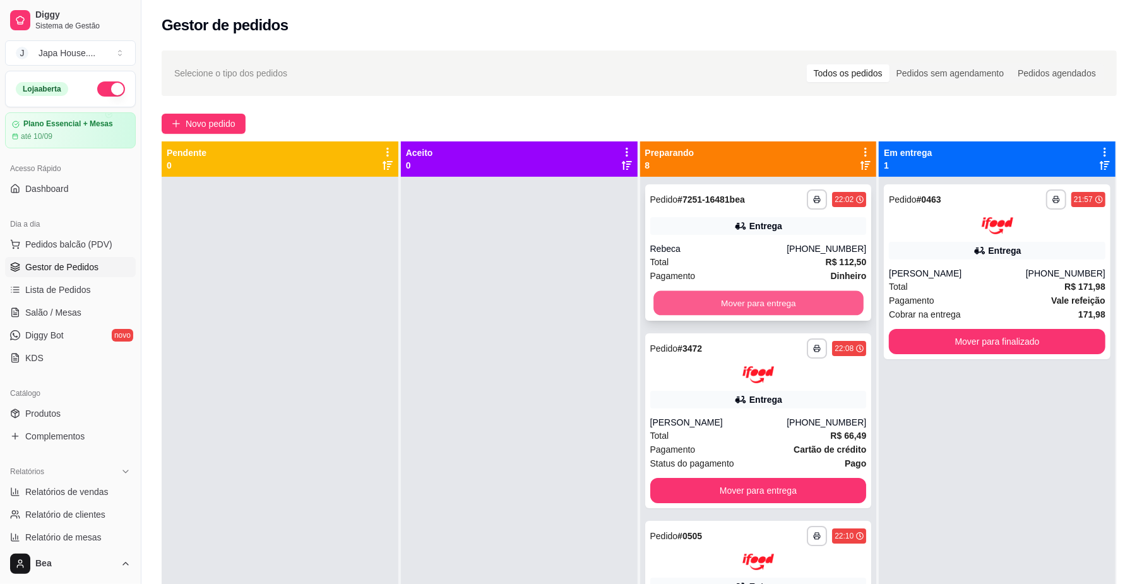
click at [740, 301] on button "Mover para entrega" at bounding box center [759, 303] width 210 height 25
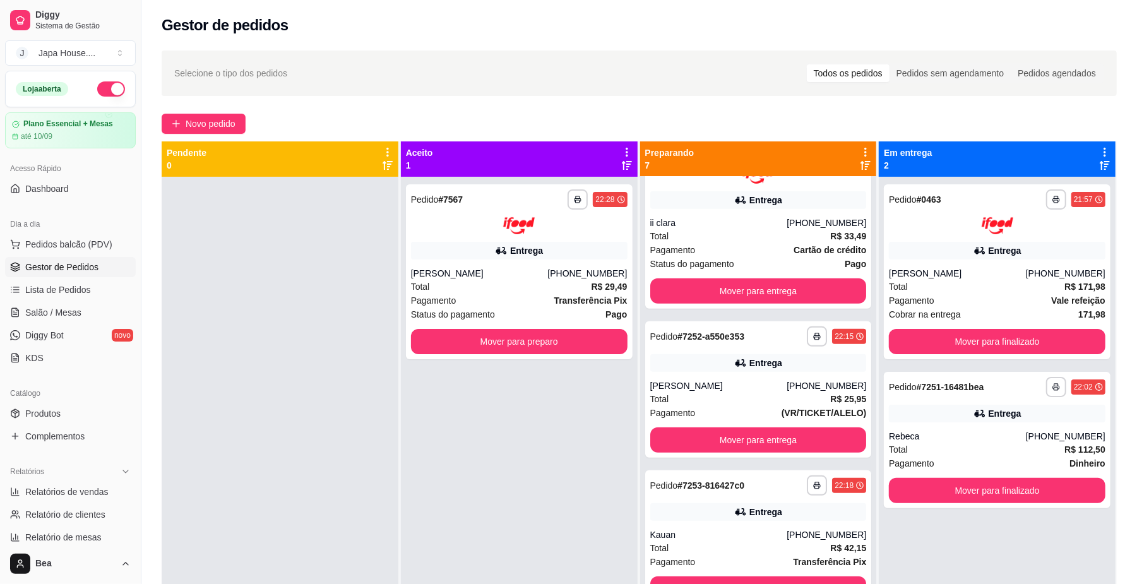
scroll to position [428, 0]
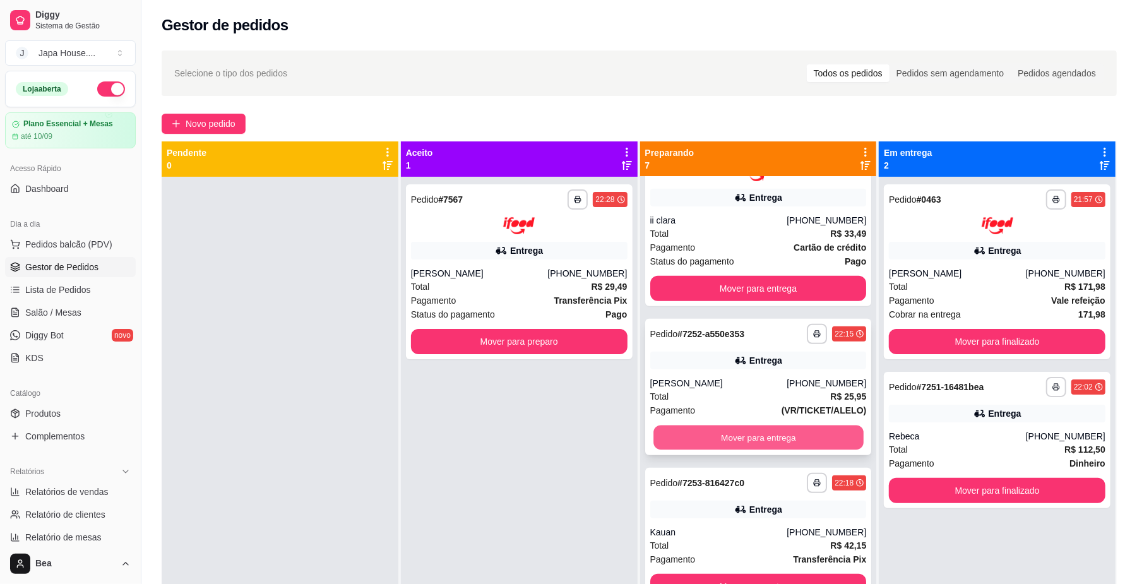
click at [773, 440] on button "Mover para entrega" at bounding box center [759, 437] width 210 height 25
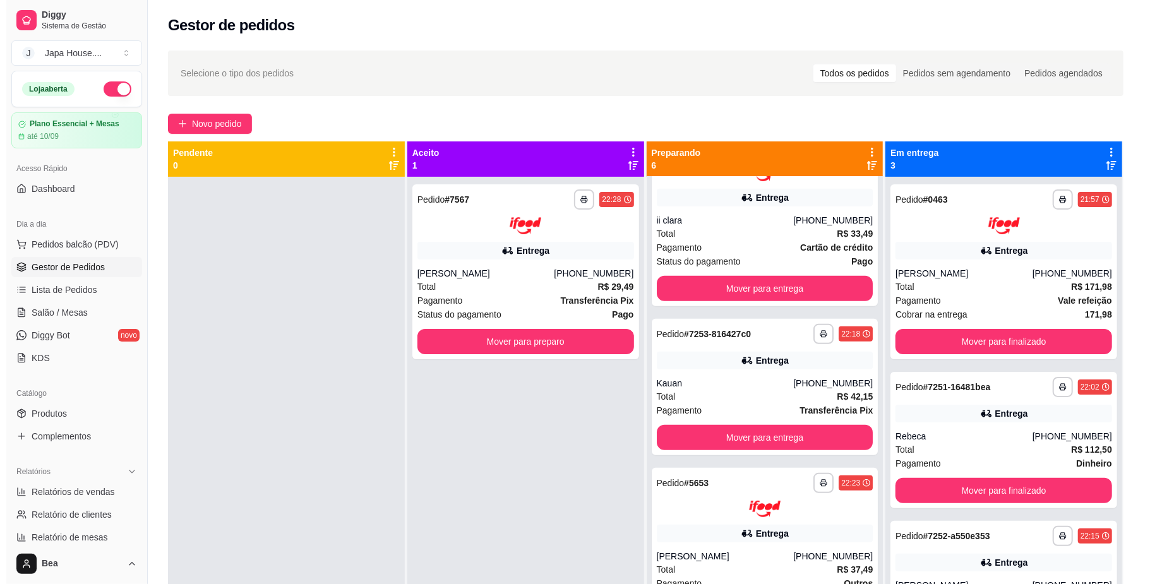
scroll to position [0, 0]
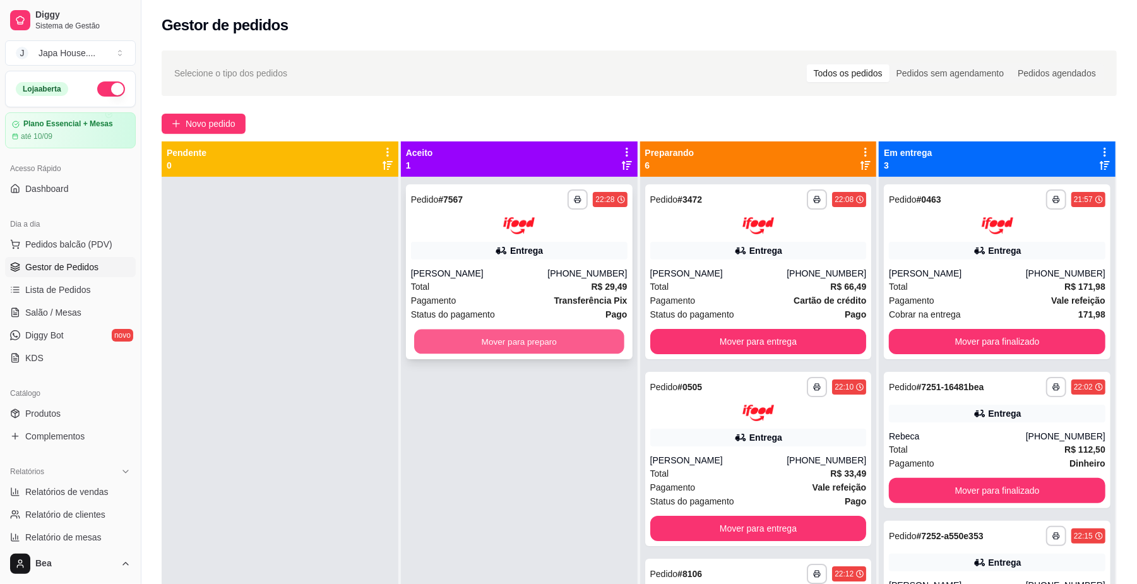
click at [476, 347] on button "Mover para preparo" at bounding box center [519, 341] width 210 height 25
click at [498, 337] on button "Mover para preparo" at bounding box center [519, 341] width 217 height 25
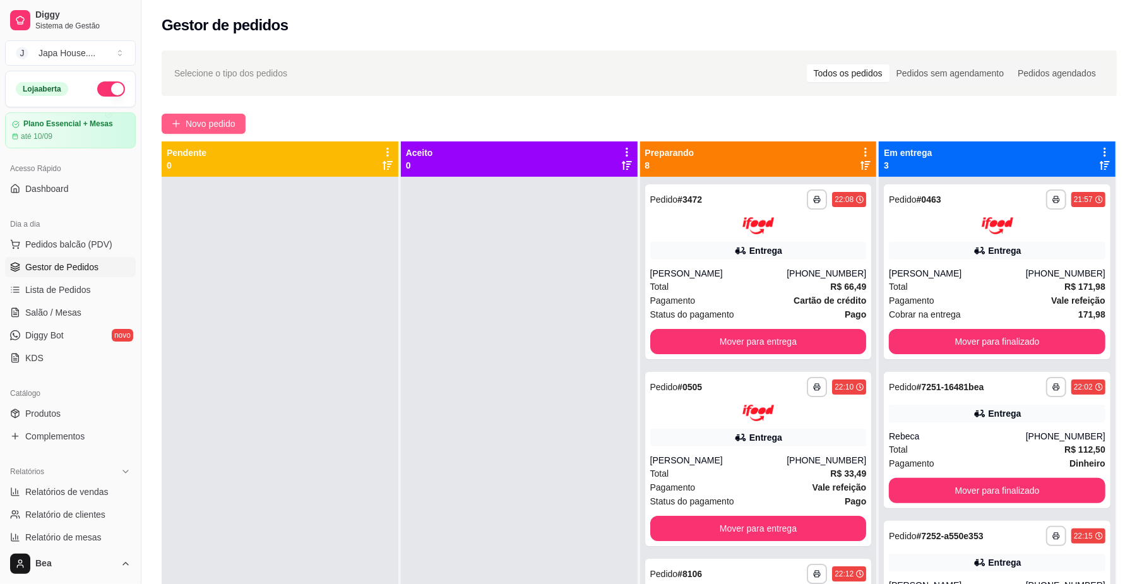
click at [232, 119] on span "Novo pedido" at bounding box center [211, 124] width 50 height 14
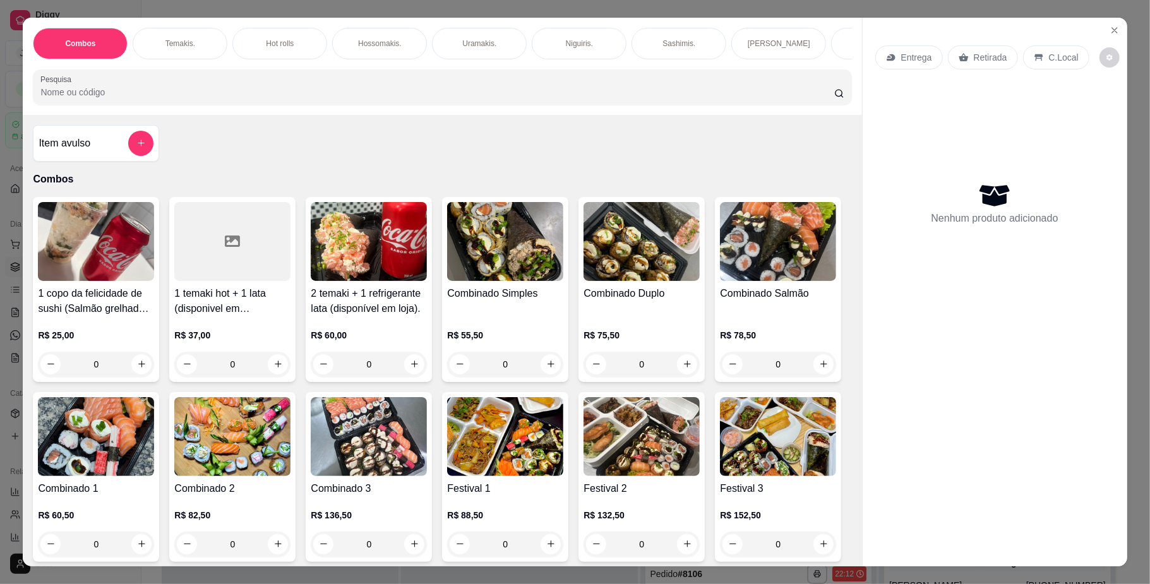
click at [254, 46] on div "Hot rolls" at bounding box center [279, 44] width 95 height 32
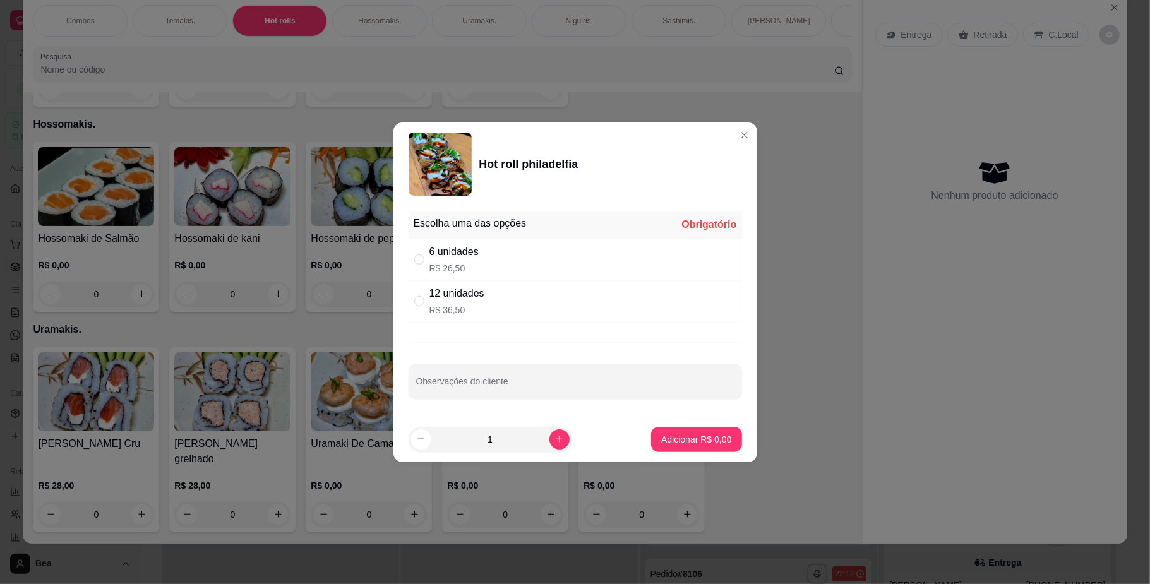
click at [455, 306] on p "R$ 36,50" at bounding box center [456, 310] width 55 height 13
radio input "true"
click at [661, 445] on p "Adicionar R$ 36,50" at bounding box center [693, 439] width 73 height 12
type input "1"
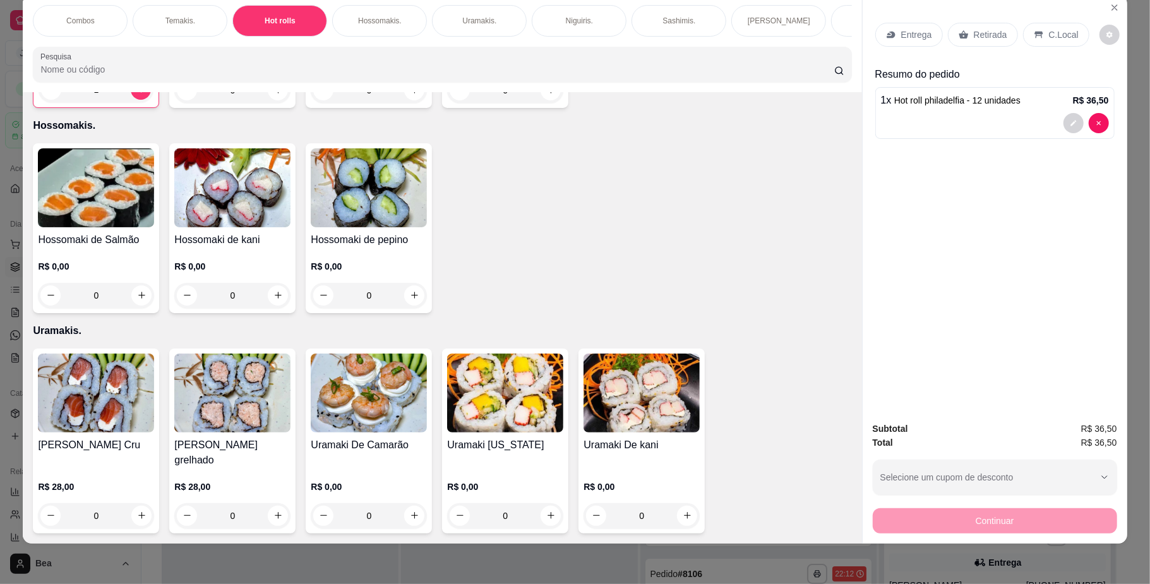
click at [379, 41] on h4 "Hot Roll De Camarão" at bounding box center [369, 33] width 116 height 15
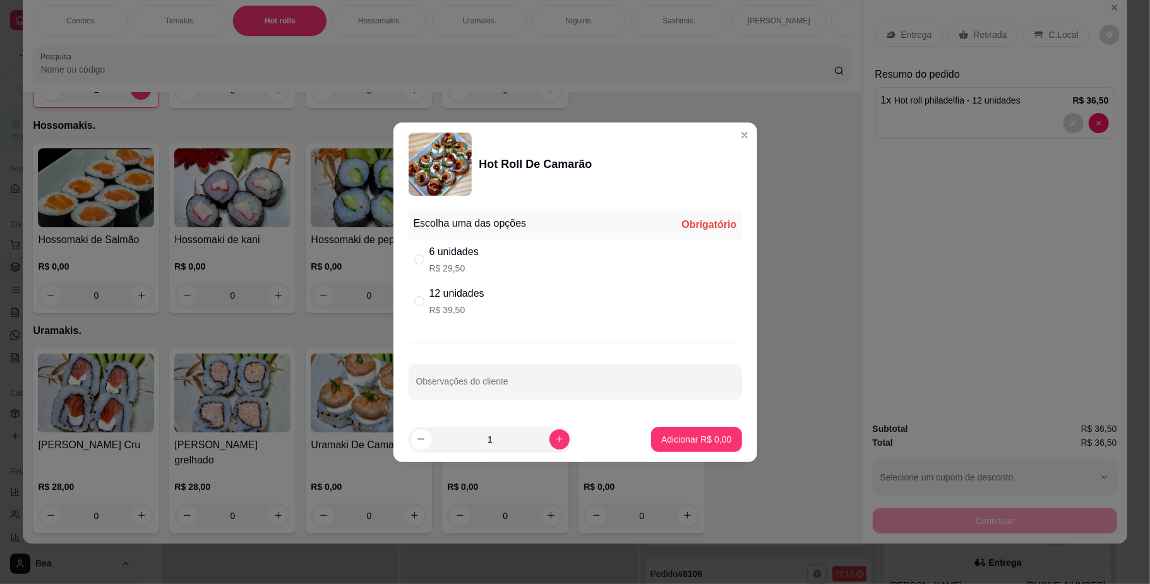
click at [476, 291] on div "12 unidades" at bounding box center [456, 293] width 55 height 15
radio input "true"
click at [695, 440] on p "Adicionar R$ 39,50" at bounding box center [693, 439] width 73 height 12
type input "1"
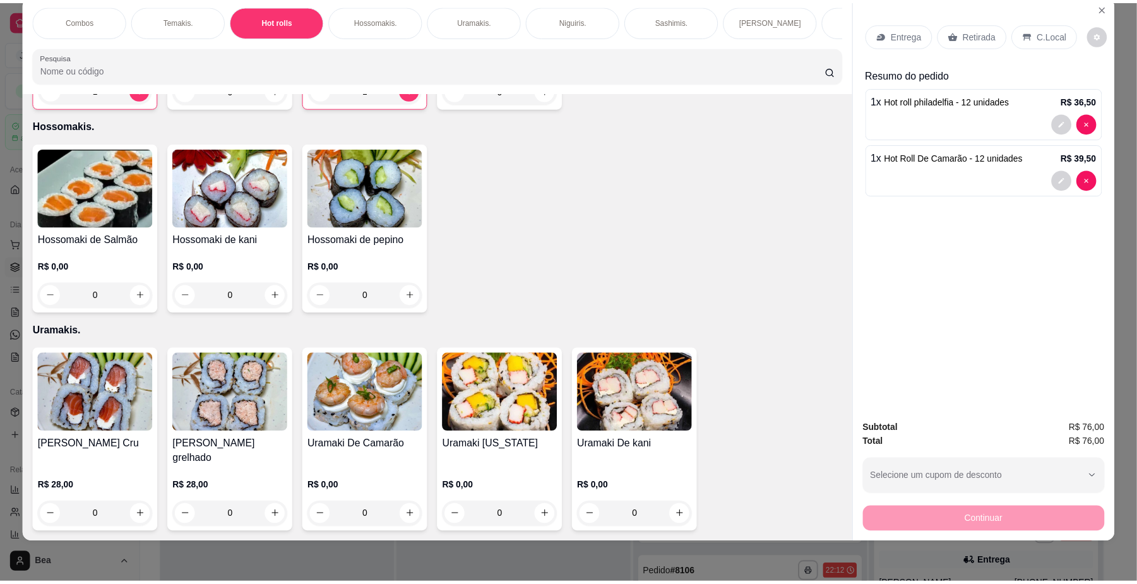
scroll to position [0, 716]
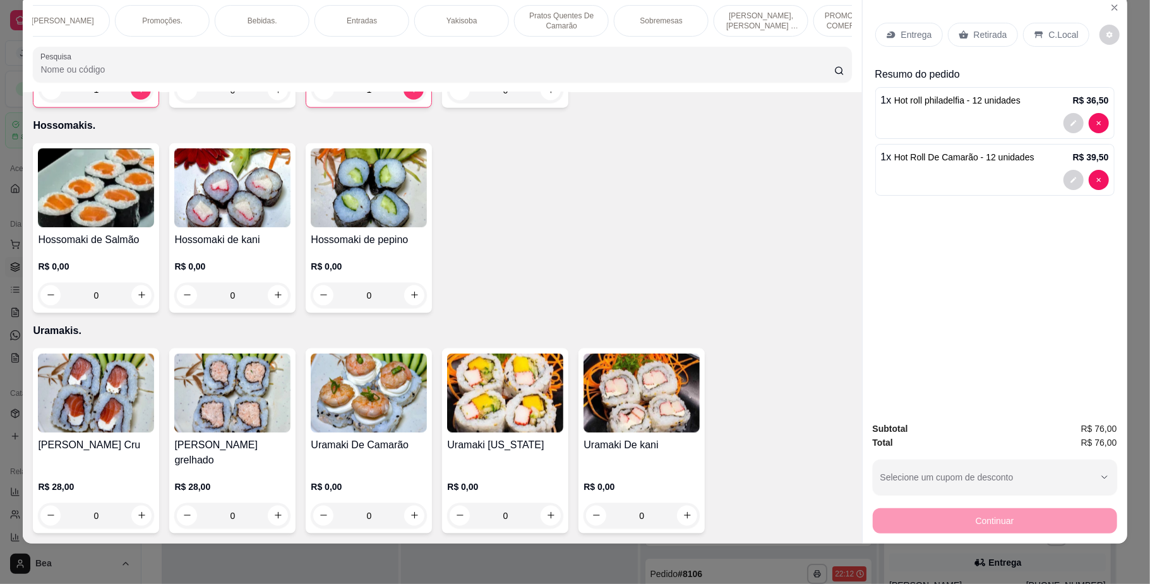
click at [948, 31] on div "Retirada" at bounding box center [983, 35] width 70 height 24
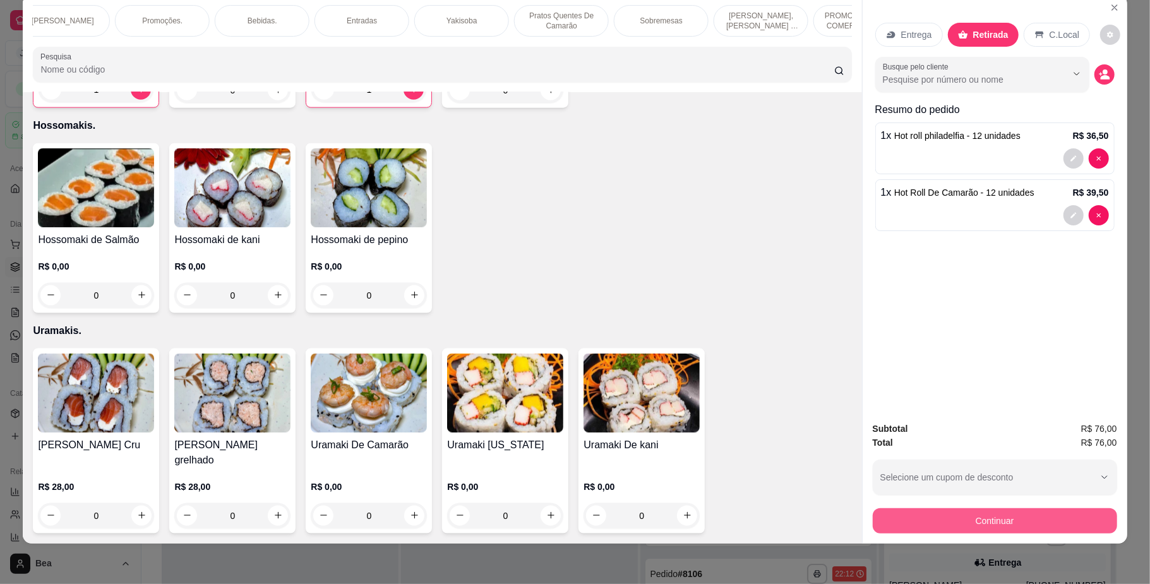
click at [956, 524] on button "Continuar" at bounding box center [995, 520] width 244 height 25
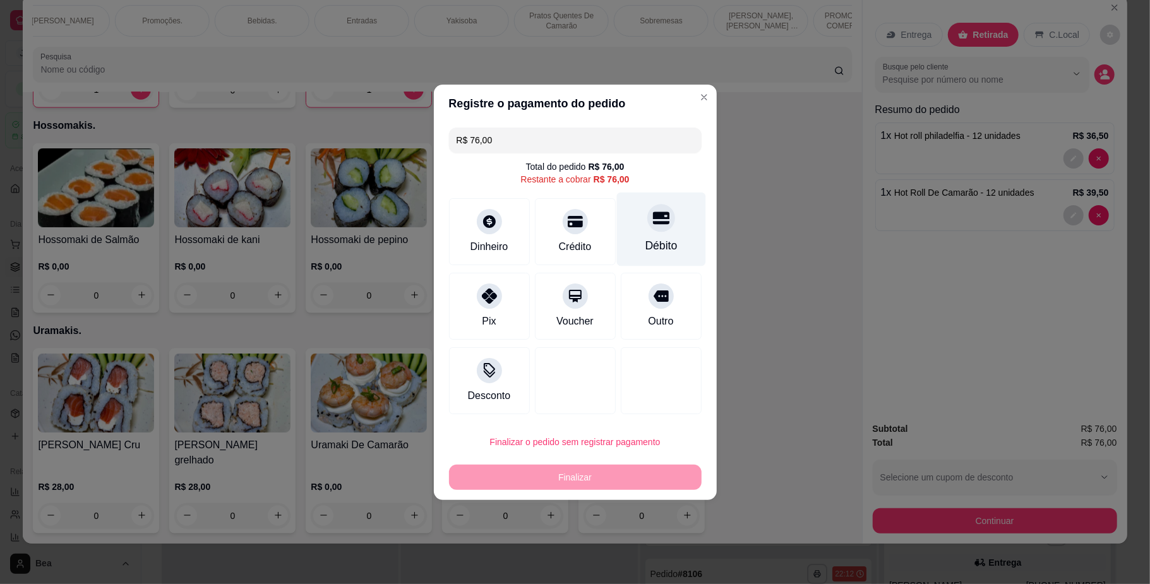
click at [663, 223] on div at bounding box center [661, 218] width 28 height 28
type input "R$ 0,00"
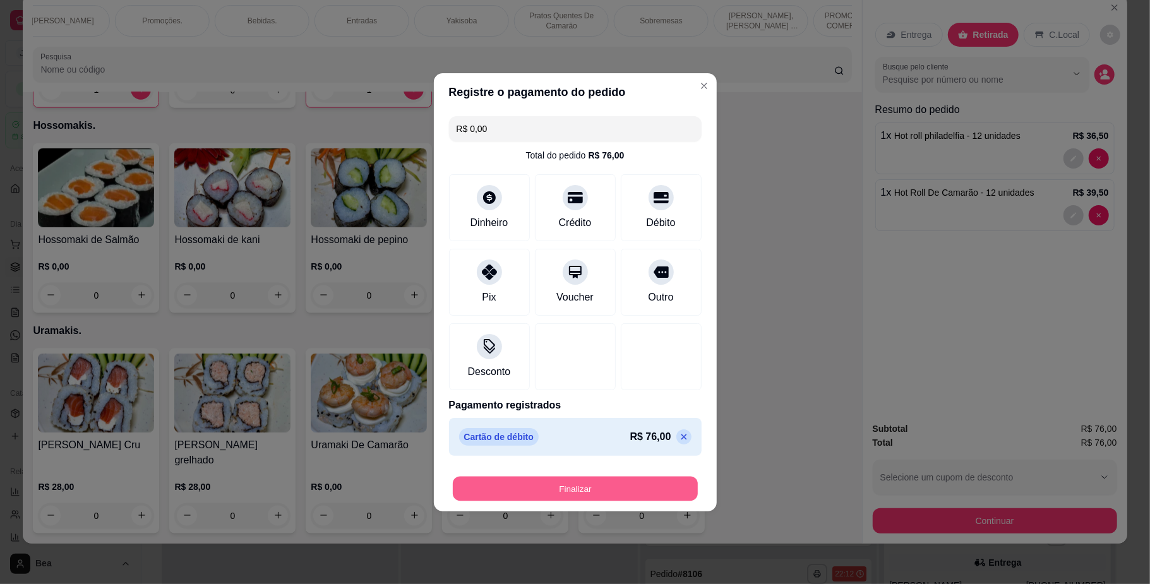
click at [592, 491] on button "Finalizar" at bounding box center [575, 488] width 245 height 25
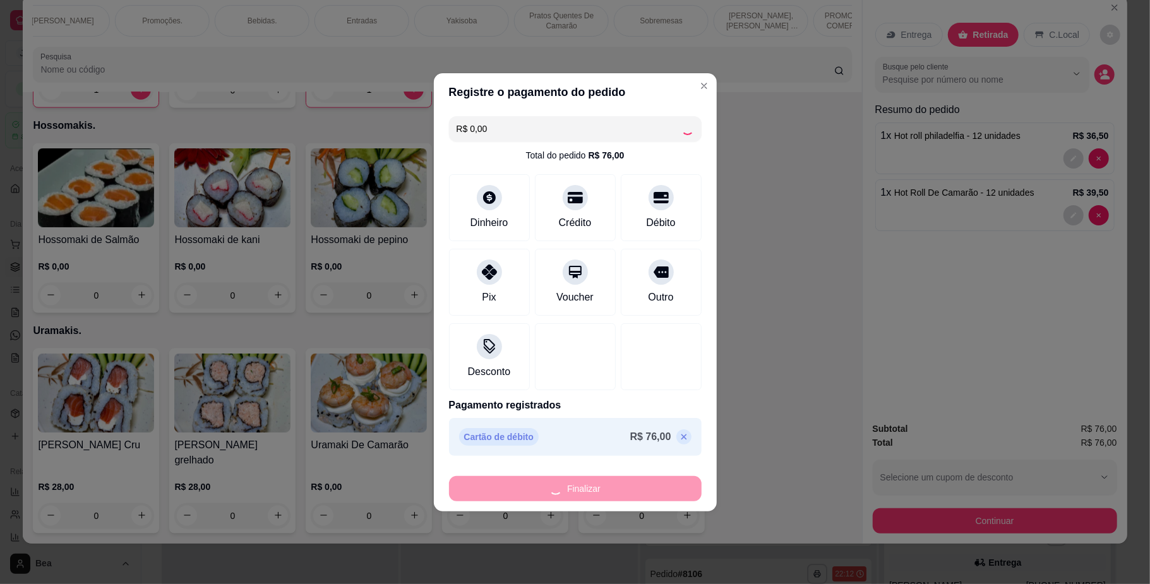
type input "0"
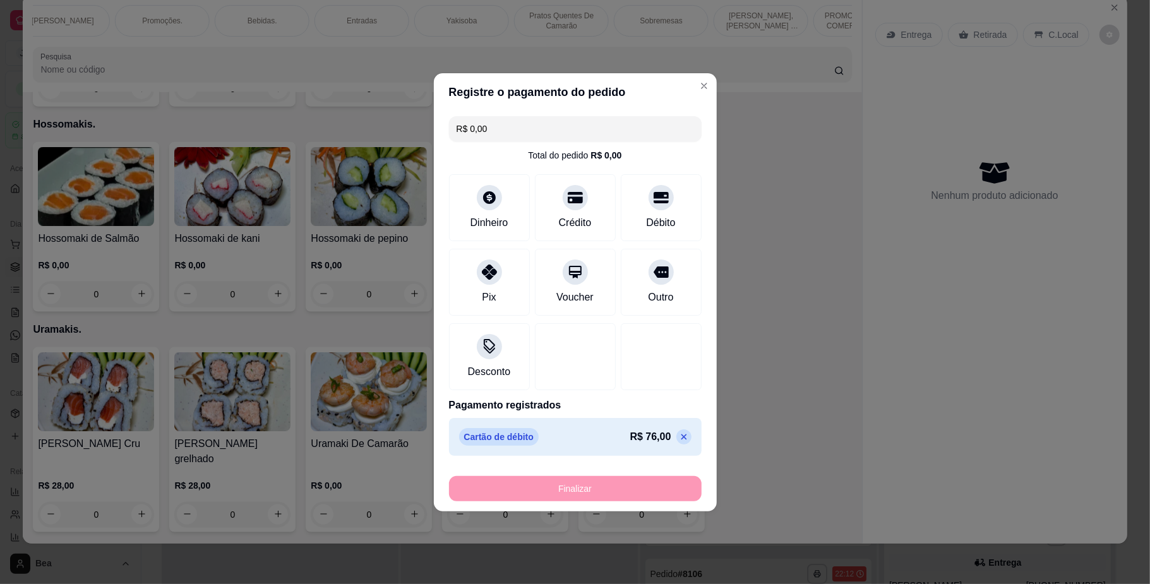
type input "-R$ 76,00"
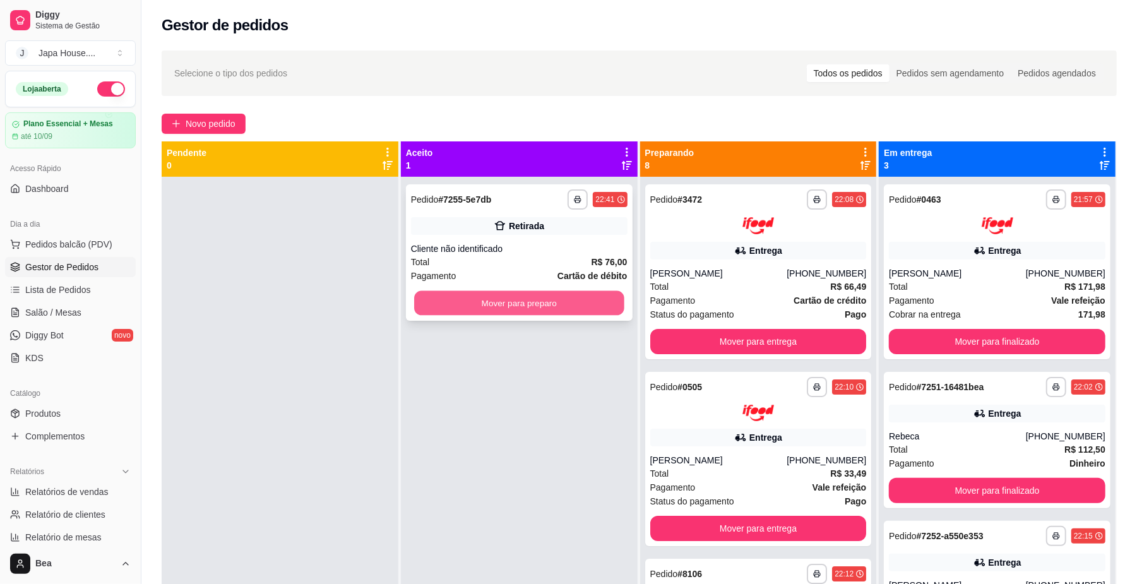
click at [561, 298] on button "Mover para preparo" at bounding box center [519, 303] width 210 height 25
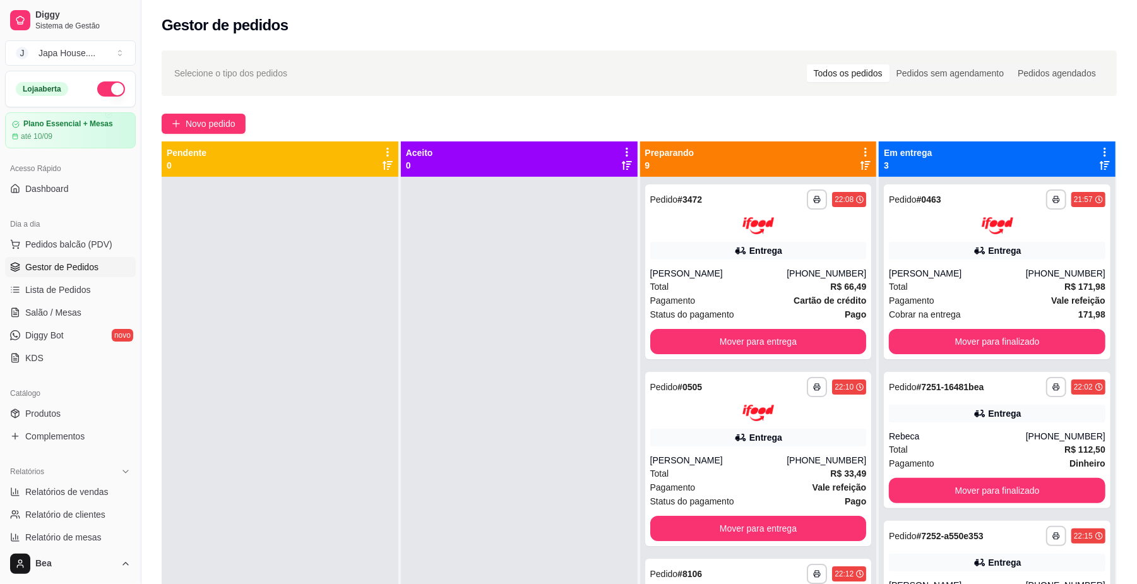
click at [561, 298] on div at bounding box center [519, 469] width 237 height 584
click at [950, 347] on button "Mover para finalizado" at bounding box center [997, 341] width 210 height 25
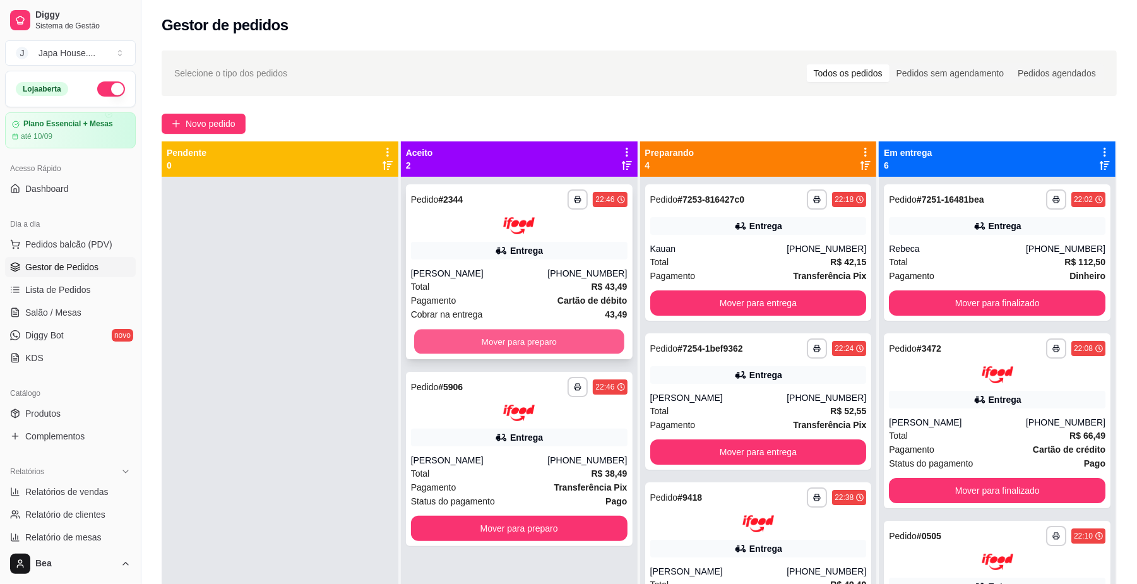
click at [592, 333] on button "Mover para preparo" at bounding box center [519, 341] width 210 height 25
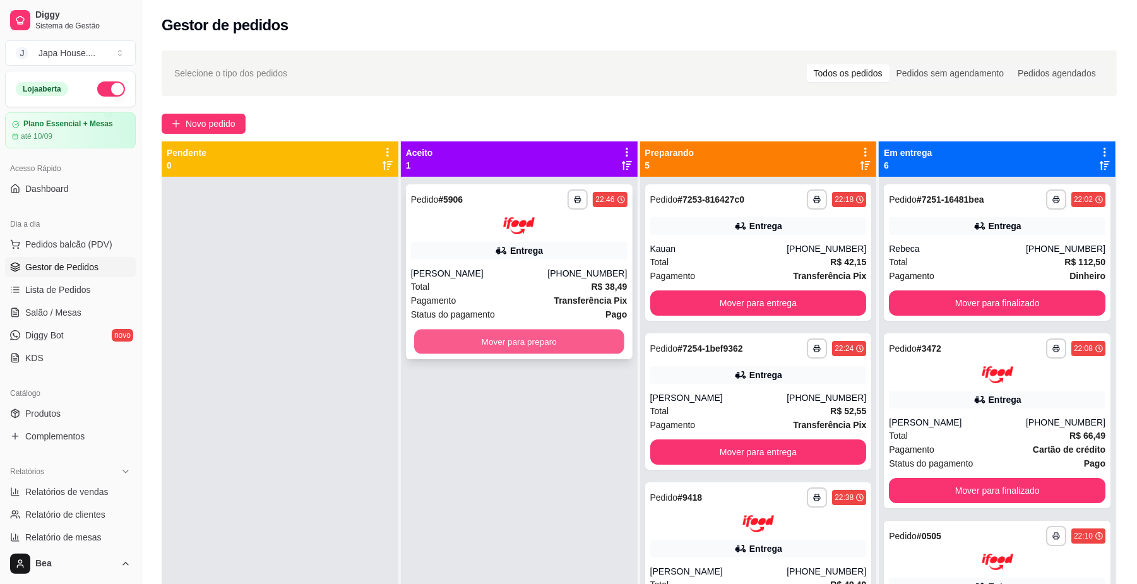
click at [562, 333] on button "Mover para preparo" at bounding box center [519, 341] width 210 height 25
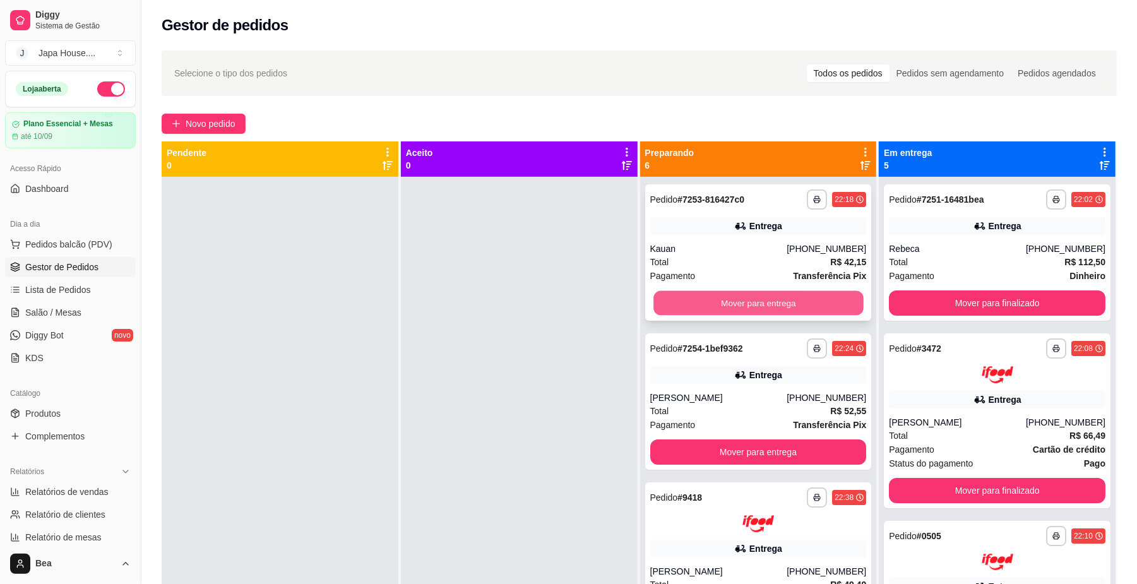
click at [803, 296] on button "Mover para entrega" at bounding box center [759, 303] width 210 height 25
click at [803, 296] on div "Mover para entrega" at bounding box center [759, 303] width 217 height 25
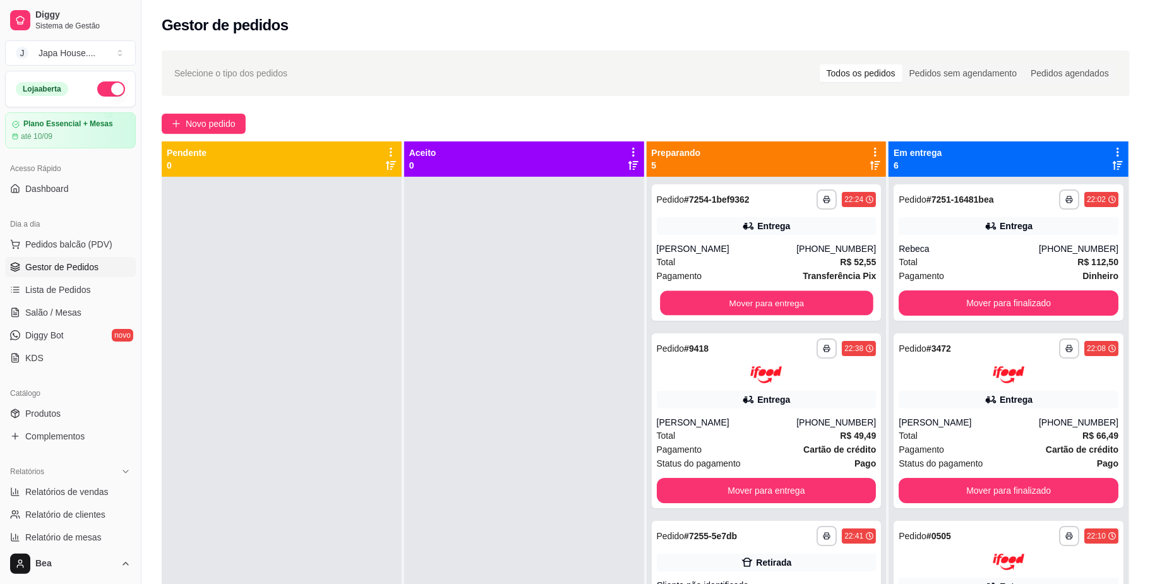
click at [803, 296] on button "Mover para entrega" at bounding box center [766, 303] width 213 height 25
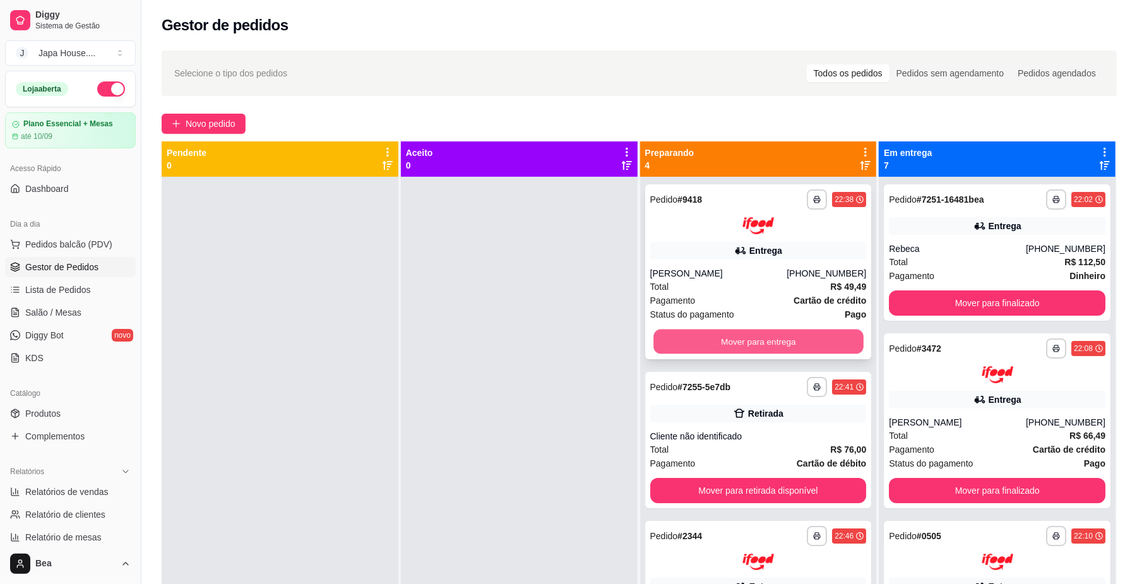
click at [802, 340] on button "Mover para entrega" at bounding box center [759, 341] width 210 height 25
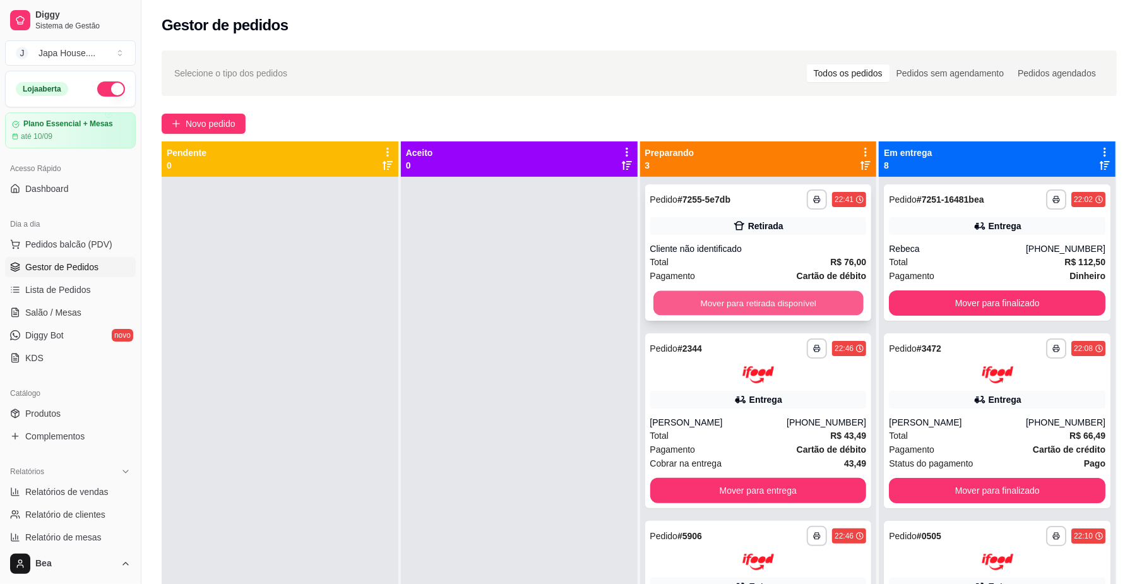
click at [789, 303] on button "Mover para retirada disponível" at bounding box center [759, 303] width 210 height 25
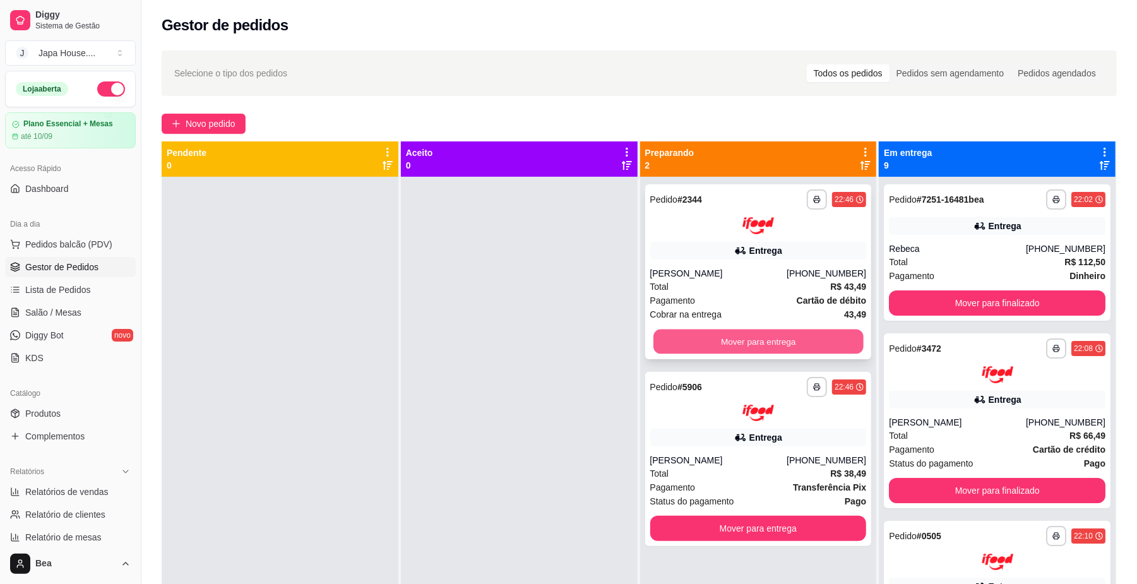
click at [786, 342] on button "Mover para entrega" at bounding box center [759, 341] width 210 height 25
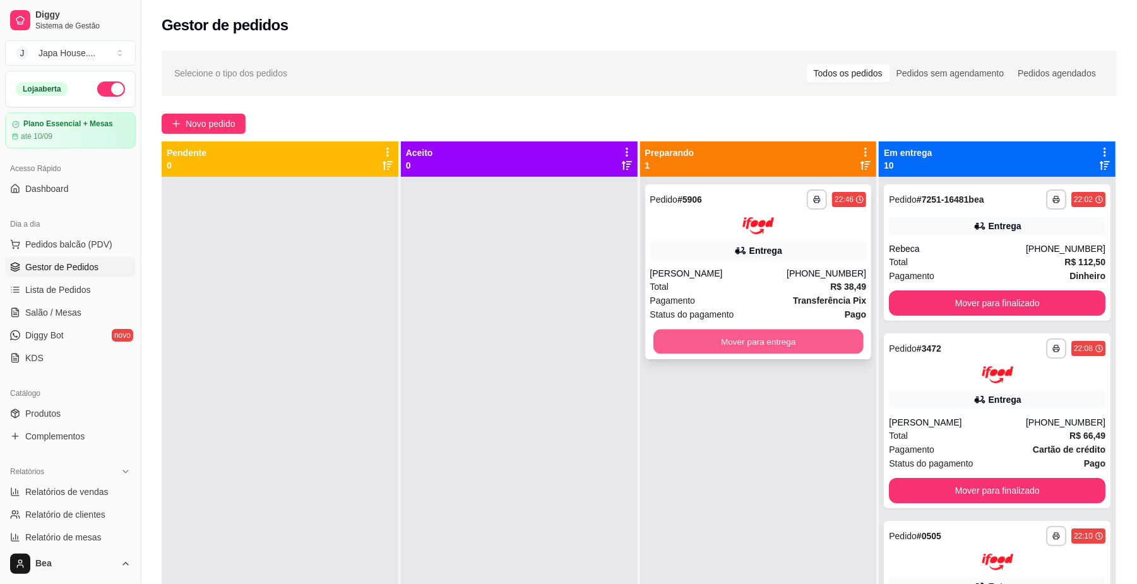
click at [807, 337] on button "Mover para entrega" at bounding box center [759, 341] width 210 height 25
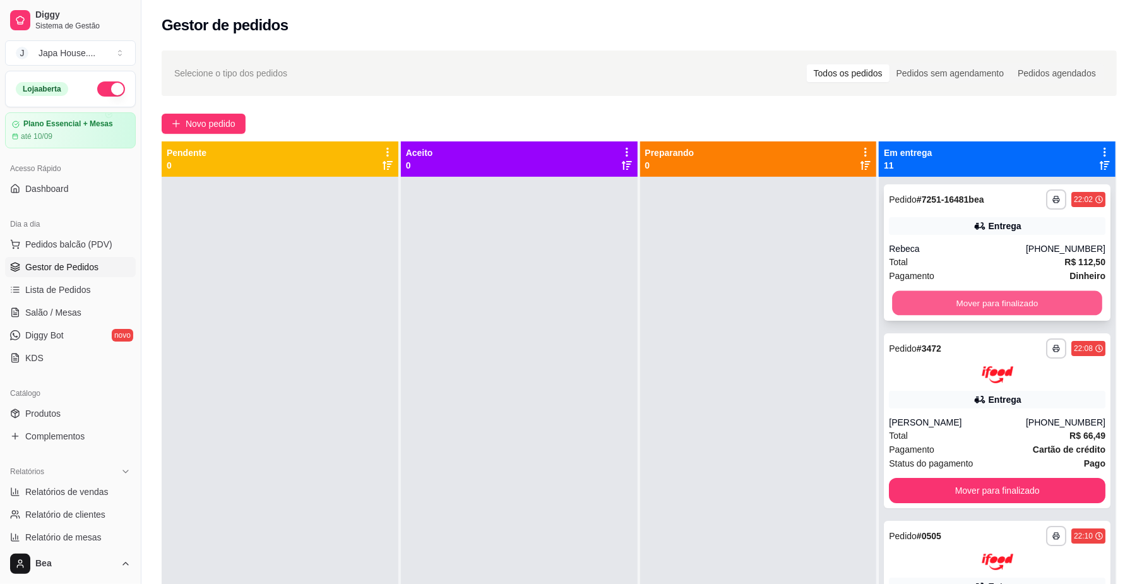
click at [931, 306] on button "Mover para finalizado" at bounding box center [997, 303] width 210 height 25
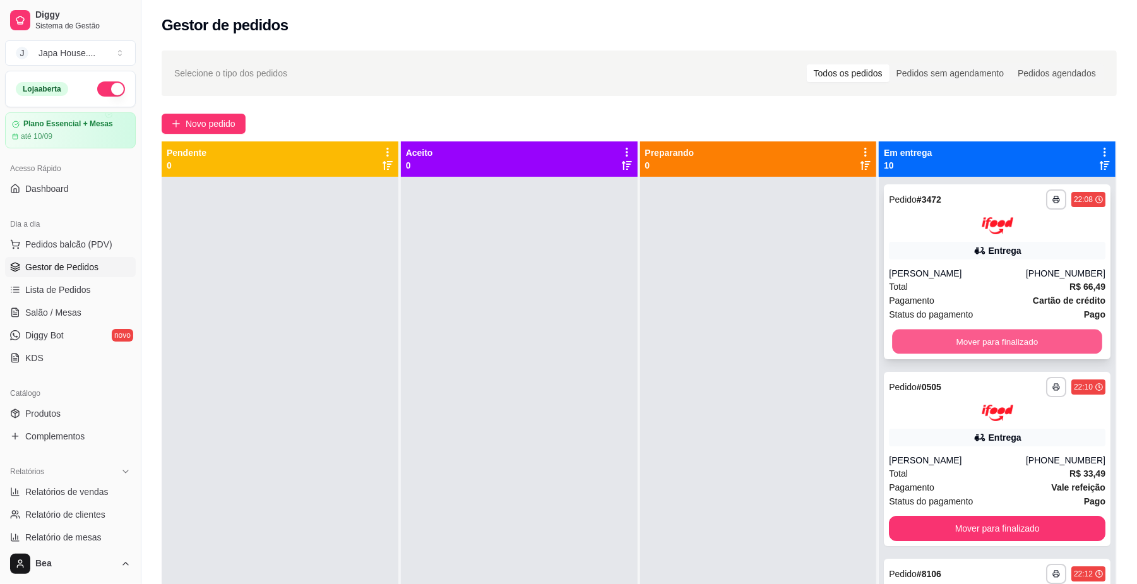
click at [935, 334] on button "Mover para finalizado" at bounding box center [997, 341] width 210 height 25
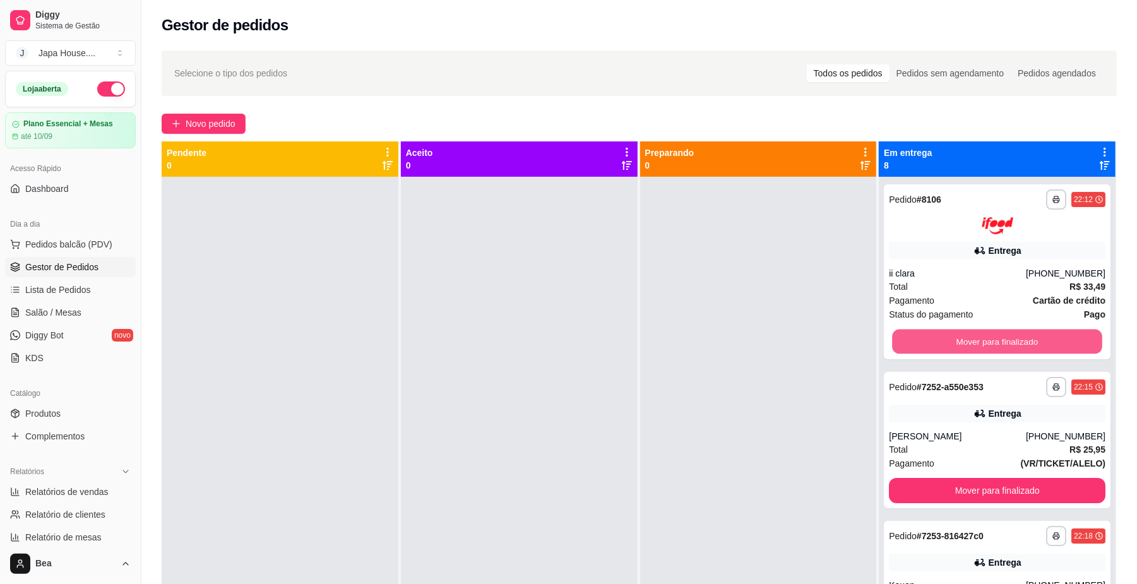
click at [935, 334] on button "Mover para finalizado" at bounding box center [997, 341] width 210 height 25
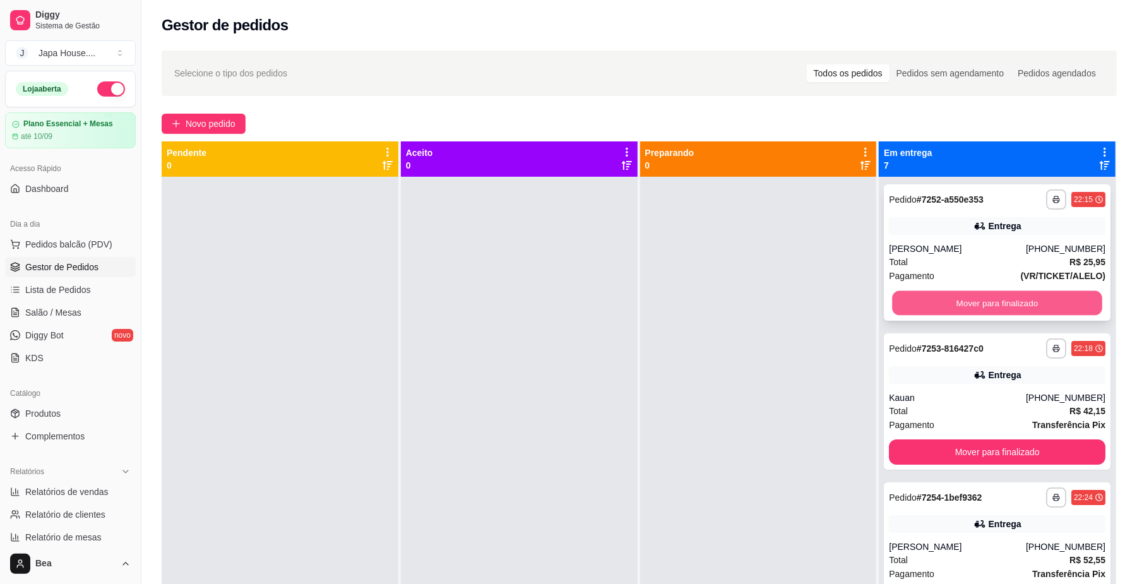
click at [928, 306] on button "Mover para finalizado" at bounding box center [997, 303] width 210 height 25
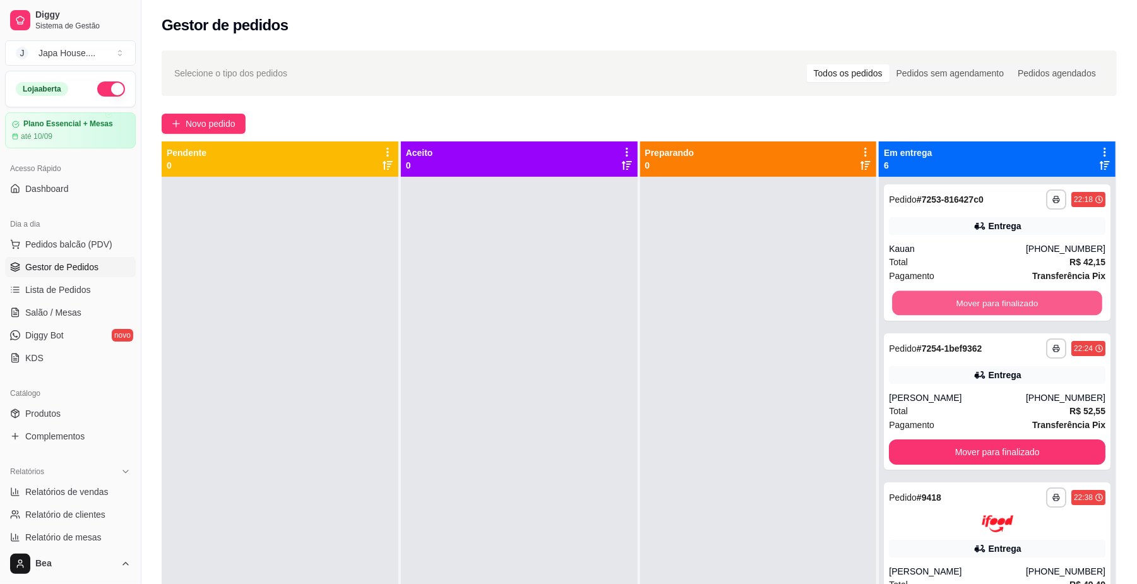
click at [928, 306] on button "Mover para finalizado" at bounding box center [997, 303] width 210 height 25
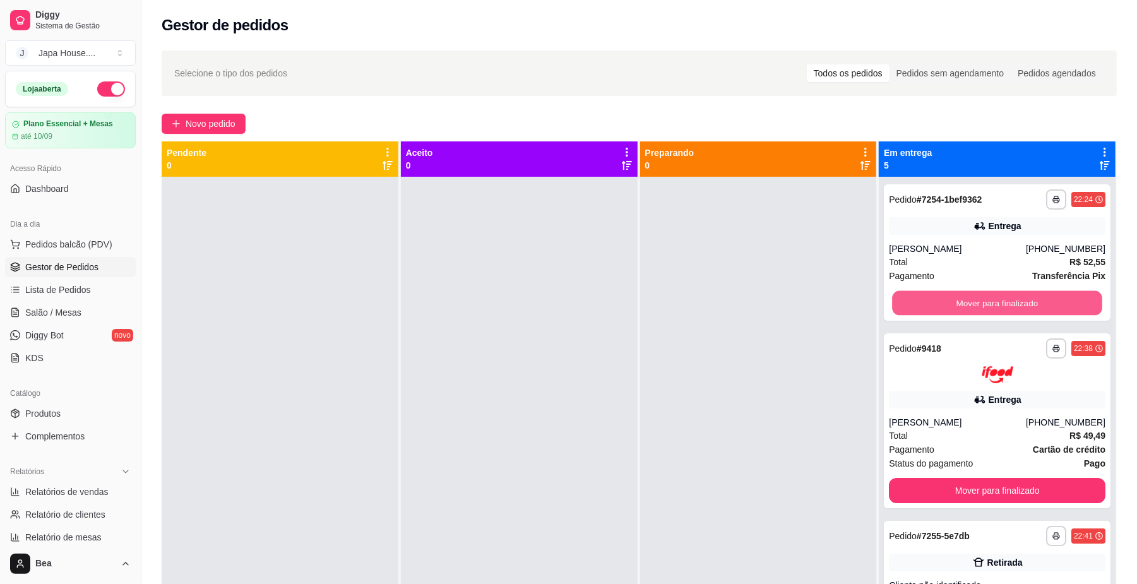
click at [928, 306] on button "Mover para finalizado" at bounding box center [997, 303] width 210 height 25
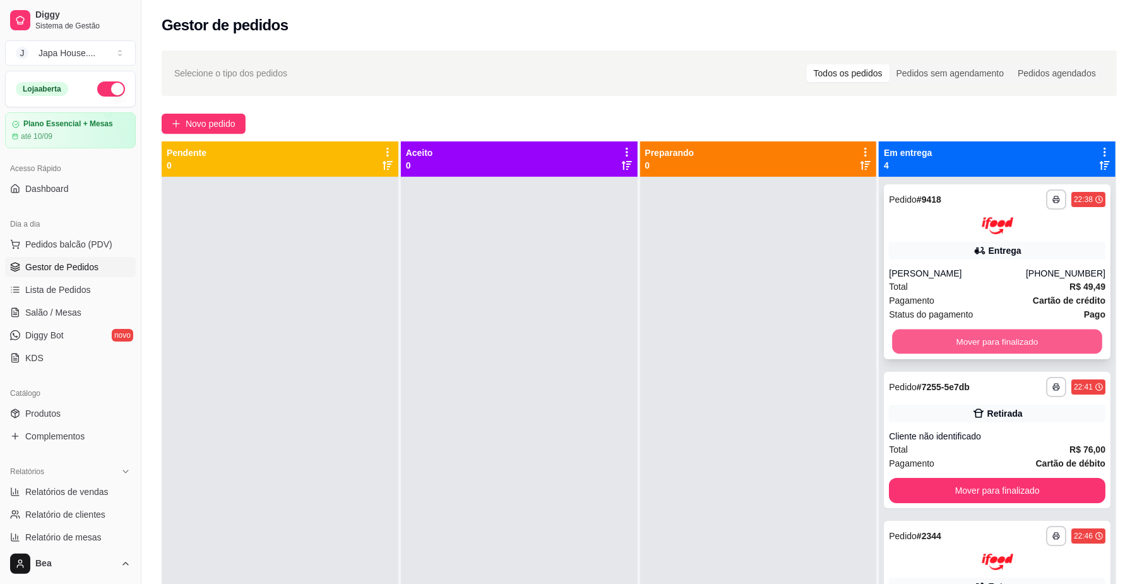
click at [930, 339] on button "Mover para finalizado" at bounding box center [997, 341] width 210 height 25
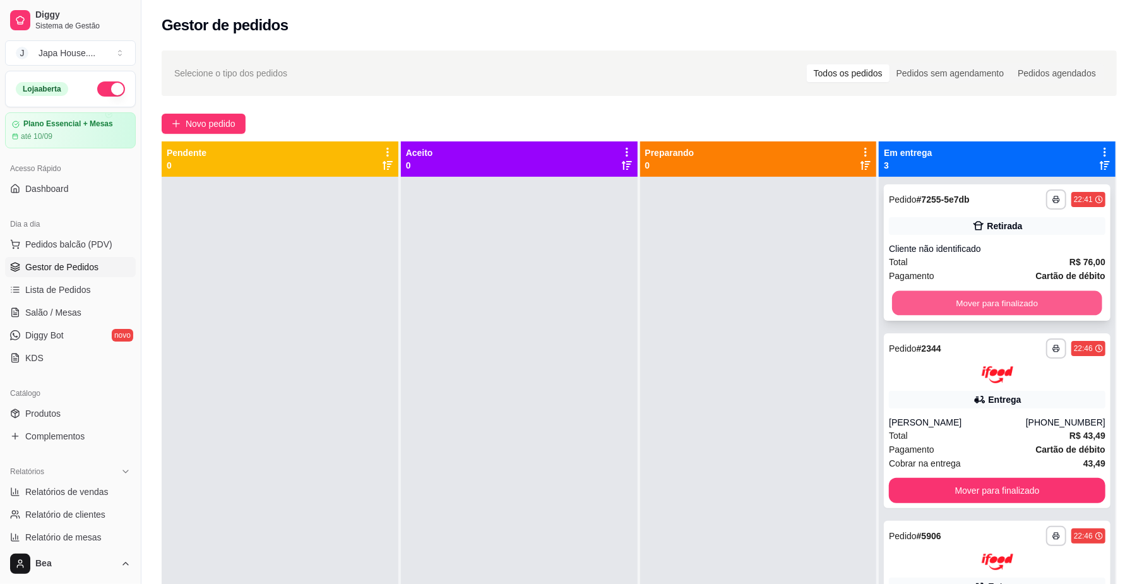
click at [950, 302] on button "Mover para finalizado" at bounding box center [997, 303] width 210 height 25
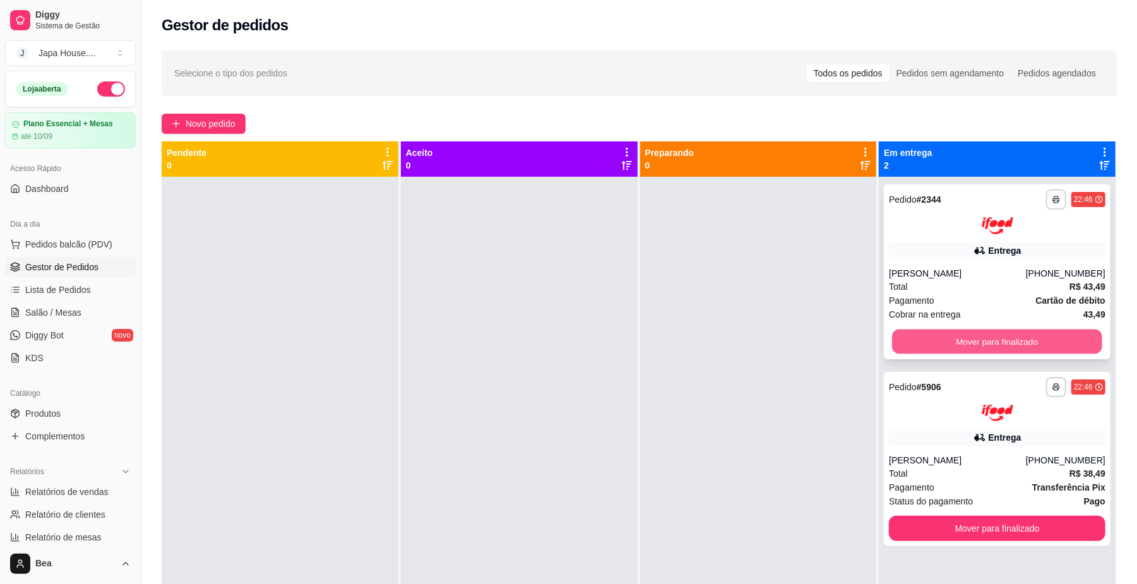
click at [951, 332] on button "Mover para finalizado" at bounding box center [997, 341] width 210 height 25
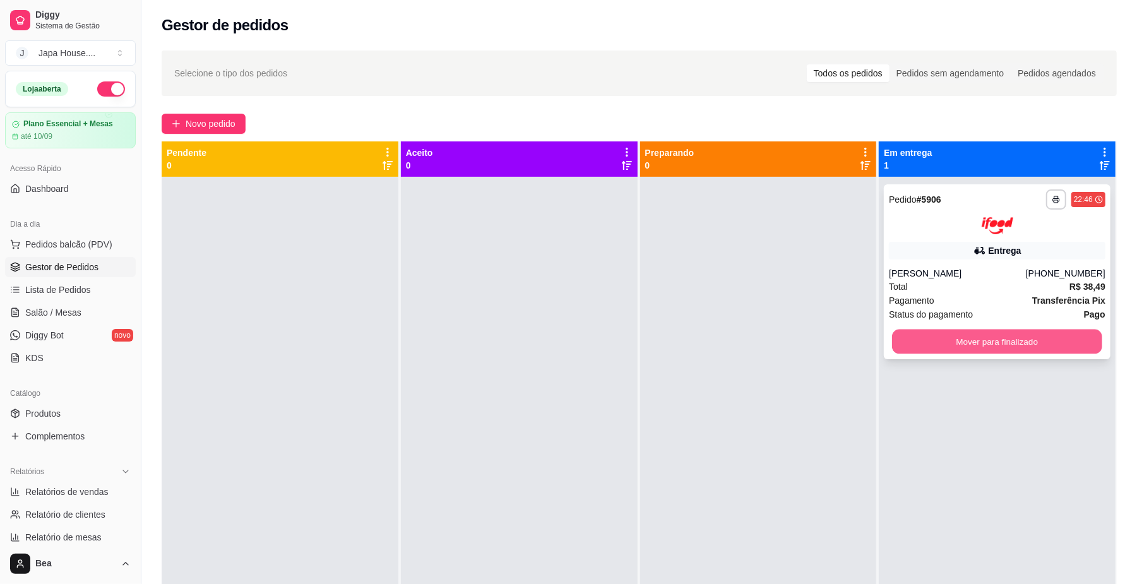
click at [960, 340] on button "Mover para finalizado" at bounding box center [997, 341] width 210 height 25
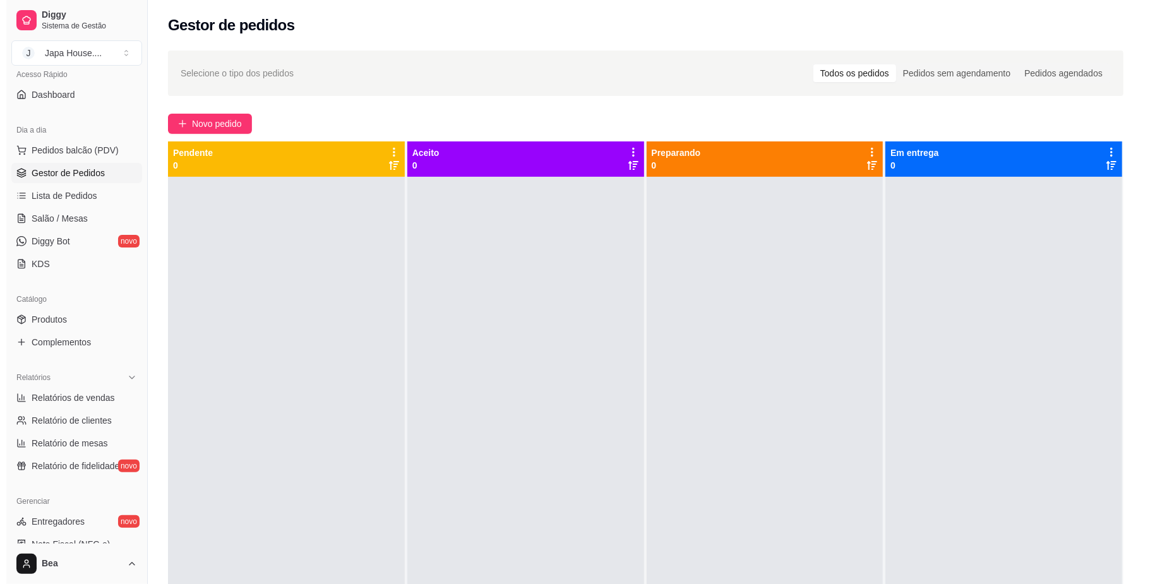
scroll to position [315, 0]
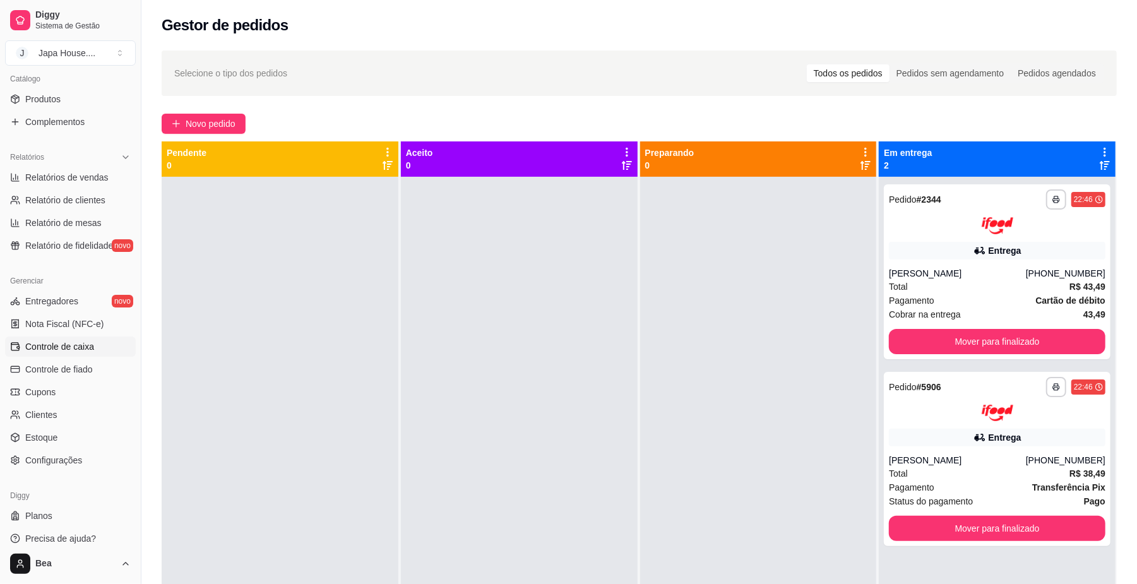
click at [64, 345] on span "Controle de caixa" at bounding box center [59, 346] width 69 height 13
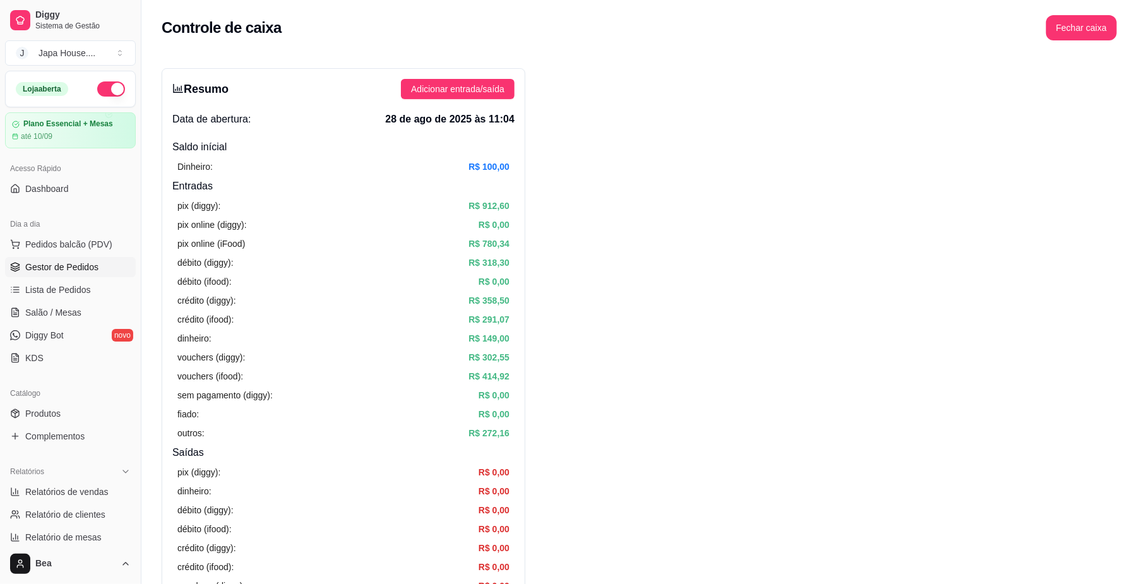
click at [81, 271] on span "Gestor de Pedidos" at bounding box center [61, 267] width 73 height 13
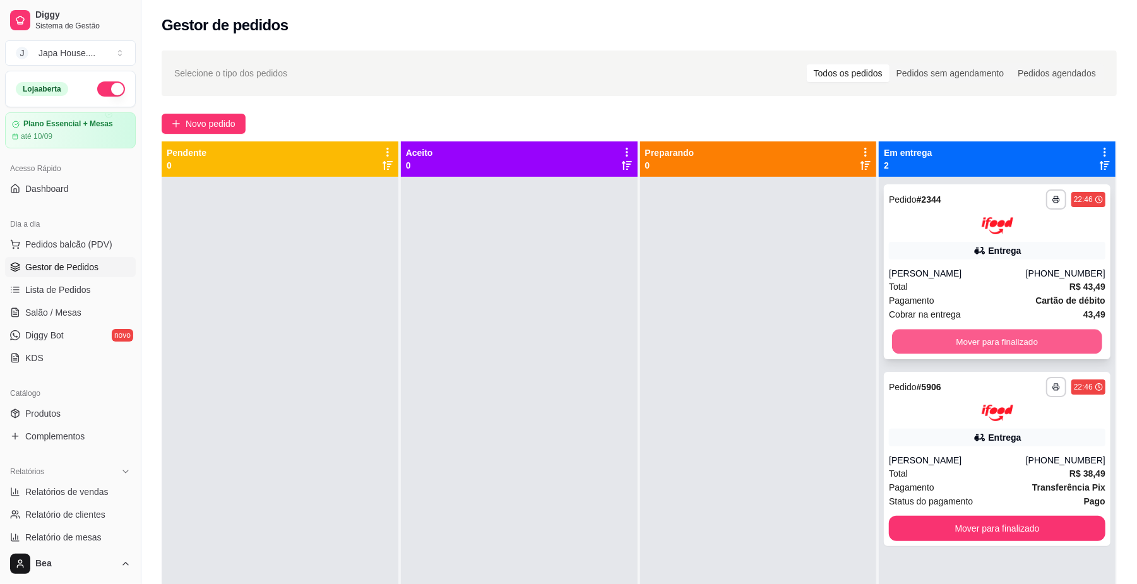
click at [920, 342] on button "Mover para finalizado" at bounding box center [997, 341] width 210 height 25
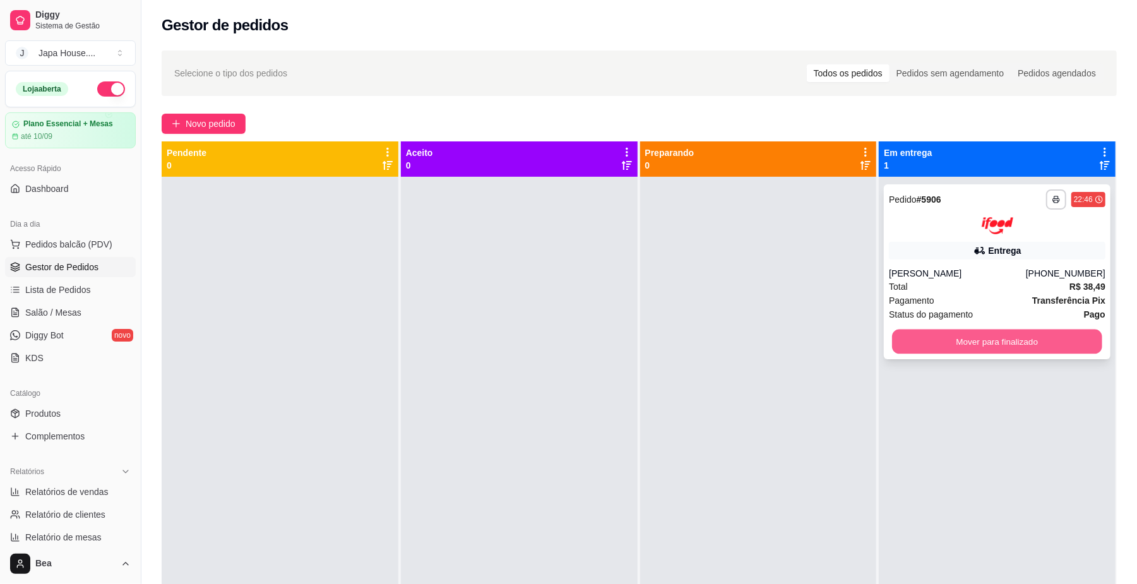
click at [985, 337] on button "Mover para finalizado" at bounding box center [997, 341] width 210 height 25
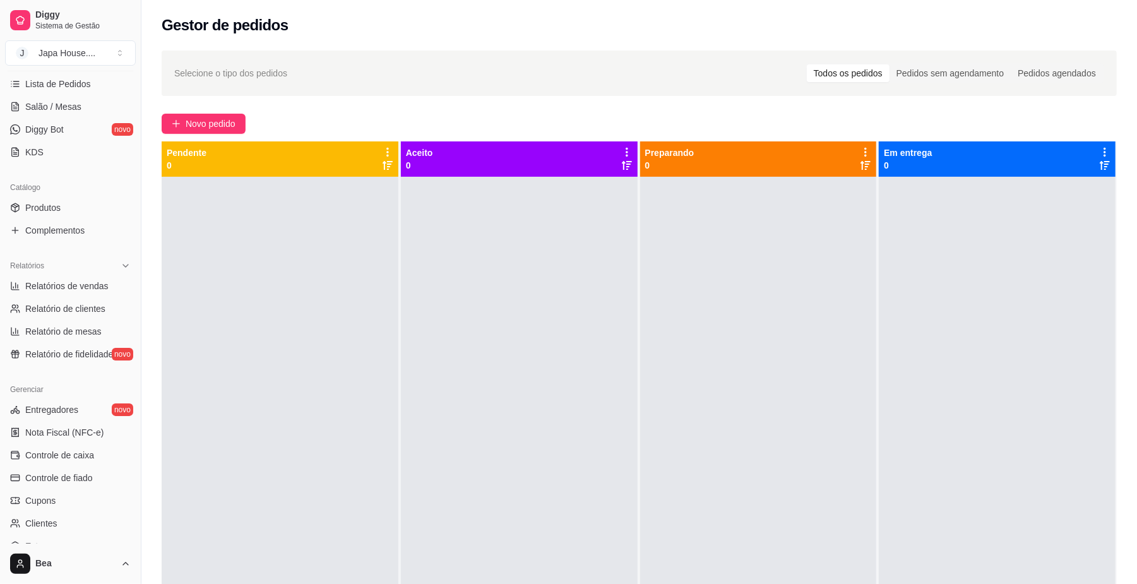
scroll to position [325, 0]
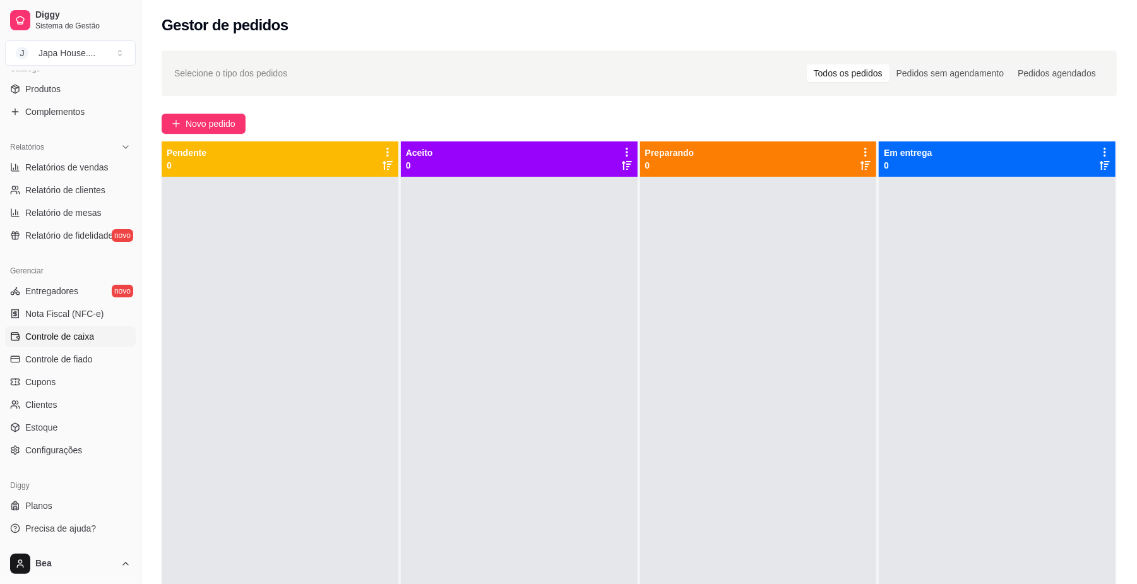
click at [89, 335] on span "Controle de caixa" at bounding box center [59, 336] width 69 height 13
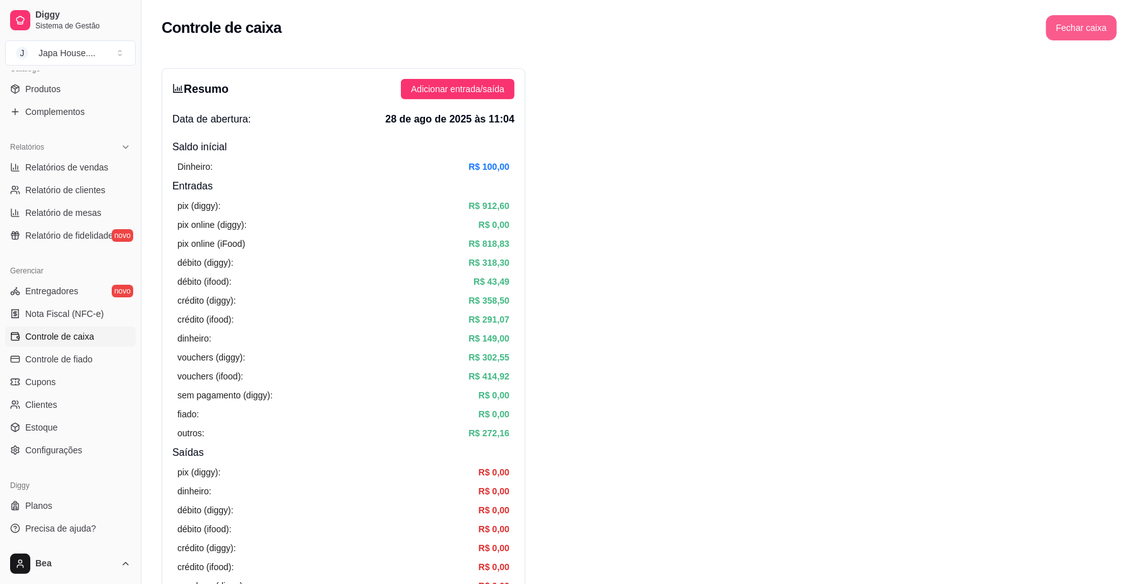
click at [1084, 28] on button "Fechar caixa" at bounding box center [1082, 27] width 71 height 25
click at [1112, 105] on span "Sim" at bounding box center [1117, 112] width 15 height 14
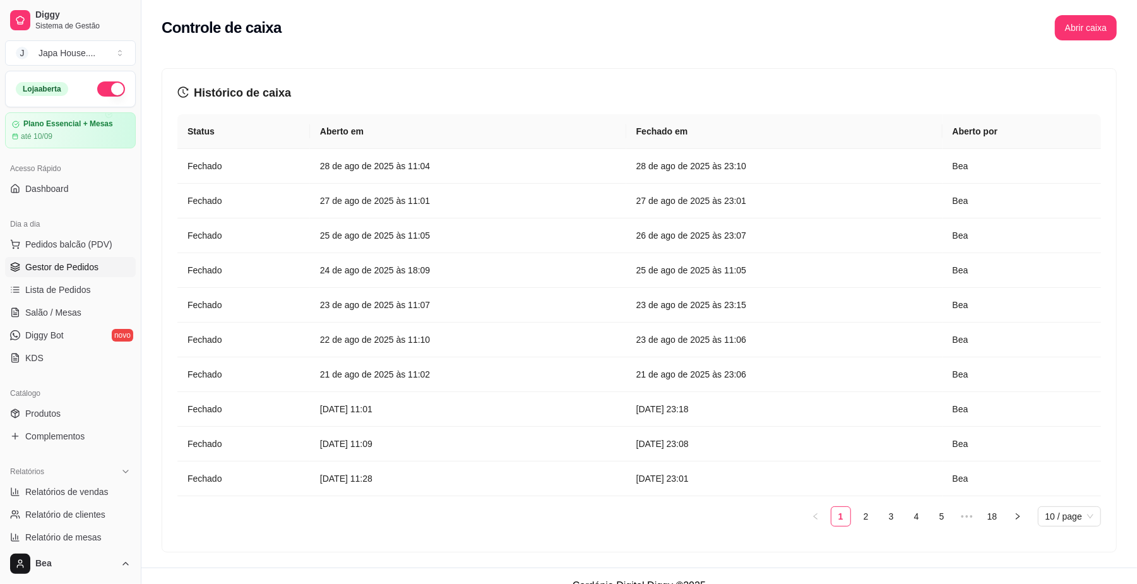
click at [92, 272] on span "Gestor de Pedidos" at bounding box center [61, 267] width 73 height 13
